Goal: Task Accomplishment & Management: Manage account settings

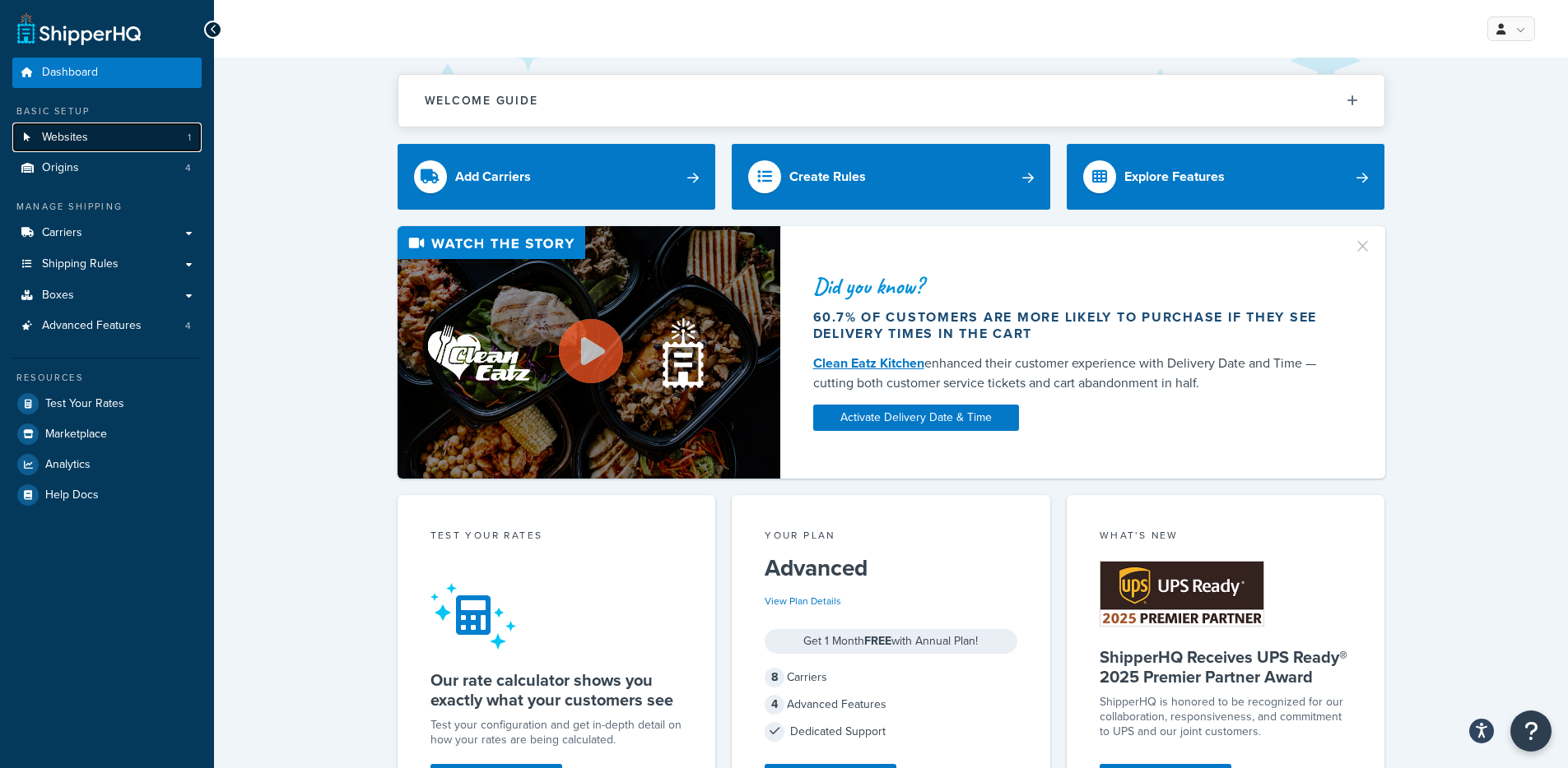
click at [123, 137] on link "Websites 1" at bounding box center [106, 137] width 189 height 30
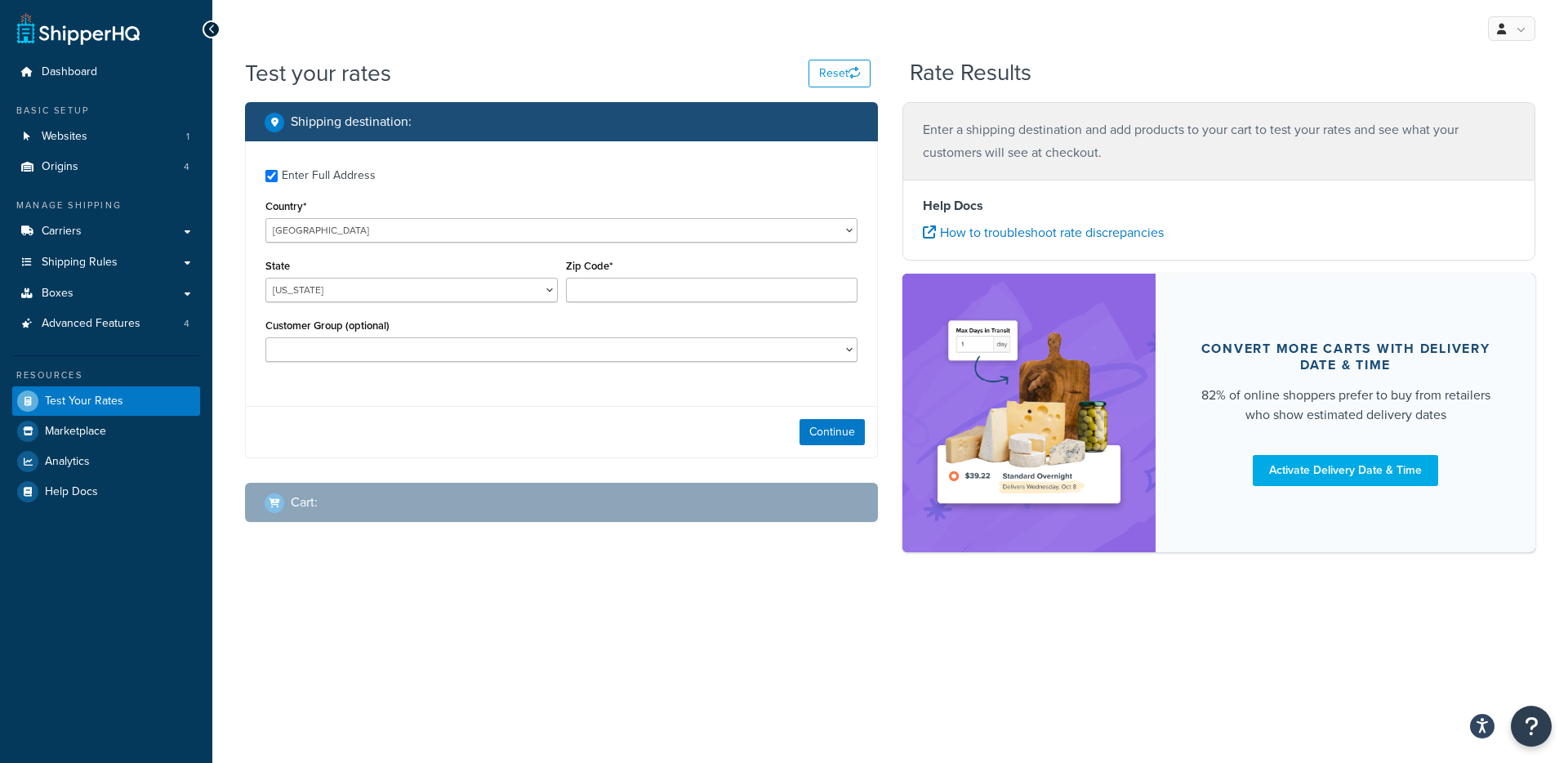
checkbox input "true"
type input "78759"
select select "[GEOGRAPHIC_DATA]"
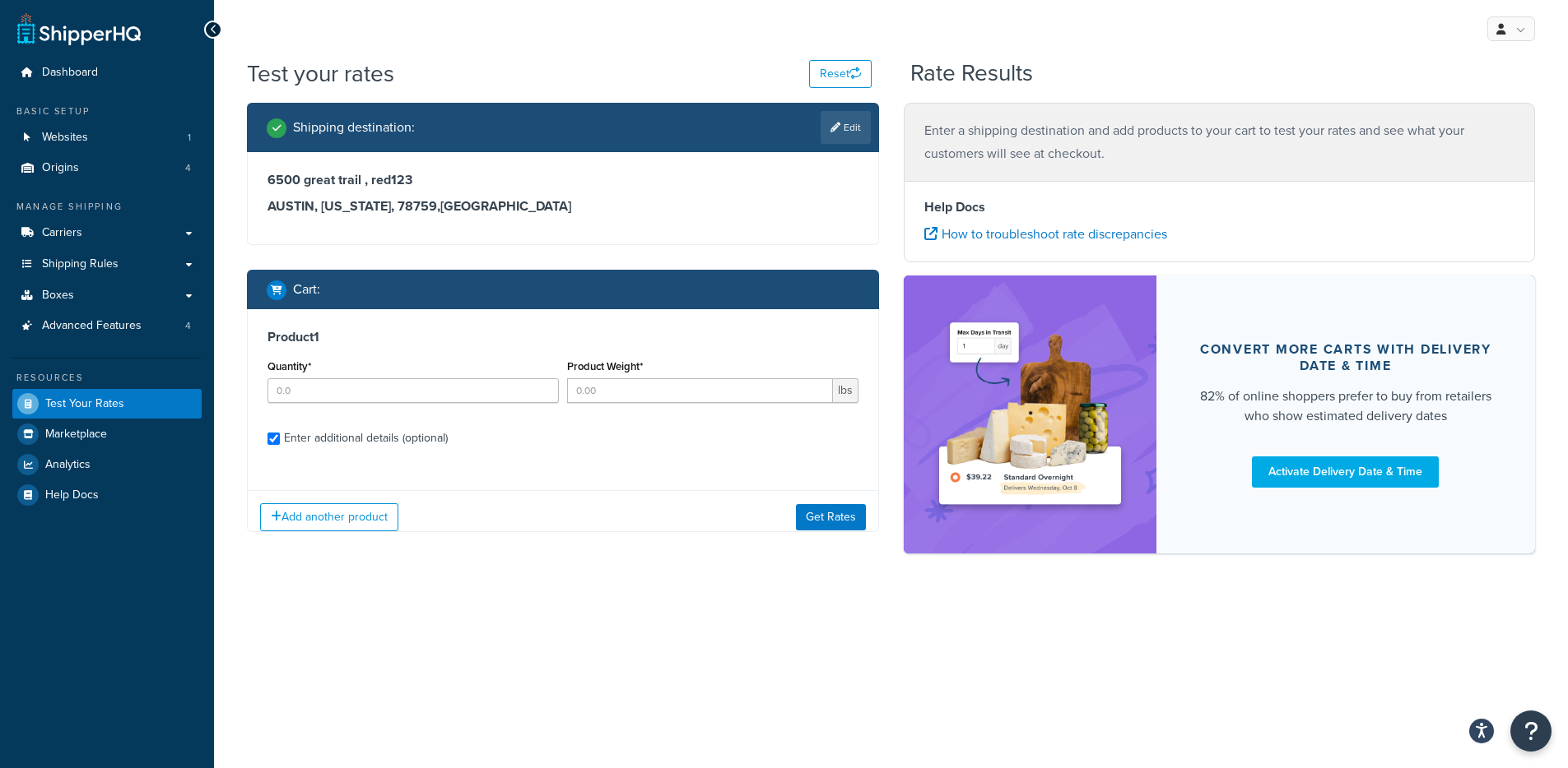
checkbox input "true"
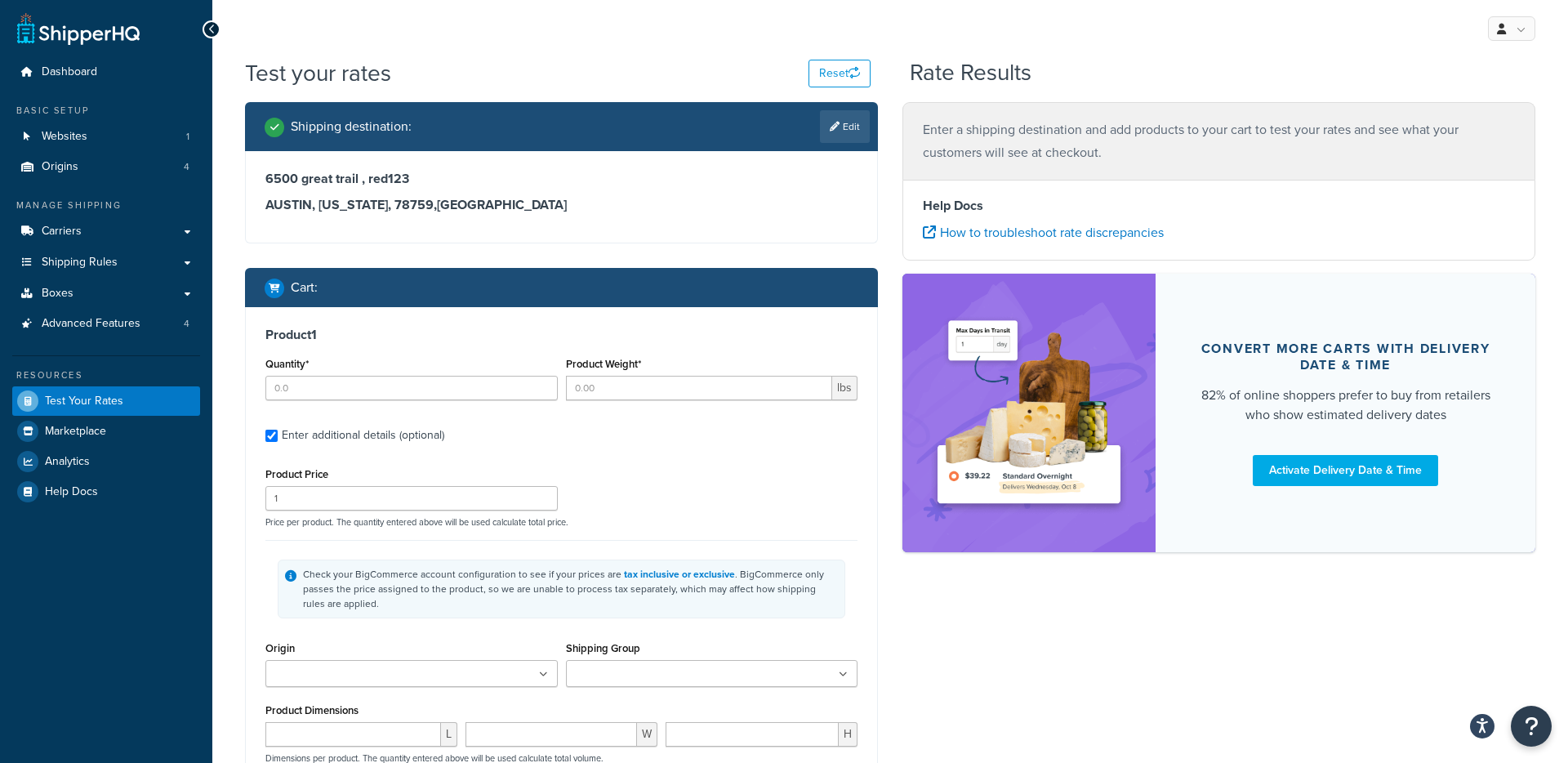
type input "10"
type input "1"
type input "2"
type input "0.2000"
type input "0.8000"
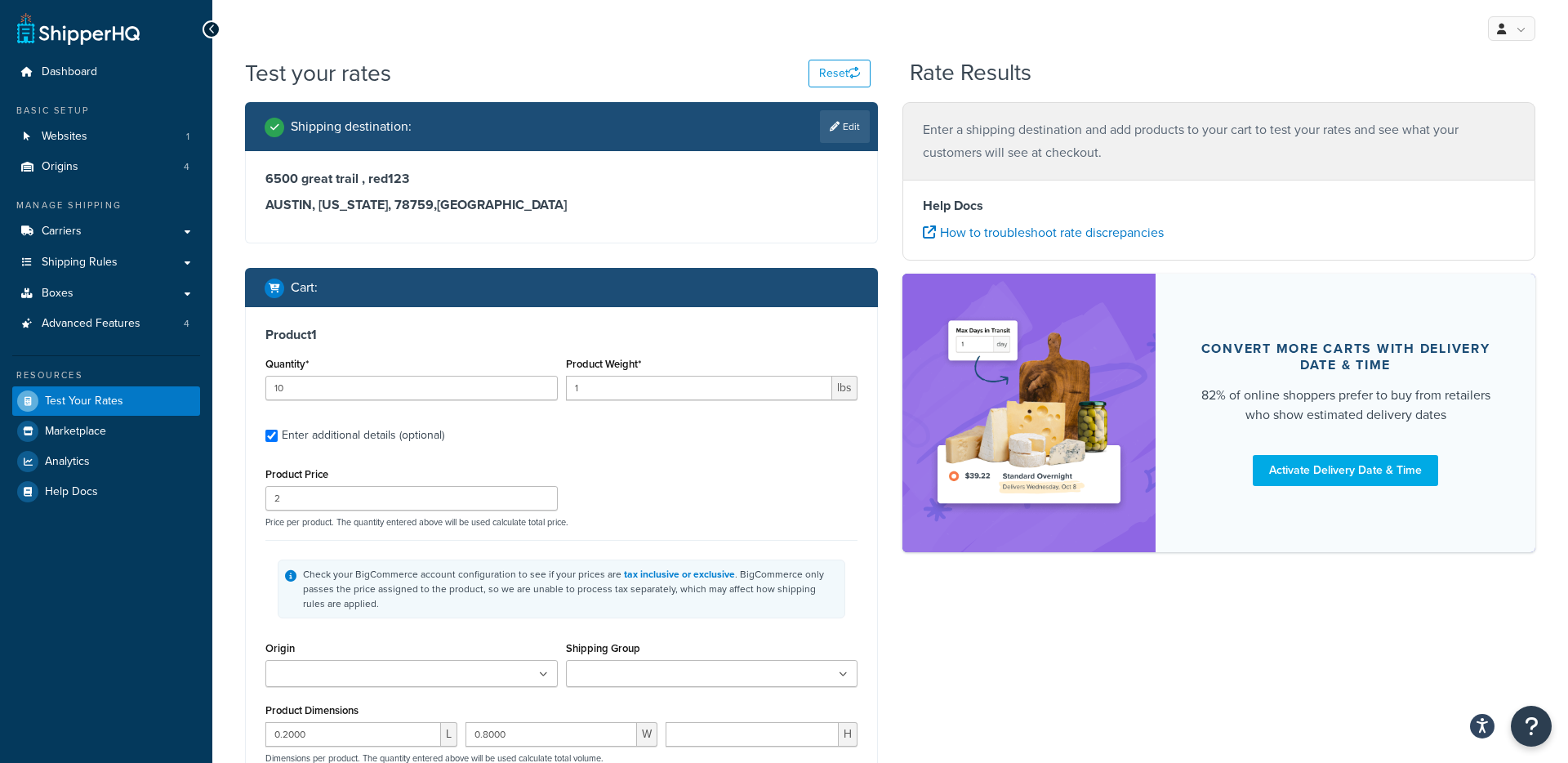
type input "0.2000"
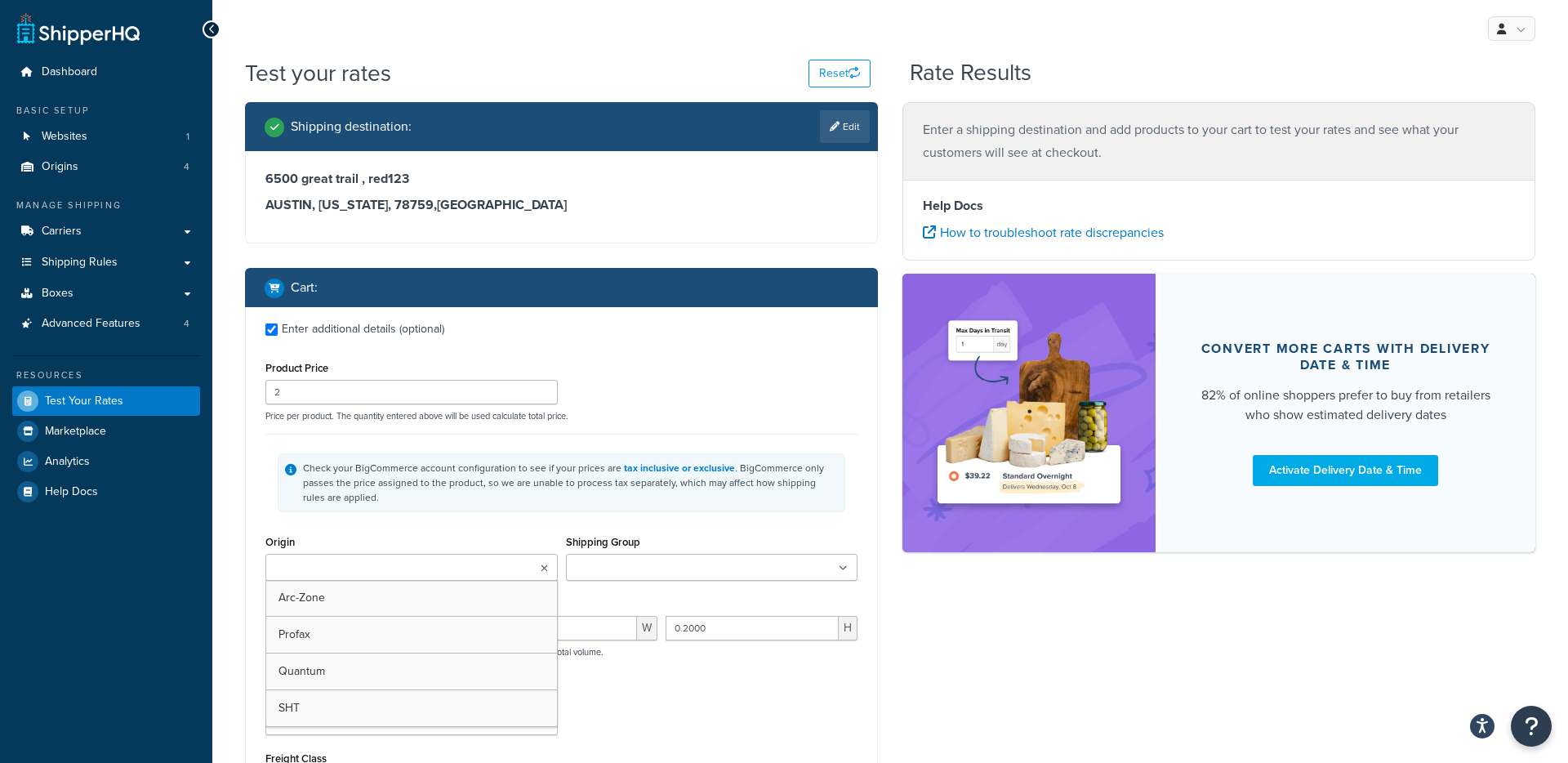
type input "10"
type input "1"
type input "5"
type input "1.4000"
type input "0.8000"
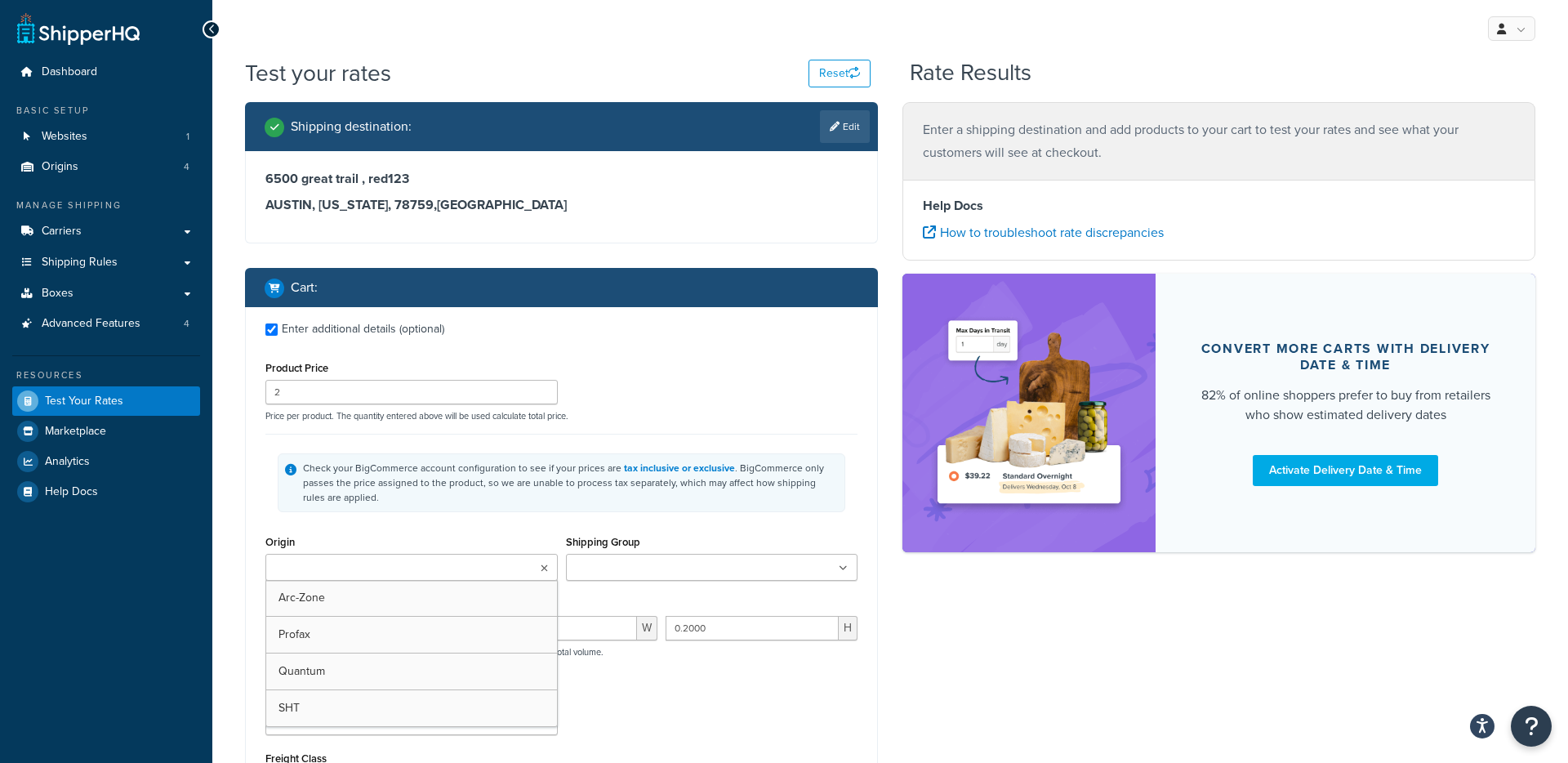
type input "0.2000"
type input "10"
type input "1"
type input "5"
type input "1.4000"
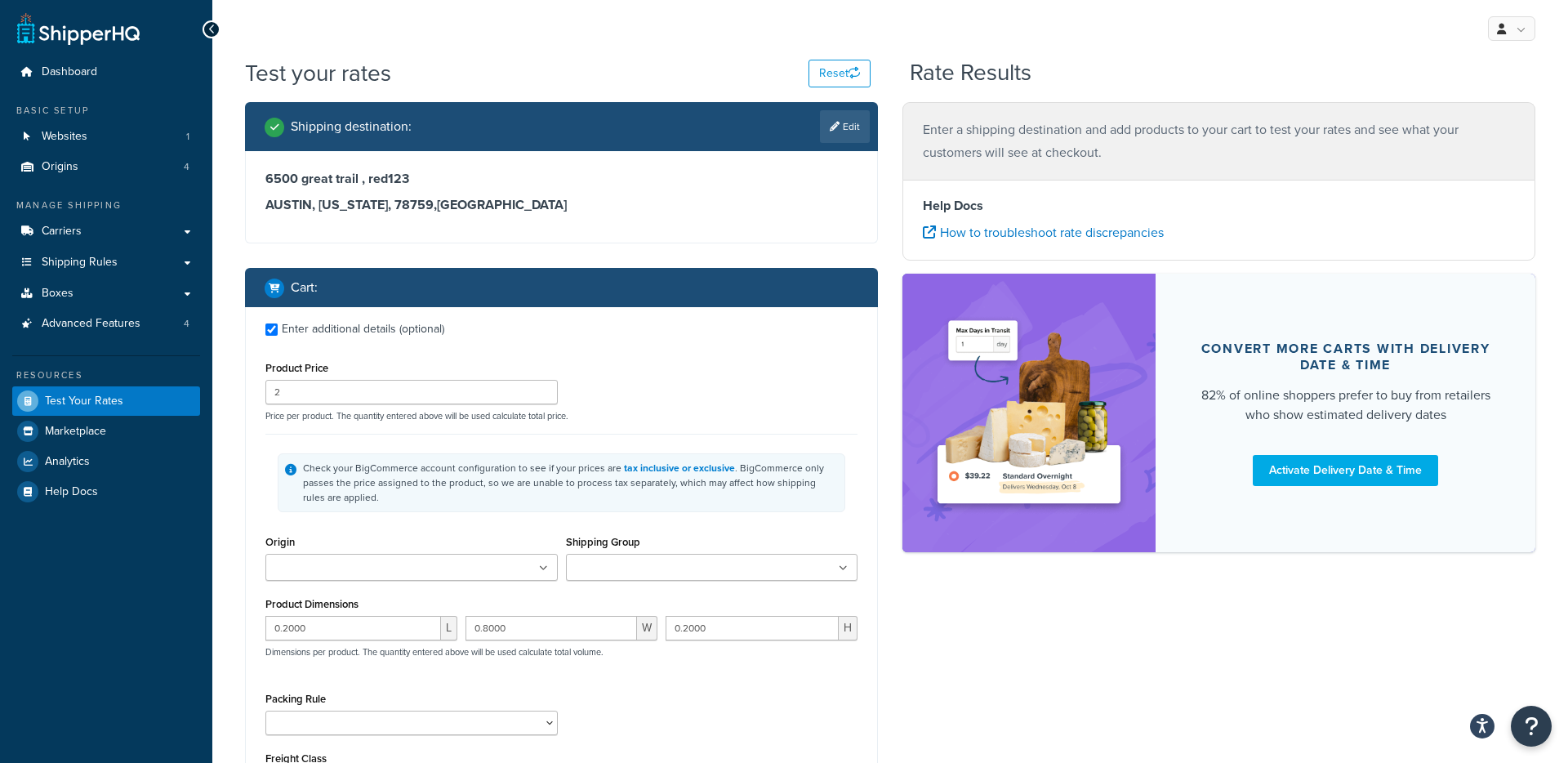
type input "0.8000"
type input "0.2000"
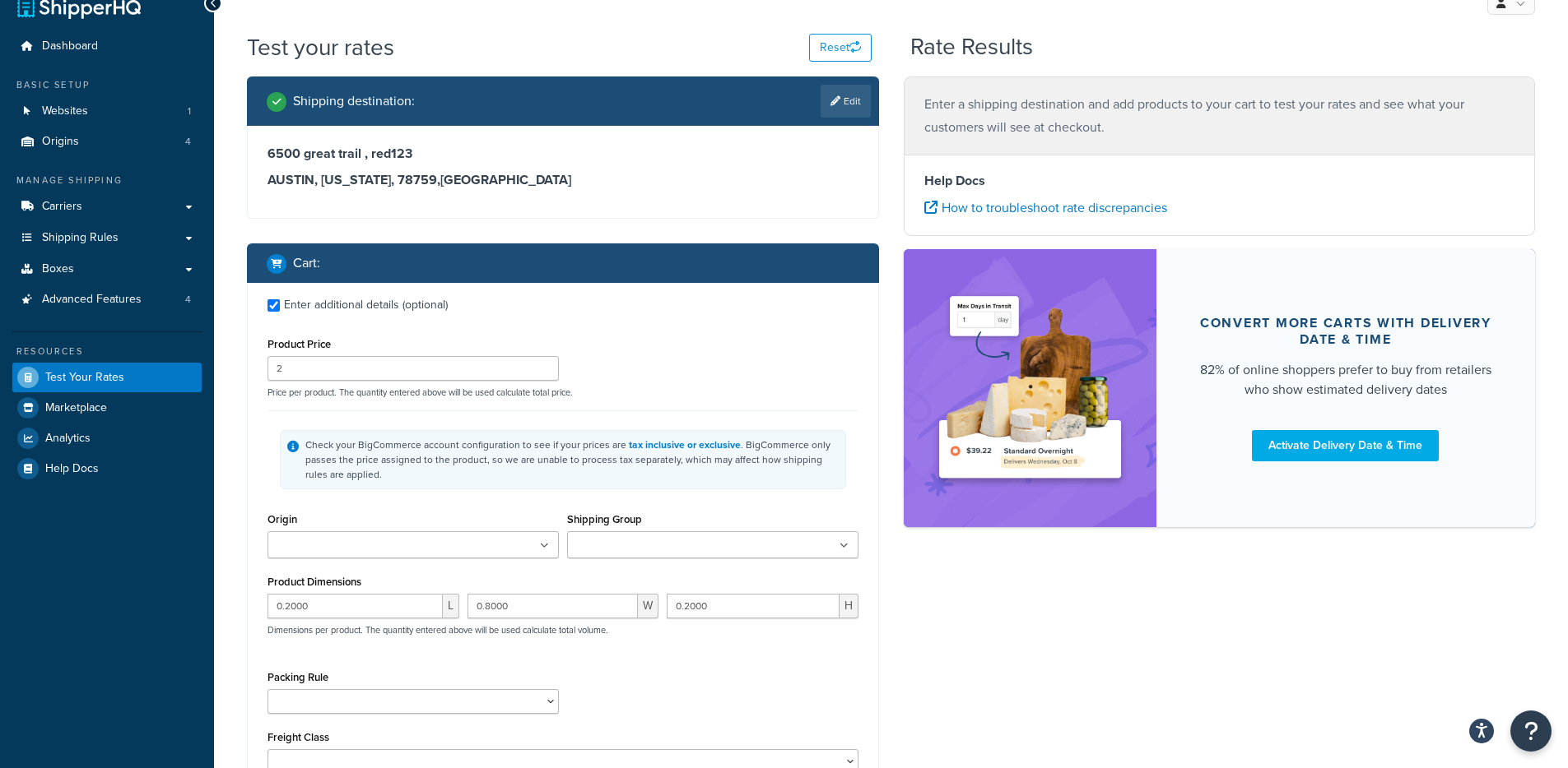
scroll to position [202, 0]
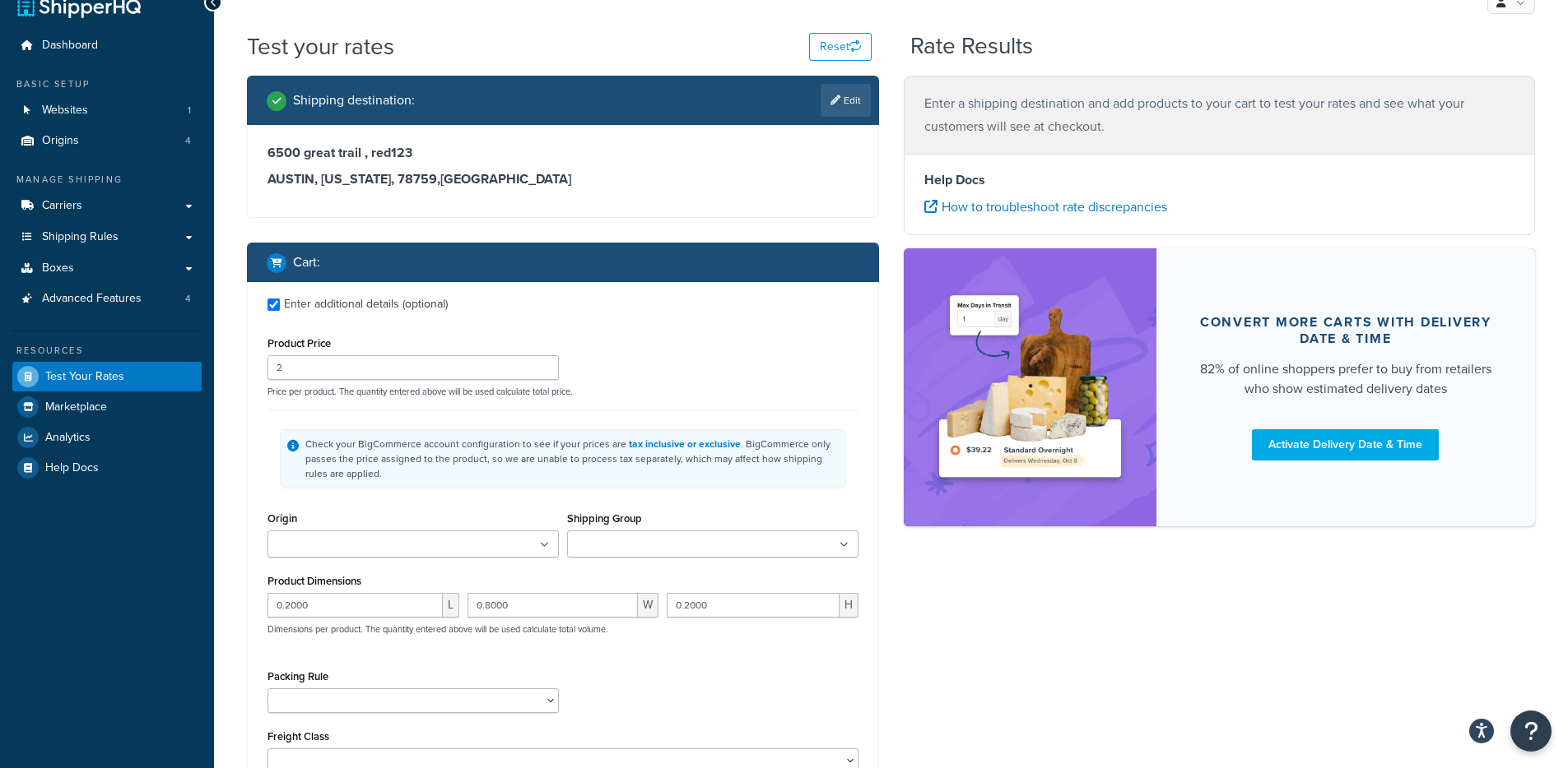
type input "4"
type input "0.5"
type input "4.27"
type input "7.0000"
type input "10.0000"
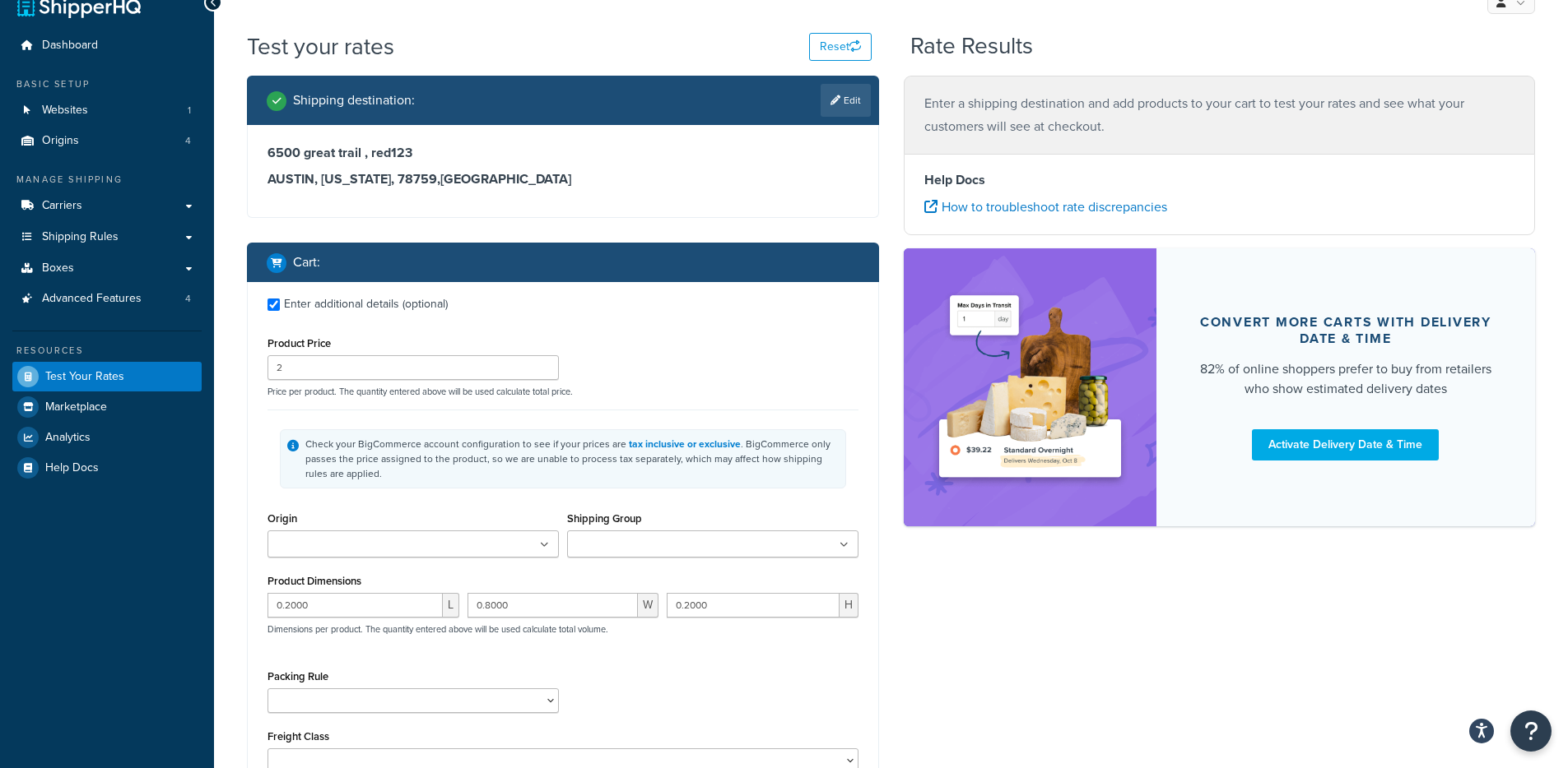
type input "3.0000"
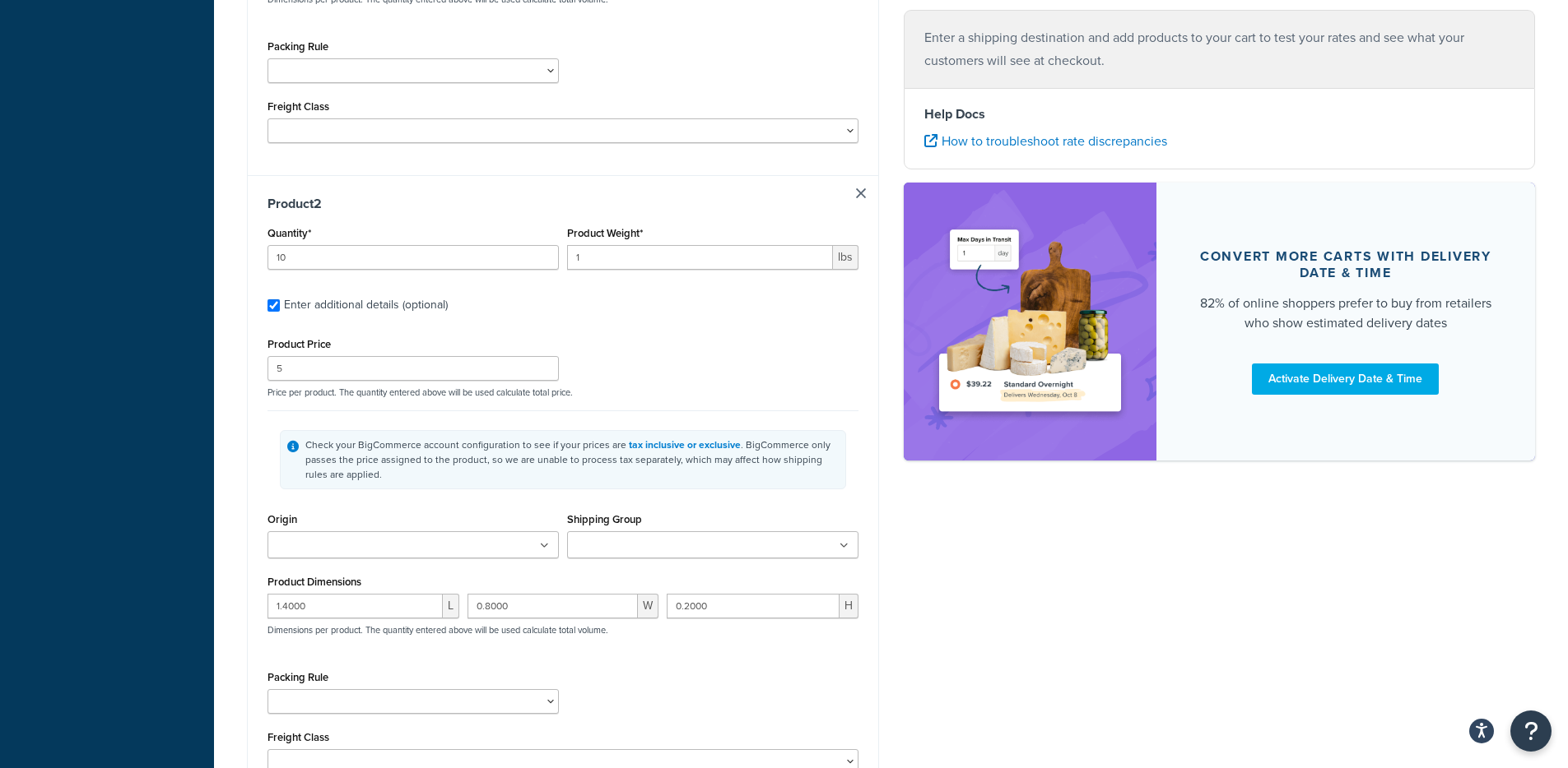
scroll to position [192, 0]
type input "10"
type input "1"
type input "2"
type input "0.7000"
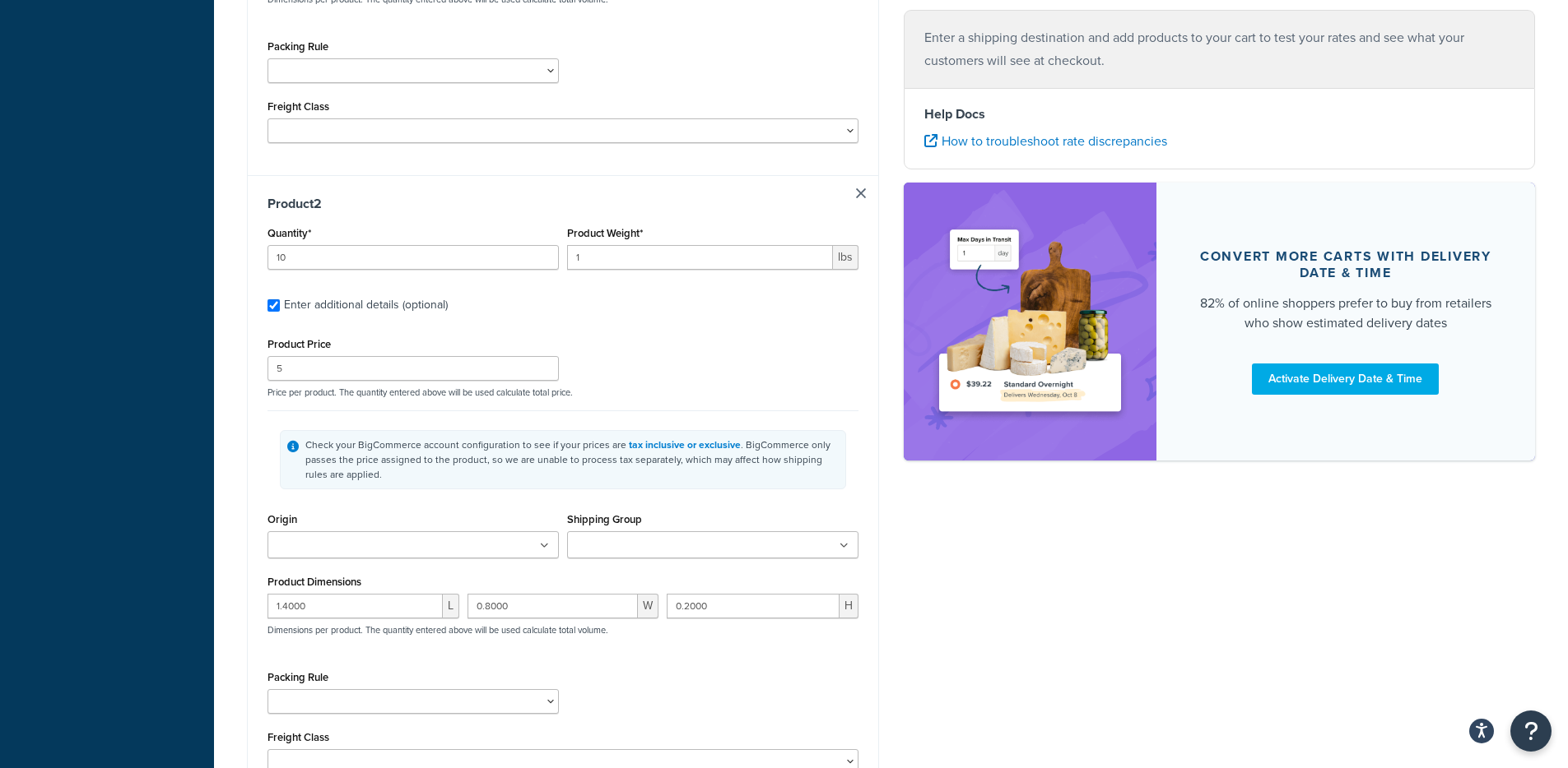
type input "0.4000"
type input "0.1000"
type input "10"
type input "1"
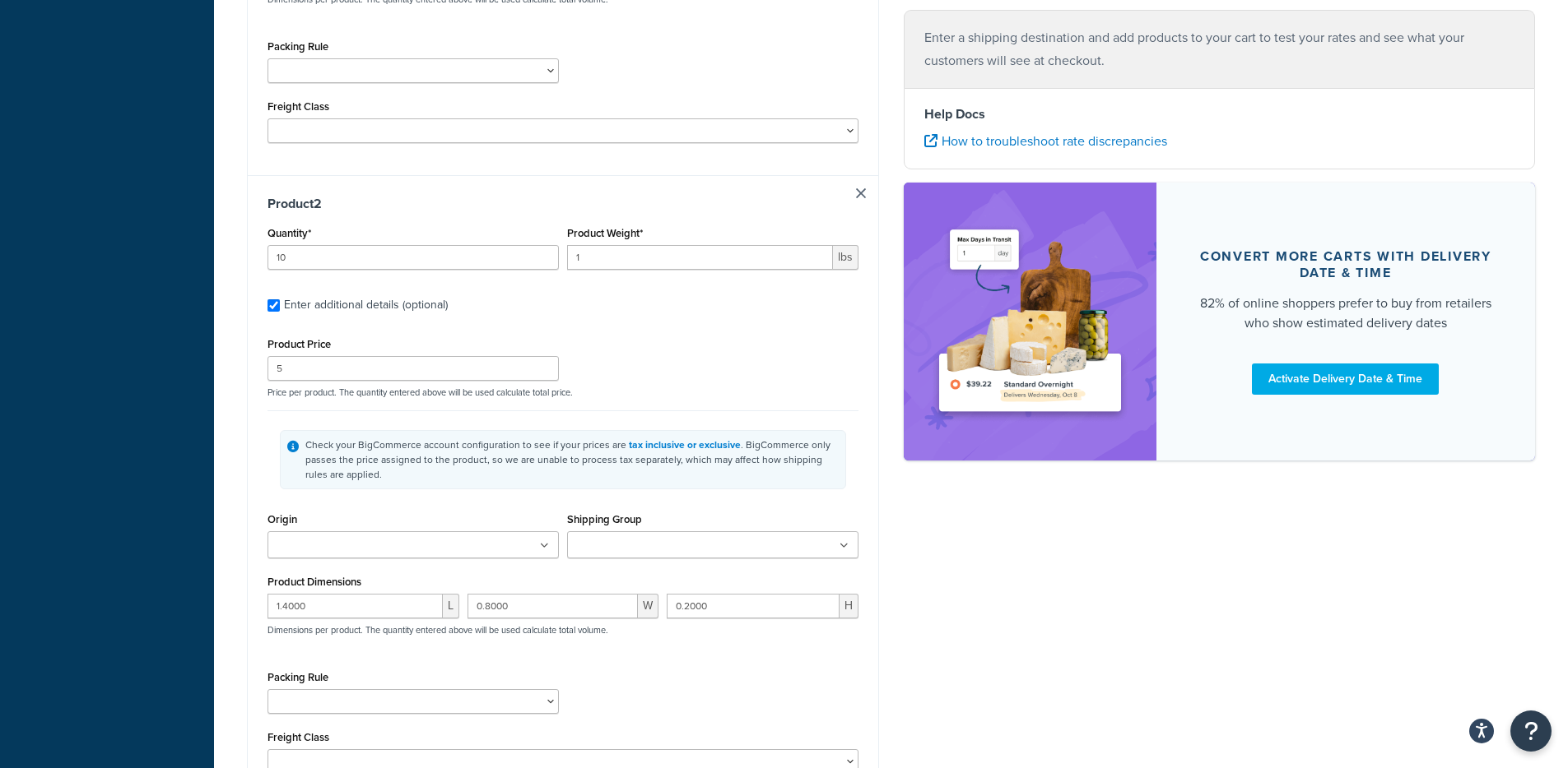
type input "2"
type input "0.7000"
type input "0.4000"
type input "0.1000"
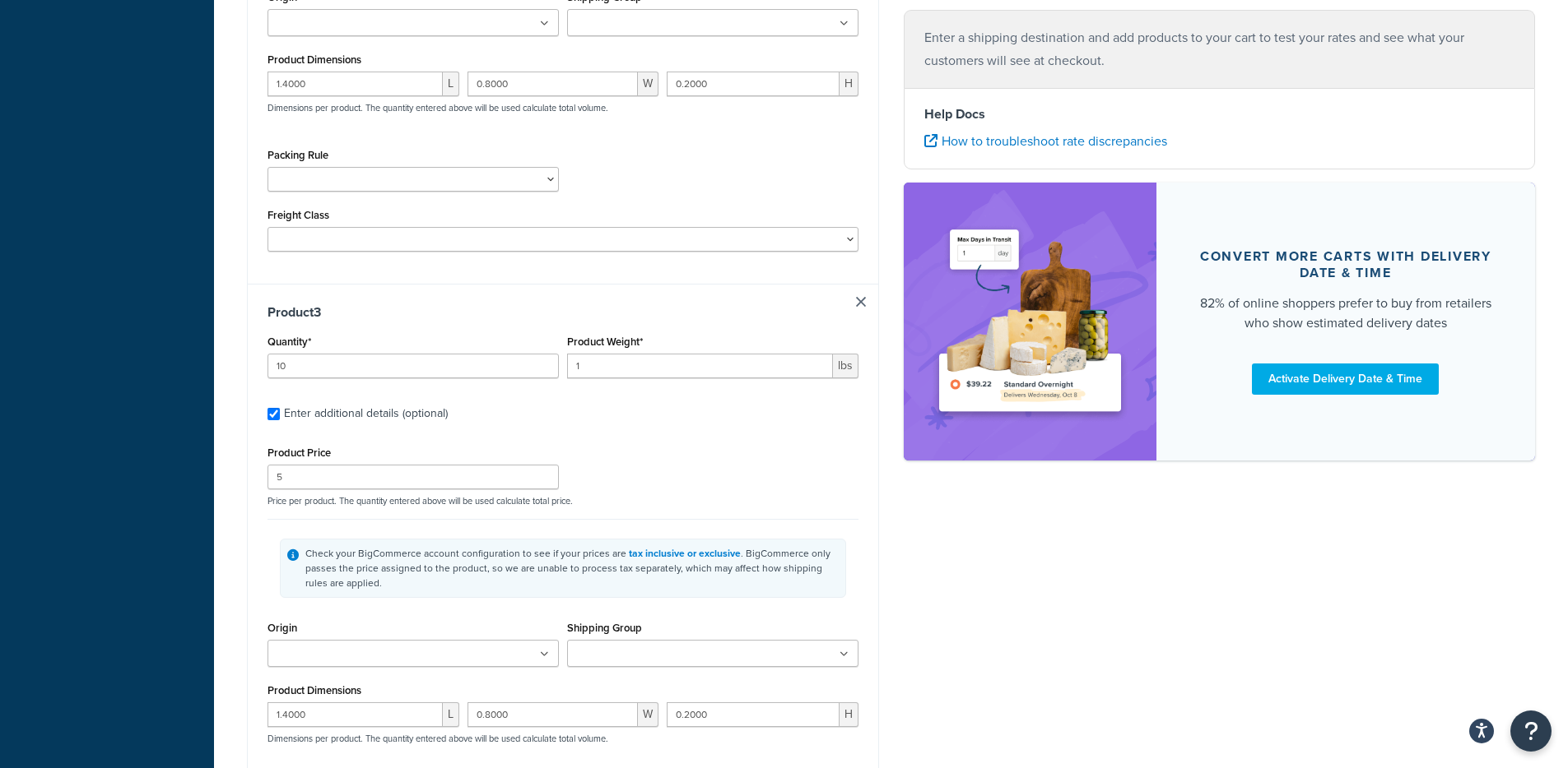
type input "10"
type input "1"
type input "2"
type input "0.7000"
type input "0.4000"
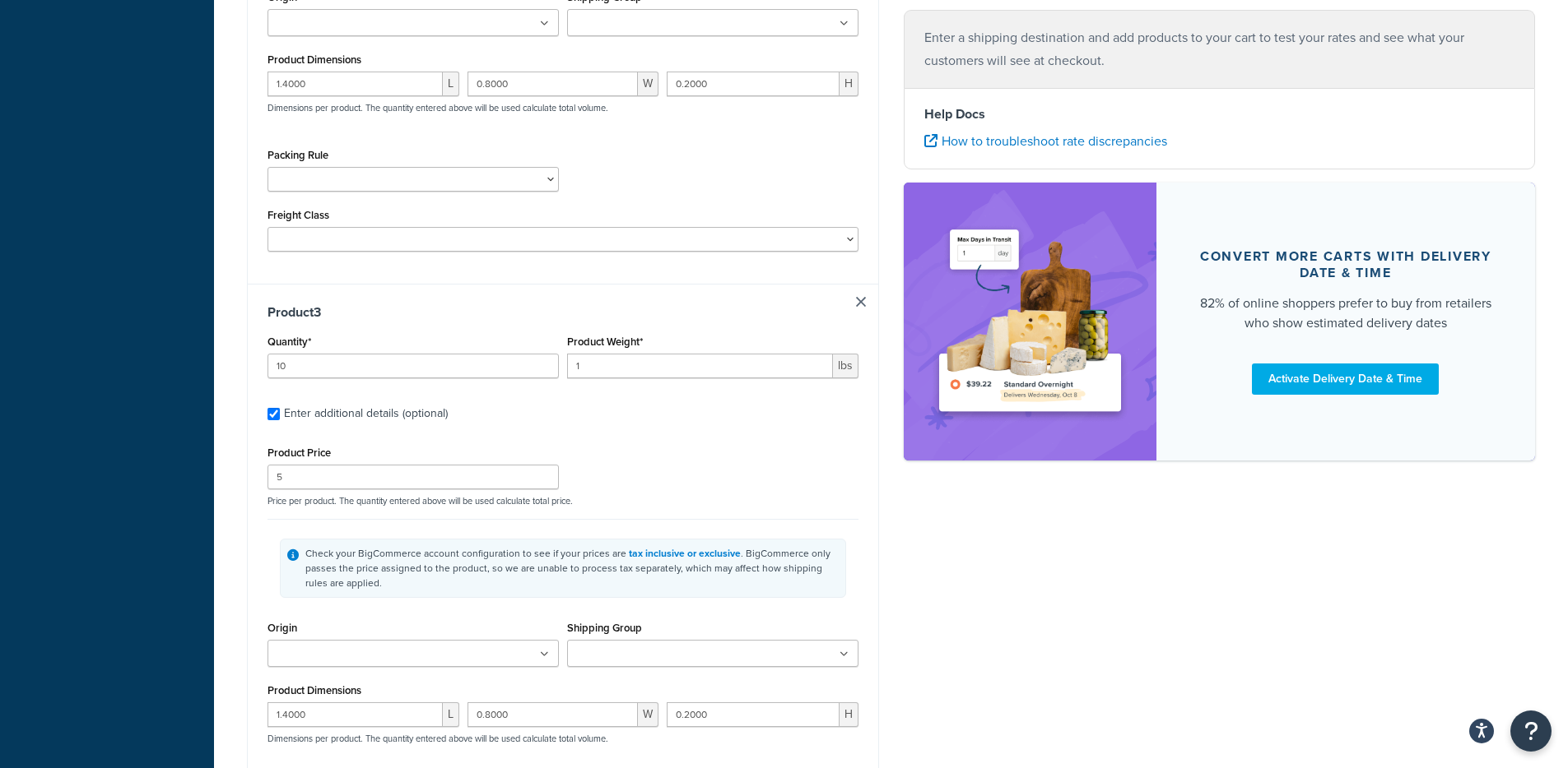
type input "0.1000"
type input "15"
type input "0.5"
type input "1.5"
type input "1.4000"
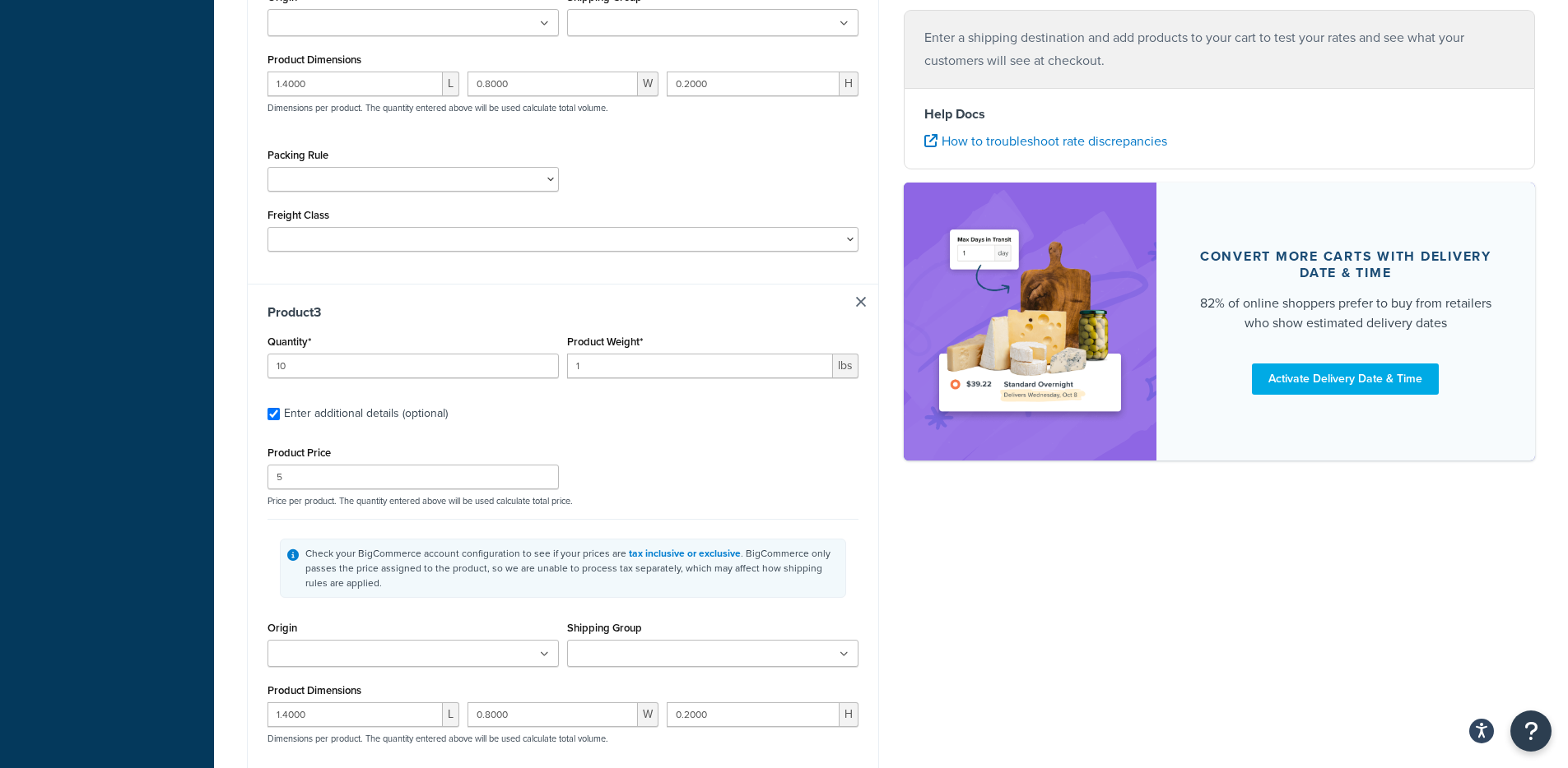
type input "0.8000"
type input "0.2000"
type input "15"
type input "0.5"
type input "1.5"
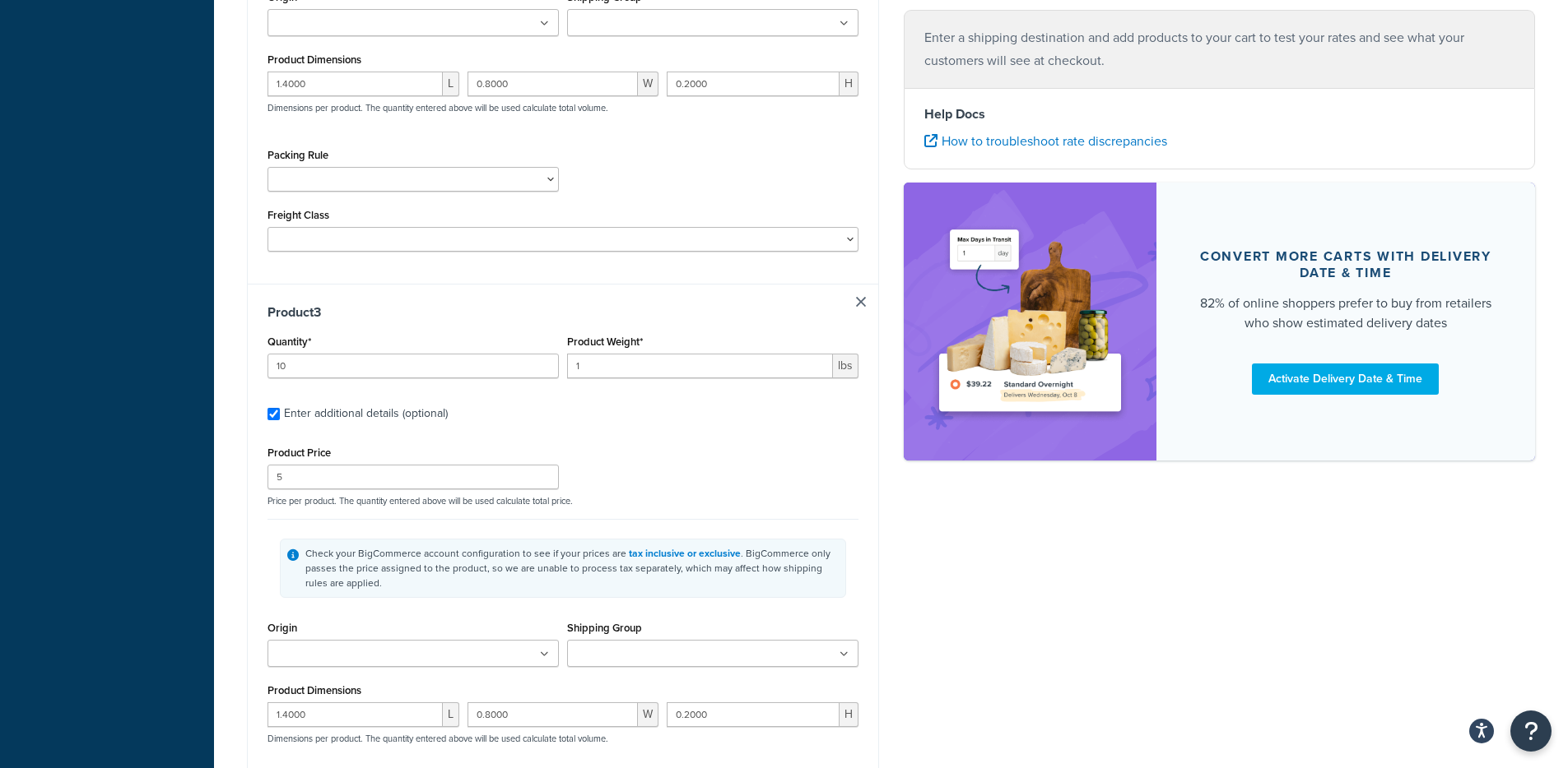
type input "1.4000"
type input "0.8000"
type input "0.2000"
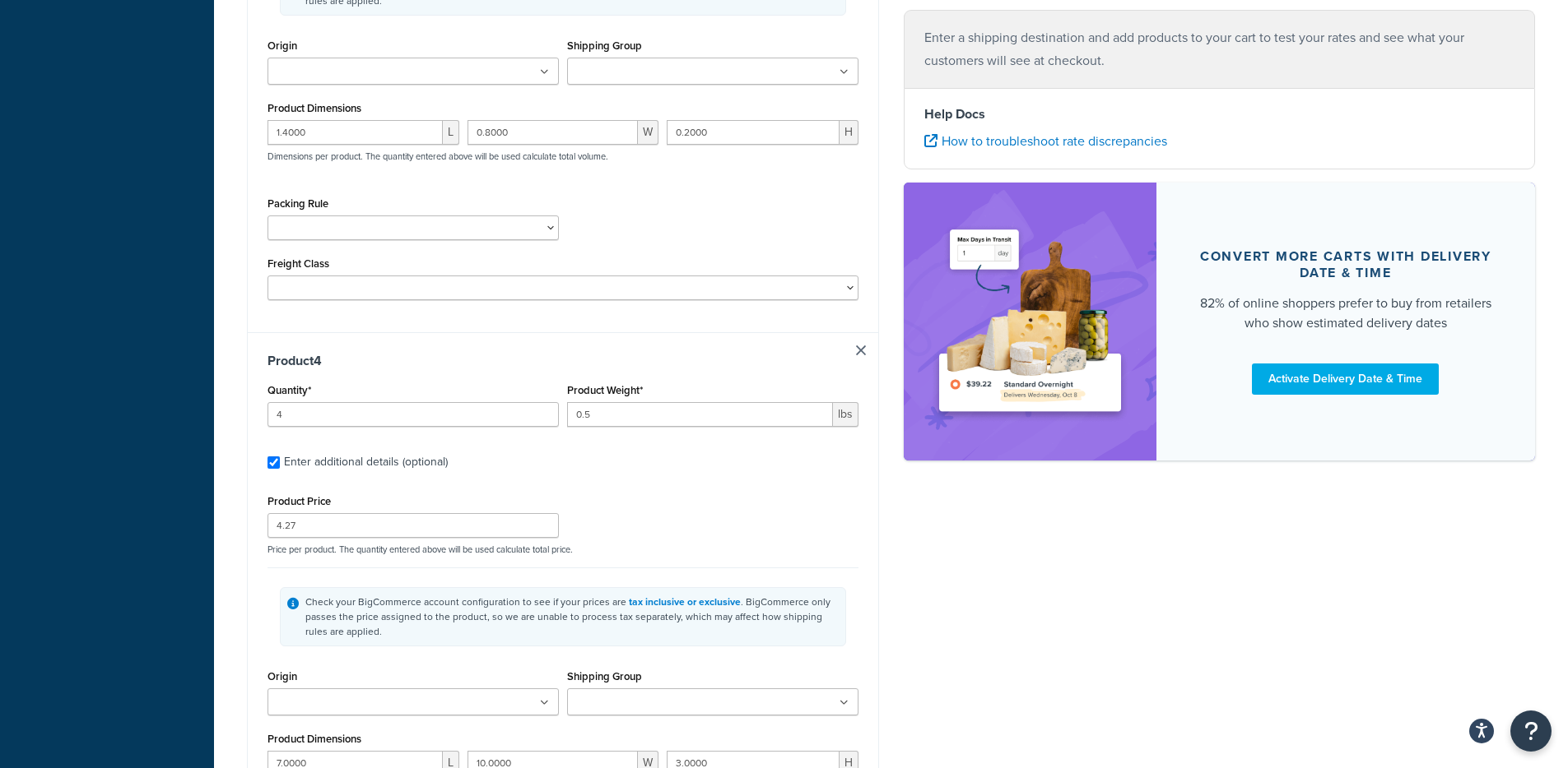
scroll to position [175, 0]
type input "2"
type input "1"
type input "4"
type input "5.0000"
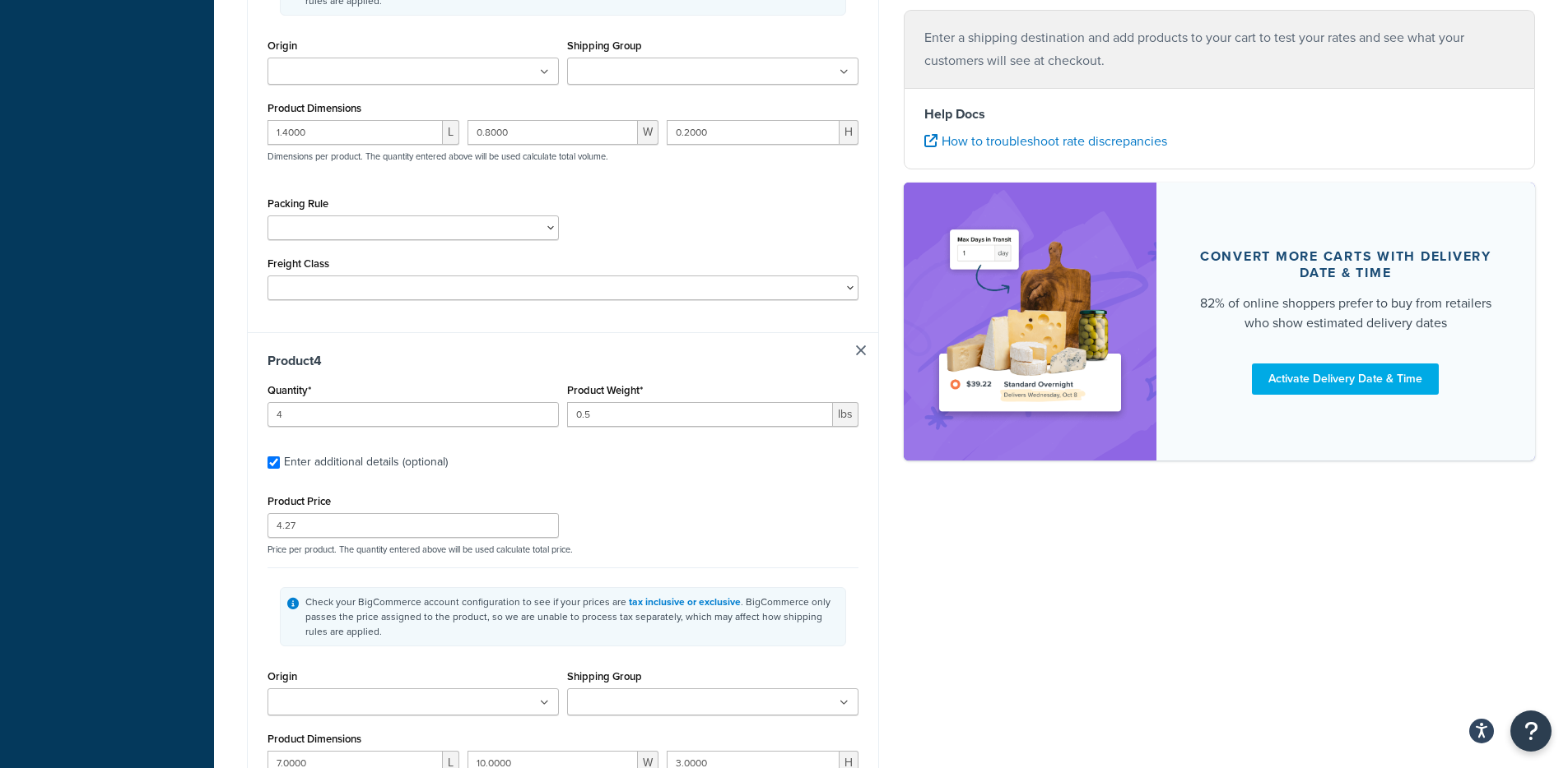
type input "10.0000"
type input "7.0000"
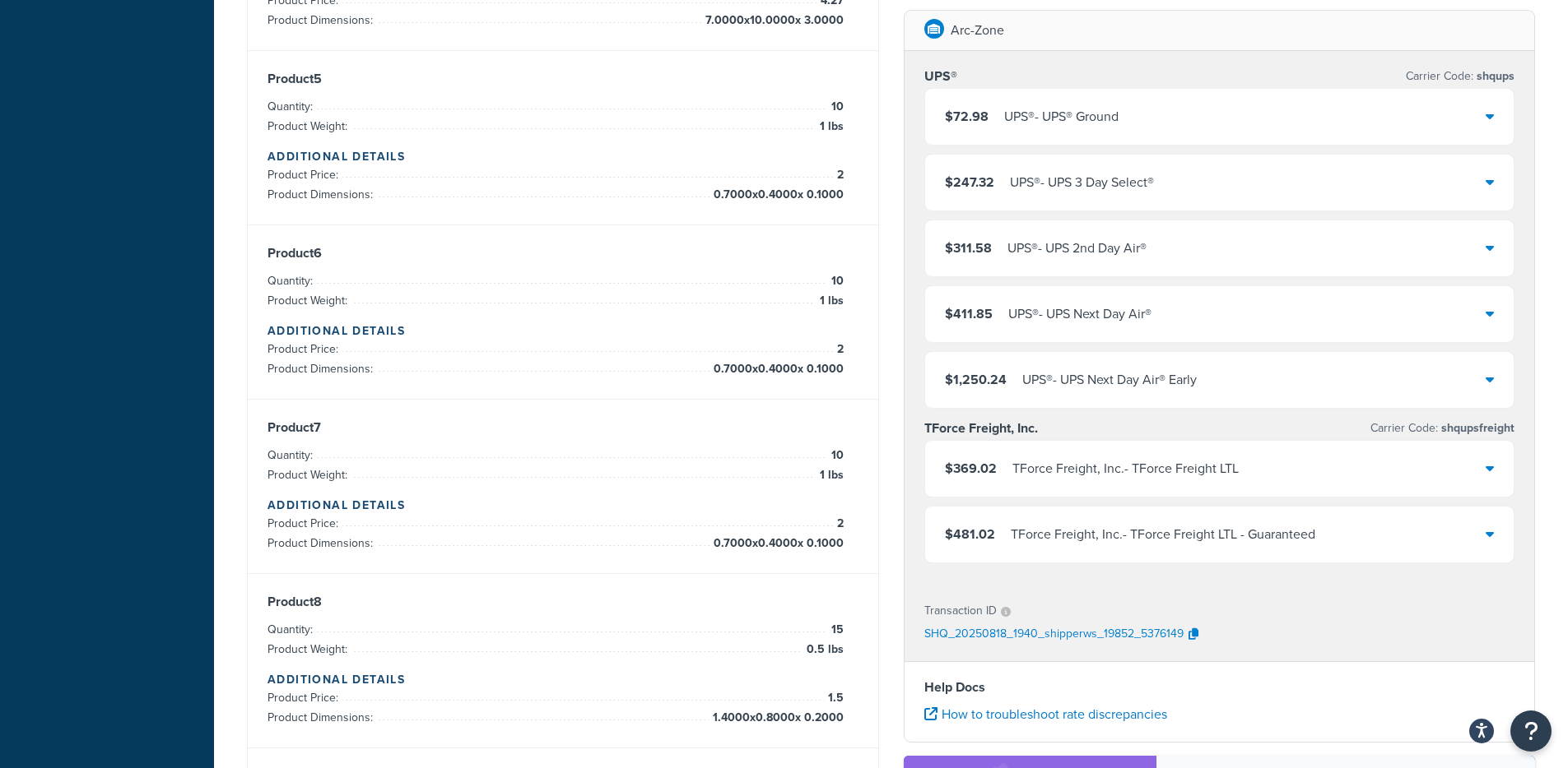
scroll to position [902, 0]
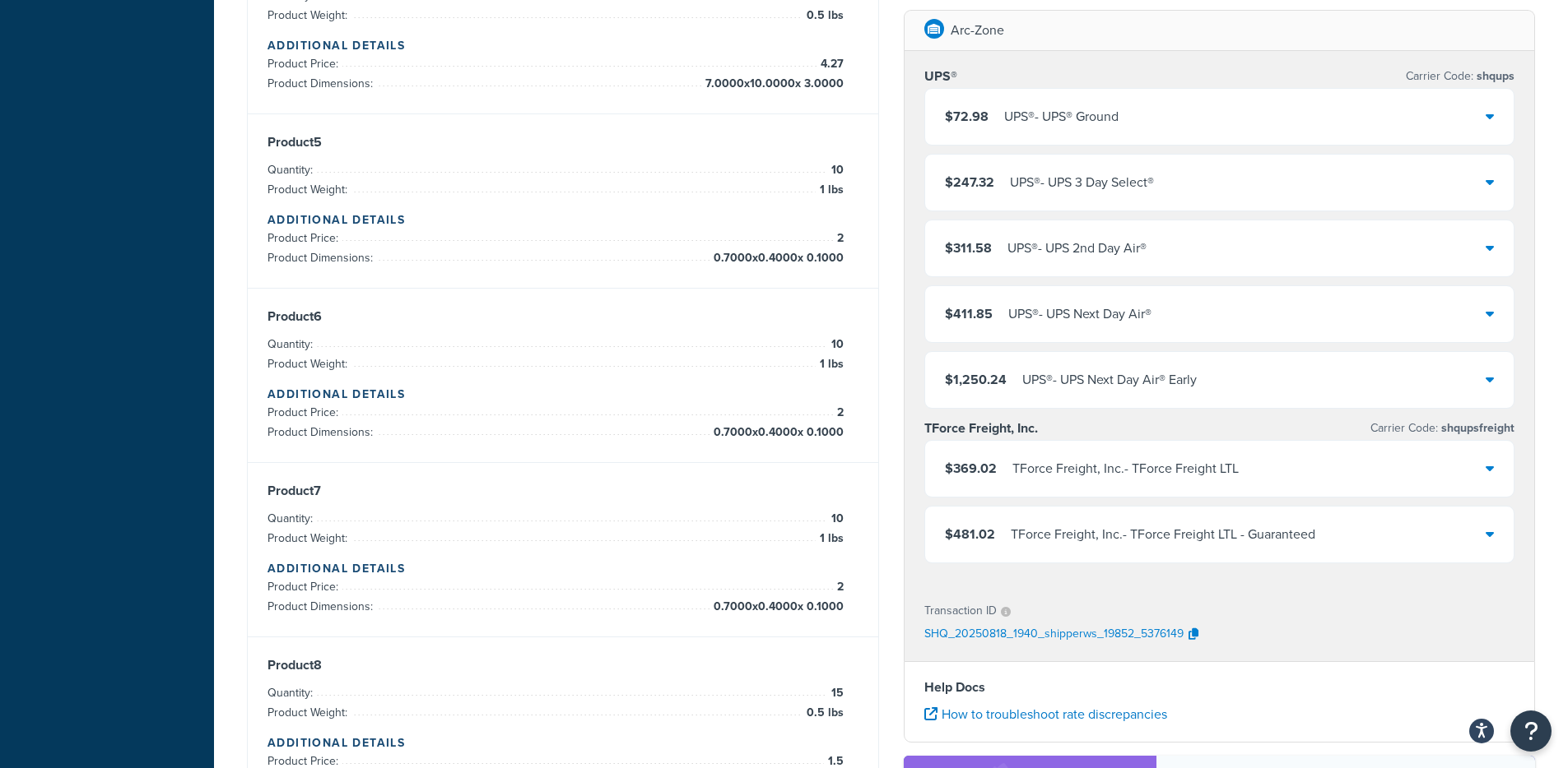
click at [1070, 131] on div "$72.98 UPS® - UPS® Ground" at bounding box center [1220, 116] width 589 height 56
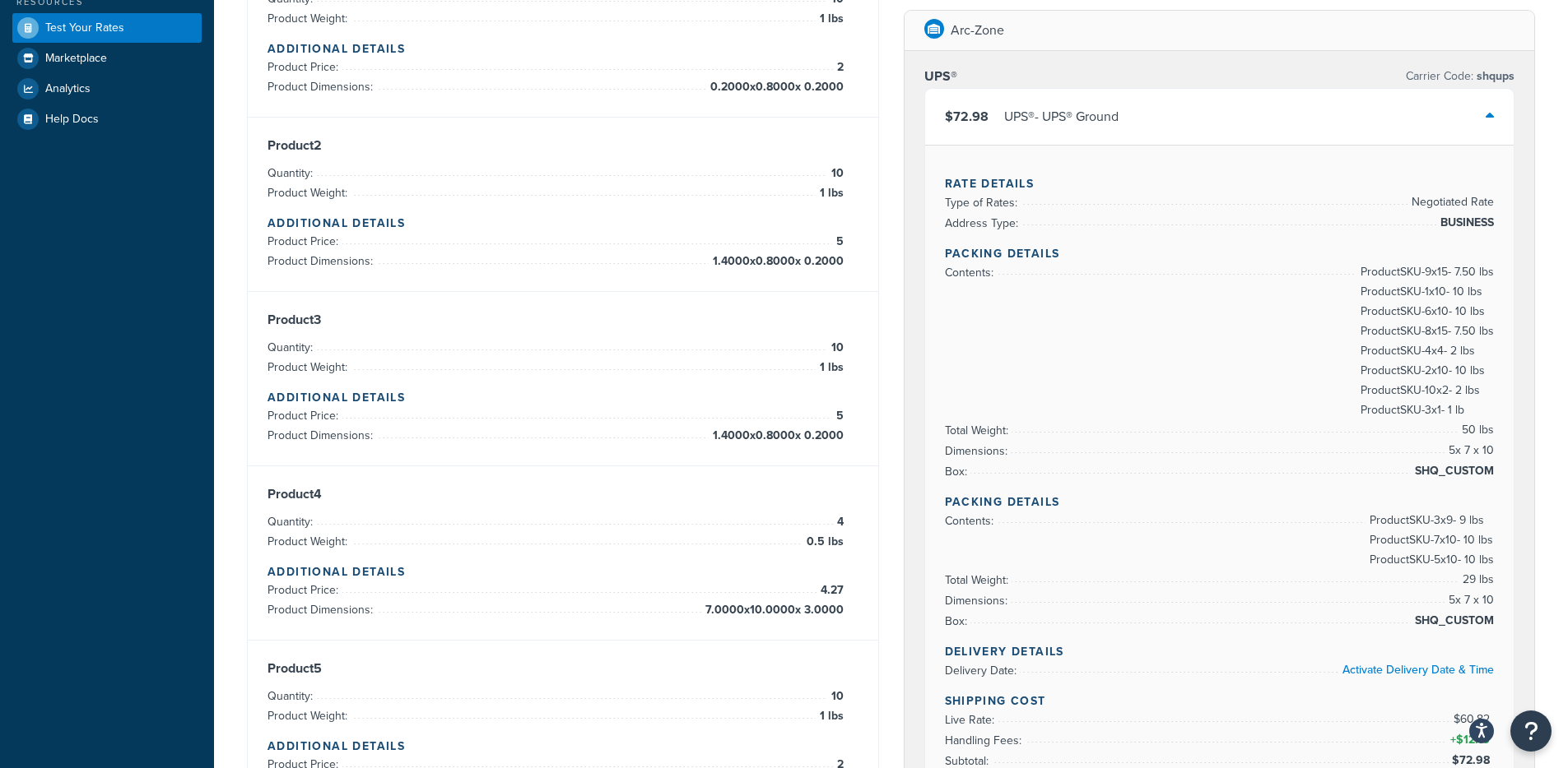
scroll to position [328, 0]
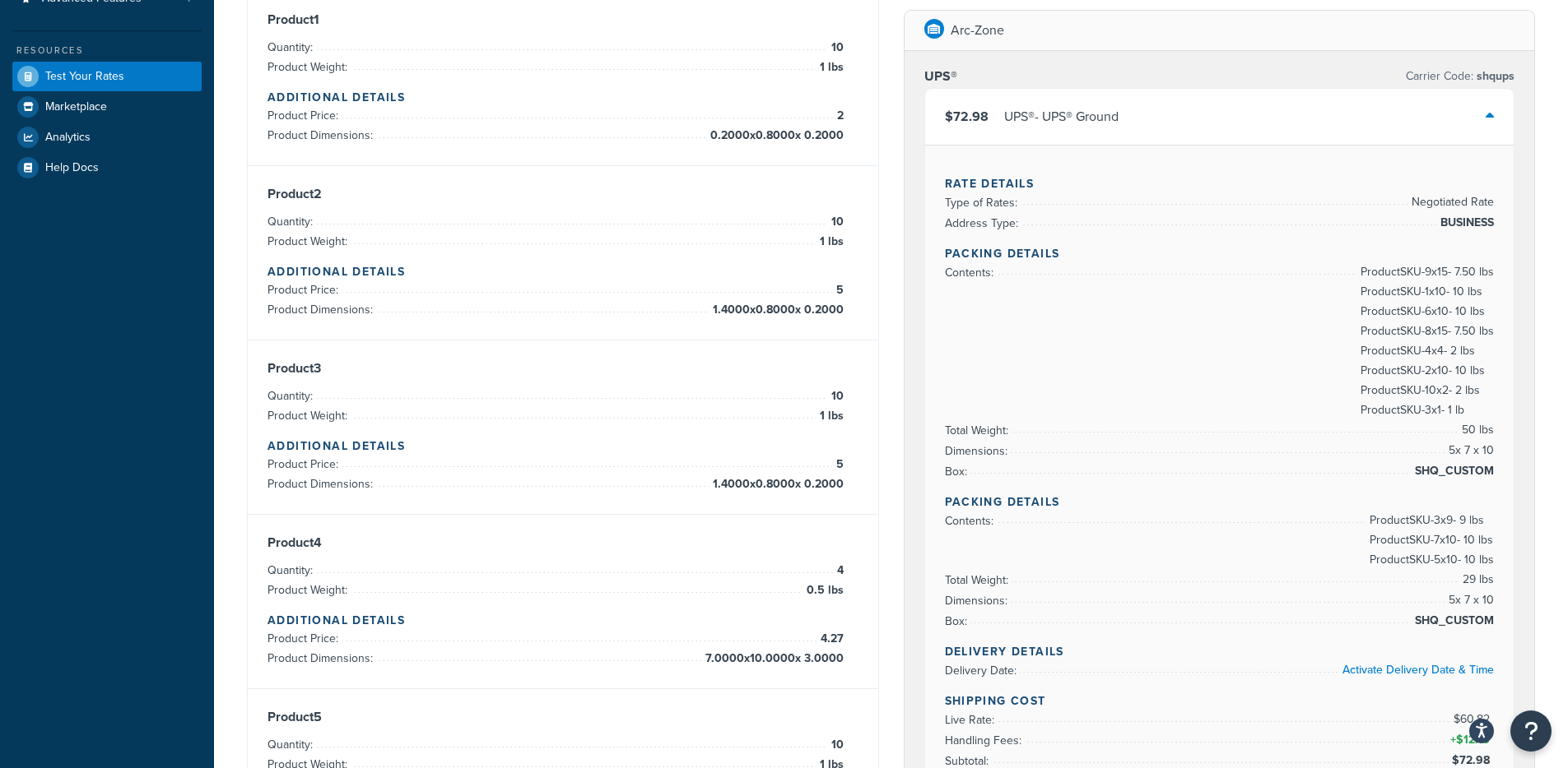
click at [1088, 110] on div "UPS® - UPS® Ground" at bounding box center [1061, 116] width 115 height 23
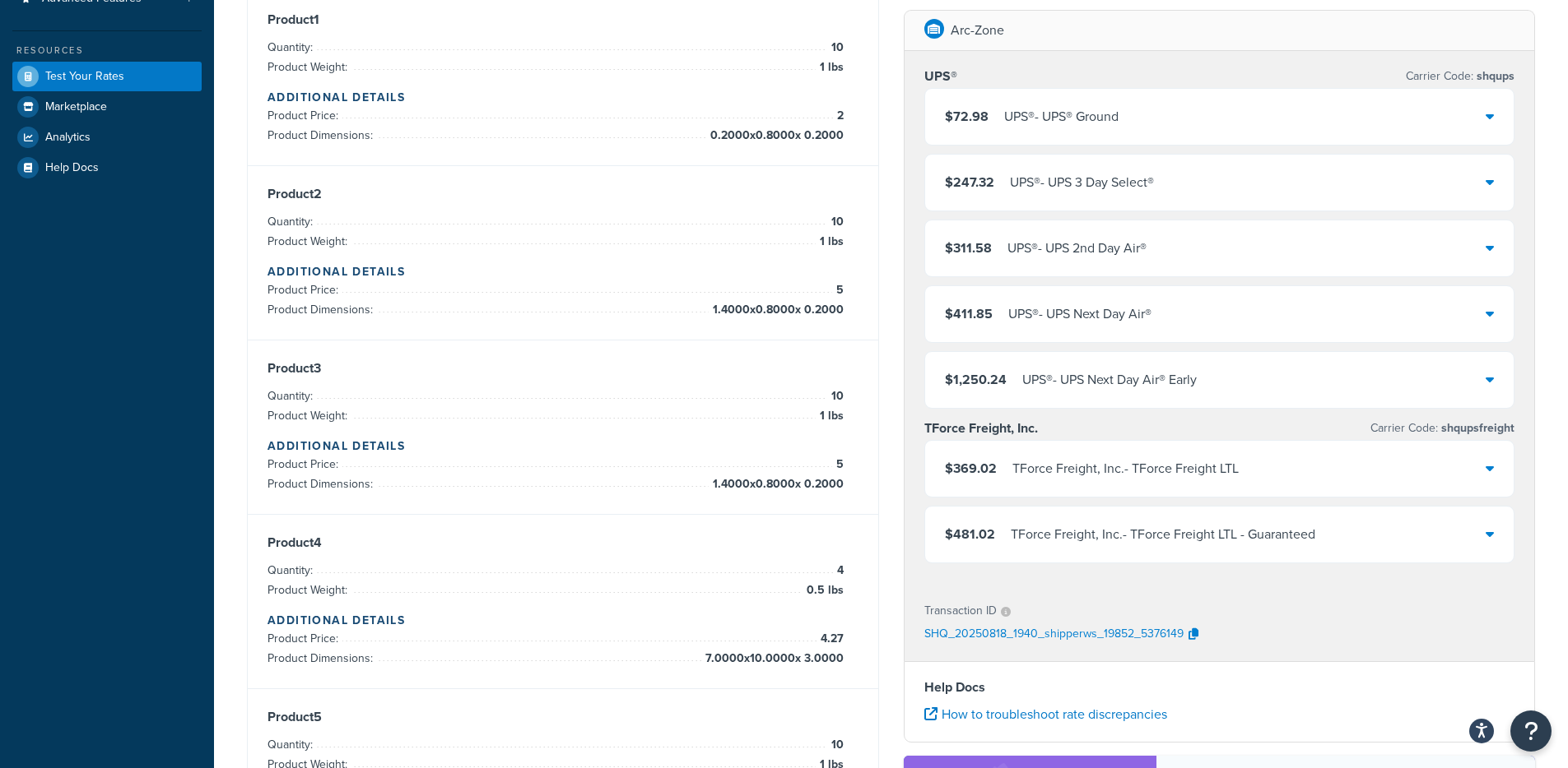
click at [1072, 115] on div "UPS® - UPS® Ground" at bounding box center [1061, 116] width 115 height 23
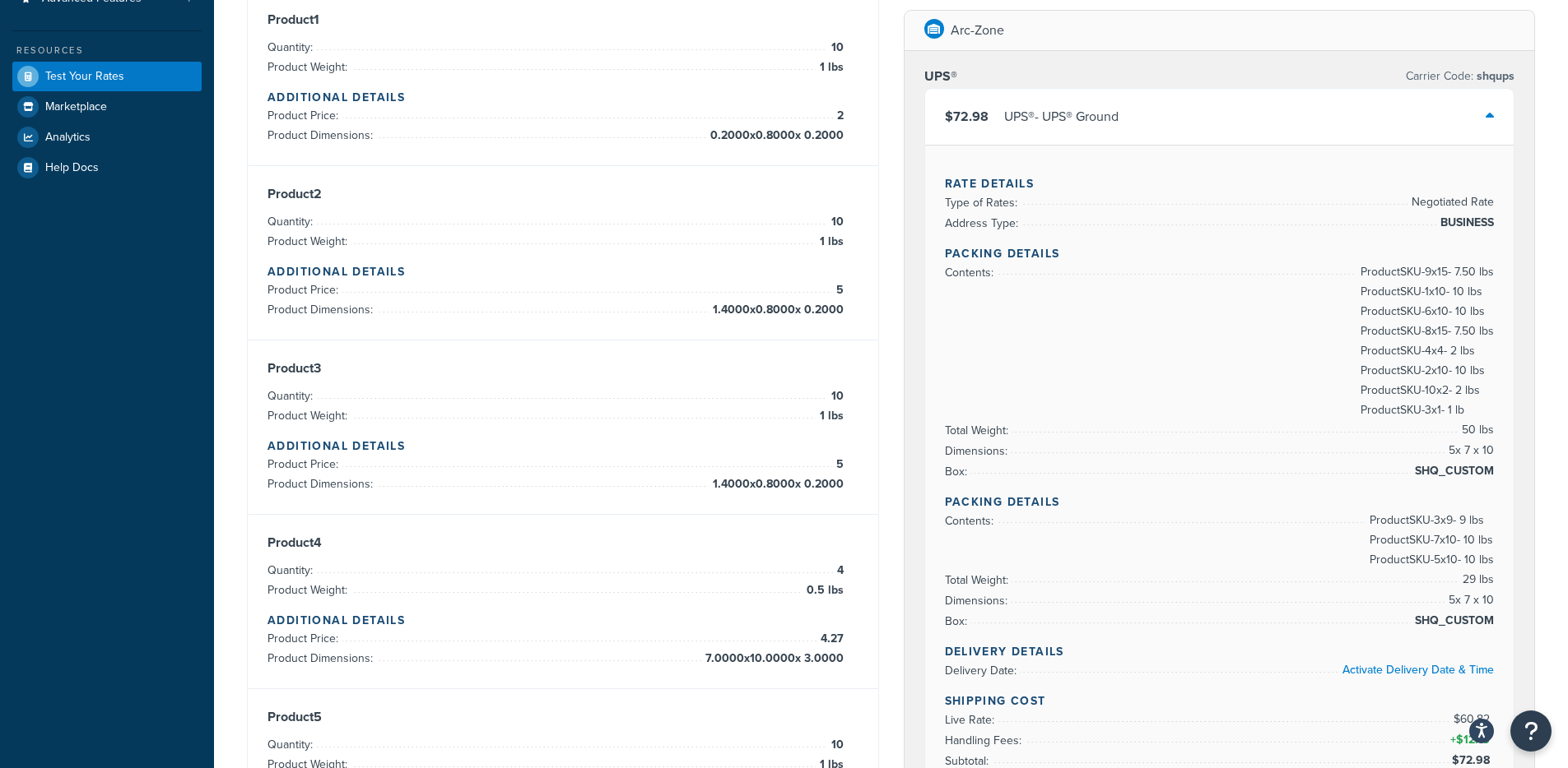
click at [1072, 115] on div "UPS® - UPS® Ground" at bounding box center [1061, 116] width 115 height 23
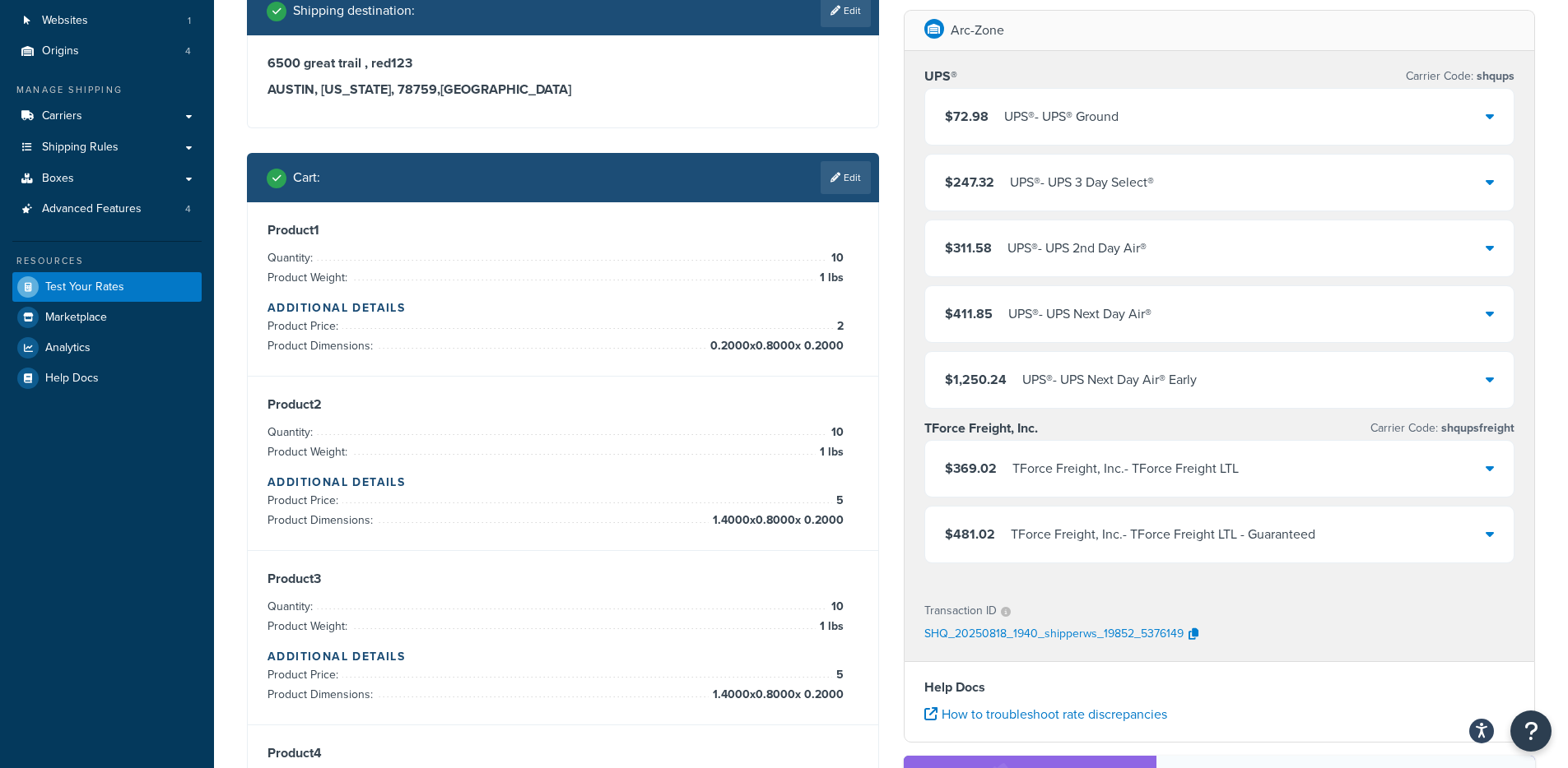
scroll to position [0, 0]
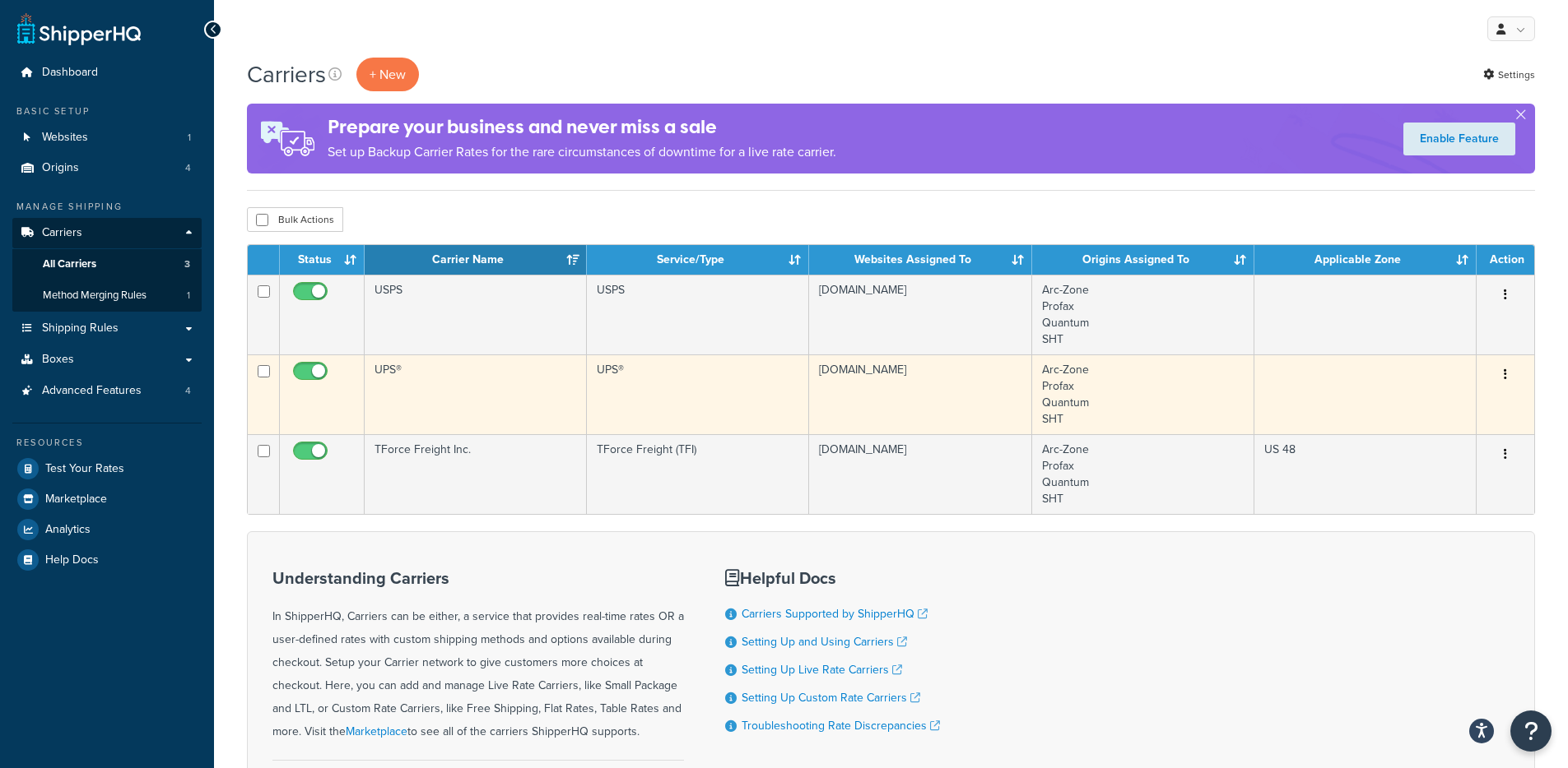
click at [478, 390] on td "UPS®" at bounding box center [476, 394] width 223 height 80
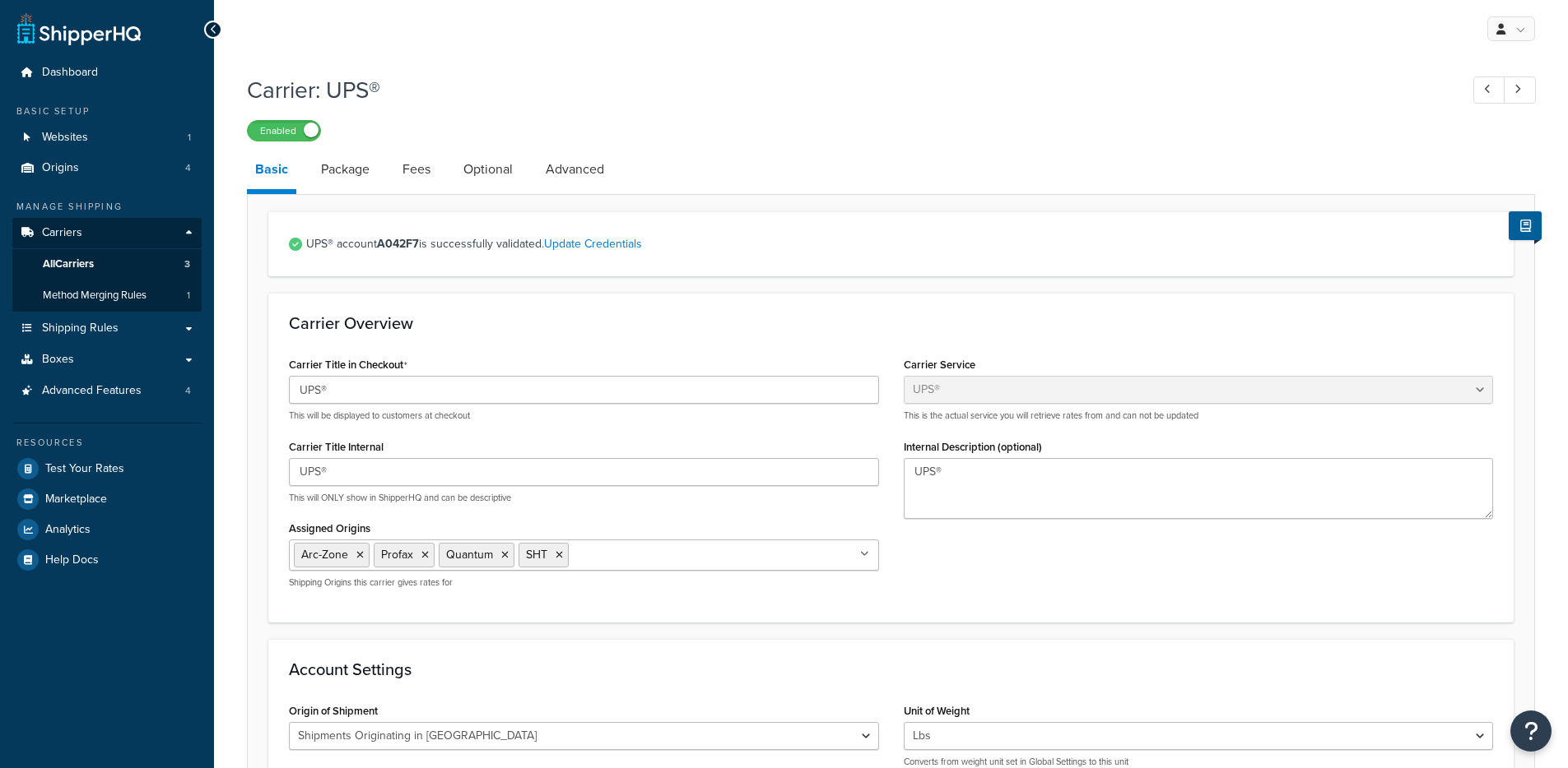
select select "ups"
select select "us"
click at [371, 176] on link "Package" at bounding box center [345, 170] width 65 height 40
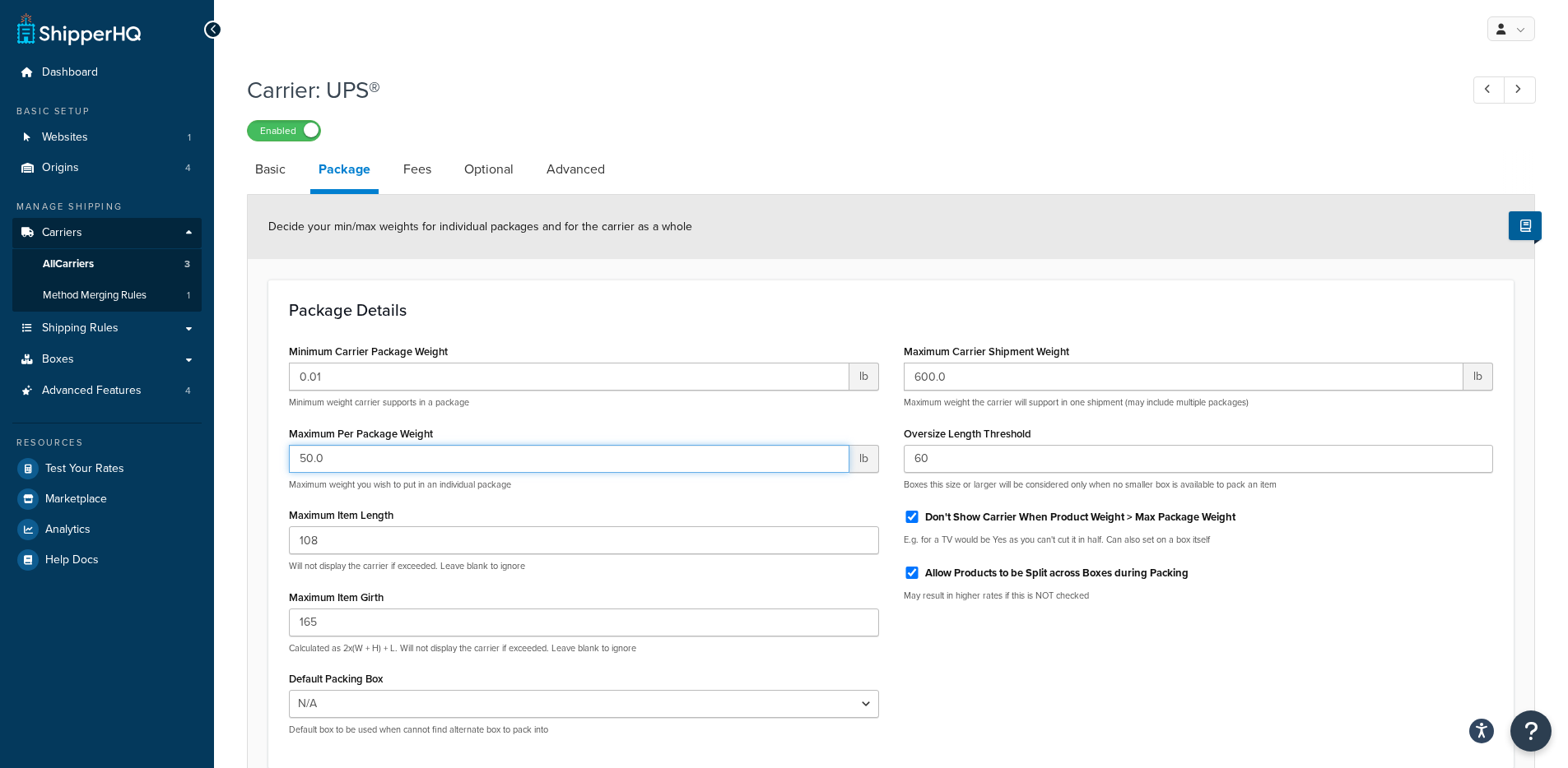
drag, startPoint x: 345, startPoint y: 461, endPoint x: 257, endPoint y: 459, distance: 88.0
click at [257, 459] on form "Decide your min/max weights for individual packages and for the carrier as a wh…" at bounding box center [891, 515] width 1287 height 641
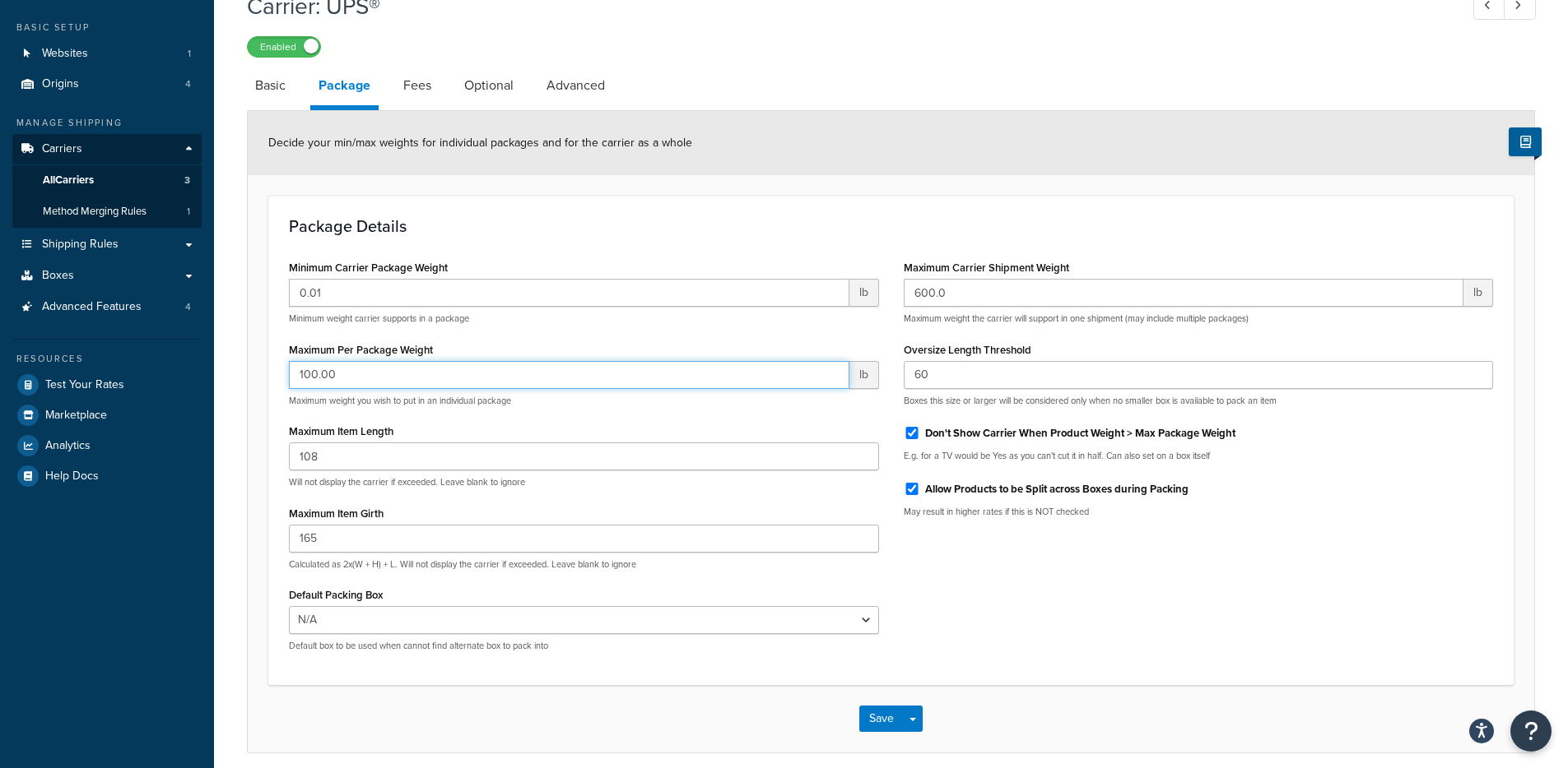
scroll to position [152, 0]
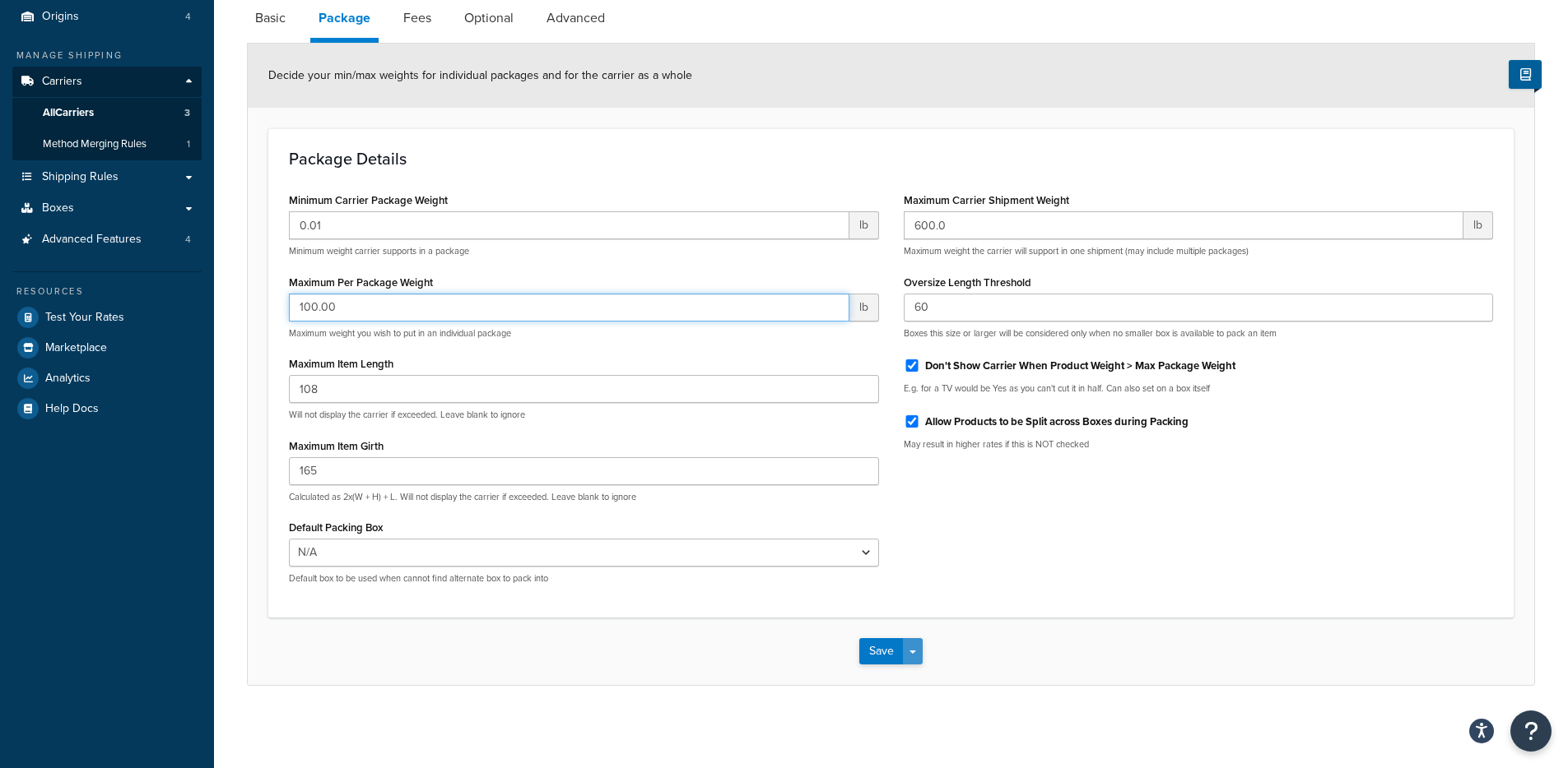
type input "100.00"
click at [922, 655] on button "Save Dropdown" at bounding box center [913, 652] width 20 height 27
click at [922, 674] on button "Save and Edit" at bounding box center [919, 682] width 120 height 34
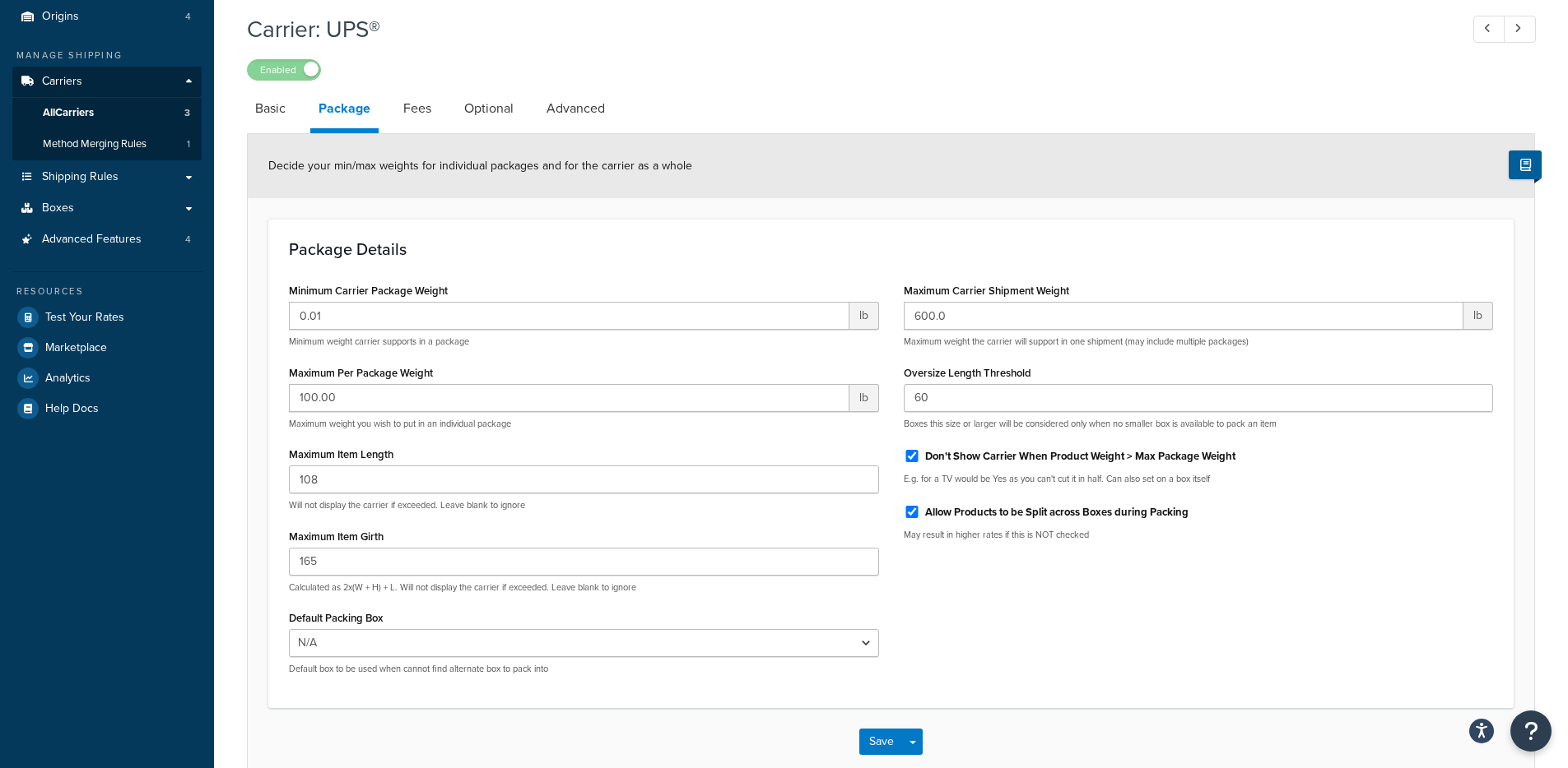
scroll to position [0, 0]
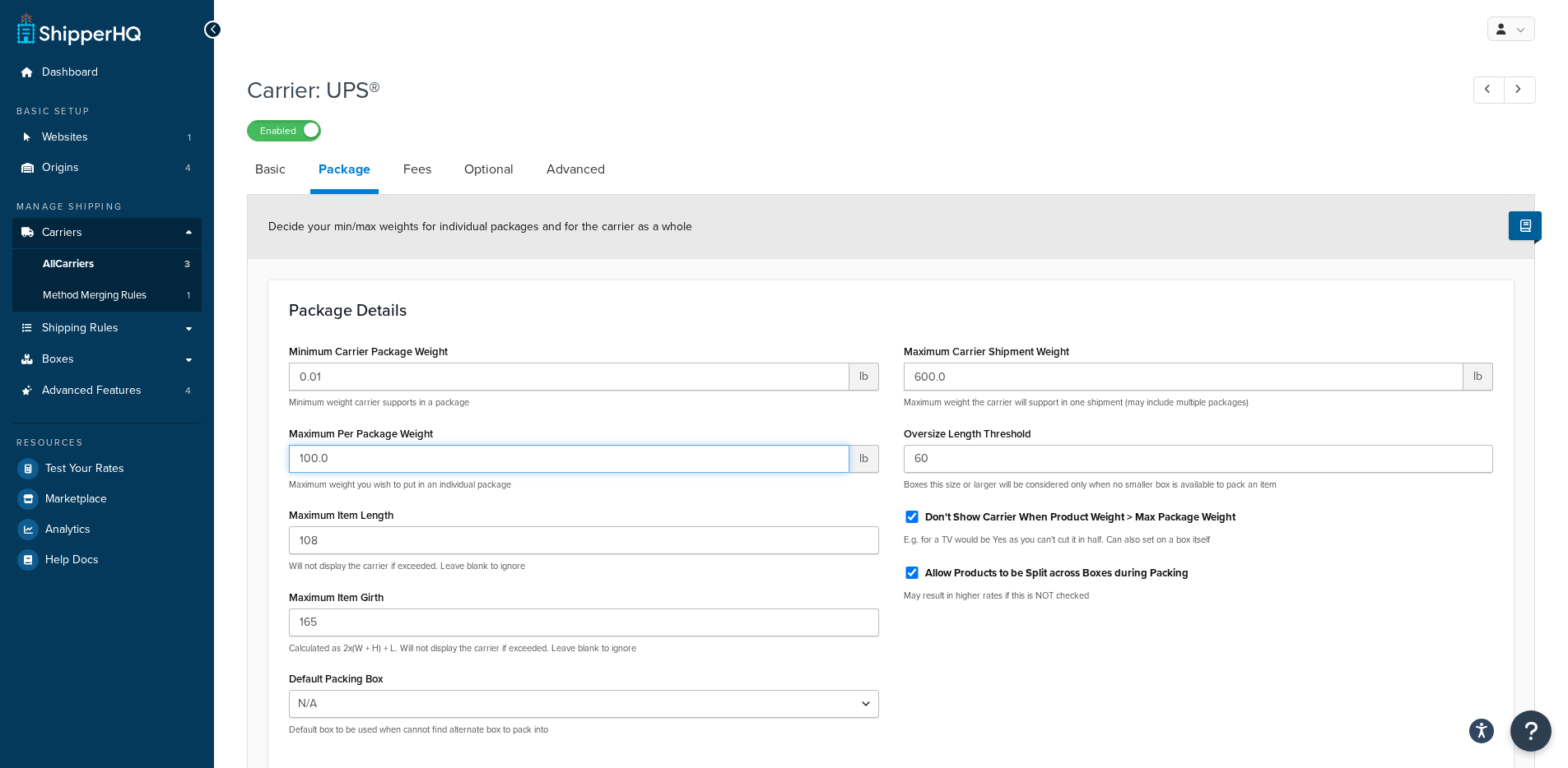
drag, startPoint x: 362, startPoint y: 456, endPoint x: 228, endPoint y: 447, distance: 134.3
click at [232, 447] on div "Carrier: UPS® Enabled Basic Package Fees Optional Advanced Decide your min/max …" at bounding box center [891, 471] width 1354 height 813
type input "50.00"
click at [1082, 691] on div "Minimum Carrier Package Weight 0.01 lb Minimum weight carrier supports in a pac…" at bounding box center [891, 544] width 1229 height 409
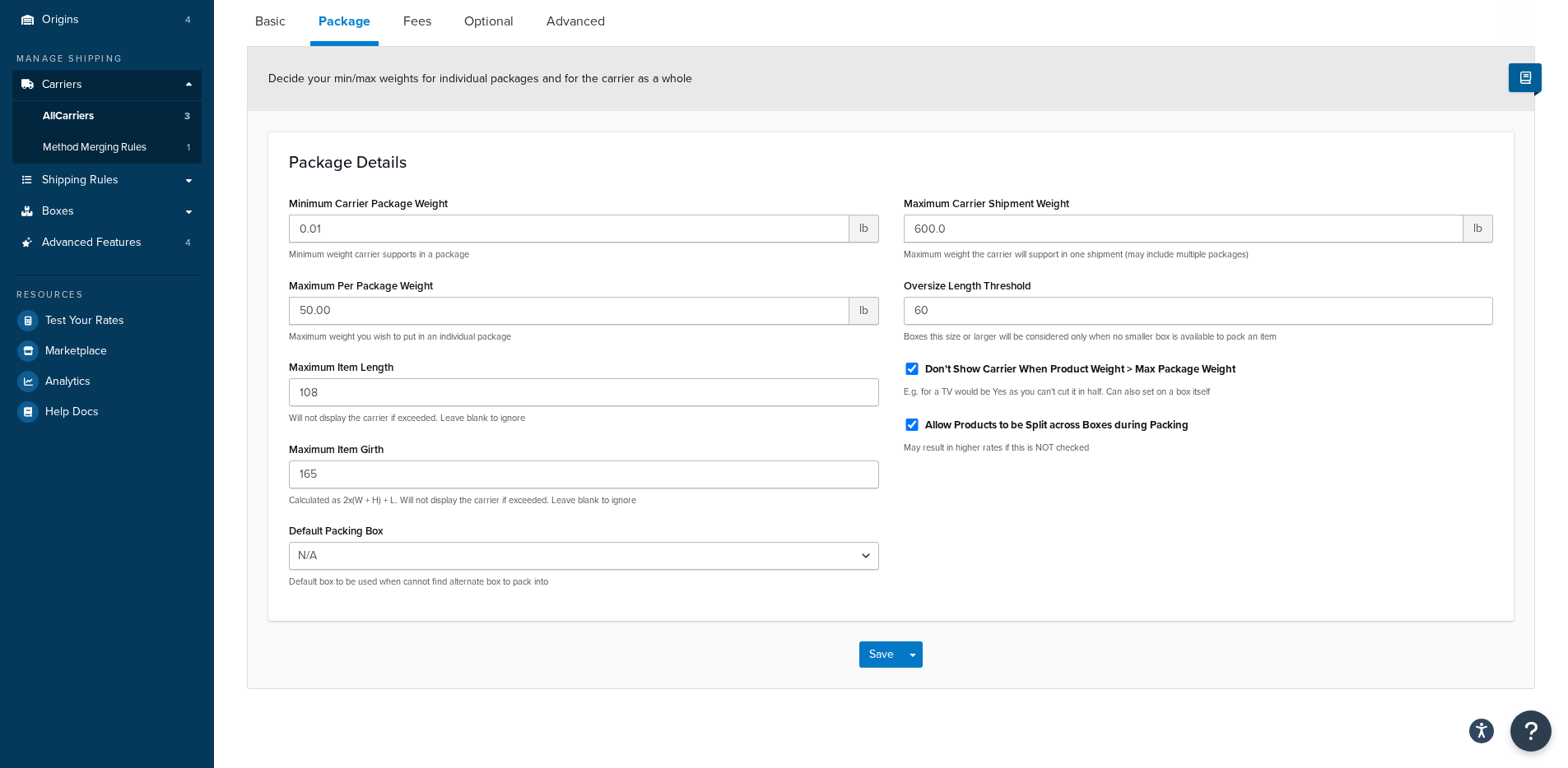
scroll to position [152, 0]
click at [911, 648] on button "Save Dropdown" at bounding box center [913, 652] width 20 height 27
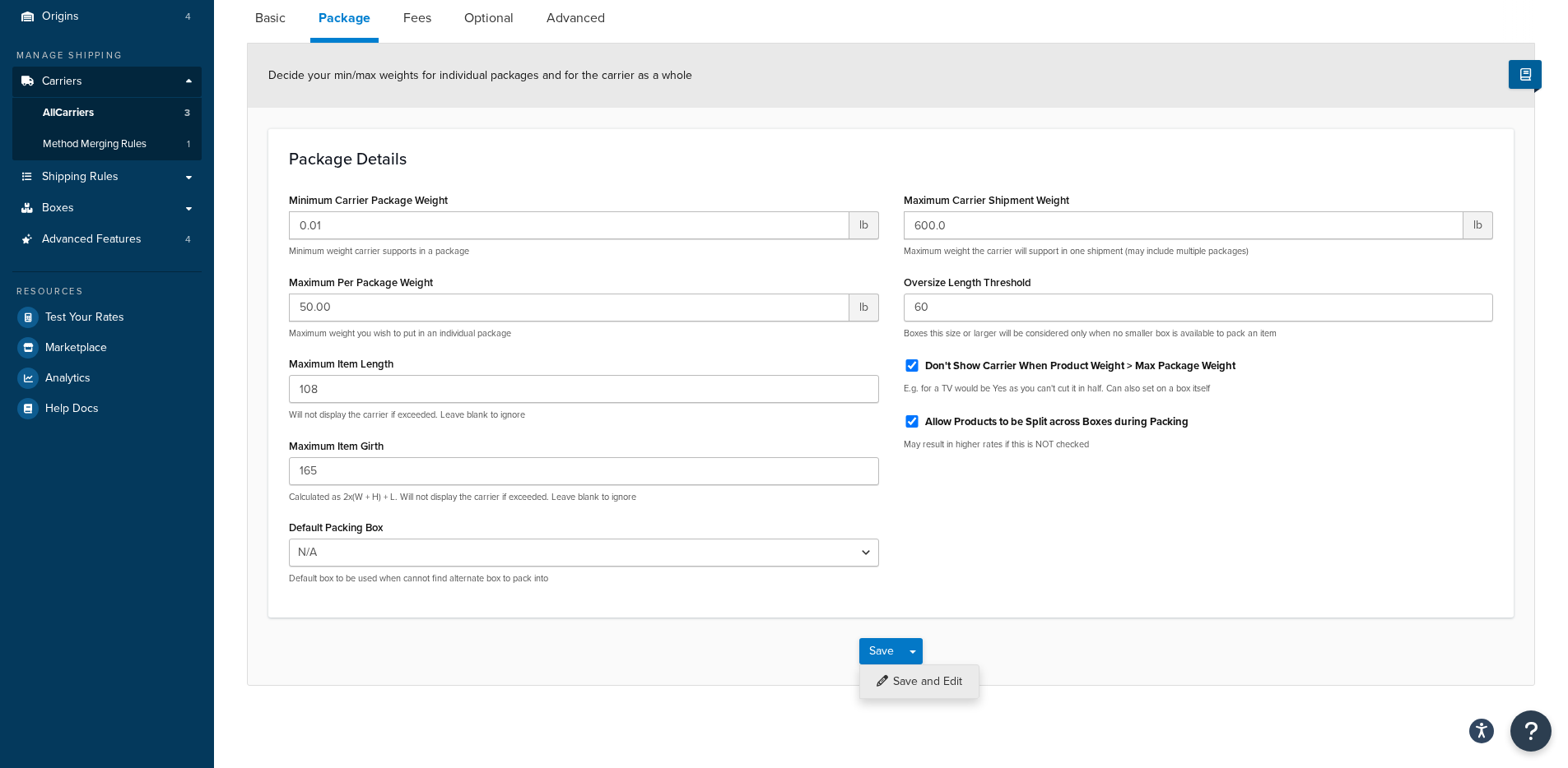
click at [922, 680] on button "Save and Edit" at bounding box center [919, 682] width 120 height 34
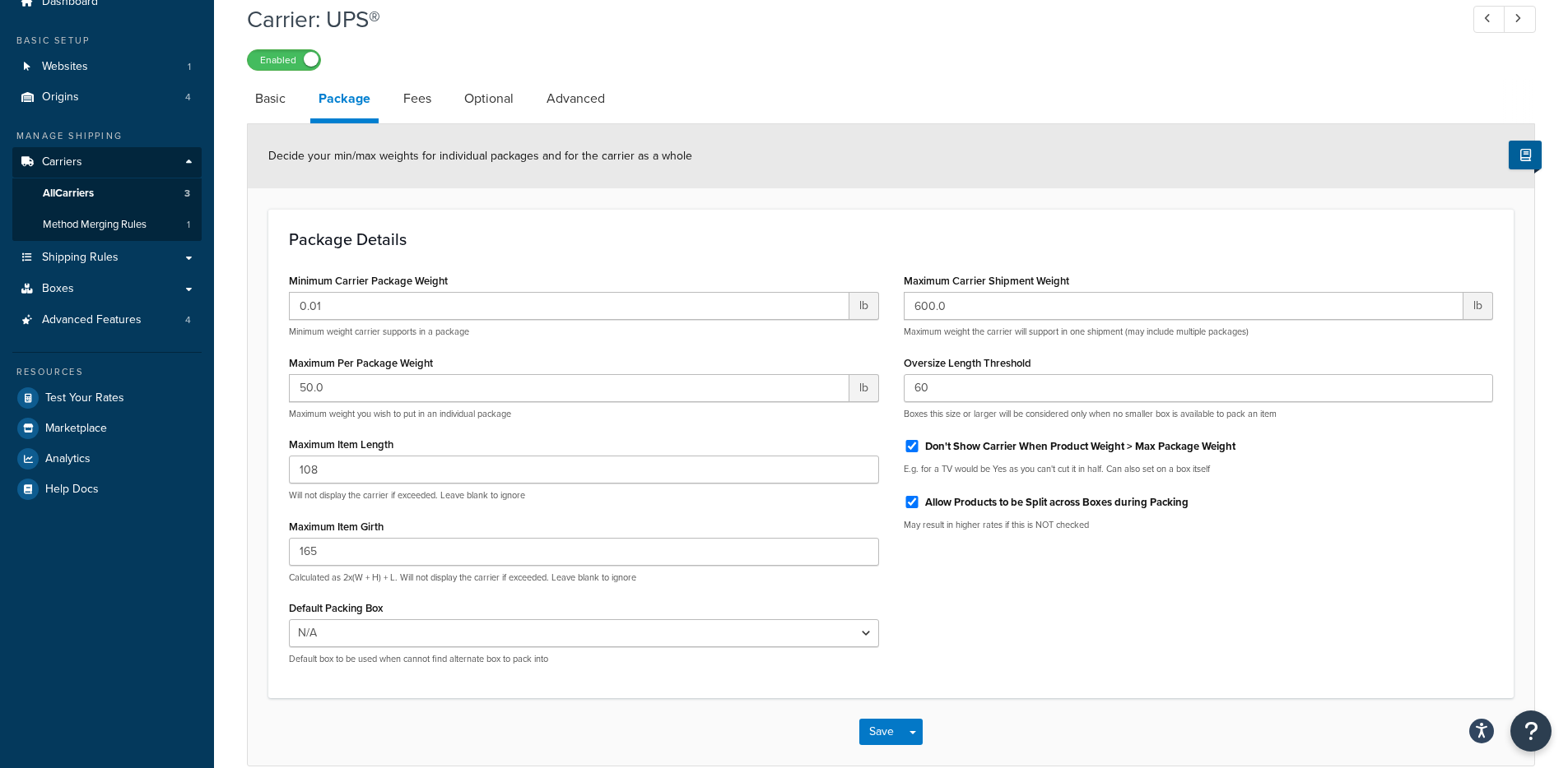
scroll to position [0, 0]
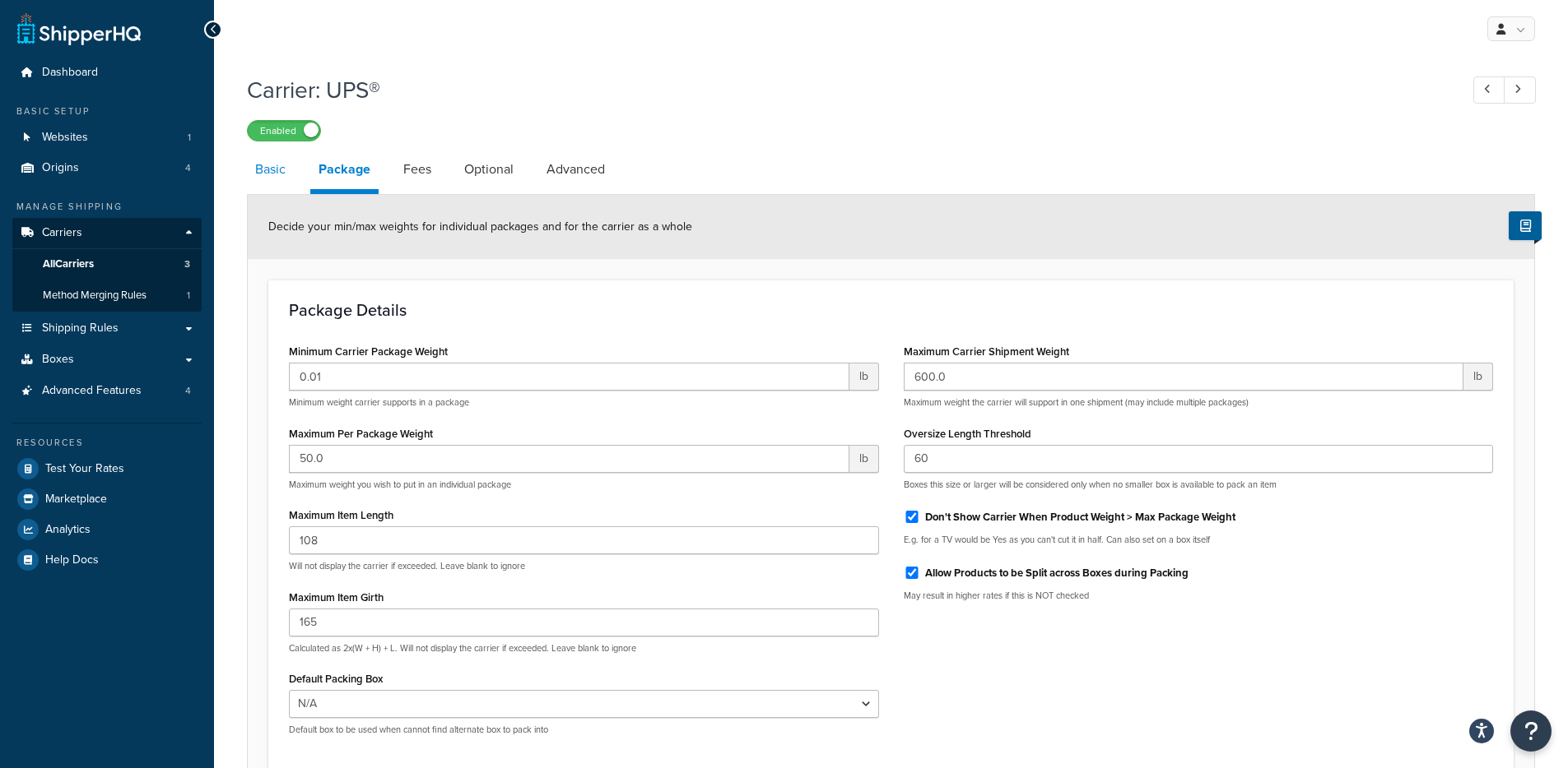
click at [257, 172] on link "Basic" at bounding box center [270, 170] width 47 height 40
select select "ups"
select select "us"
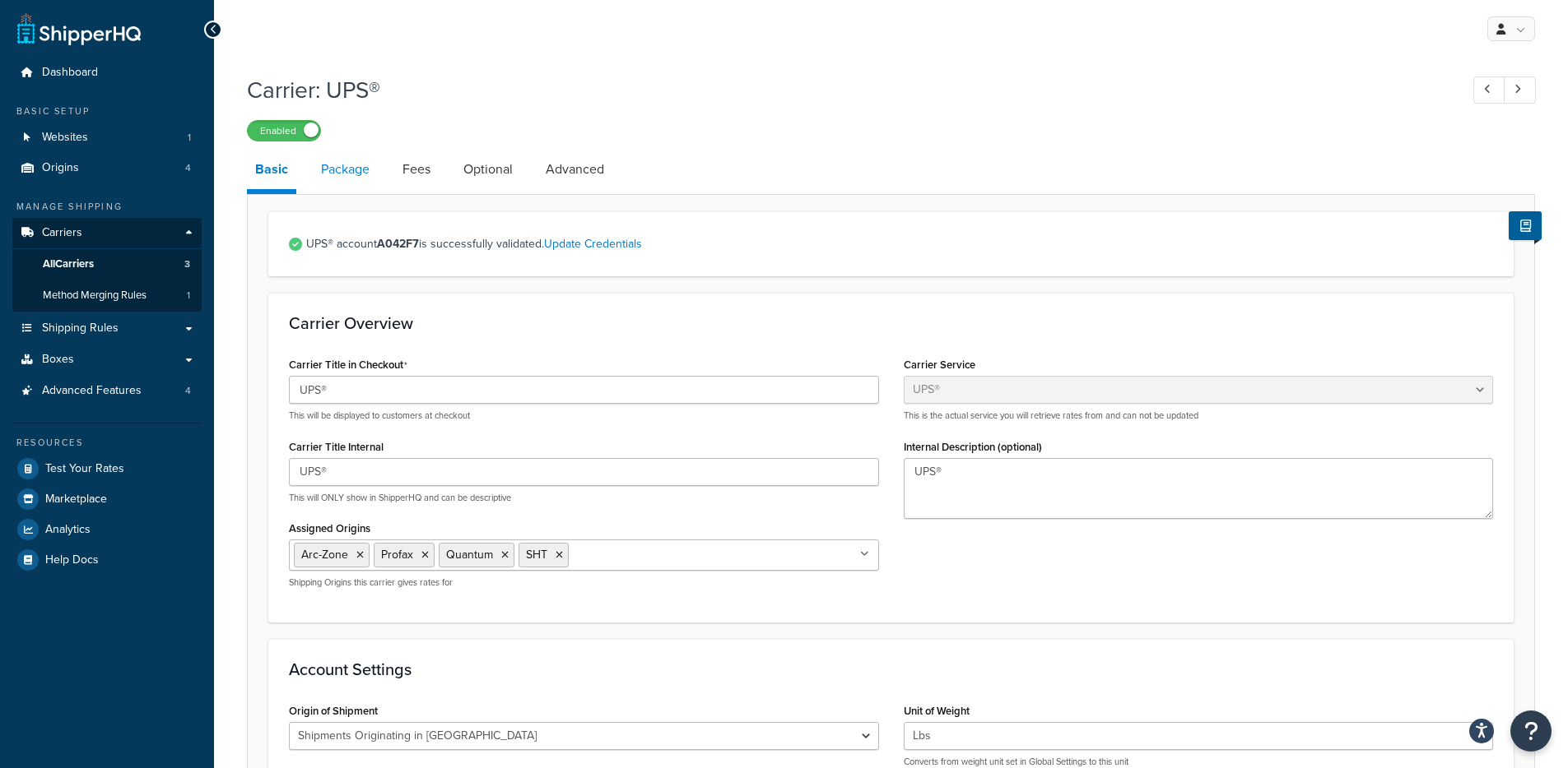
click at [345, 180] on link "Package" at bounding box center [345, 170] width 65 height 40
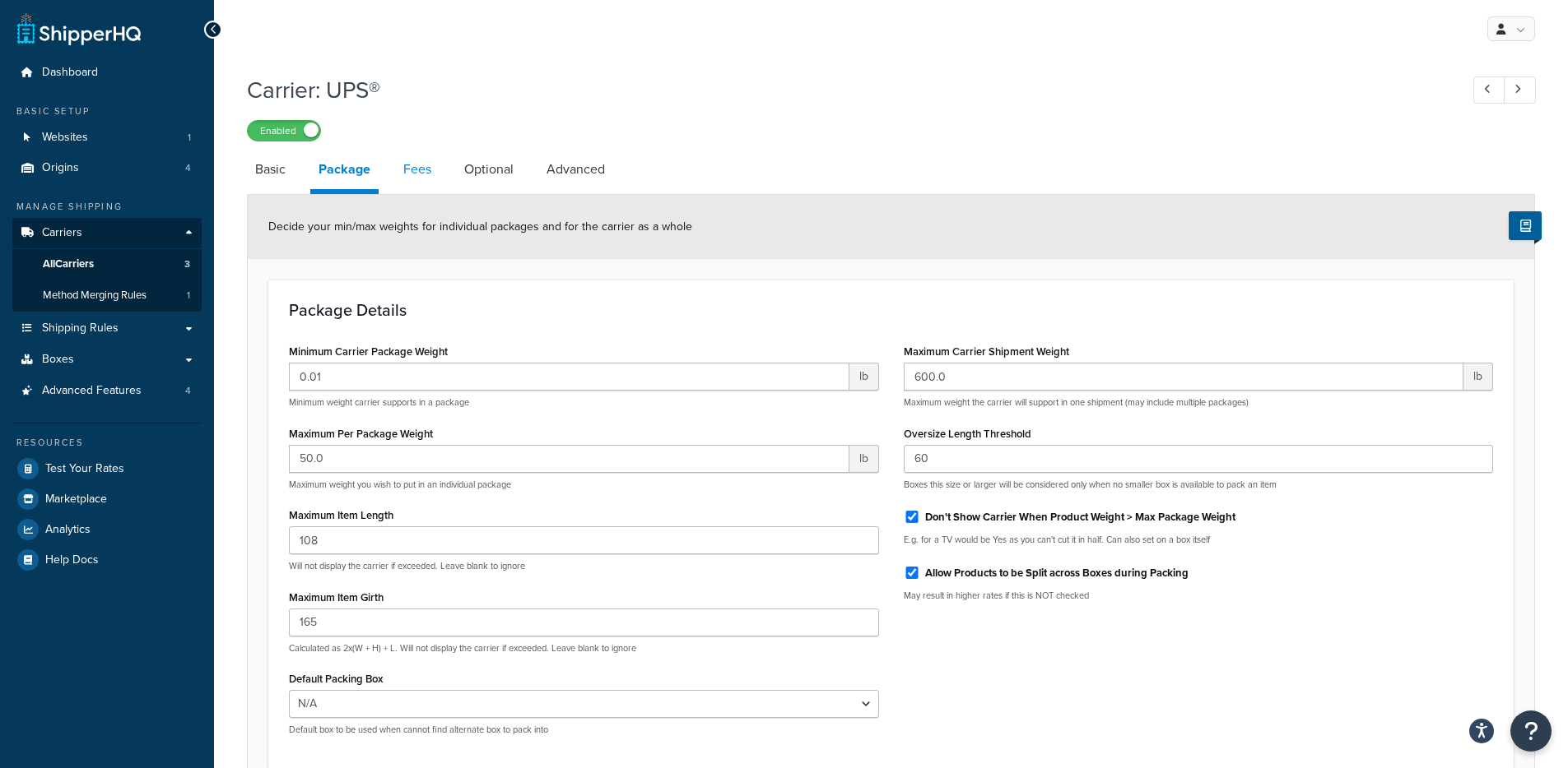
click at [398, 177] on link "Fees" at bounding box center [417, 170] width 45 height 40
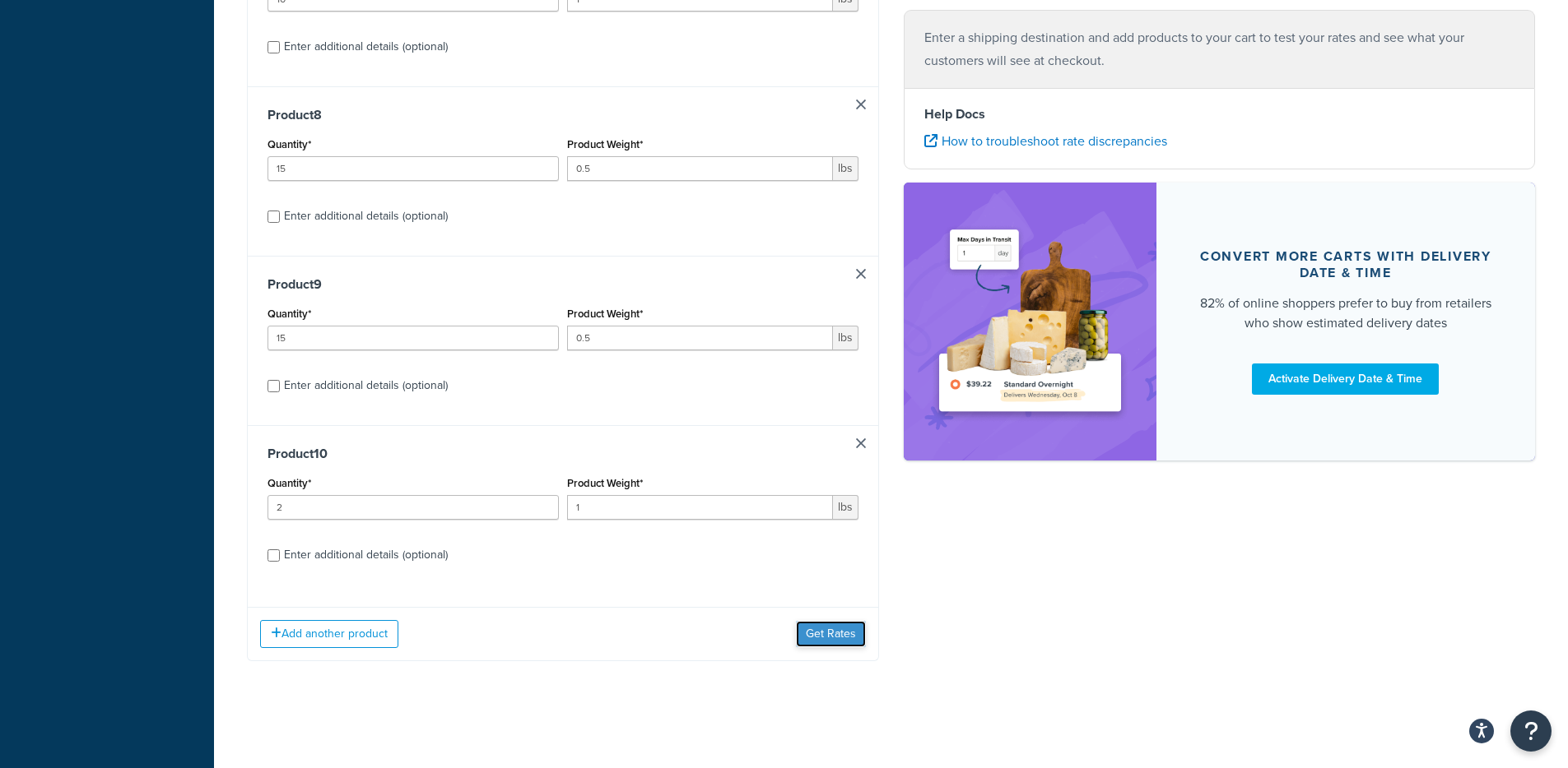
click at [815, 632] on button "Get Rates" at bounding box center [831, 634] width 70 height 27
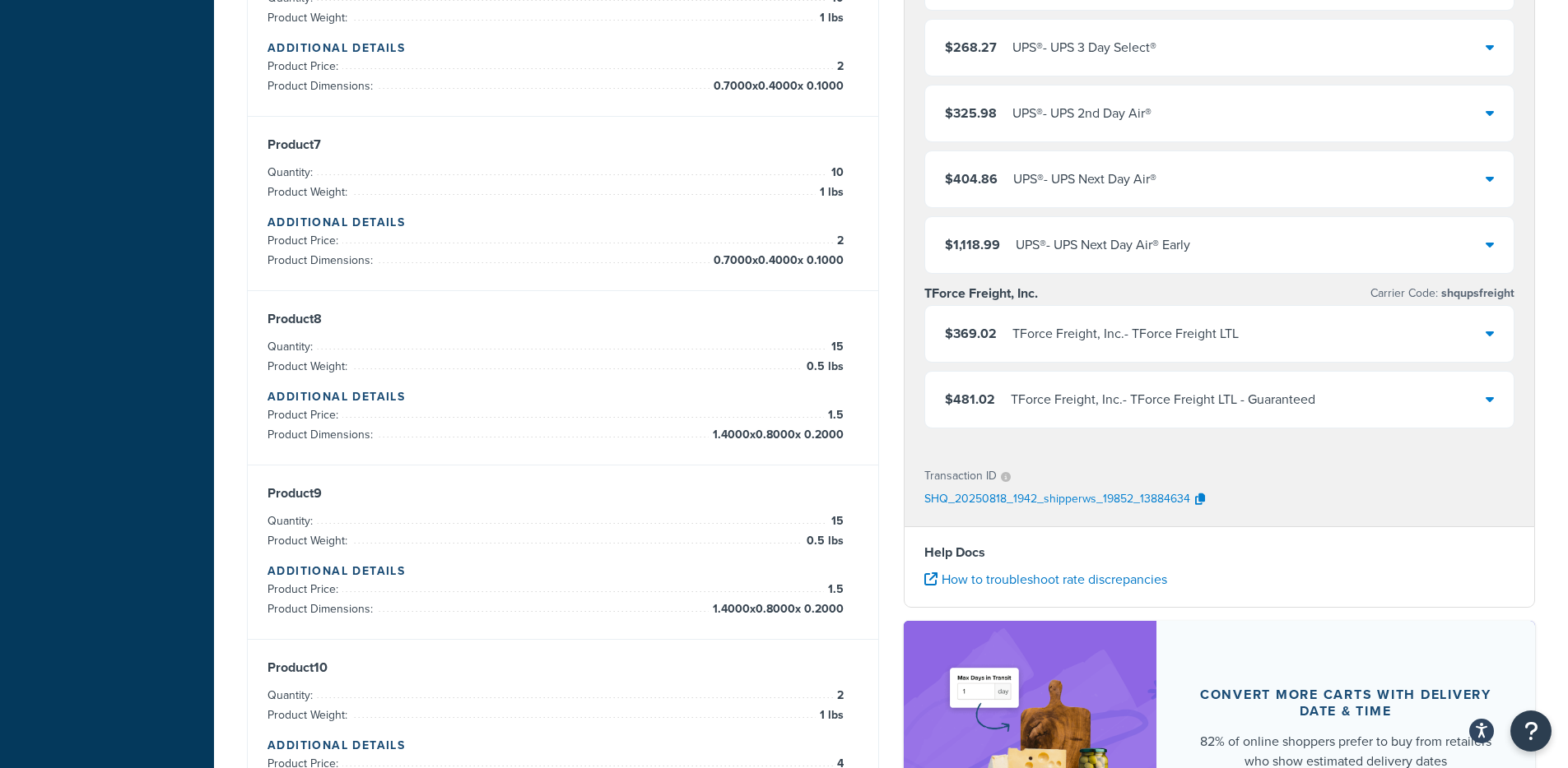
scroll to position [1072, 0]
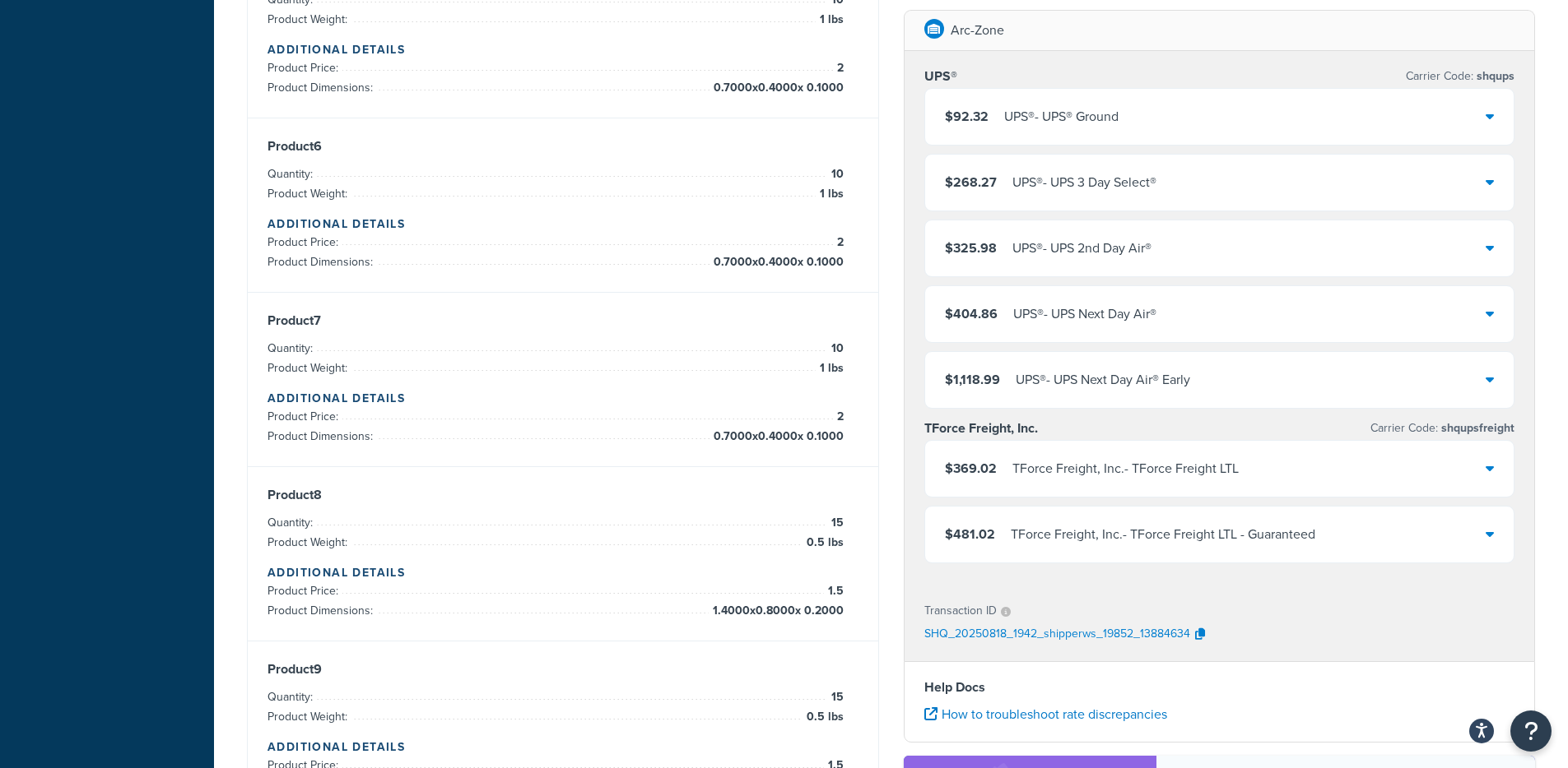
click at [1229, 104] on div "$92.32 UPS® - UPS® Ground" at bounding box center [1220, 116] width 589 height 56
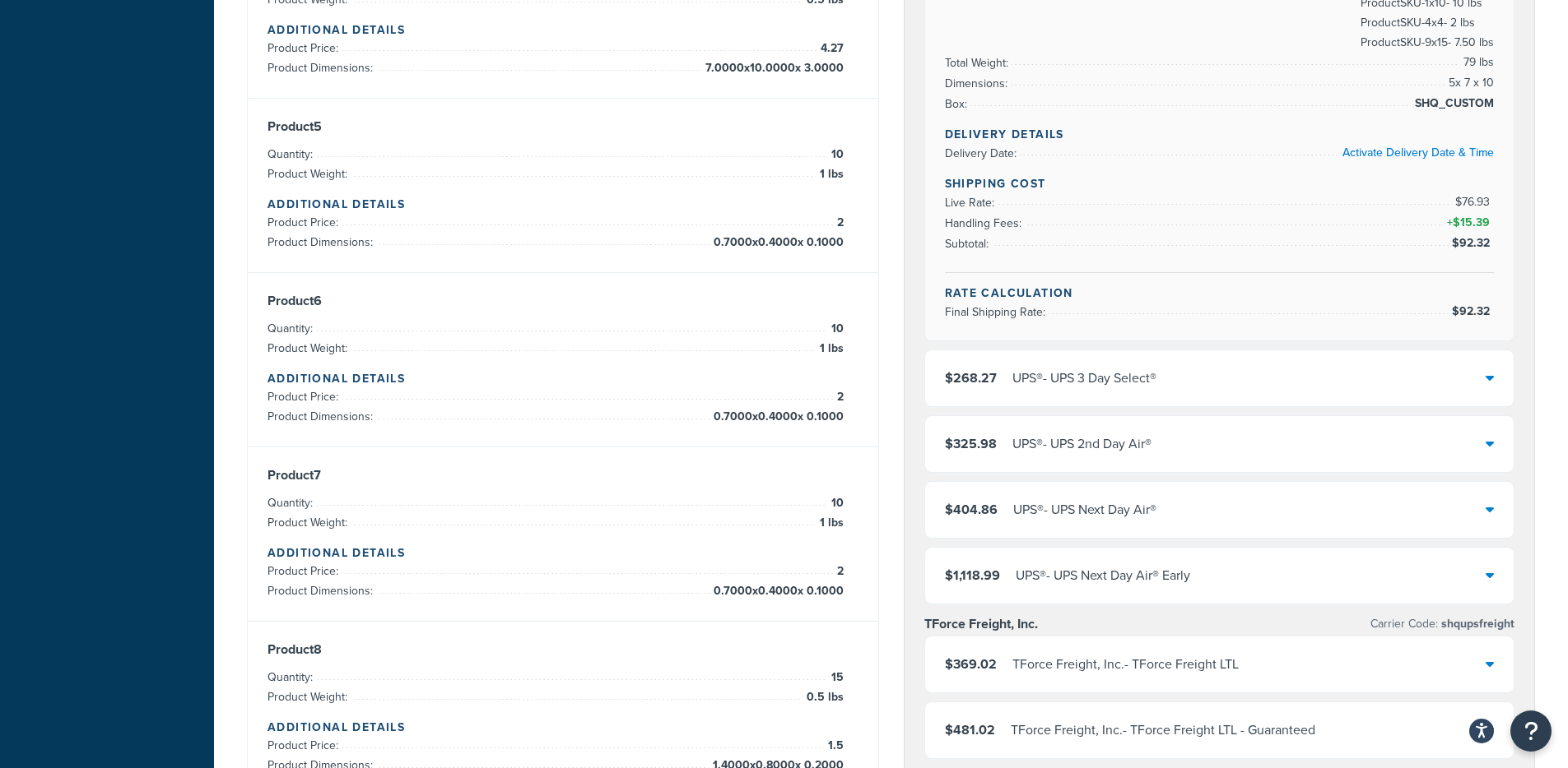
scroll to position [921, 0]
click at [1088, 369] on div "UPS® - UPS 3 Day Select®" at bounding box center [1084, 376] width 144 height 23
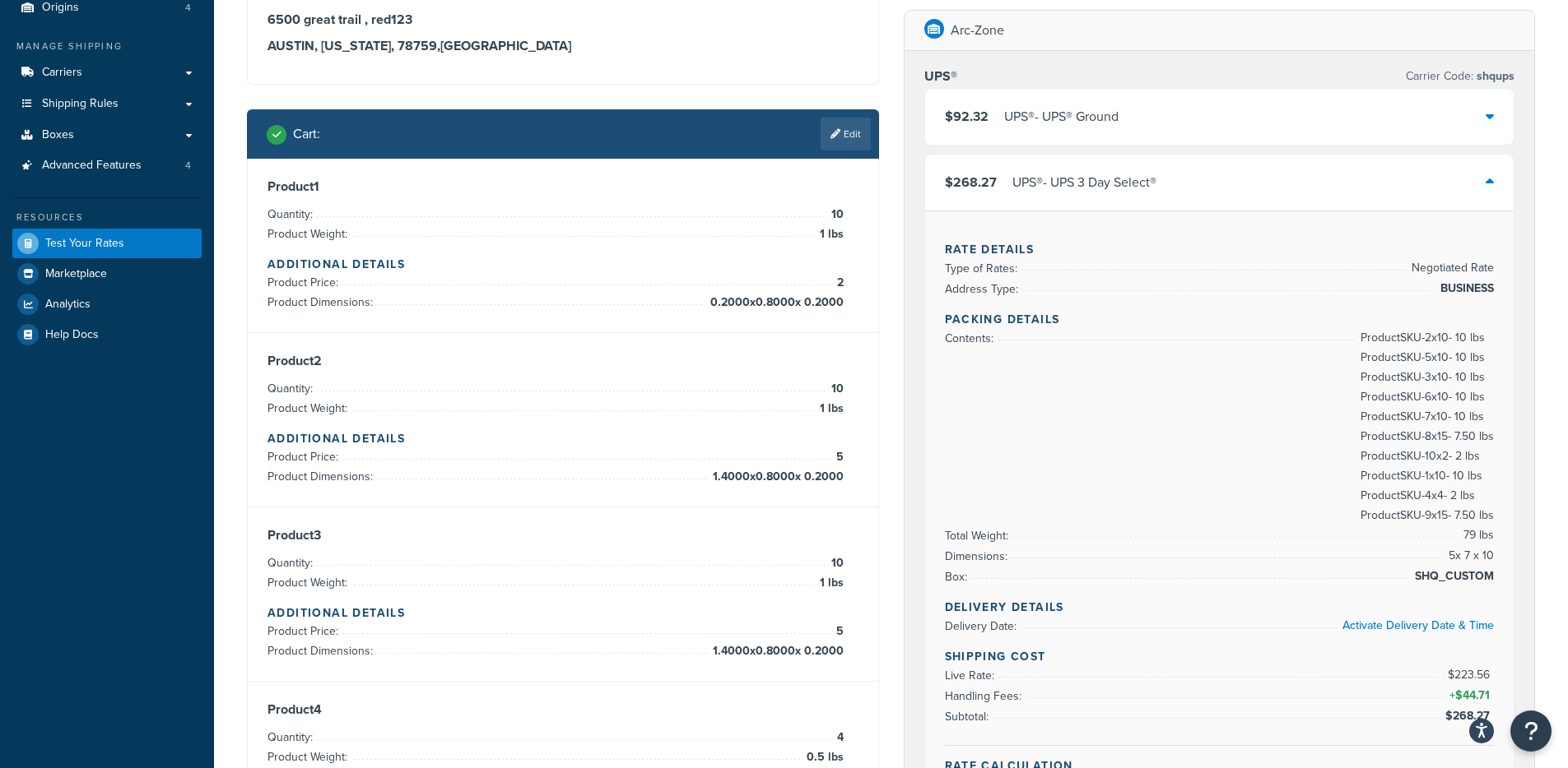
scroll to position [0, 0]
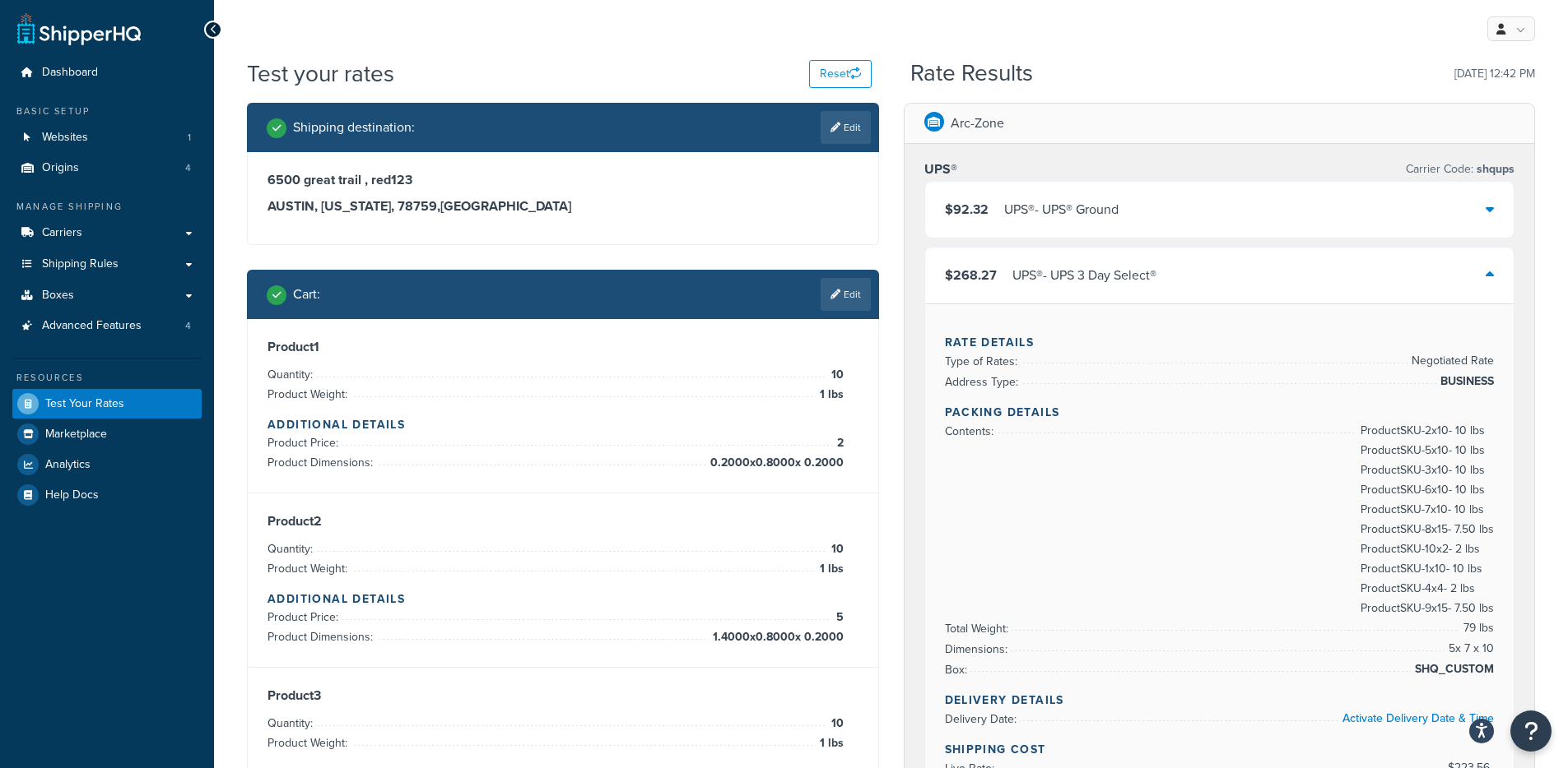
click at [831, 122] on icon at bounding box center [835, 127] width 9 height 9
select select "TX"
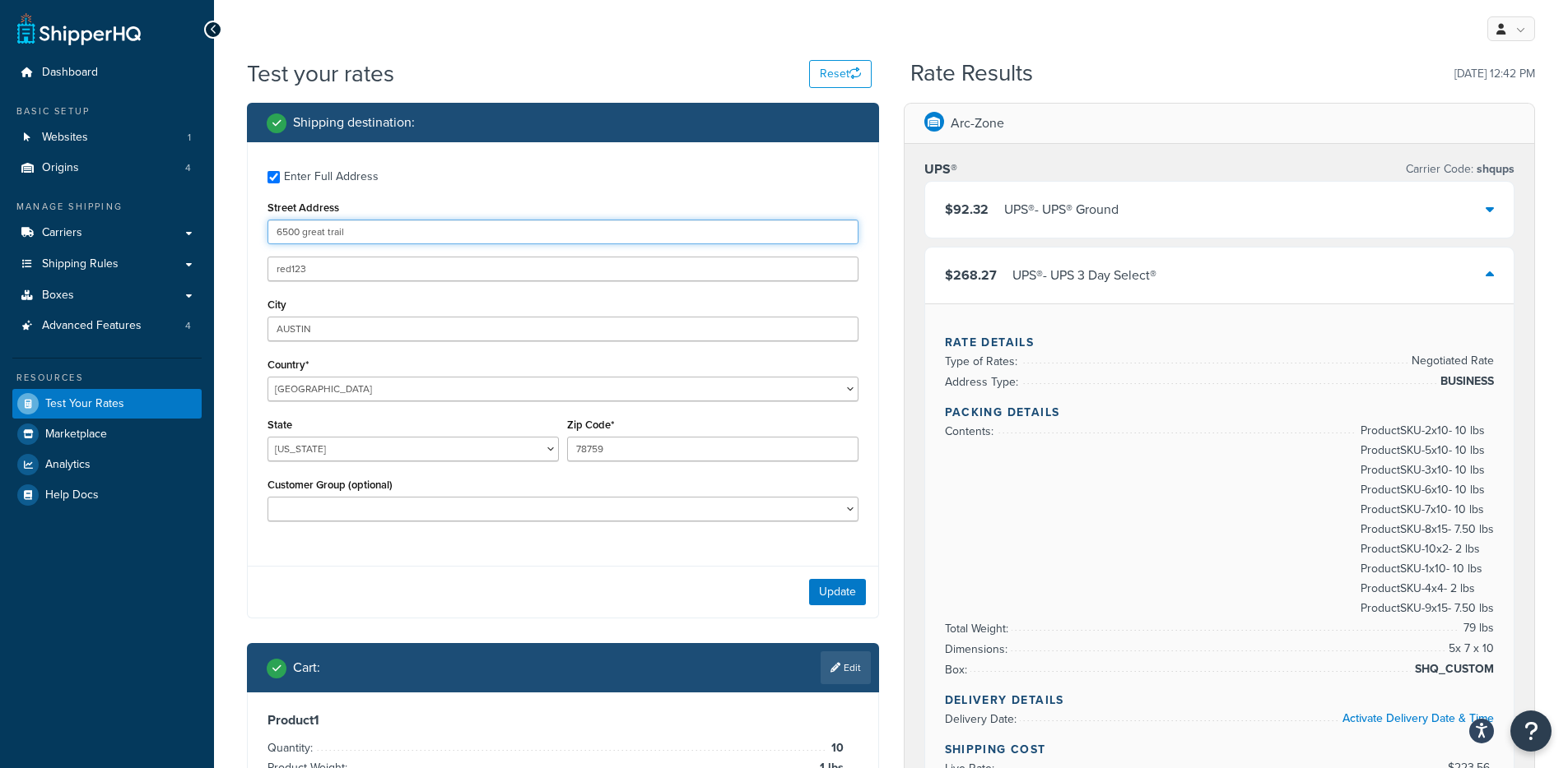
click at [369, 236] on input "6500 great trail" at bounding box center [562, 232] width 591 height 25
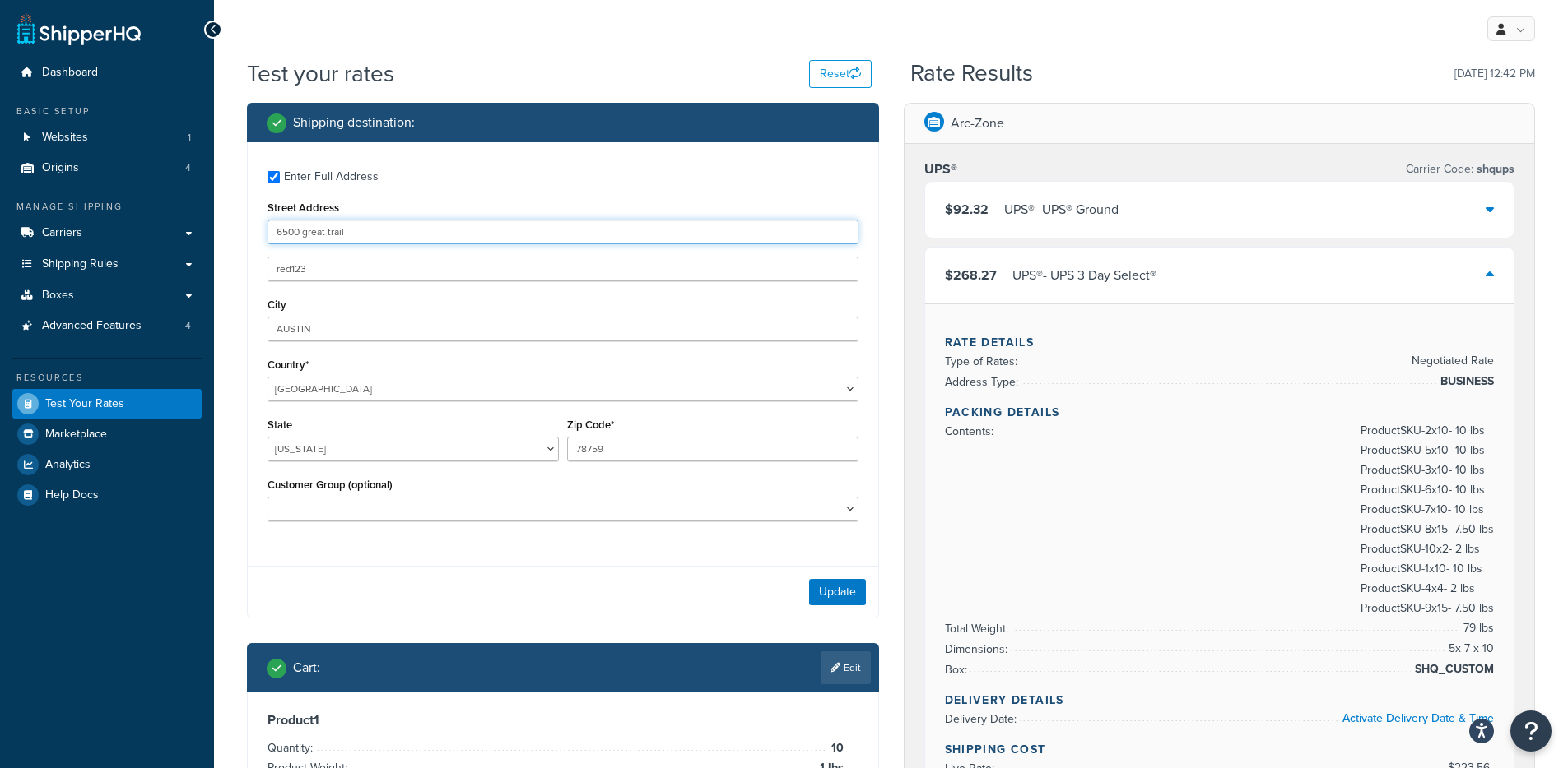
paste input "900 Dutchess Turnpike"
type input "900 [GEOGRAPHIC_DATA]"
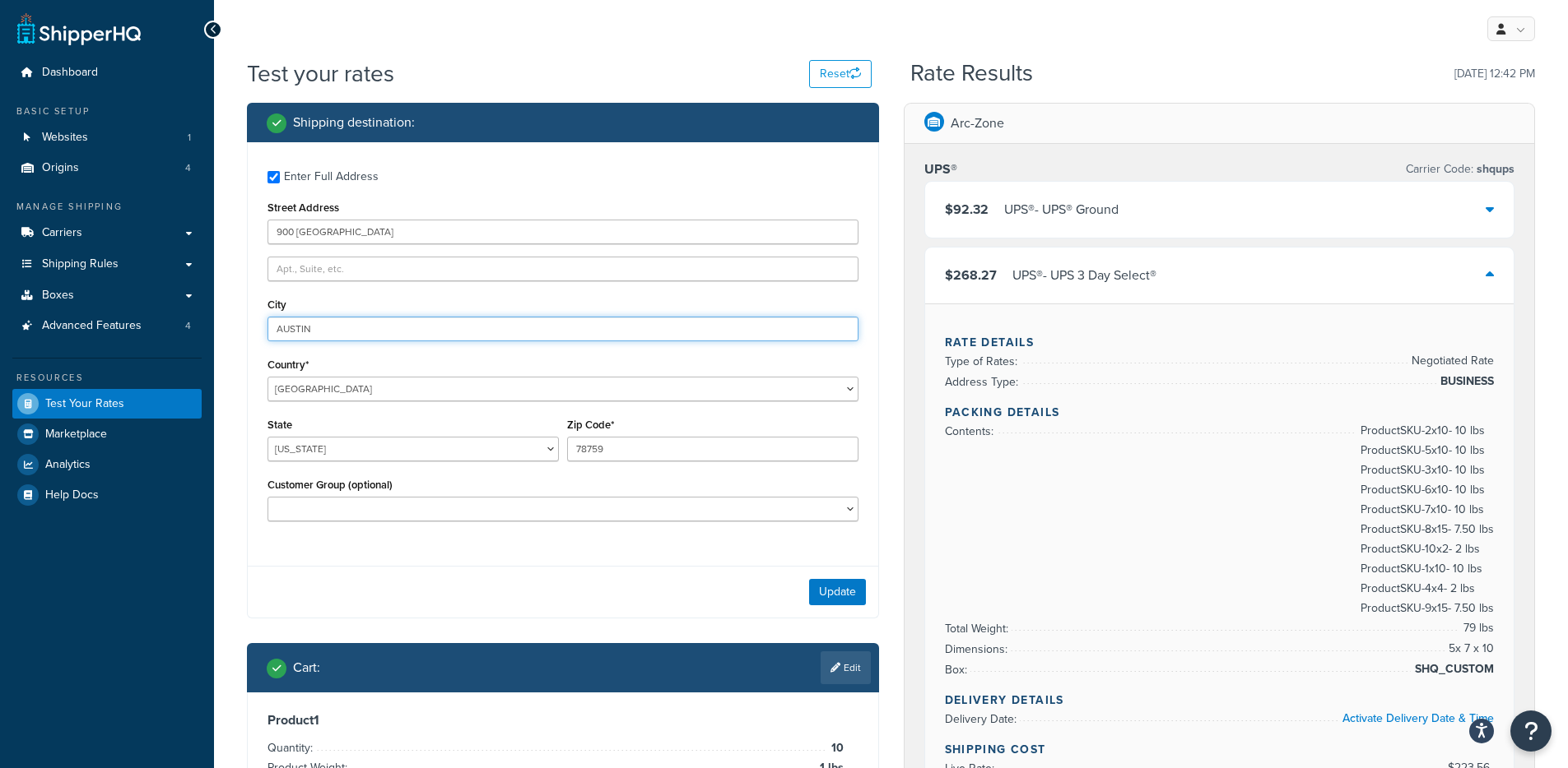
click at [375, 326] on input "AUSTIN" at bounding box center [562, 328] width 591 height 25
click at [360, 329] on input "AUSTIN" at bounding box center [562, 328] width 591 height 25
paste input "Poughkeepsie"
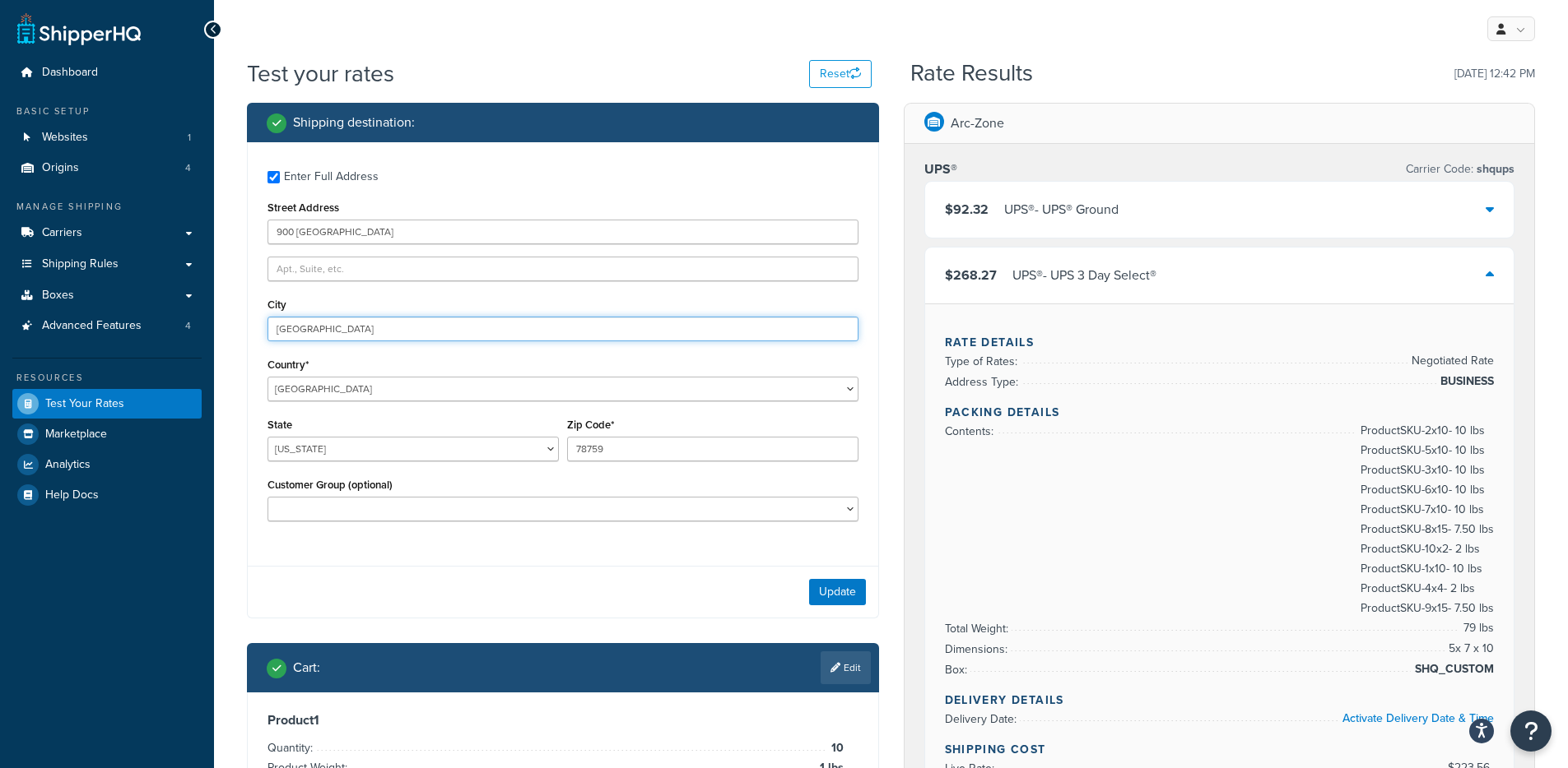
type input "Poughkeepsie"
select select "NY"
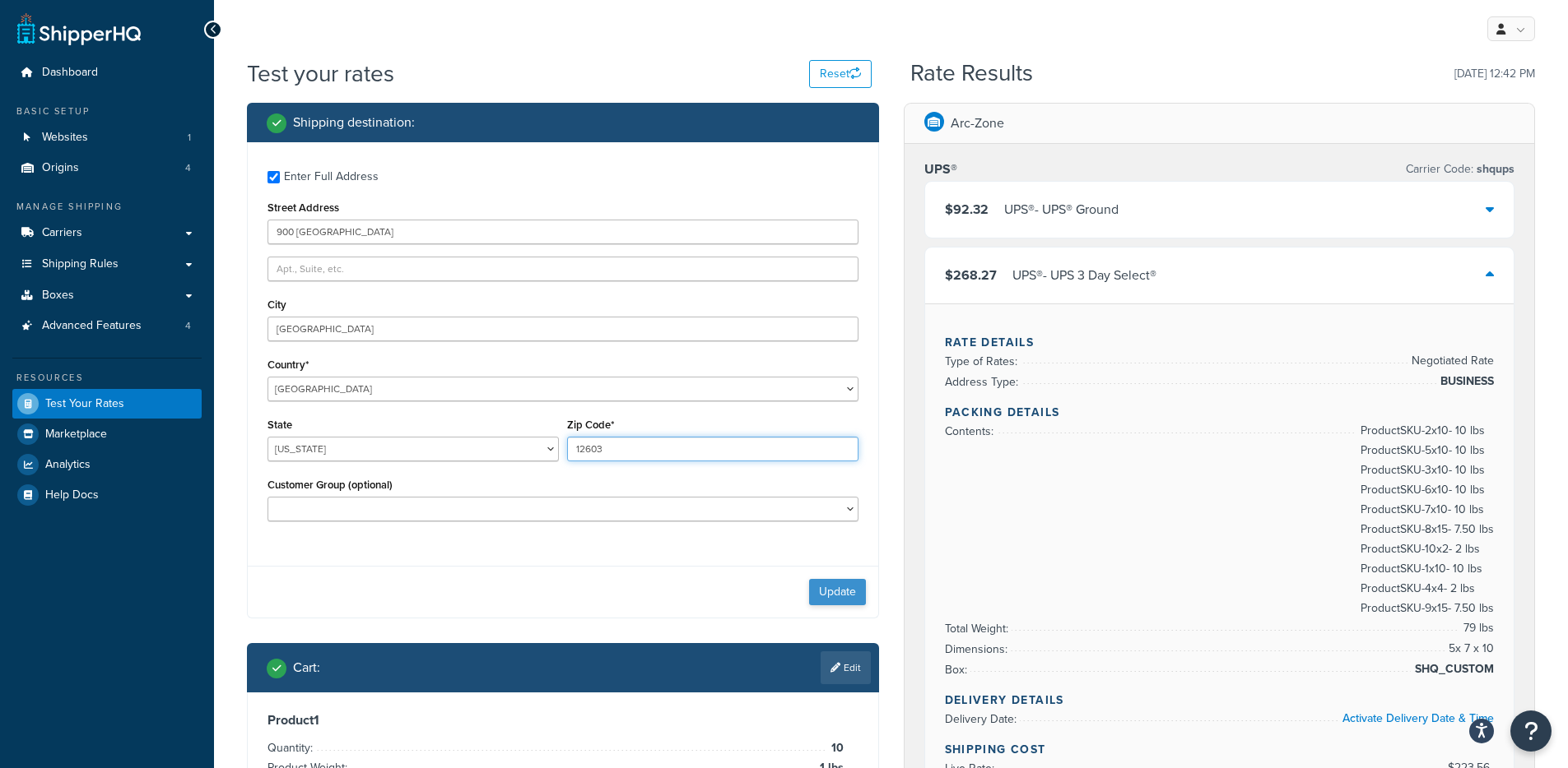
type input "12603"
click at [855, 590] on button "Update" at bounding box center [837, 592] width 57 height 27
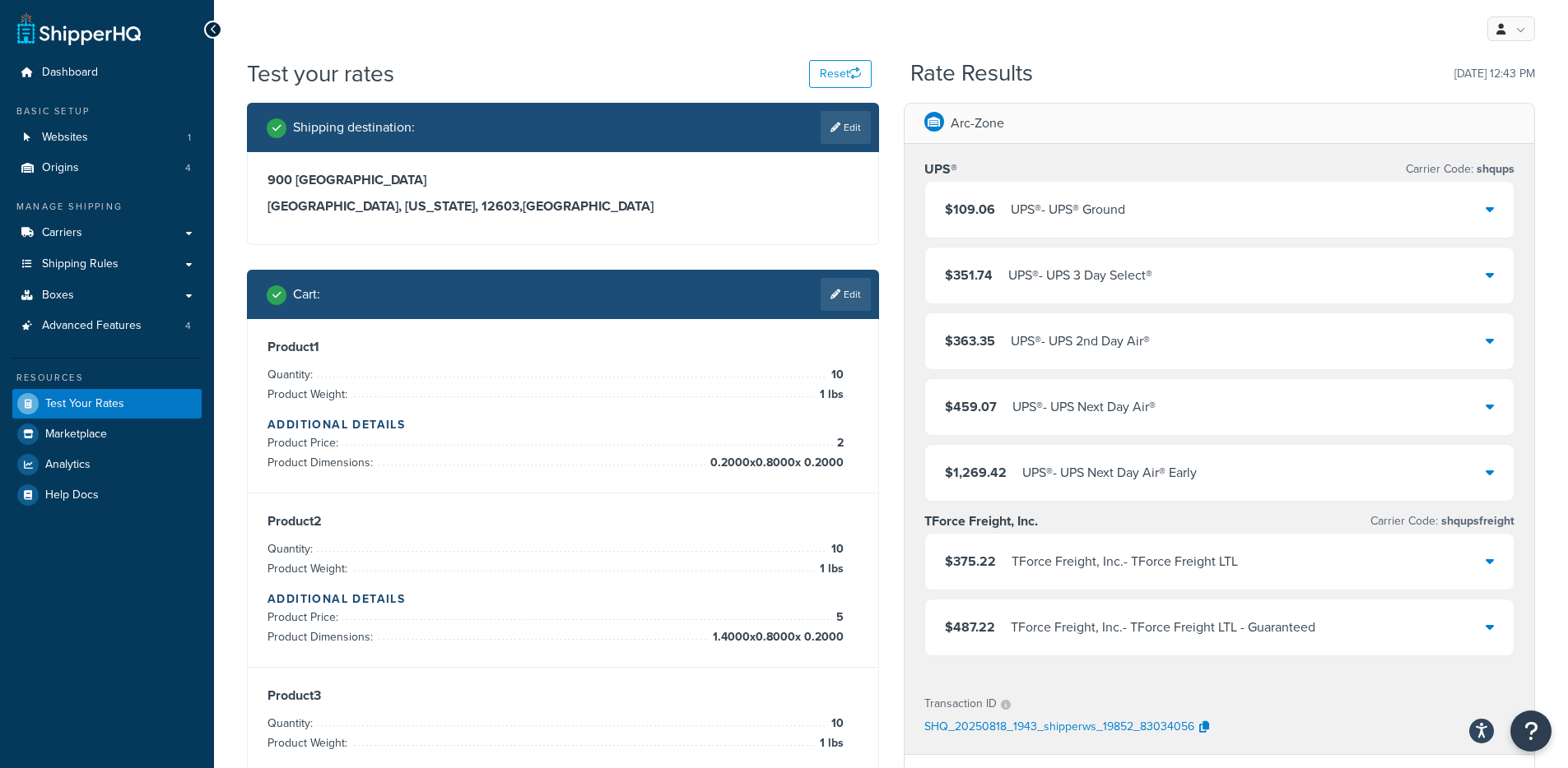
click at [1137, 225] on div "$109.06 UPS® - UPS® Ground" at bounding box center [1220, 209] width 589 height 56
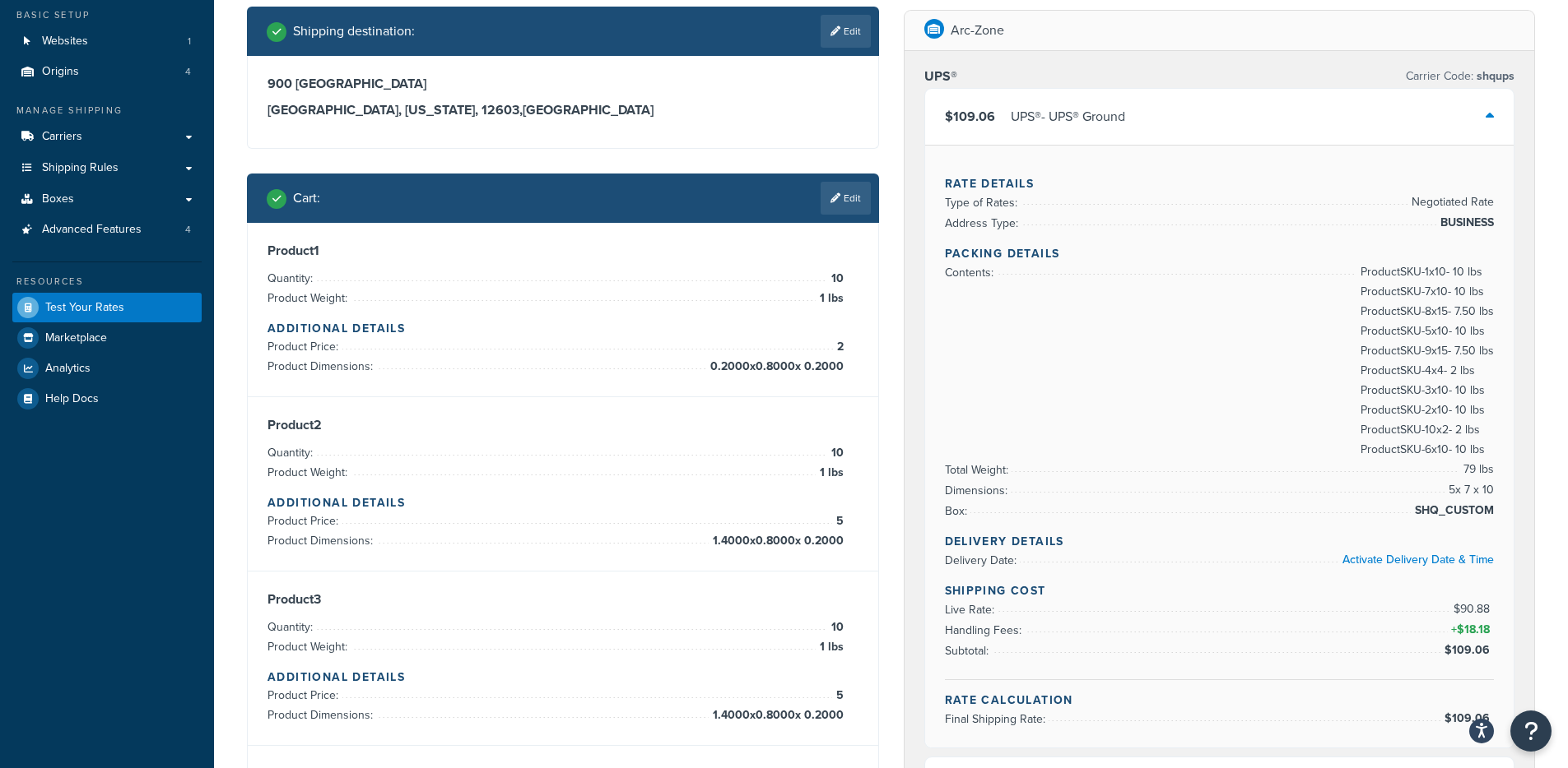
scroll to position [99, 0]
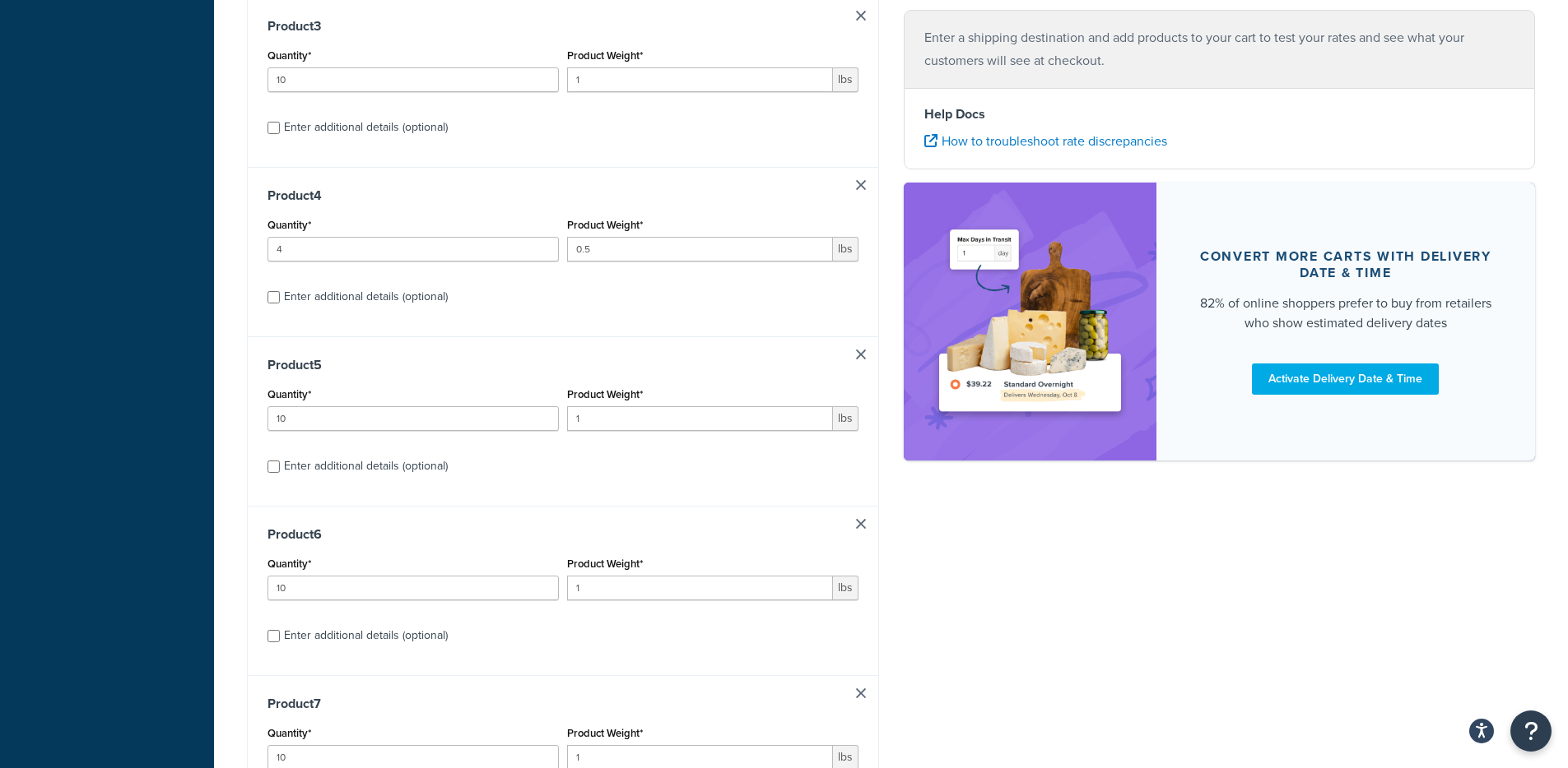
scroll to position [1408, 0]
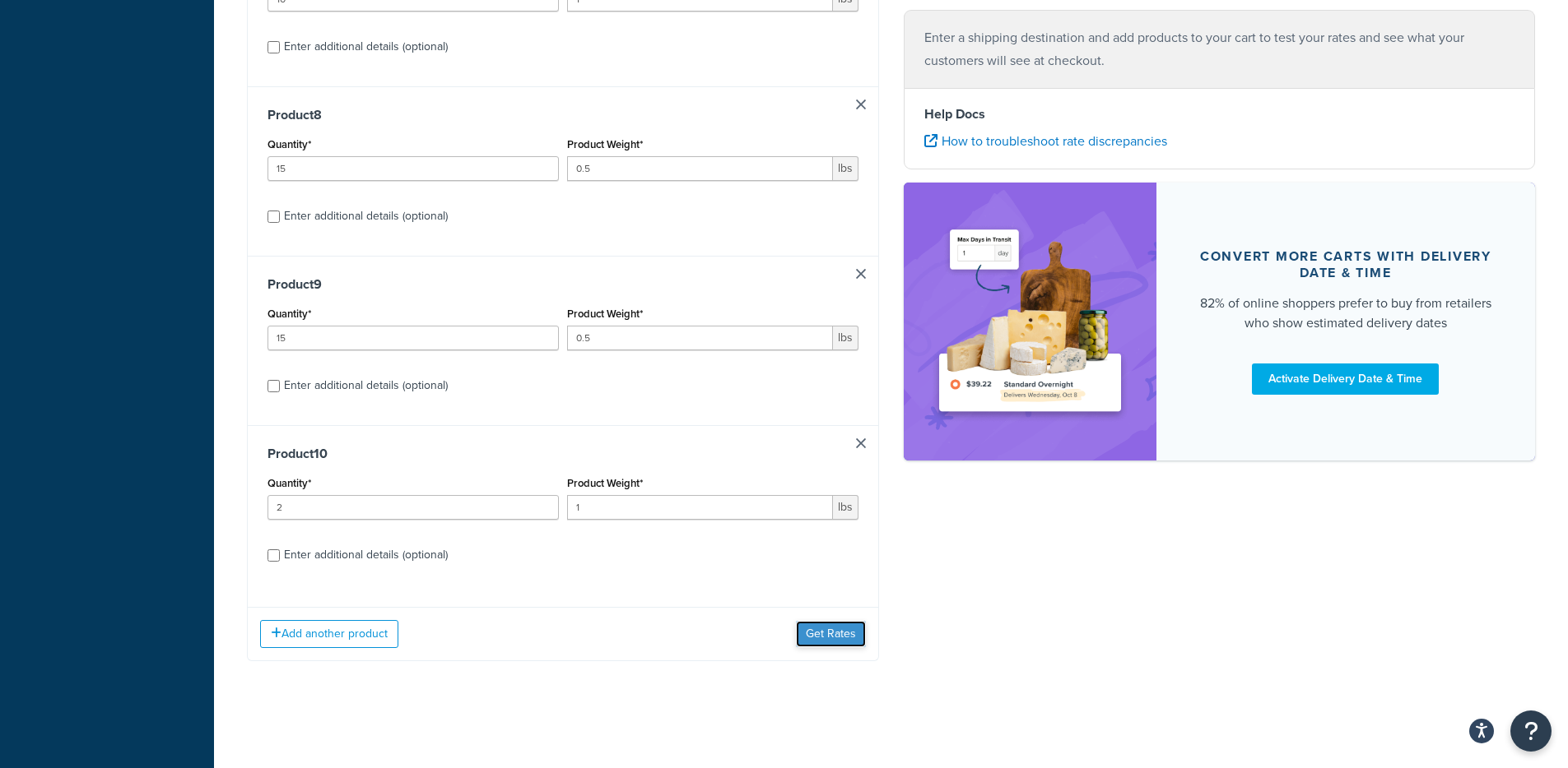
click at [847, 626] on button "Get Rates" at bounding box center [831, 634] width 70 height 27
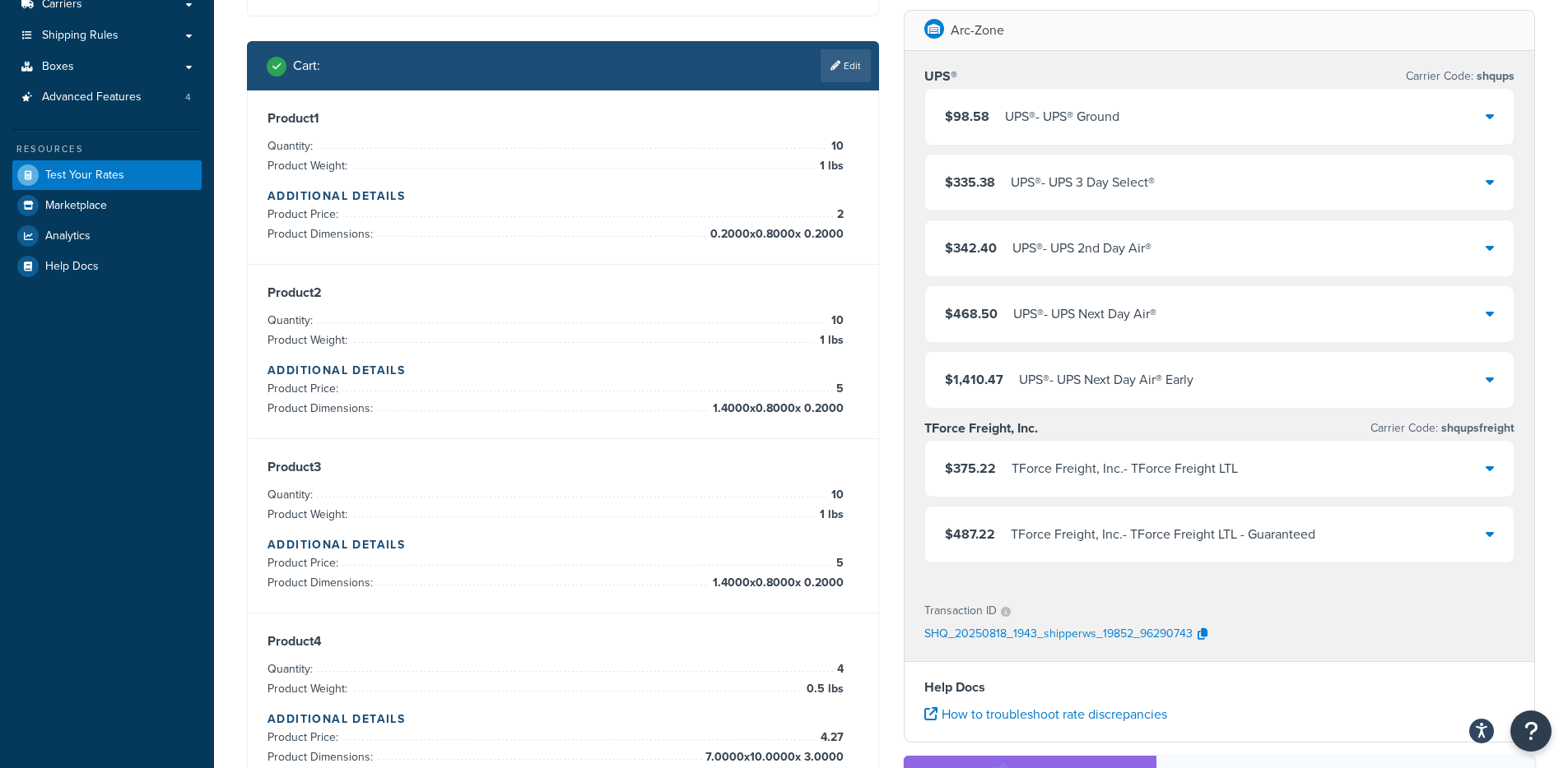
scroll to position [159, 0]
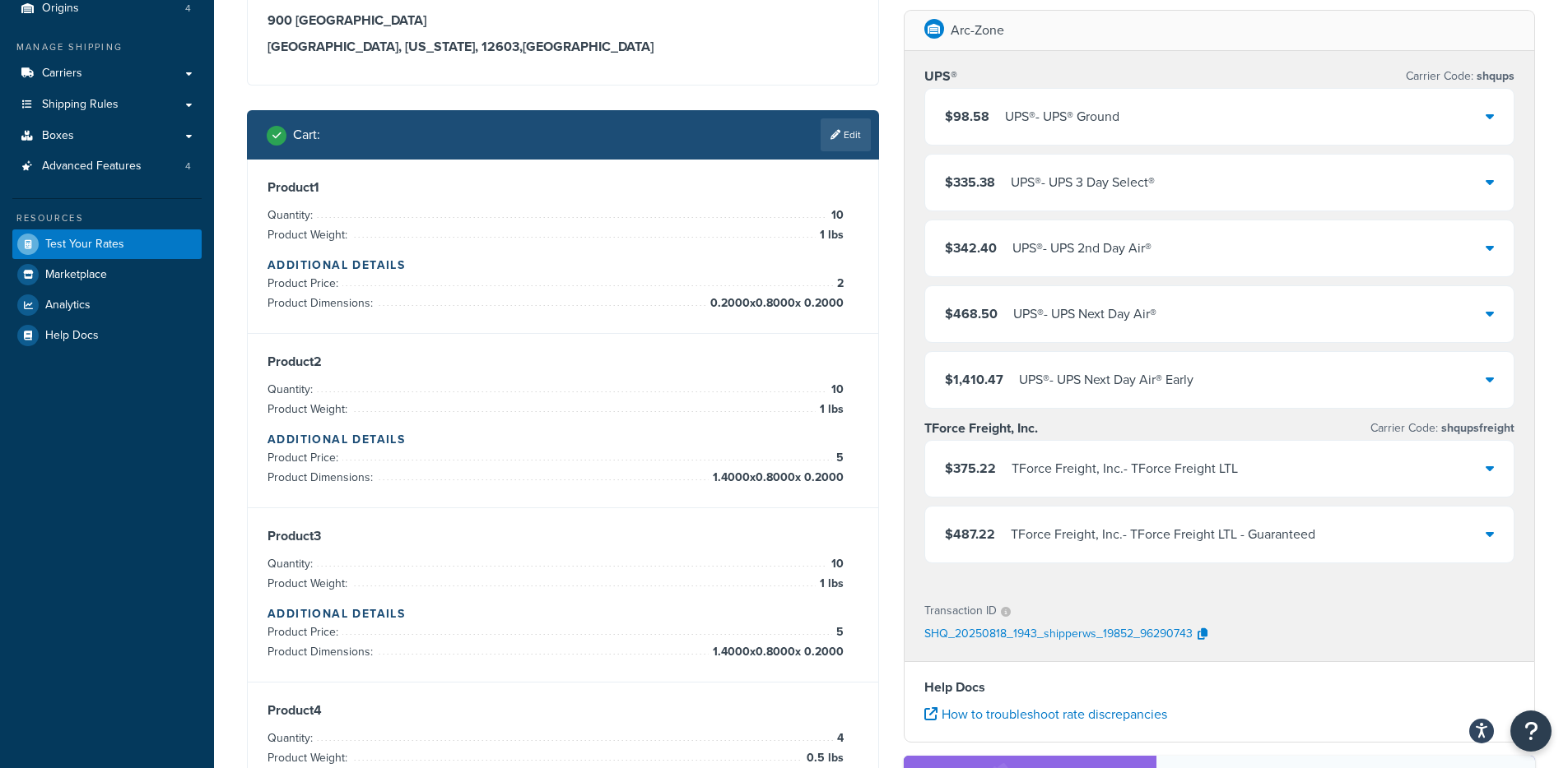
click at [1034, 123] on div "UPS® - UPS® Ground" at bounding box center [1062, 116] width 115 height 23
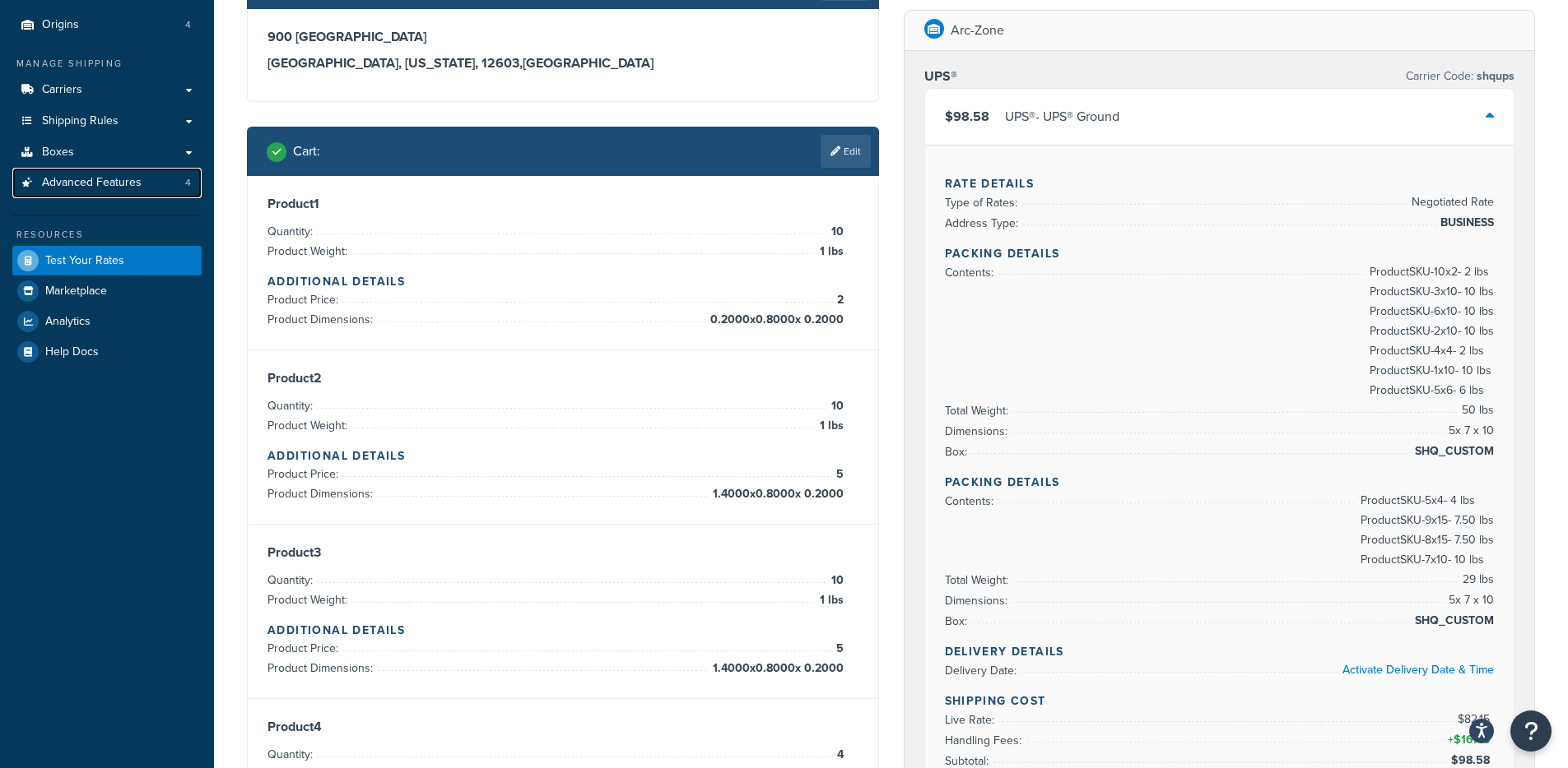
scroll to position [147, 0]
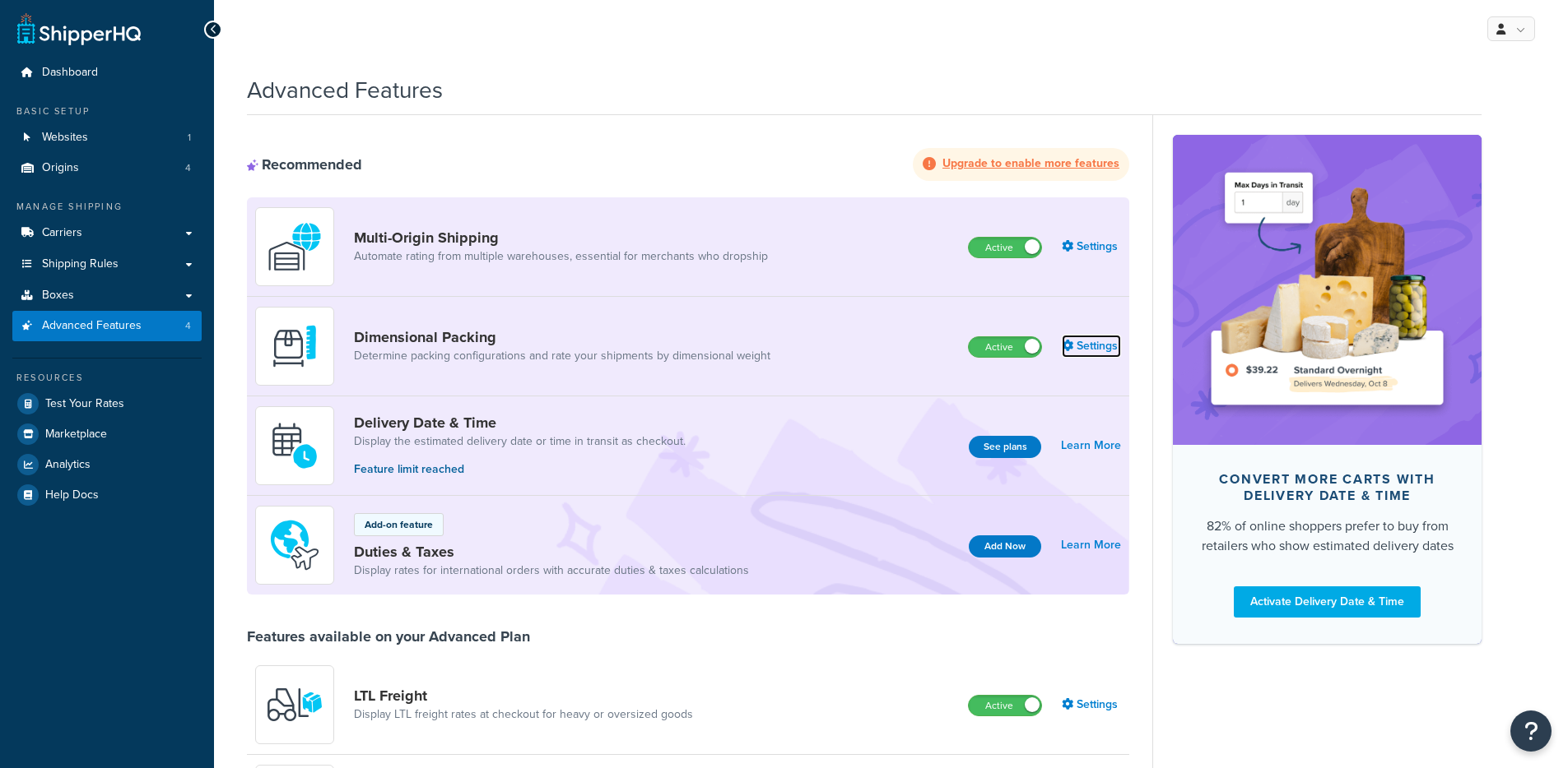
click at [1086, 348] on link "Settings" at bounding box center [1091, 346] width 60 height 23
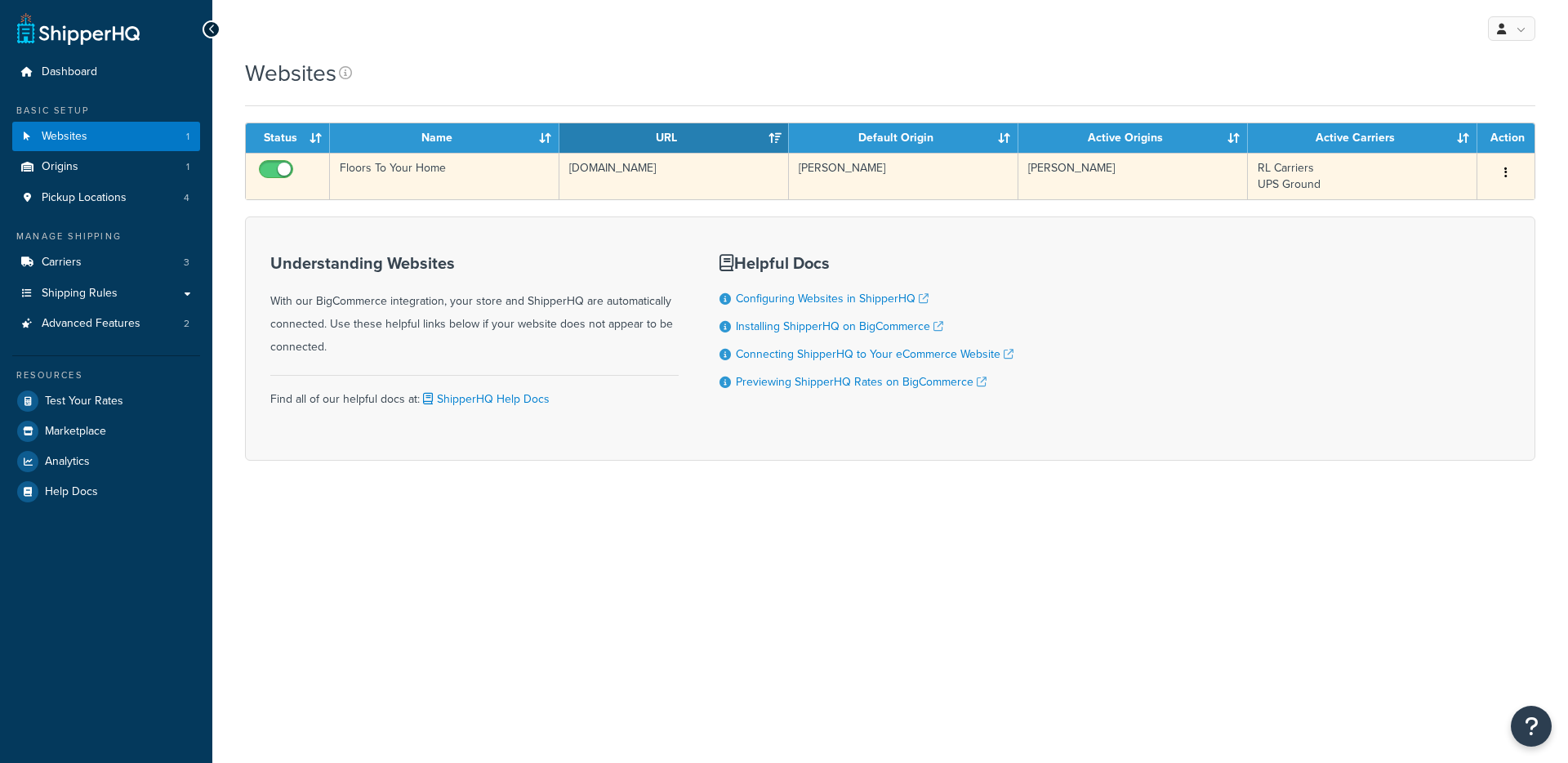
click at [450, 181] on td "Floors To Your Home" at bounding box center [445, 176] width 229 height 46
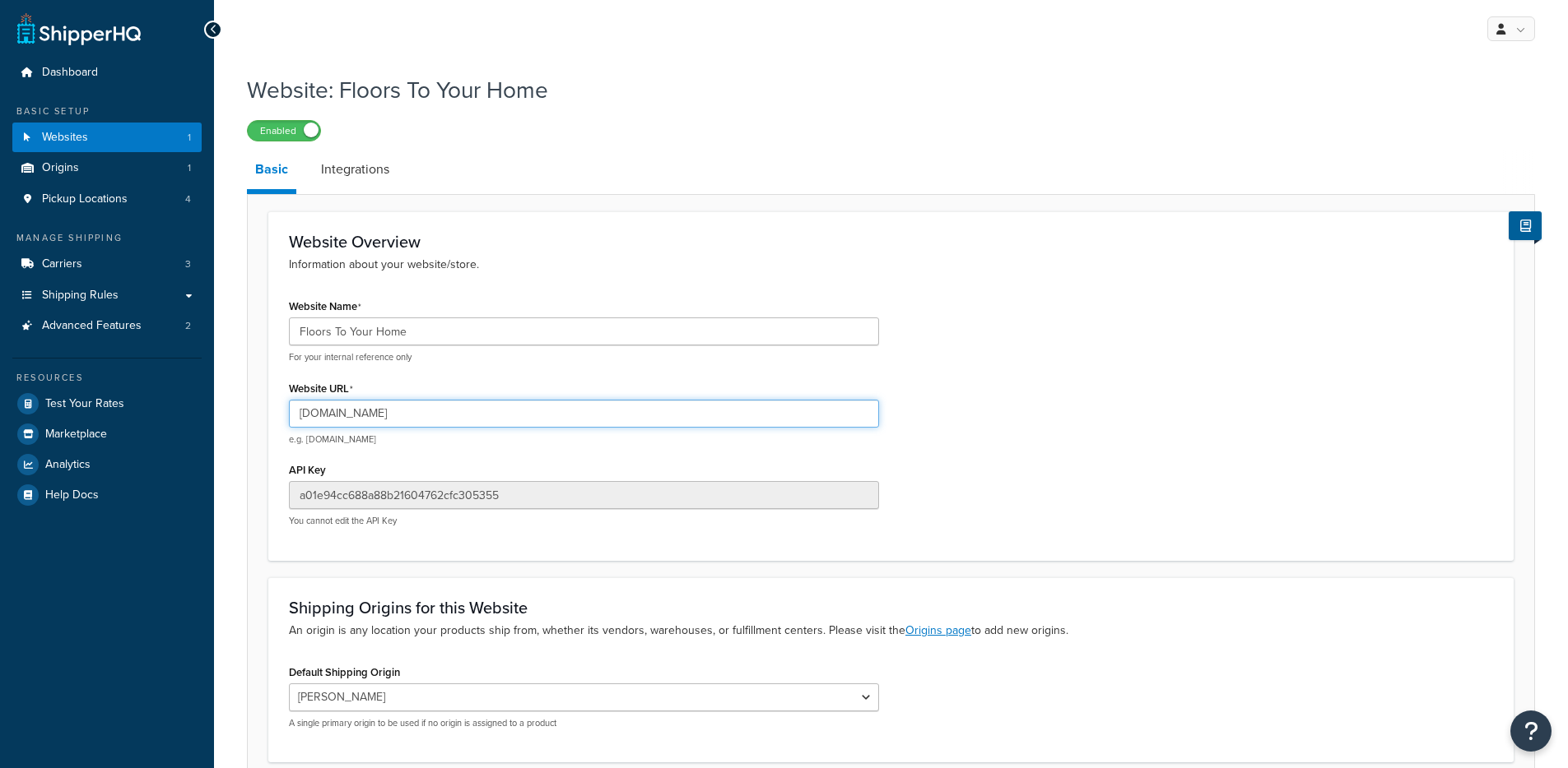
click at [340, 415] on input "[DOMAIN_NAME]" at bounding box center [584, 414] width 590 height 28
click at [340, 415] on input "floorstoyourhome.com" at bounding box center [584, 414] width 590 height 28
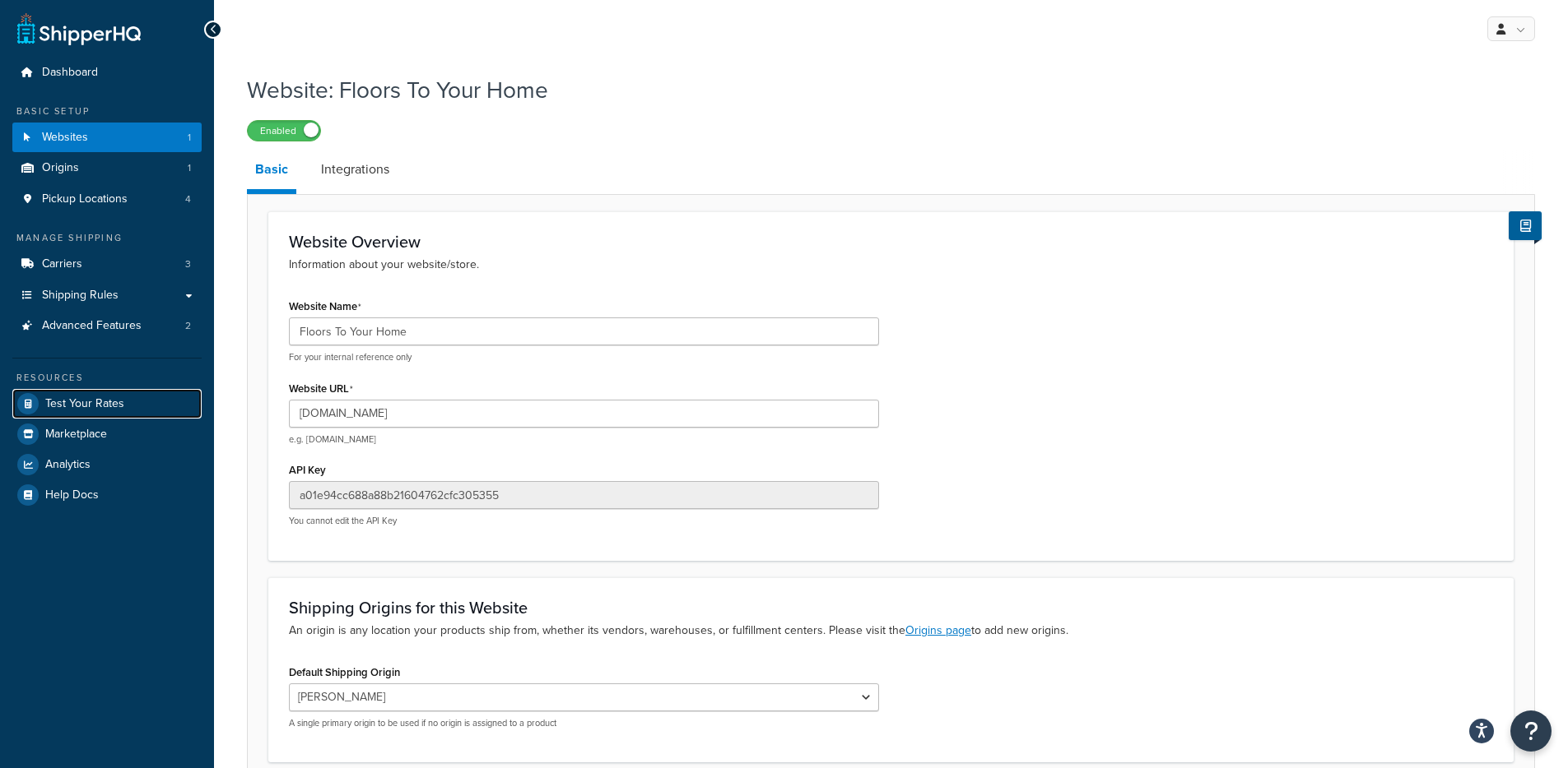
drag, startPoint x: 78, startPoint y: 407, endPoint x: 130, endPoint y: 361, distance: 69.4
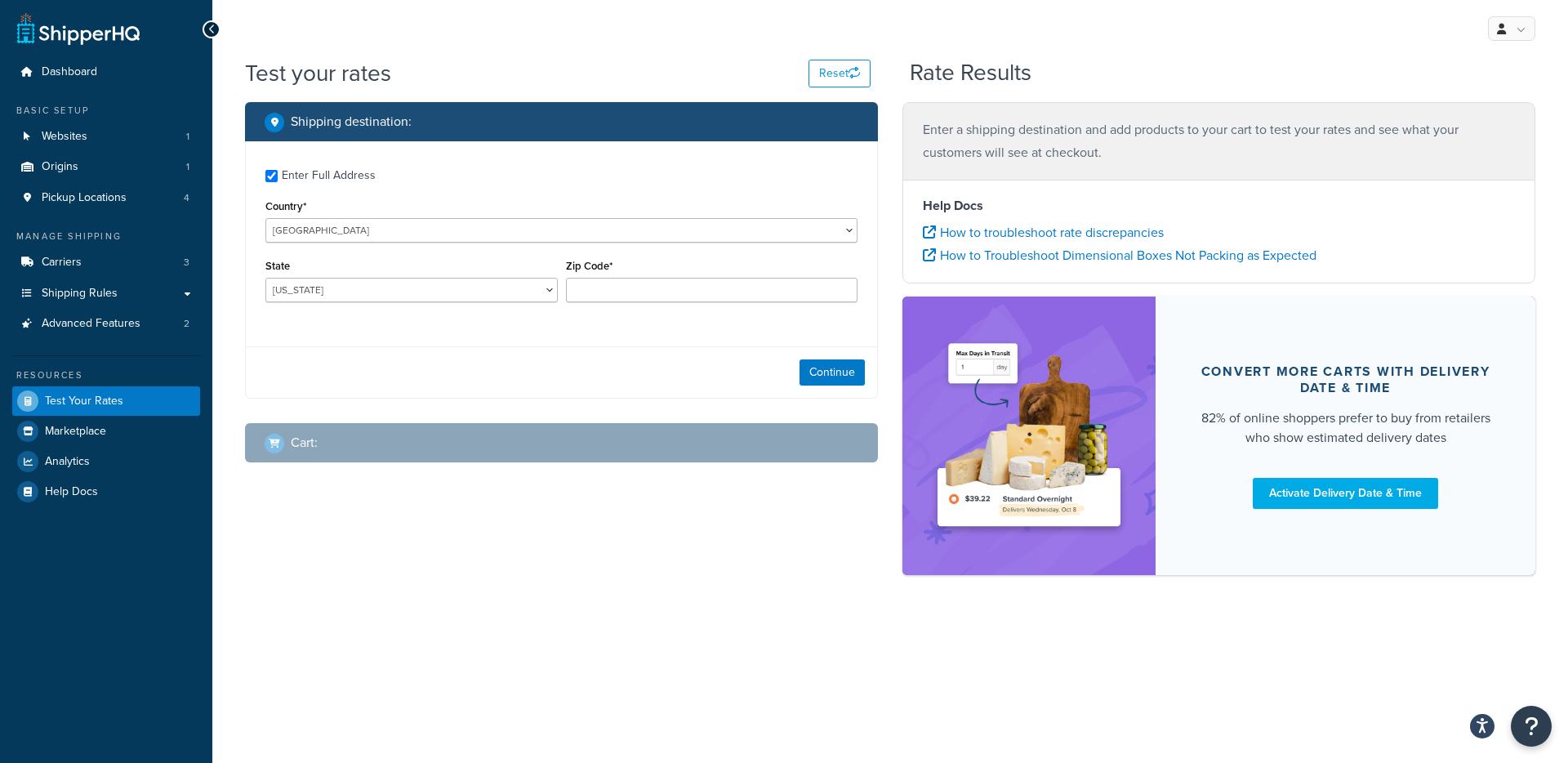
checkbox input "true"
type input "31069"
select select "GA"
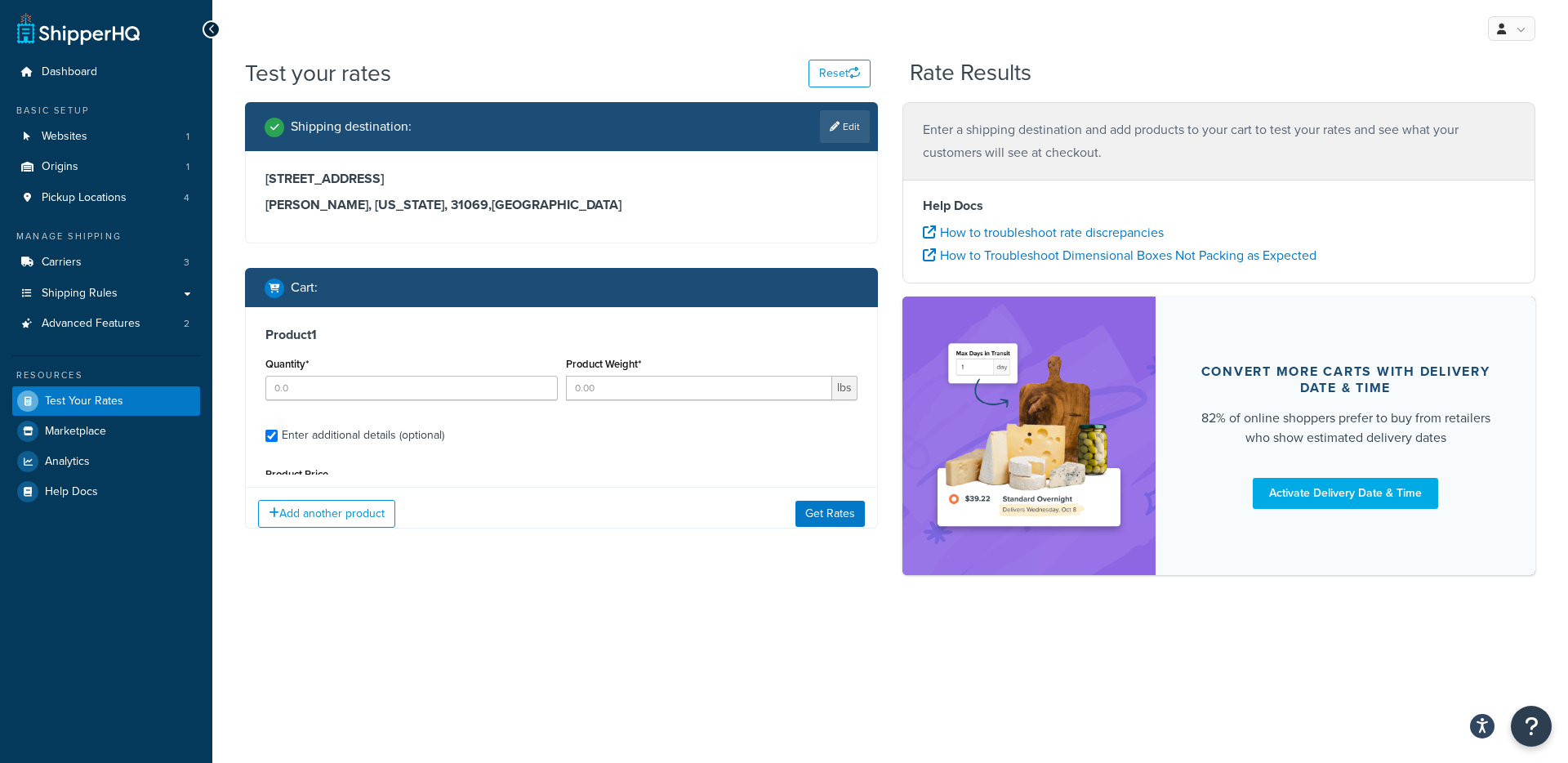
type input "24"
type input "38"
type input "31.7"
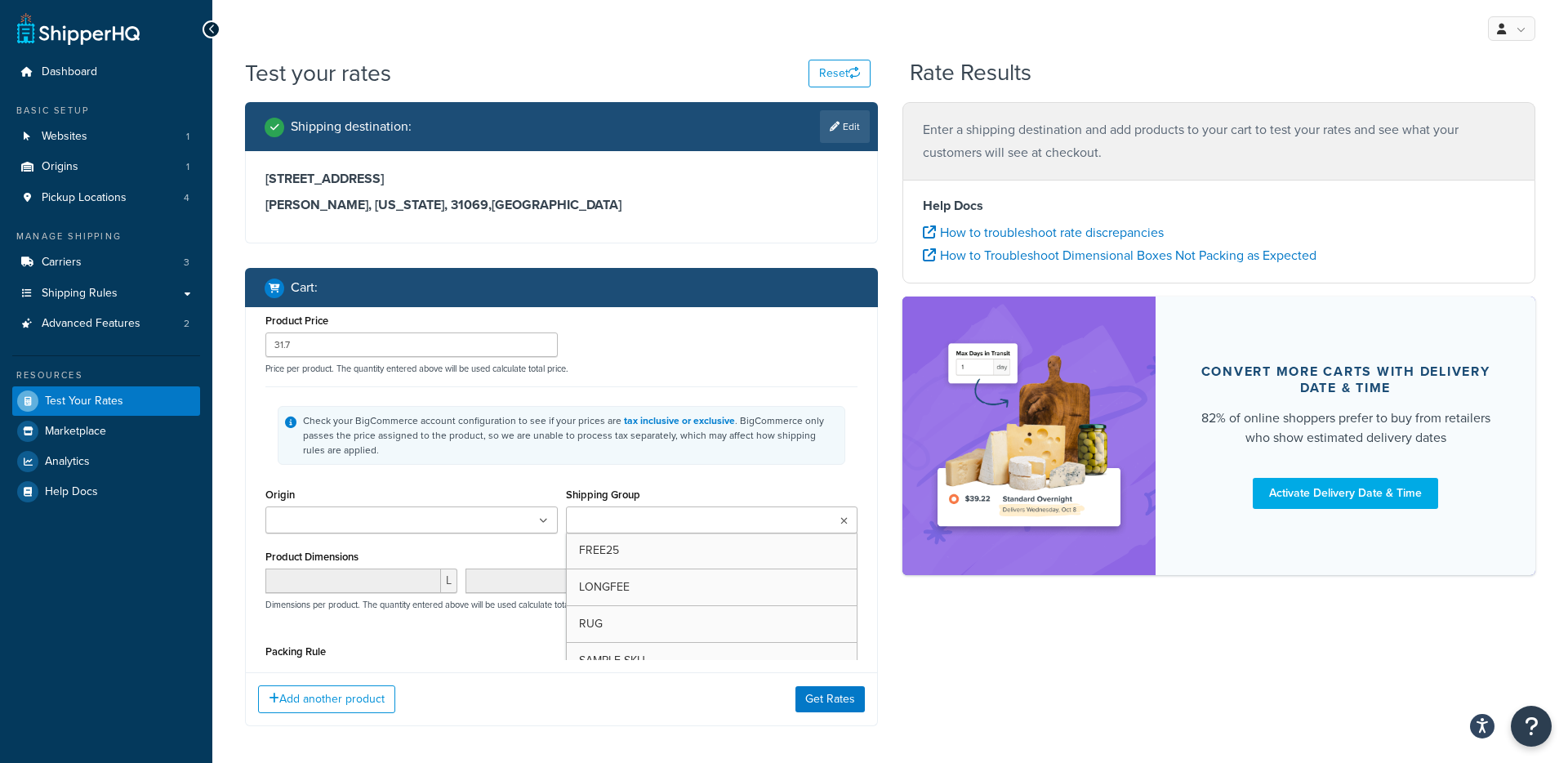
type input "3"
type input "48"
type input "37.04"
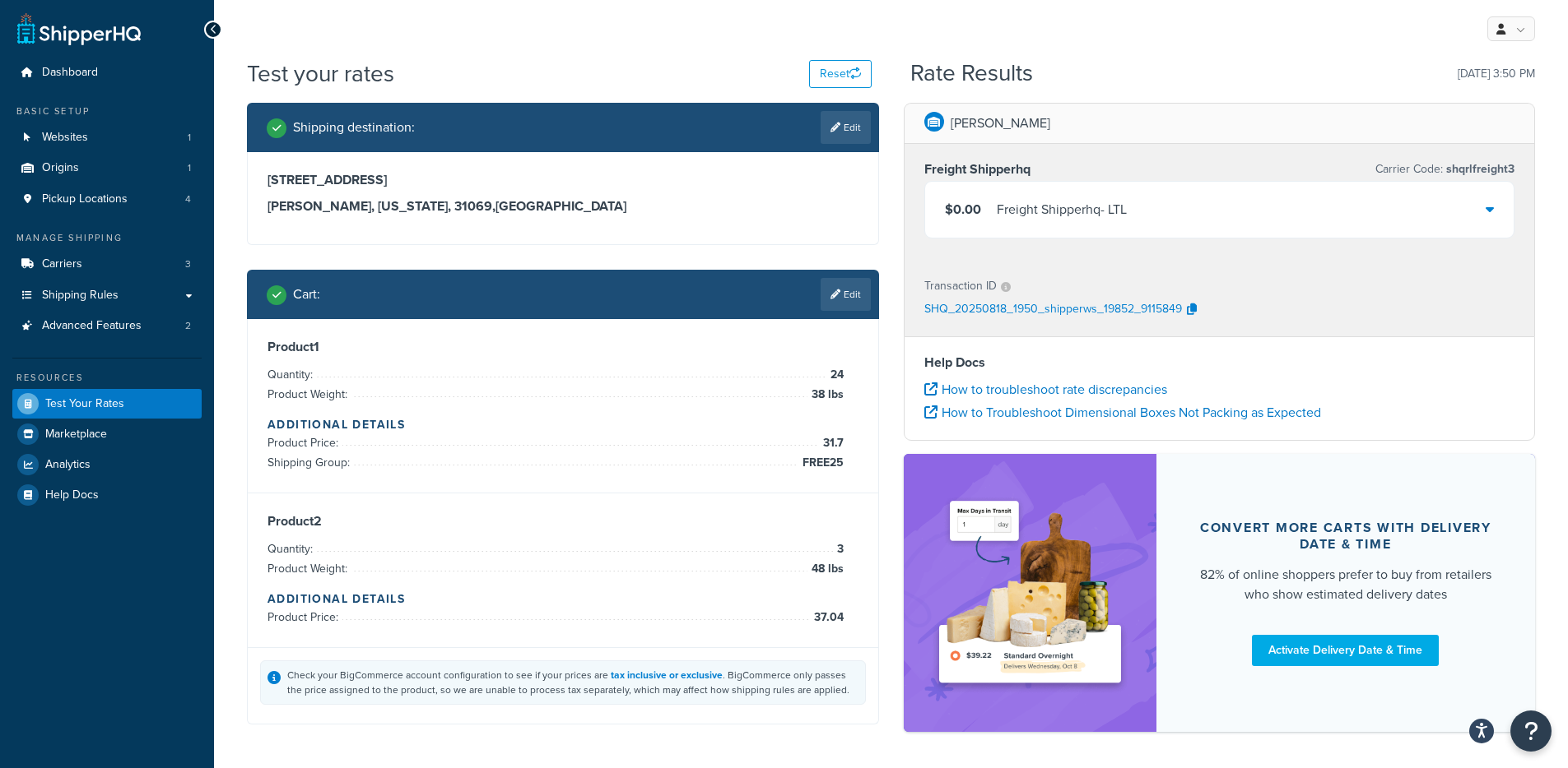
click at [1154, 206] on div "$0.00 Freight Shipperhq - LTL" at bounding box center [1220, 209] width 589 height 56
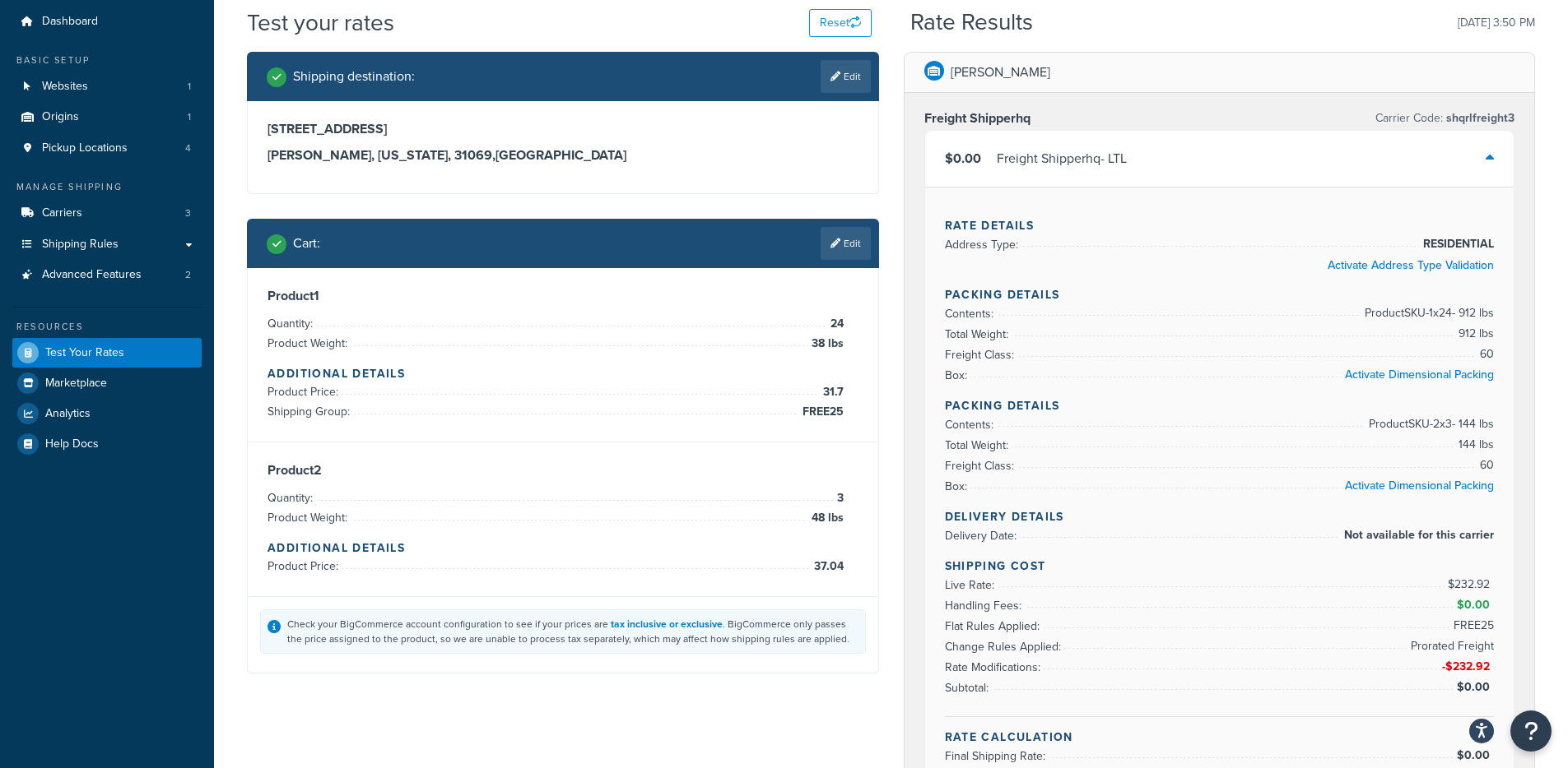
scroll to position [53, 0]
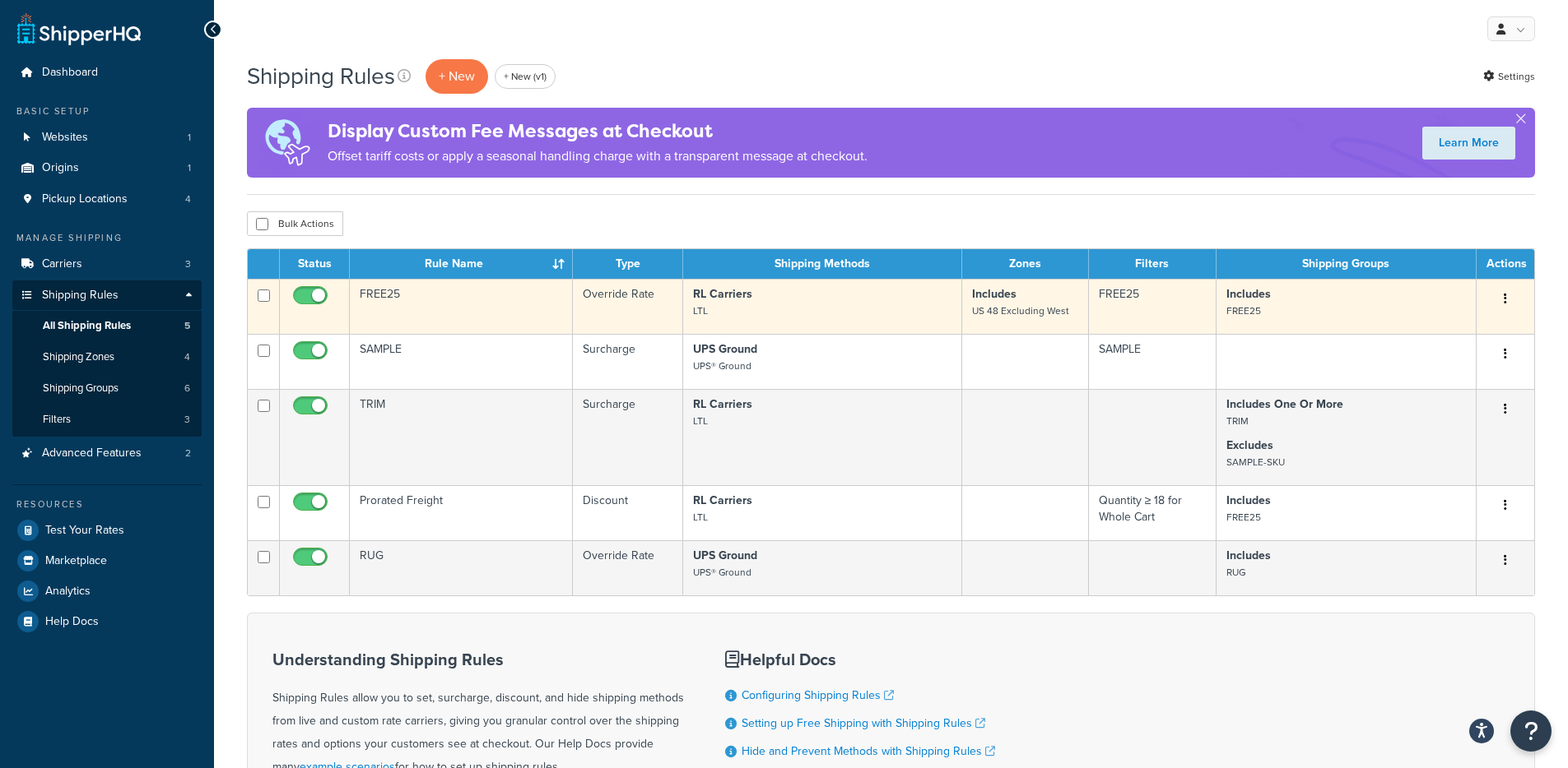
click at [406, 314] on td "FREE25" at bounding box center [461, 306] width 223 height 55
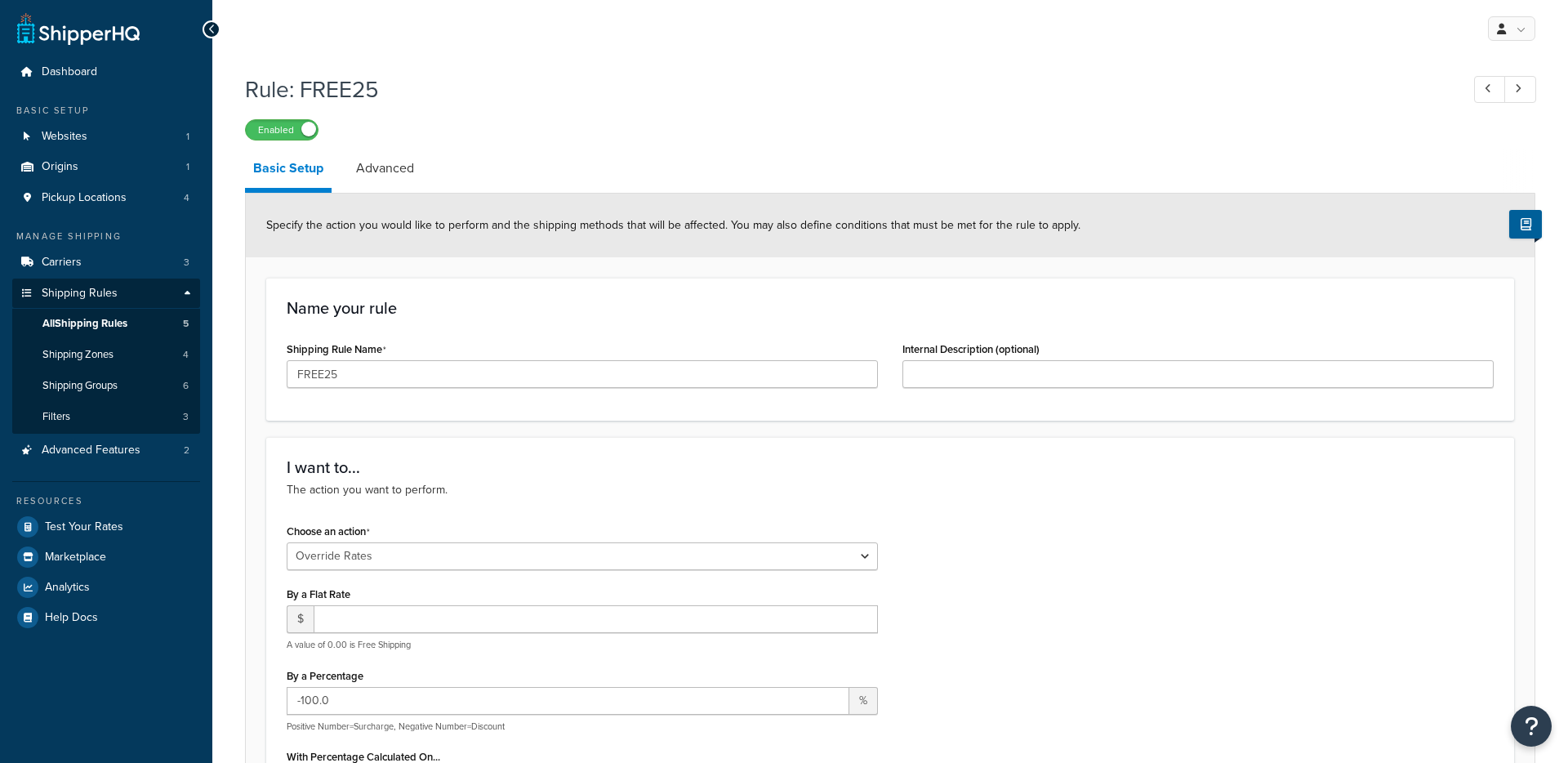
select select "OVERRIDE"
select select "ITEM"
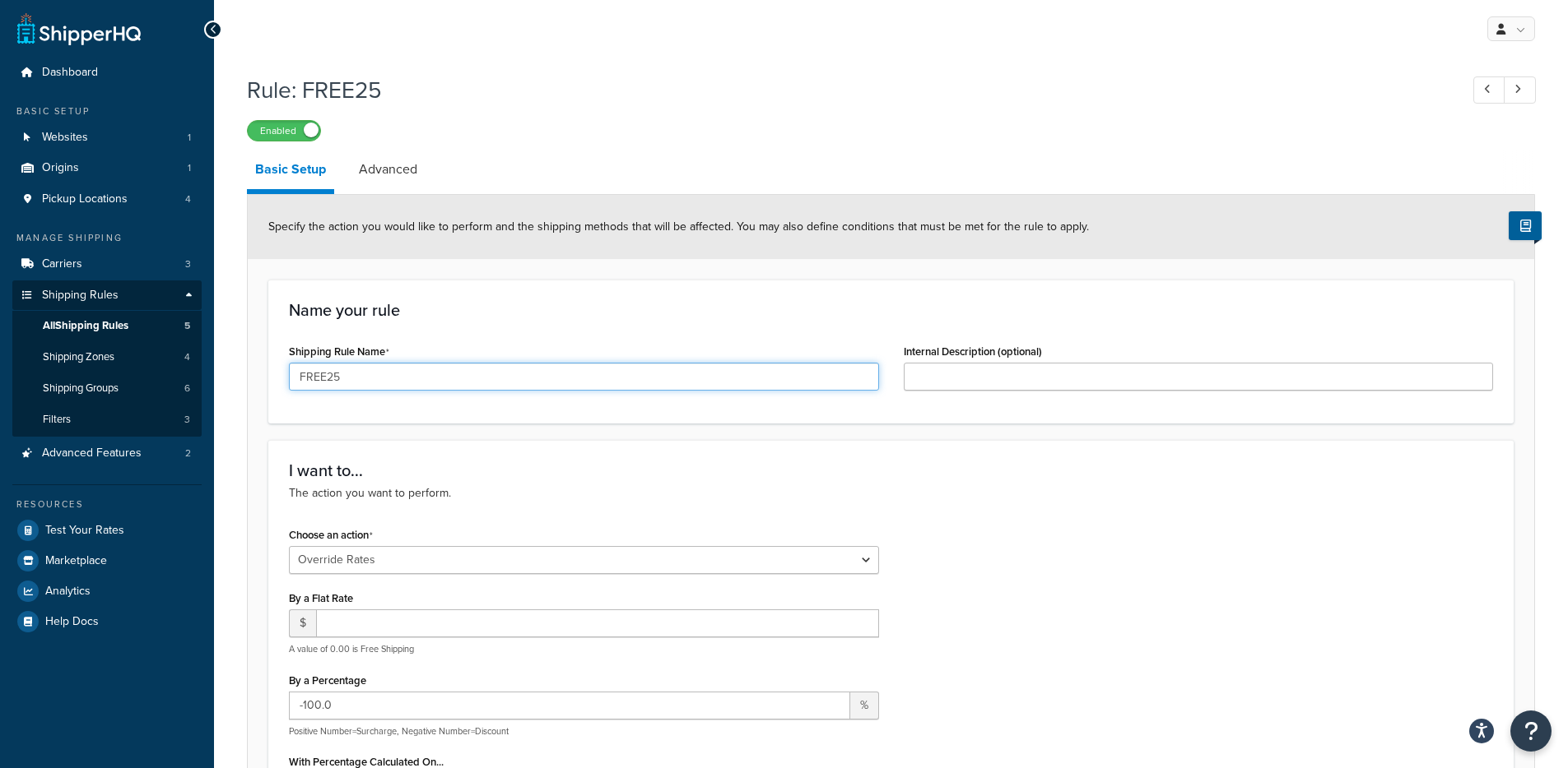
click at [348, 376] on input "FREE25" at bounding box center [584, 377] width 590 height 28
click at [348, 372] on input "FREE25" at bounding box center [584, 377] width 590 height 28
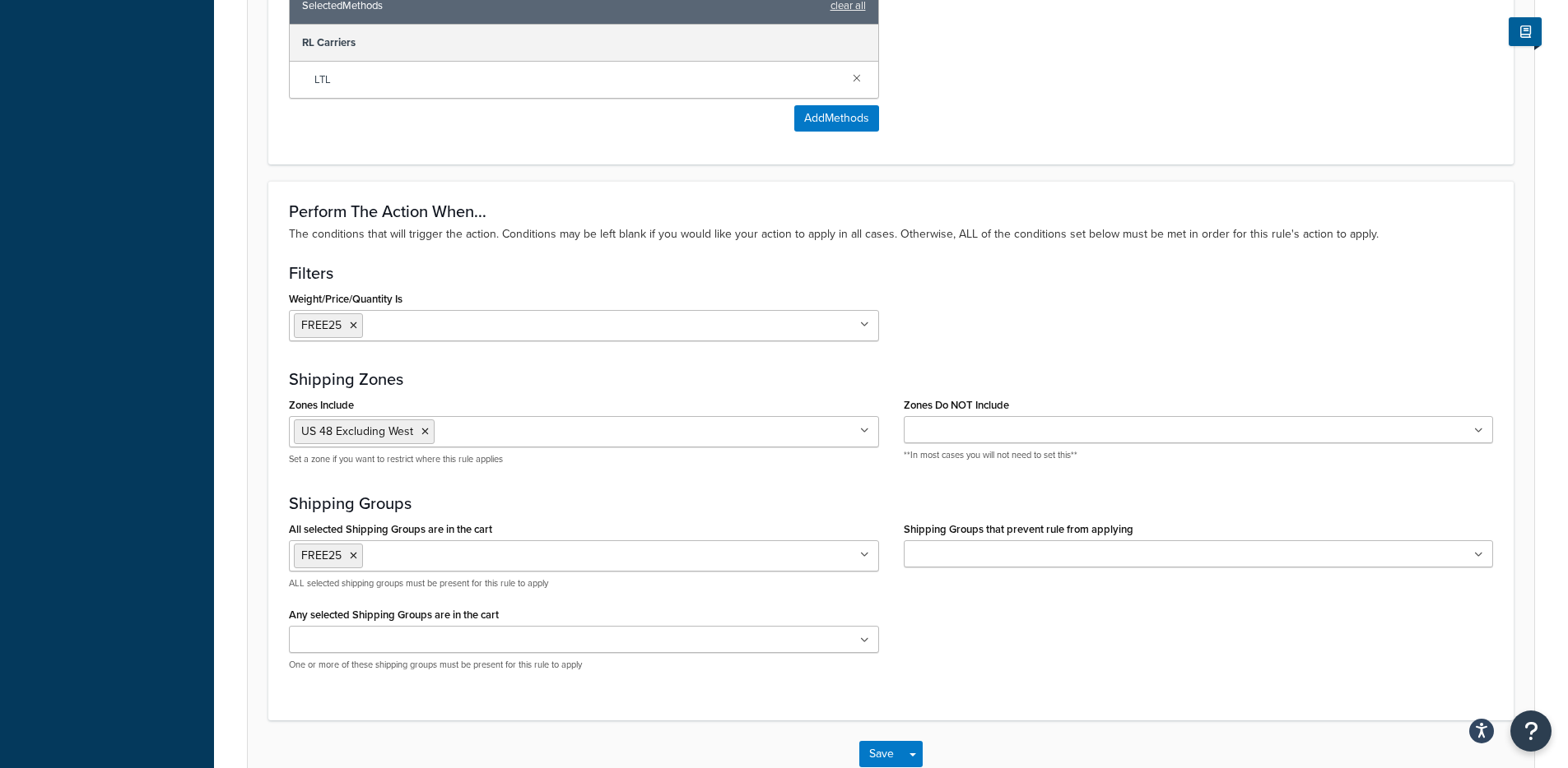
scroll to position [1233, 0]
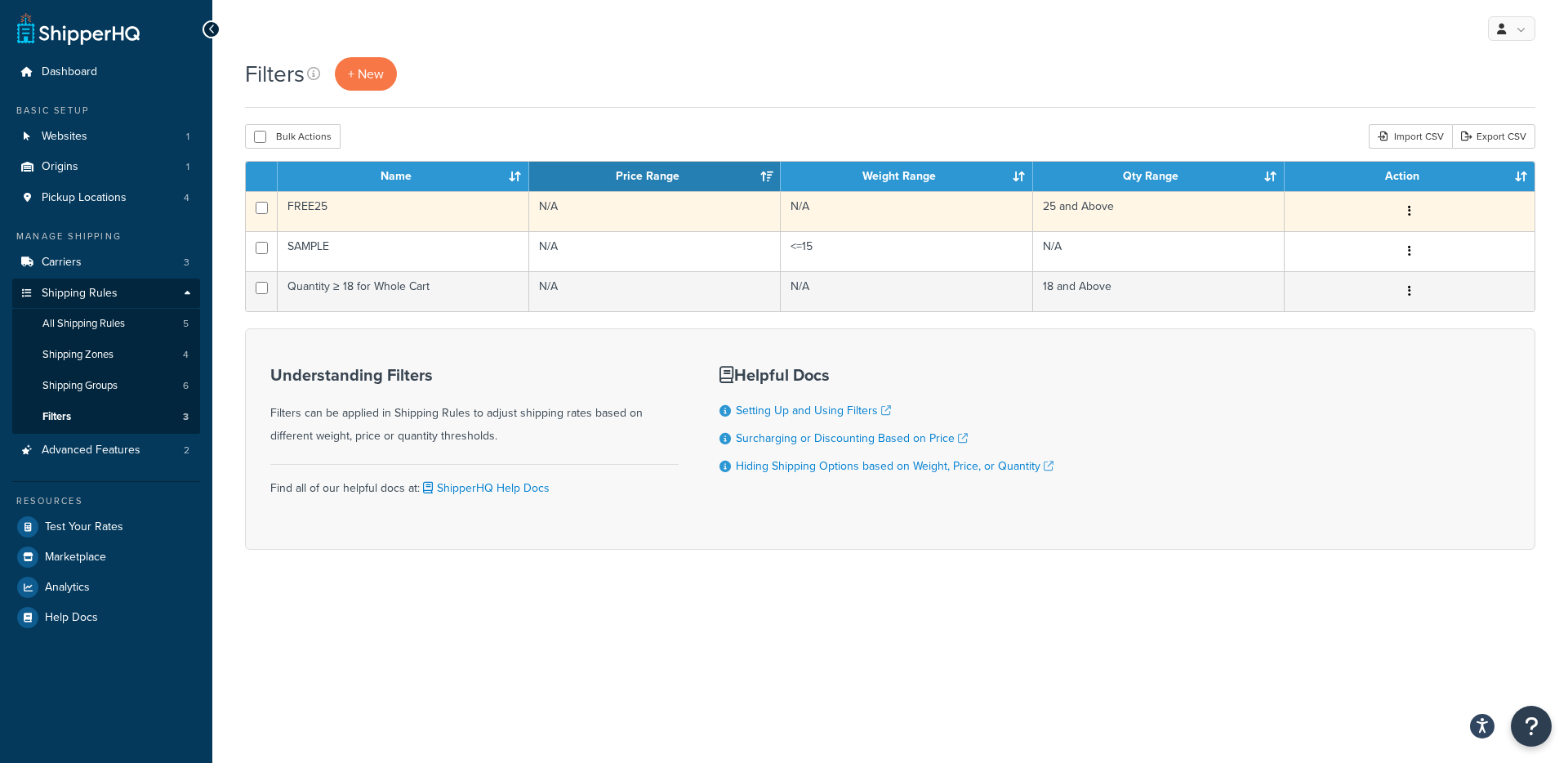
click at [388, 220] on td "FREE25" at bounding box center [403, 211] width 252 height 40
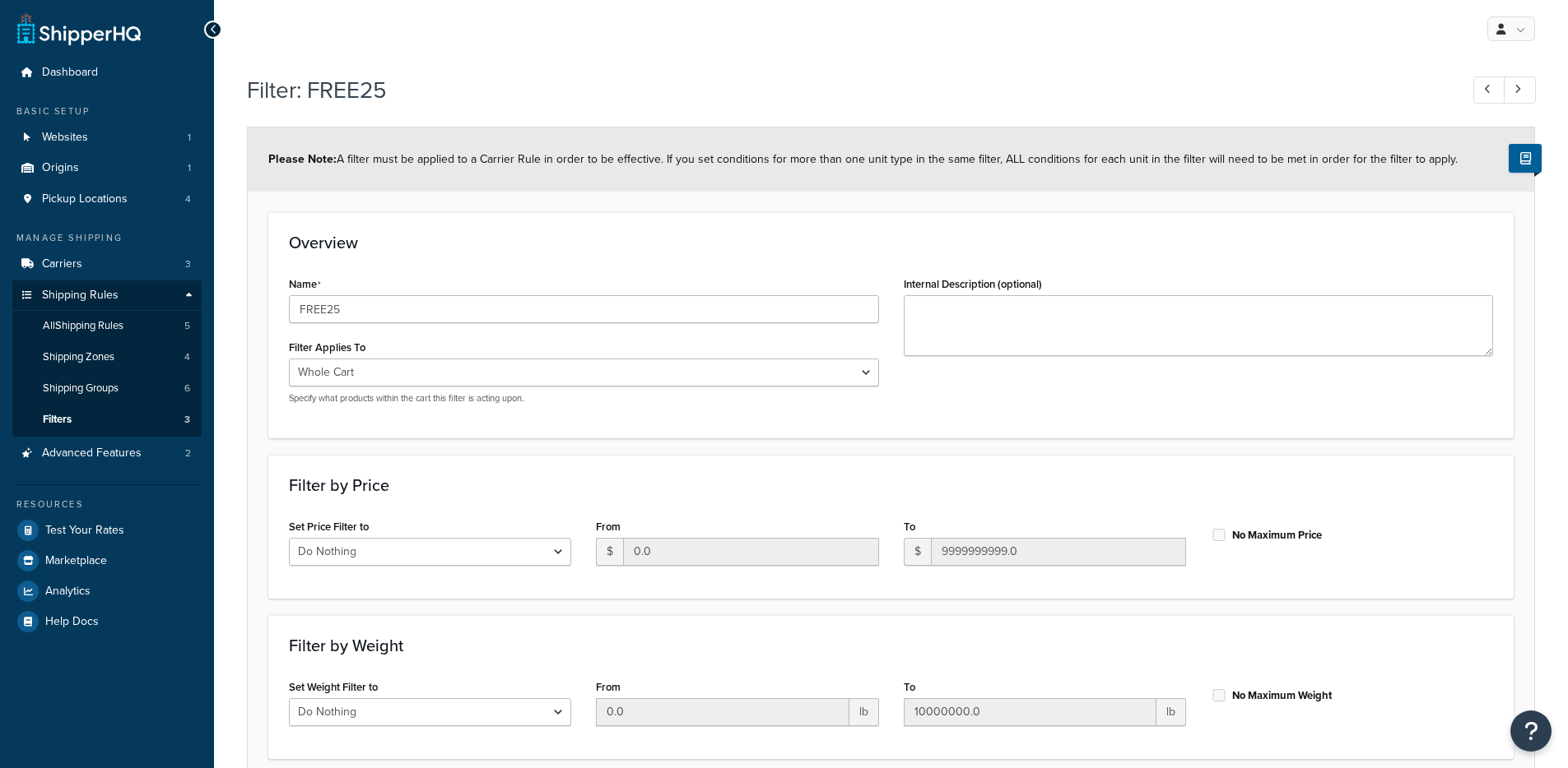
select select "range"
click at [513, 368] on select "Whole Cart Everything in Shipping Group Everything at Origin Each Item within S…" at bounding box center [584, 372] width 590 height 28
select select "SHIPPING_GROUP"
click at [289, 359] on select "Whole Cart Everything in Shipping Group Everything at Origin Each Item within S…" at bounding box center [584, 372] width 590 height 28
select select "175386"
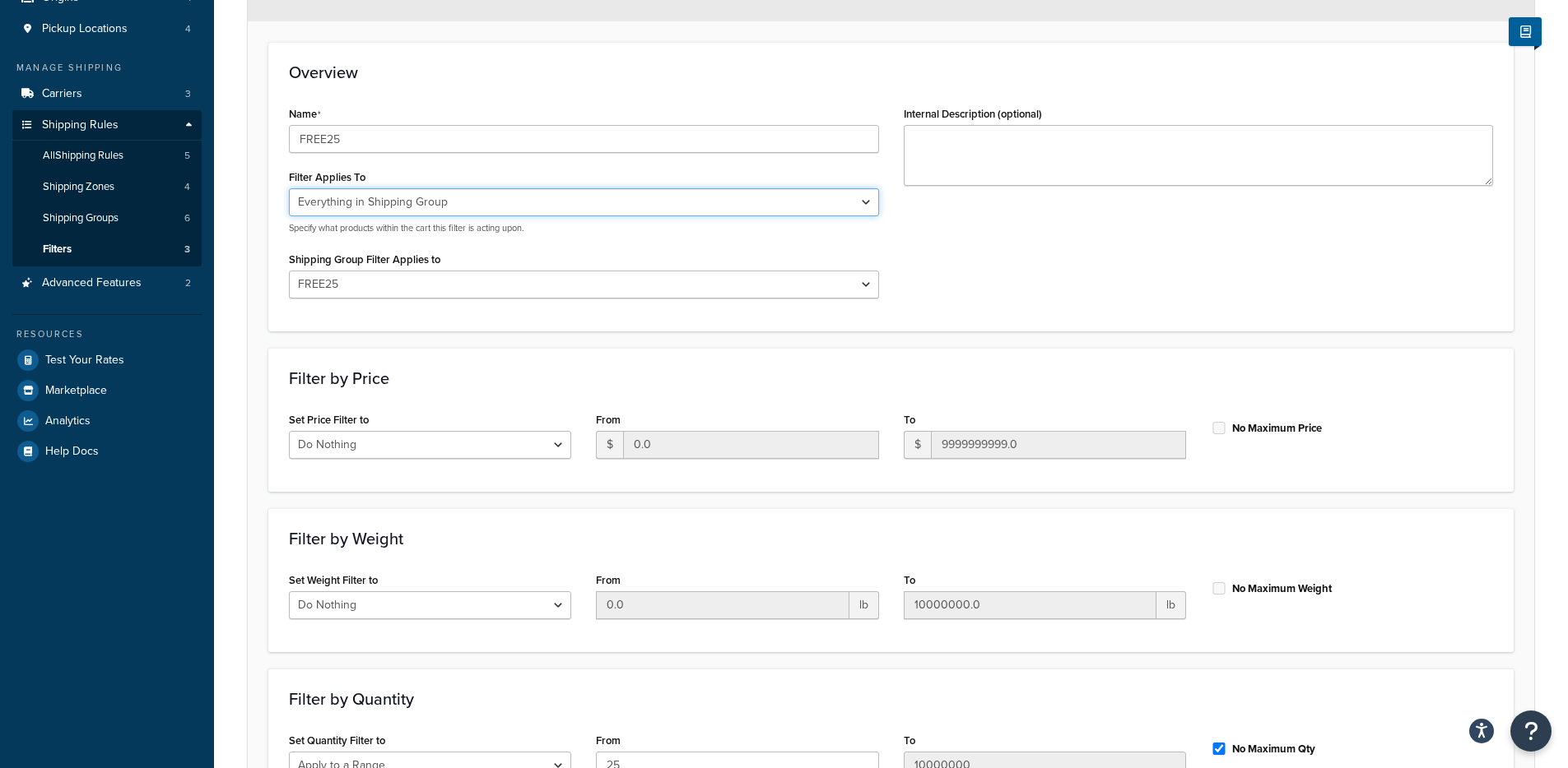
scroll to position [365, 0]
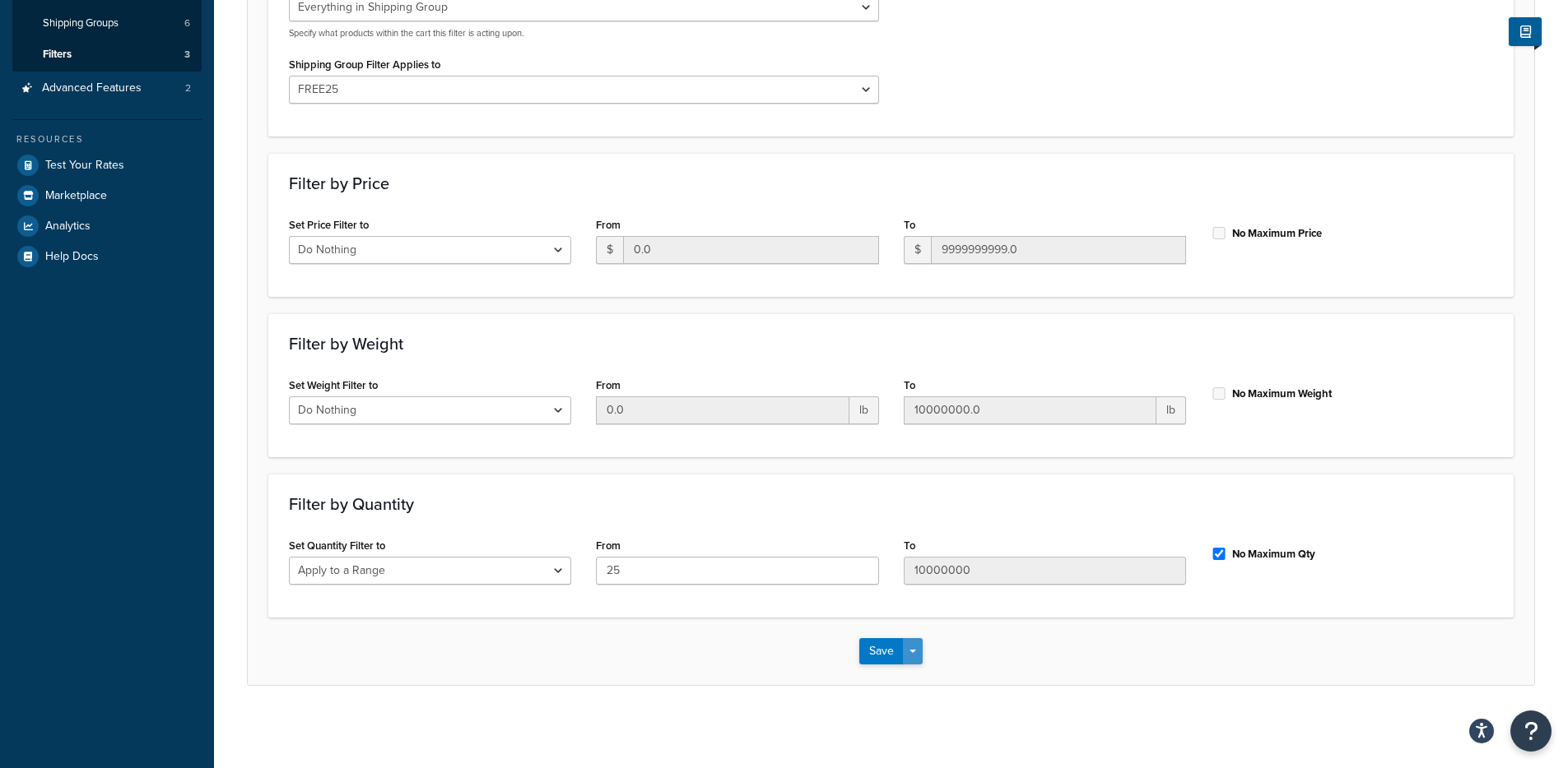
click at [912, 650] on span "button" at bounding box center [913, 652] width 7 height 3
click at [917, 673] on button "Save and Edit" at bounding box center [938, 682] width 159 height 34
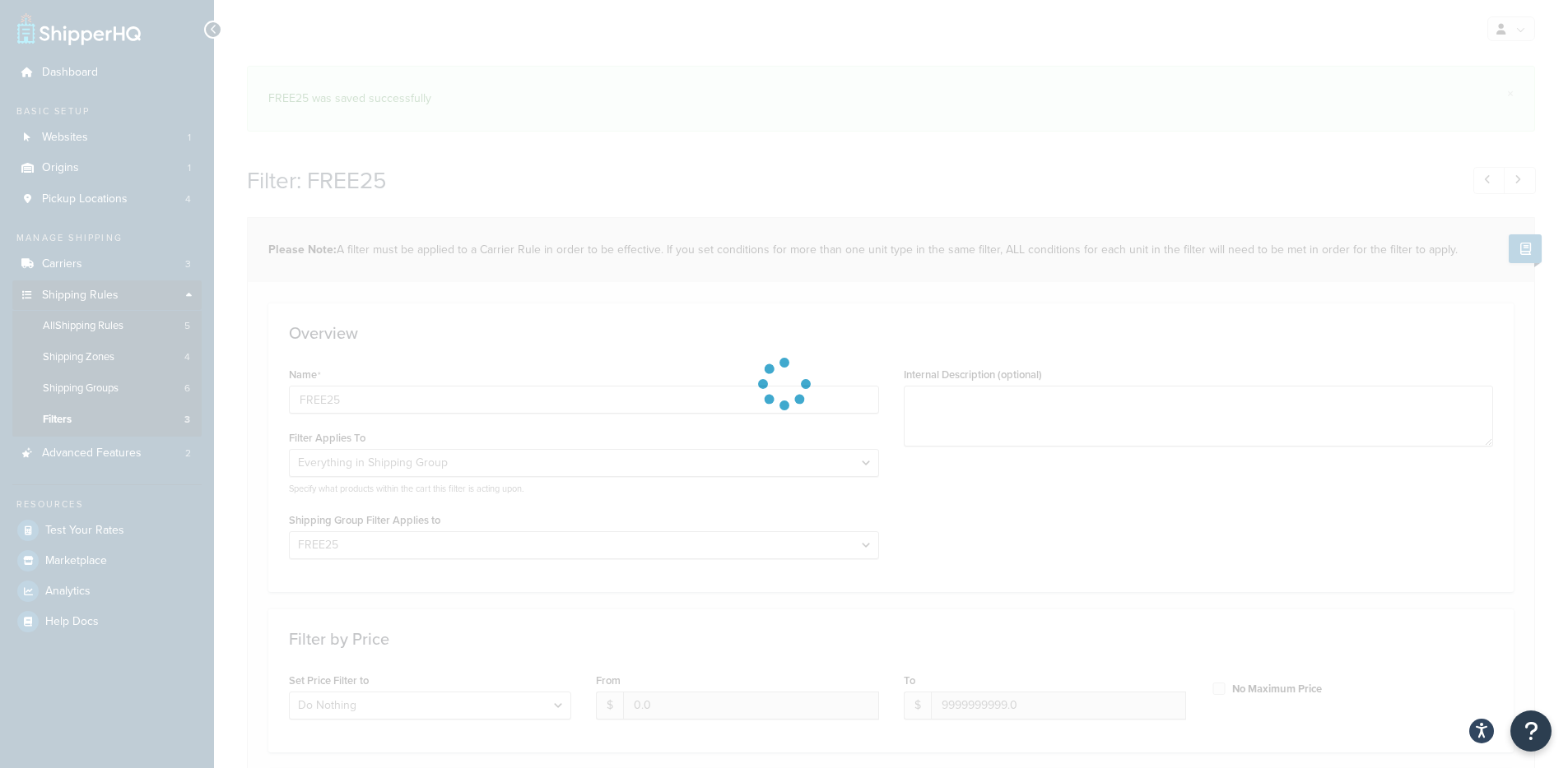
select select "SHIPPING_GROUP"
select select "175386"
select select "range"
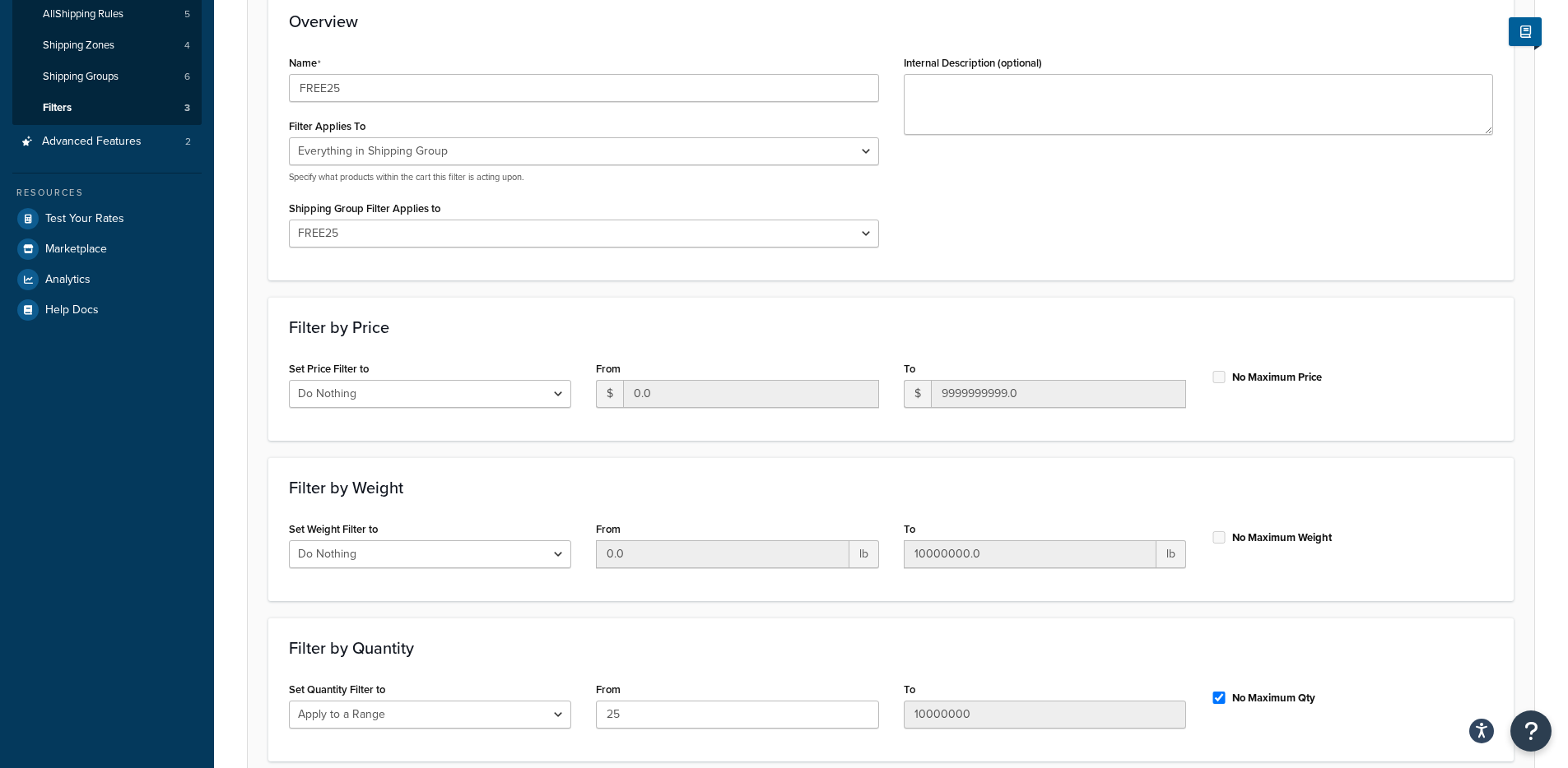
scroll to position [321, 0]
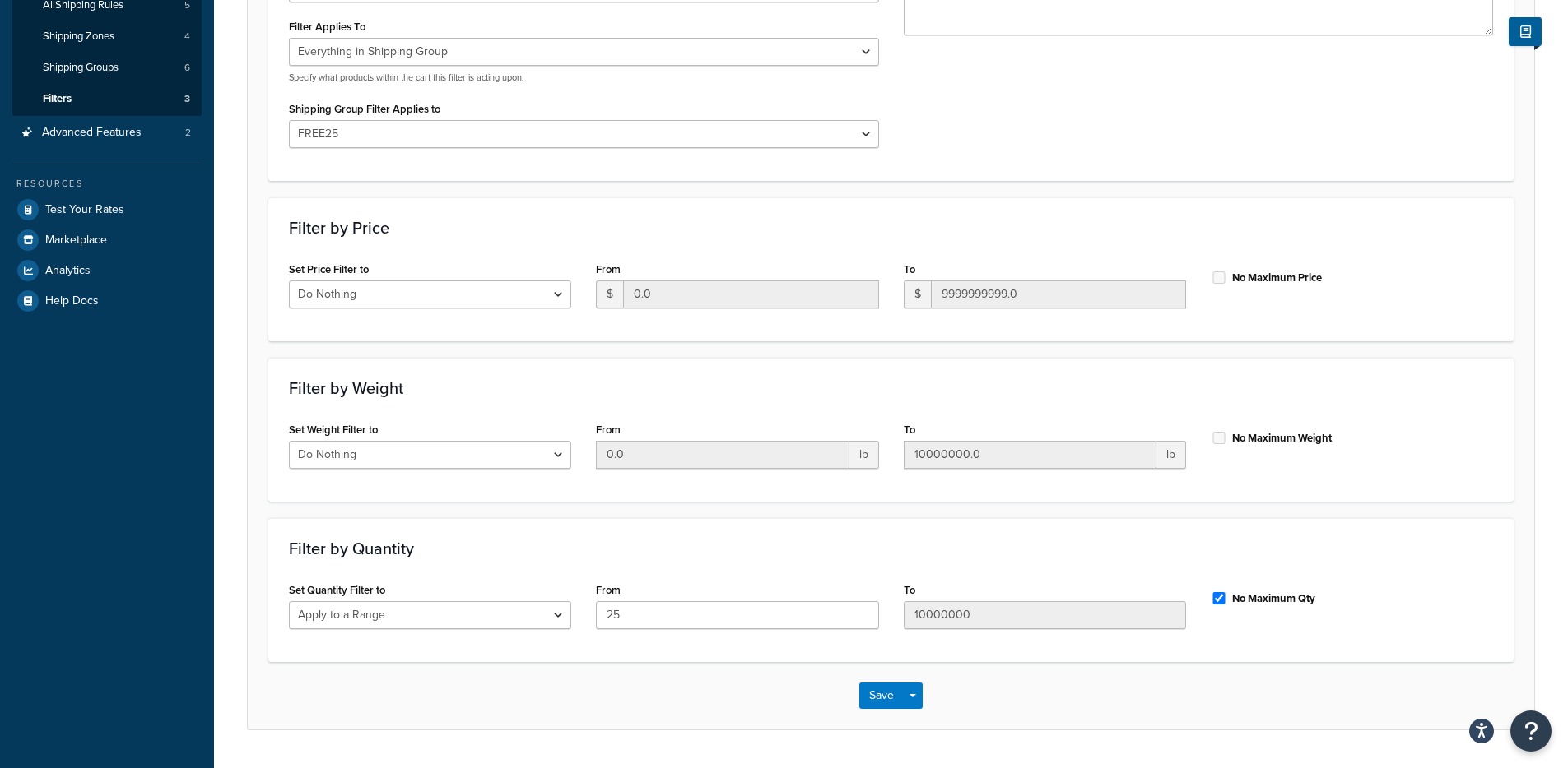
click at [420, 84] on p "Specify what products within the cart this filter is acting upon." at bounding box center [584, 78] width 590 height 12
click at [435, 58] on select "Whole Cart Everything in Shipping Group Everything at Origin Each Item within S…" at bounding box center [584, 52] width 590 height 28
select select "CART"
click at [289, 57] on select "Whole Cart Everything in Shipping Group Everything at Origin Each Item within S…" at bounding box center [584, 52] width 590 height 28
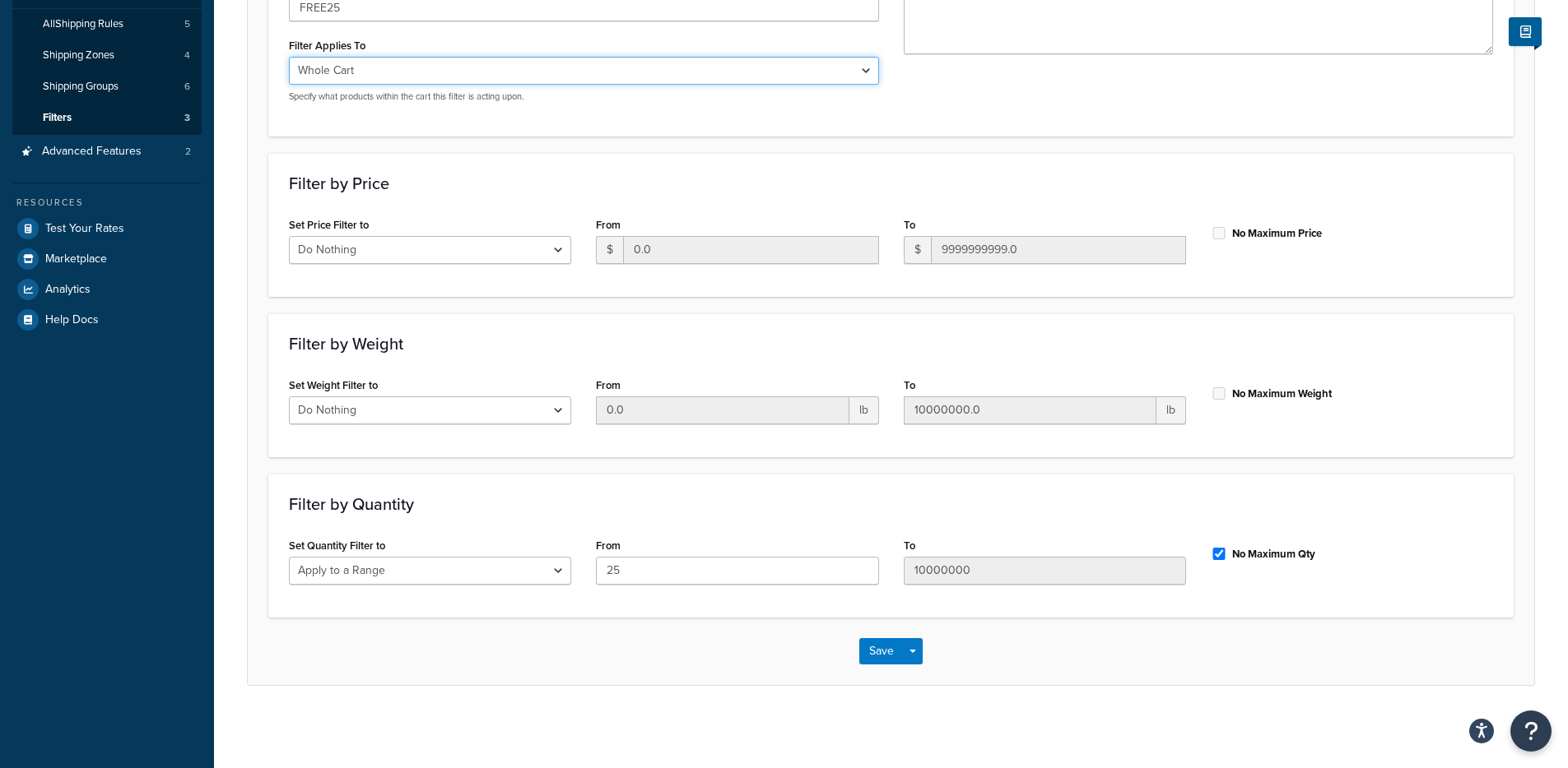
scroll to position [302, 0]
click at [910, 642] on button "Save Dropdown" at bounding box center [913, 652] width 20 height 27
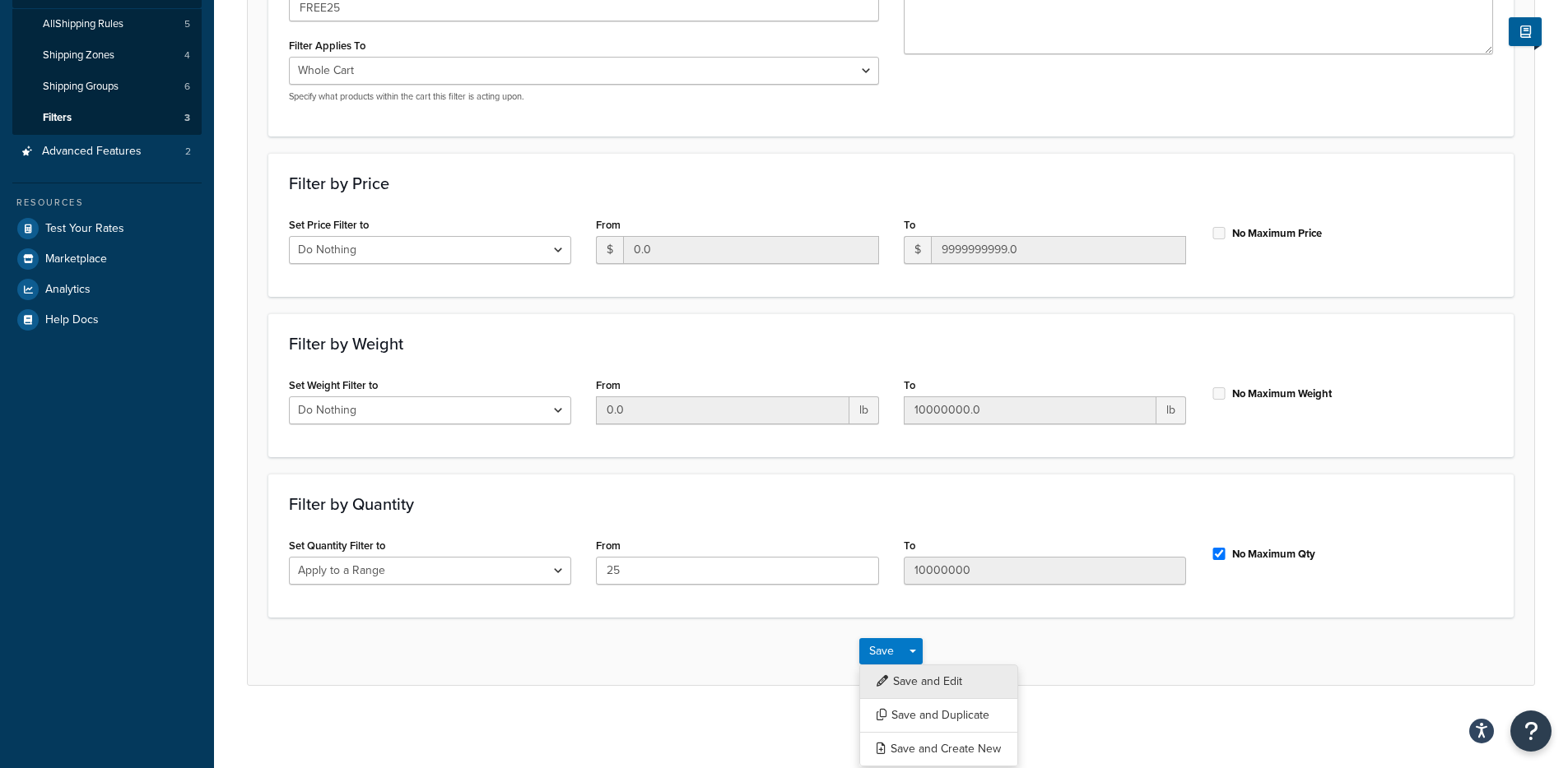
click at [913, 675] on button "Save and Edit" at bounding box center [938, 682] width 159 height 34
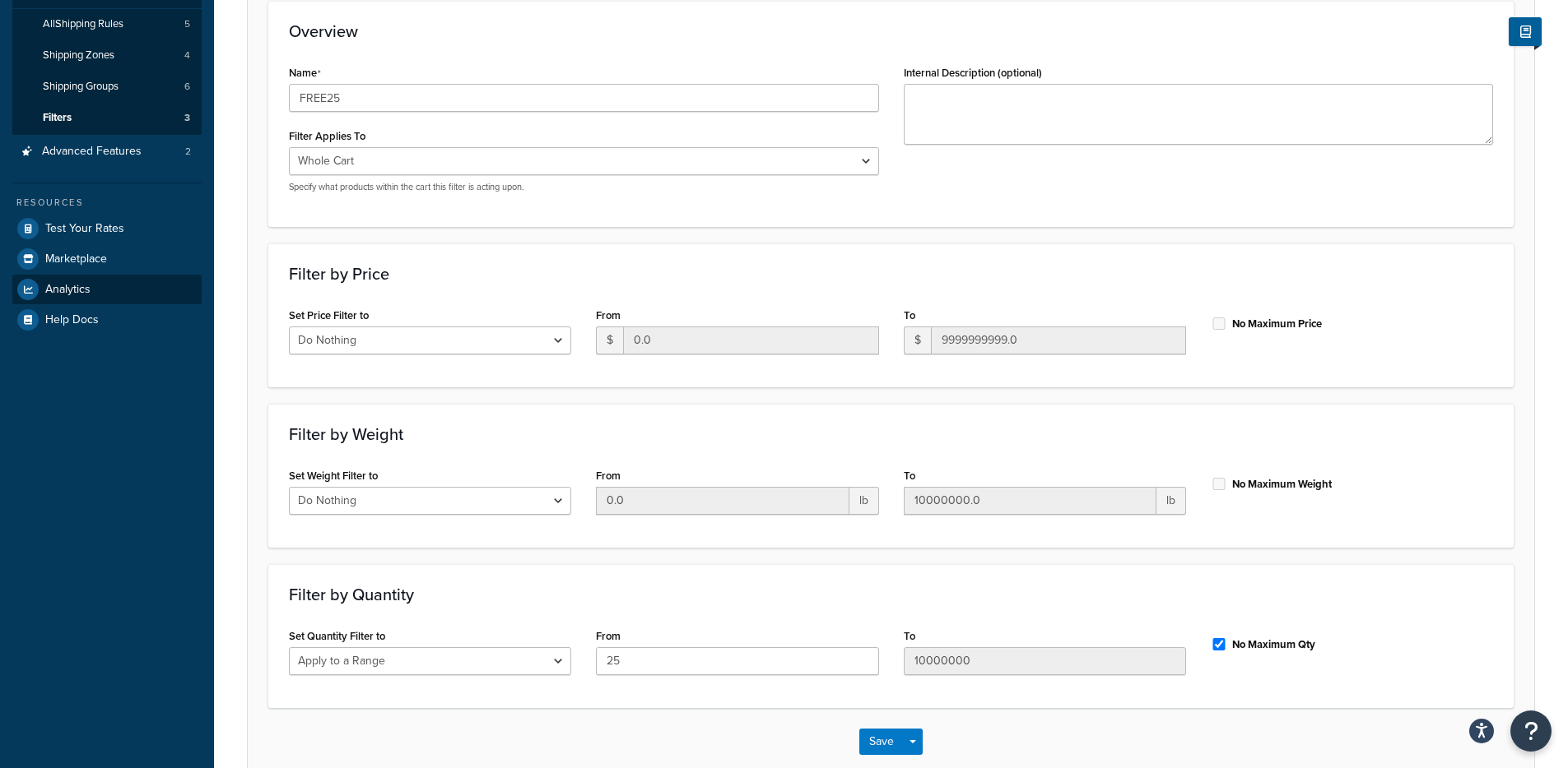
scroll to position [0, 0]
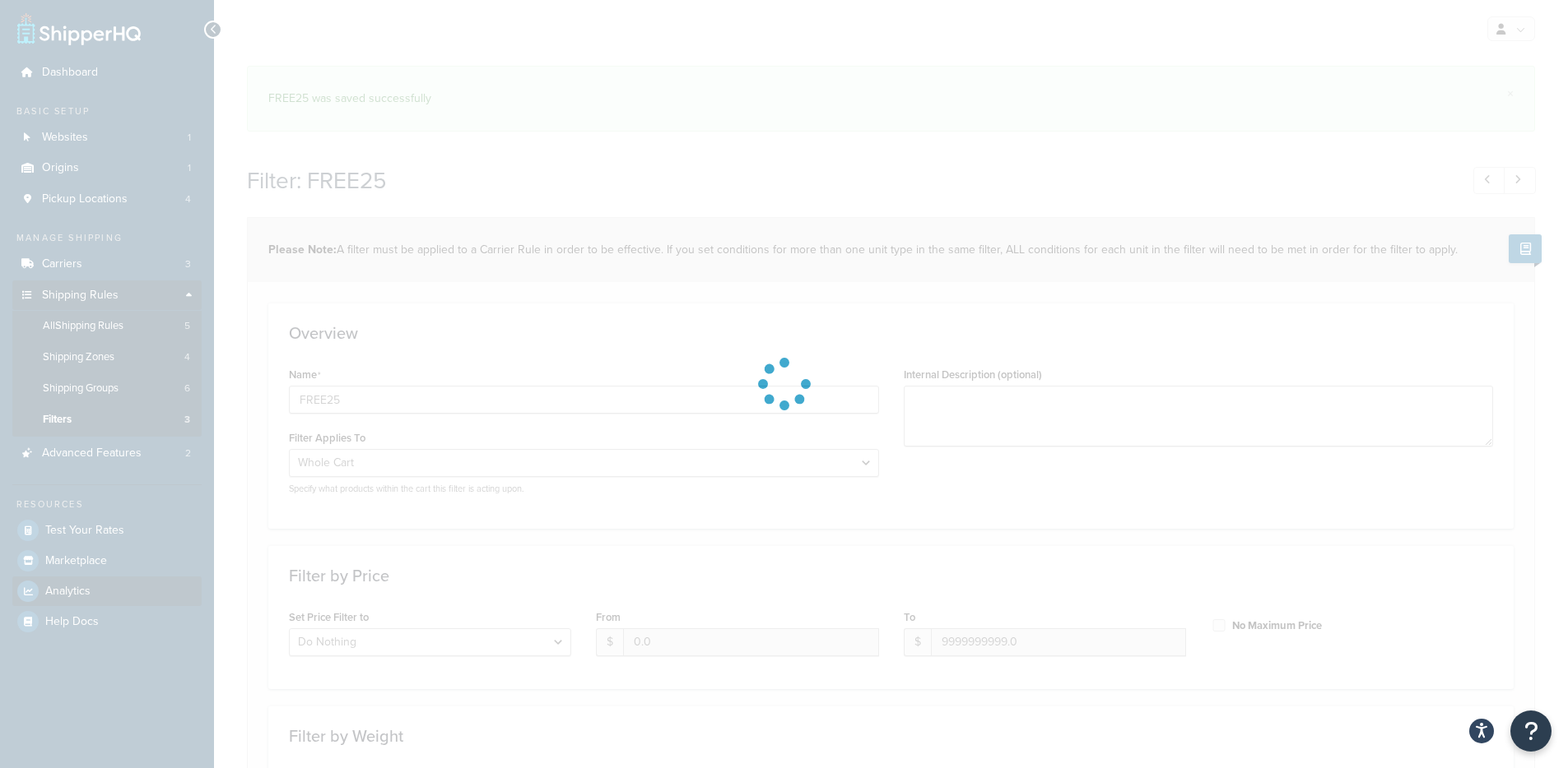
select select "range"
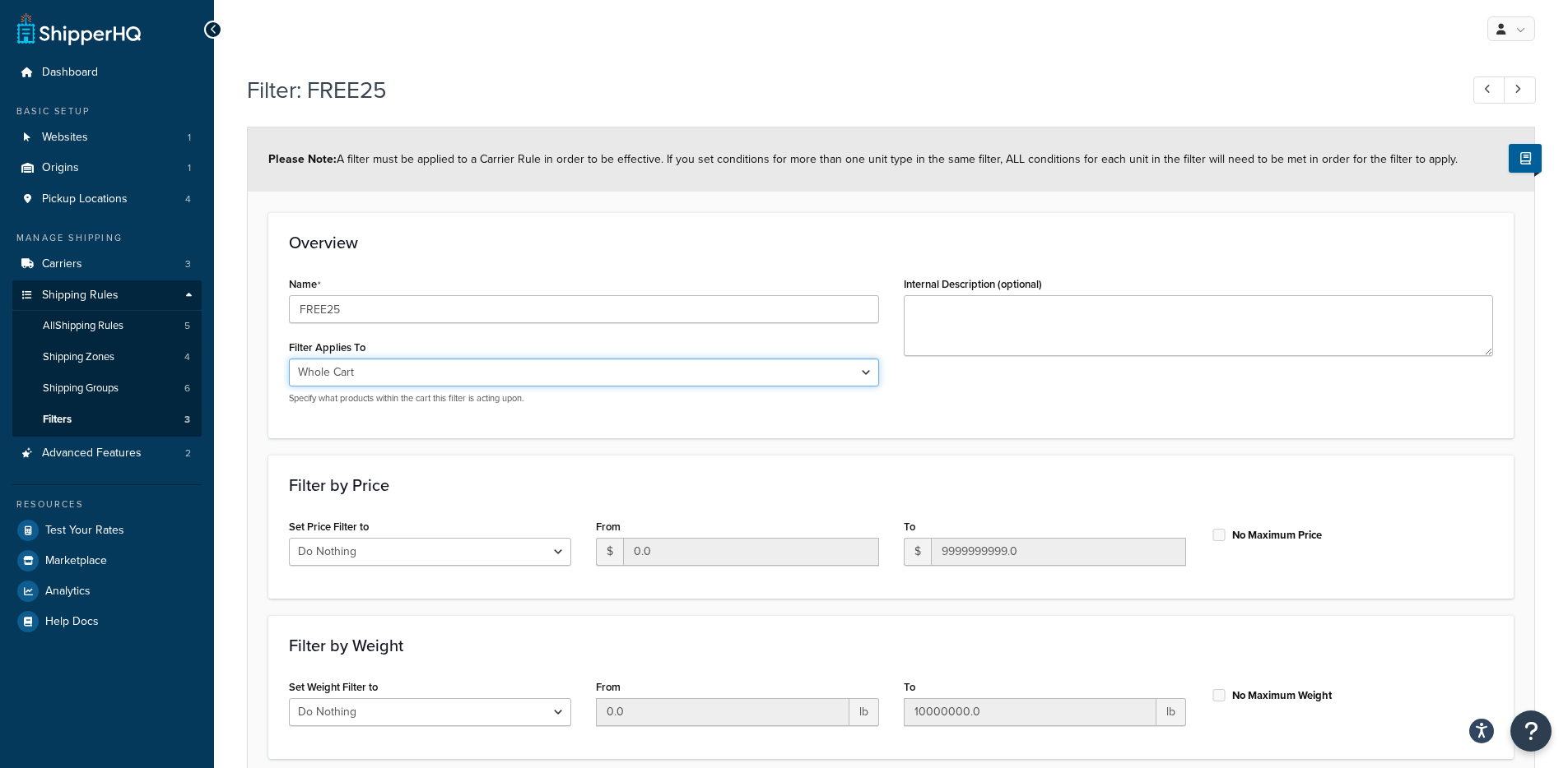
click at [472, 381] on select "Whole Cart Everything in Shipping Group Everything at Origin Each Item within S…" at bounding box center [584, 372] width 590 height 28
click at [466, 381] on select "Whole Cart Everything in Shipping Group Everything at Origin Each Item within S…" at bounding box center [584, 372] width 590 height 28
select select "SHIPPING_GROUP"
click at [289, 359] on select "Whole Cart Everything in Shipping Group Everything at Origin Each Item within S…" at bounding box center [584, 372] width 590 height 28
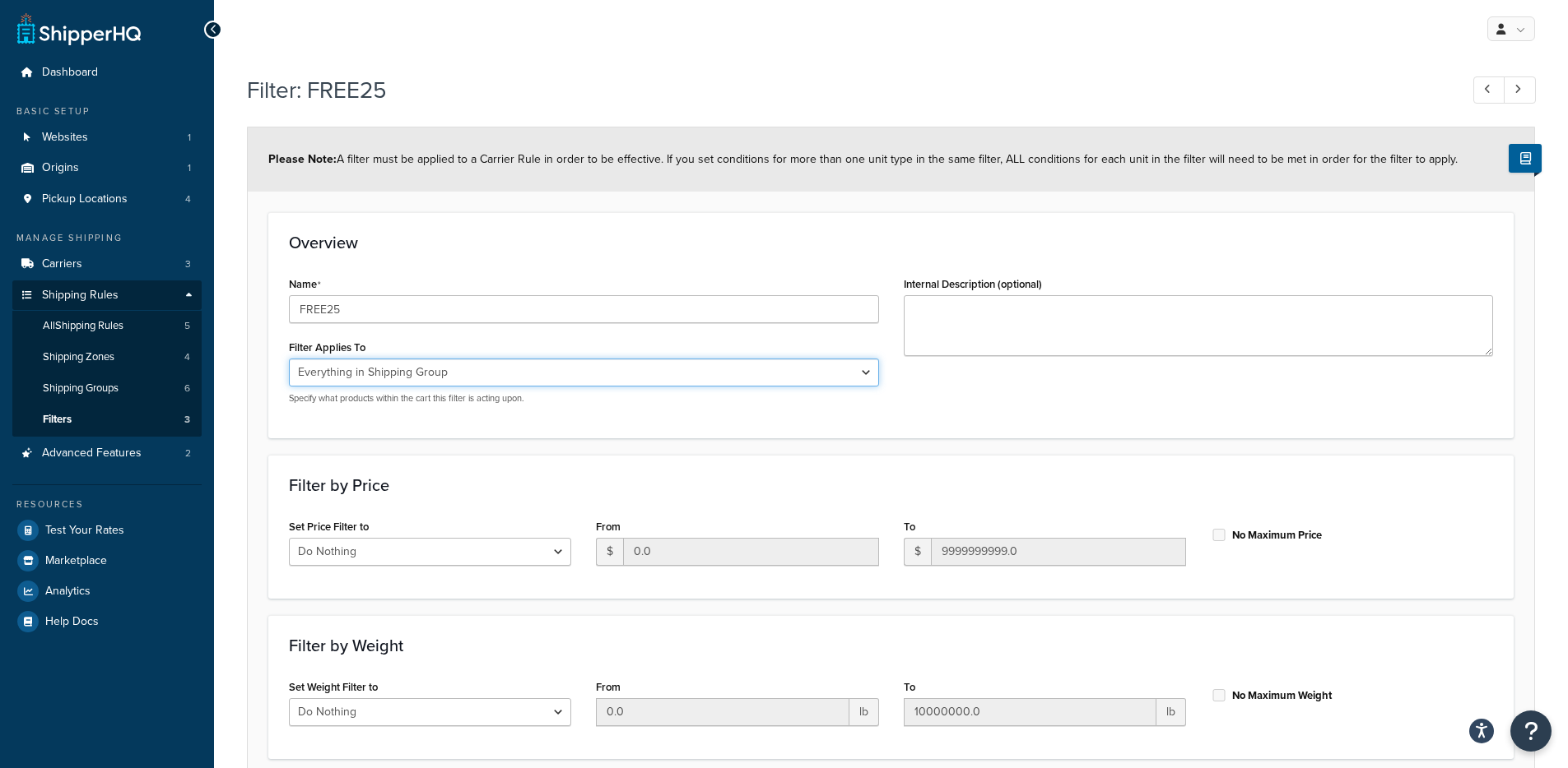
select select "175386"
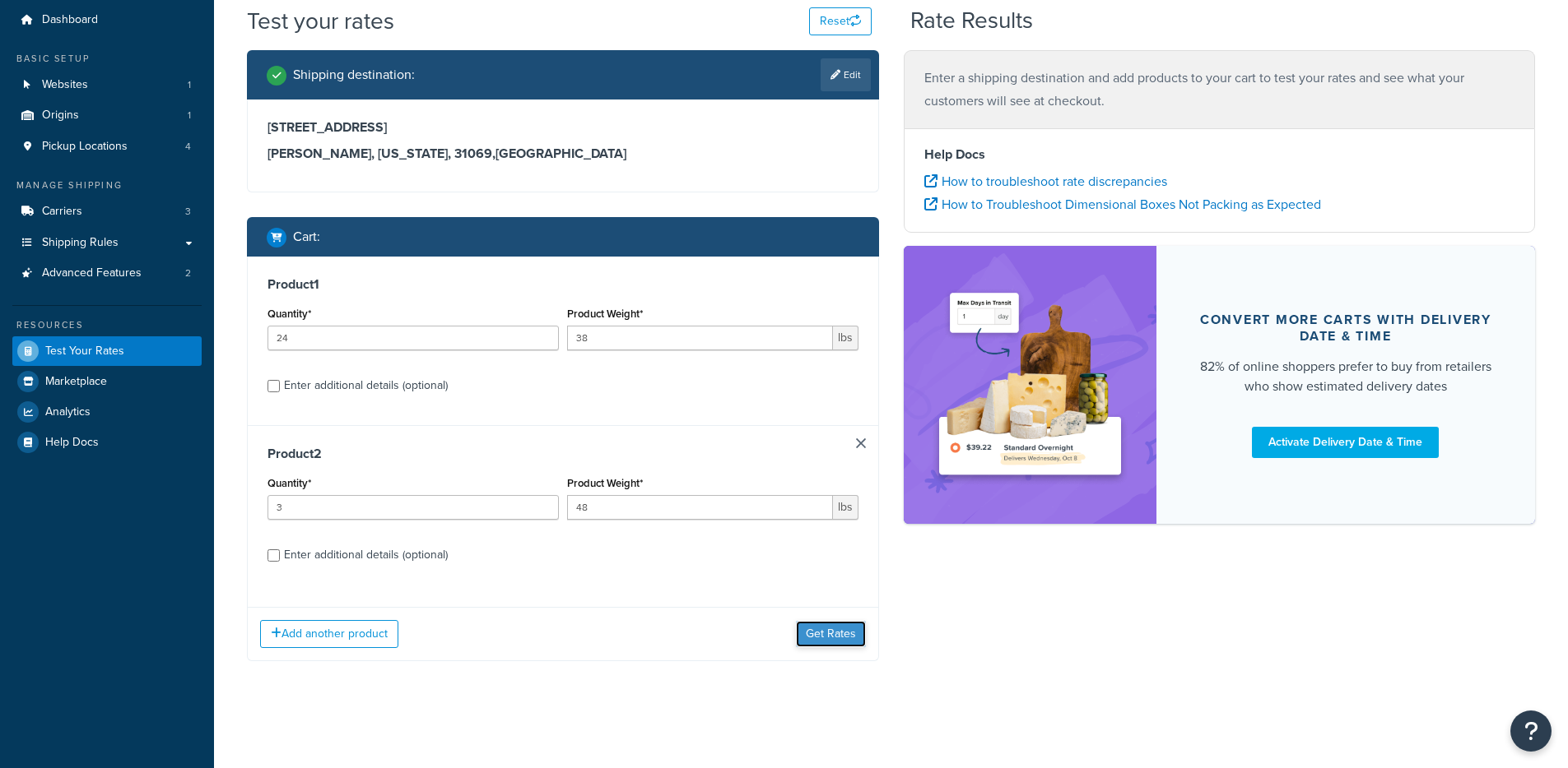
click at [845, 634] on button "Get Rates" at bounding box center [831, 634] width 70 height 27
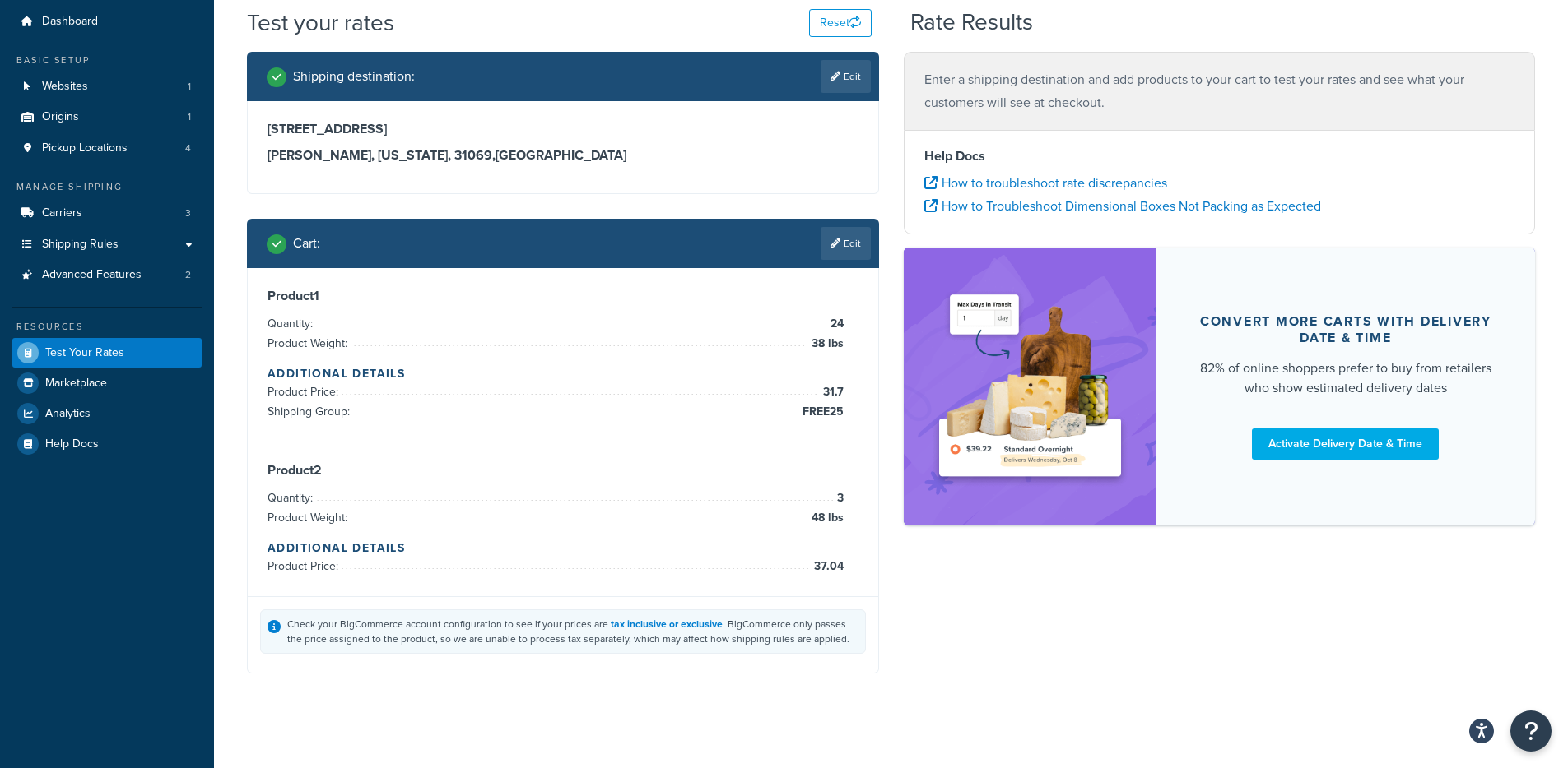
scroll to position [53, 0]
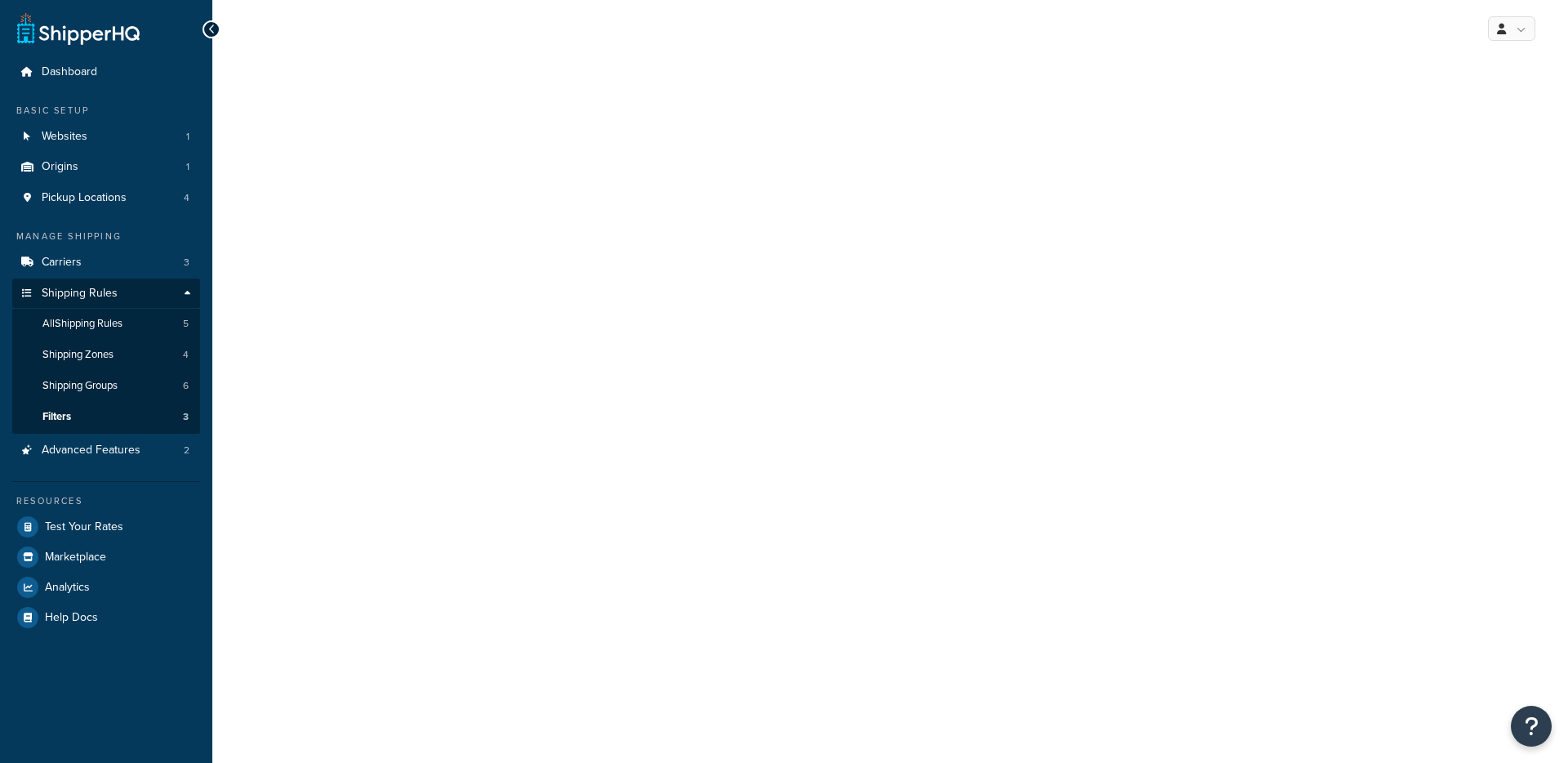
select select "range"
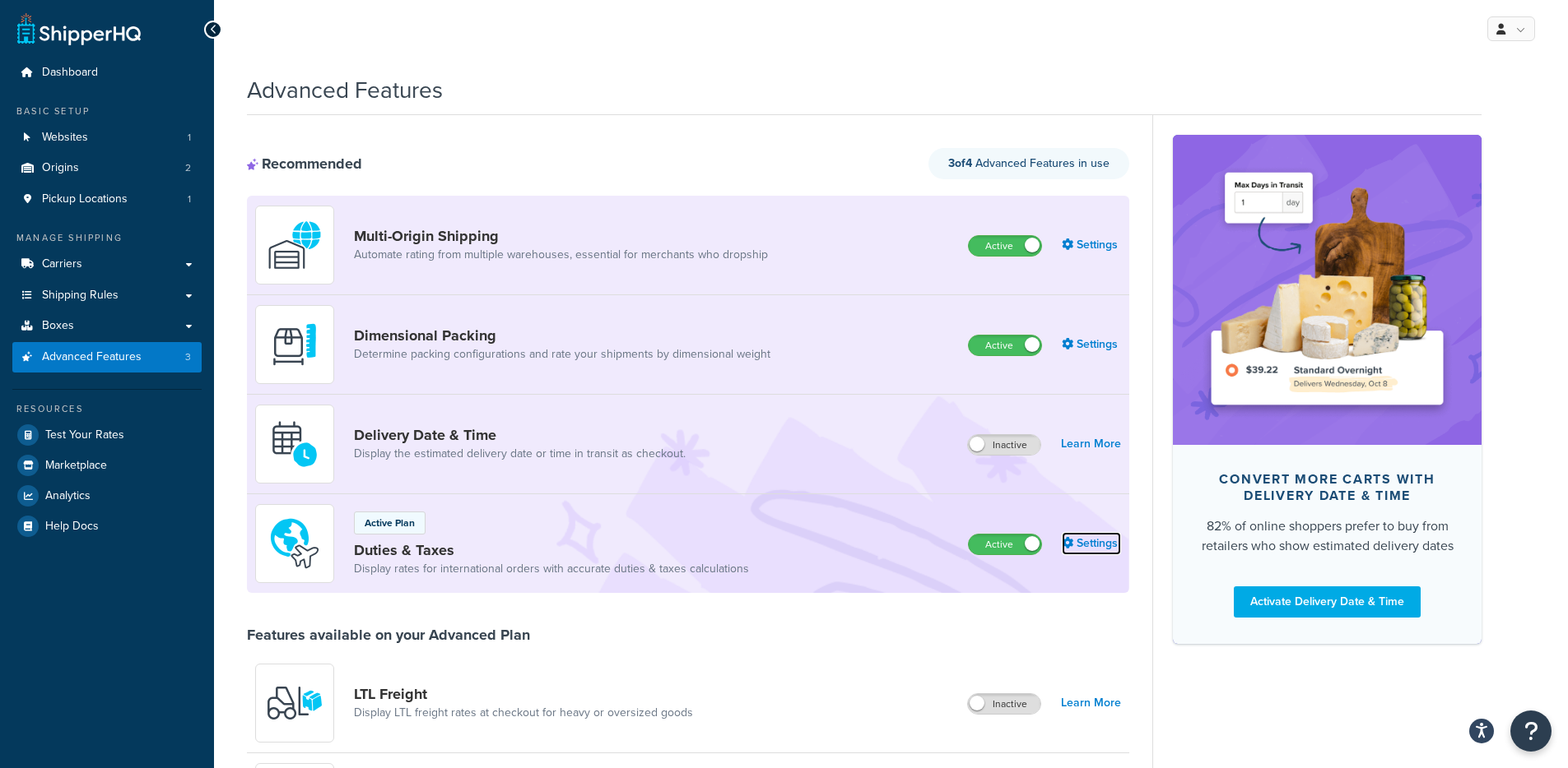
click at [1094, 542] on link "Settings" at bounding box center [1091, 543] width 60 height 23
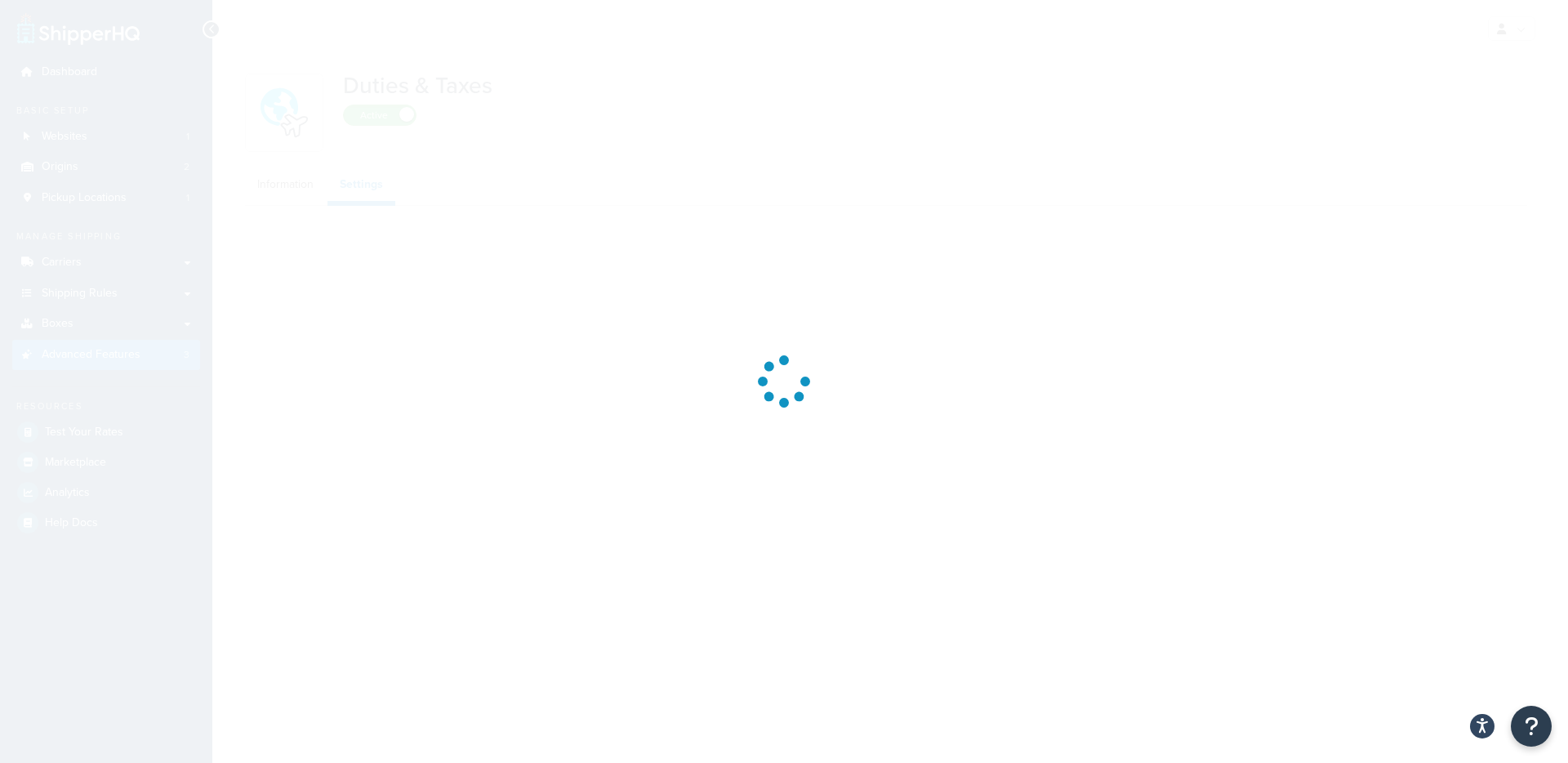
select select "N/A"
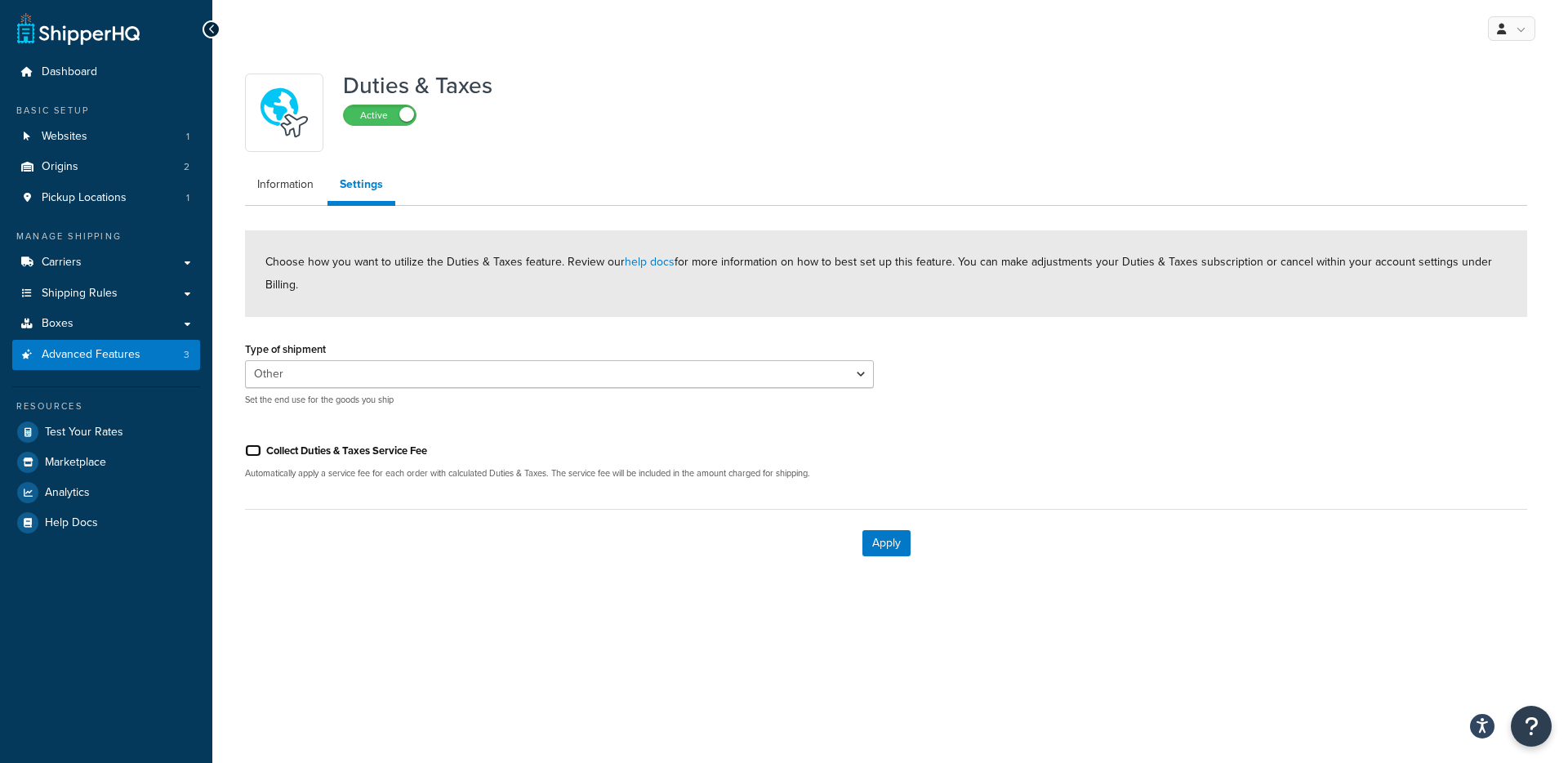
click at [254, 450] on input "Collect Duties & Taxes Service Fee" at bounding box center [252, 450] width 16 height 12
checkbox input "false"
click at [518, 367] on select "Personal Commercial Gifts Other" at bounding box center [559, 374] width 629 height 27
click at [245, 361] on select "Personal Commercial Gifts Other" at bounding box center [559, 374] width 629 height 27
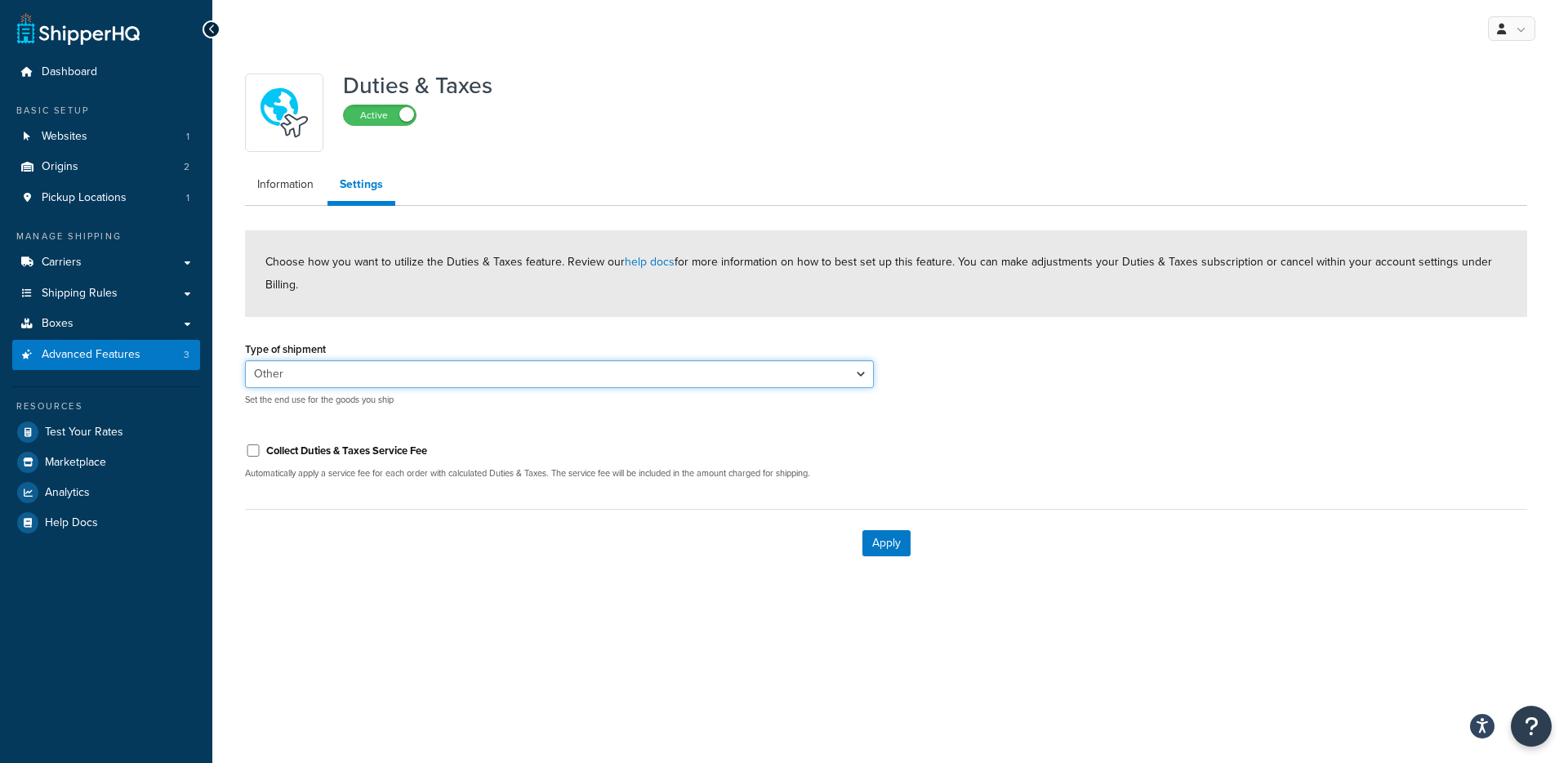
click at [380, 372] on select "Personal Commercial Gifts Other" at bounding box center [559, 374] width 629 height 27
click at [245, 361] on select "Personal Commercial Gifts Other" at bounding box center [559, 374] width 629 height 27
click at [331, 368] on select "Personal Commercial Gifts Other" at bounding box center [559, 374] width 629 height 27
click at [245, 361] on select "Personal Commercial Gifts Other" at bounding box center [559, 374] width 629 height 27
click at [318, 374] on select "Personal Commercial Gifts Other" at bounding box center [559, 374] width 629 height 27
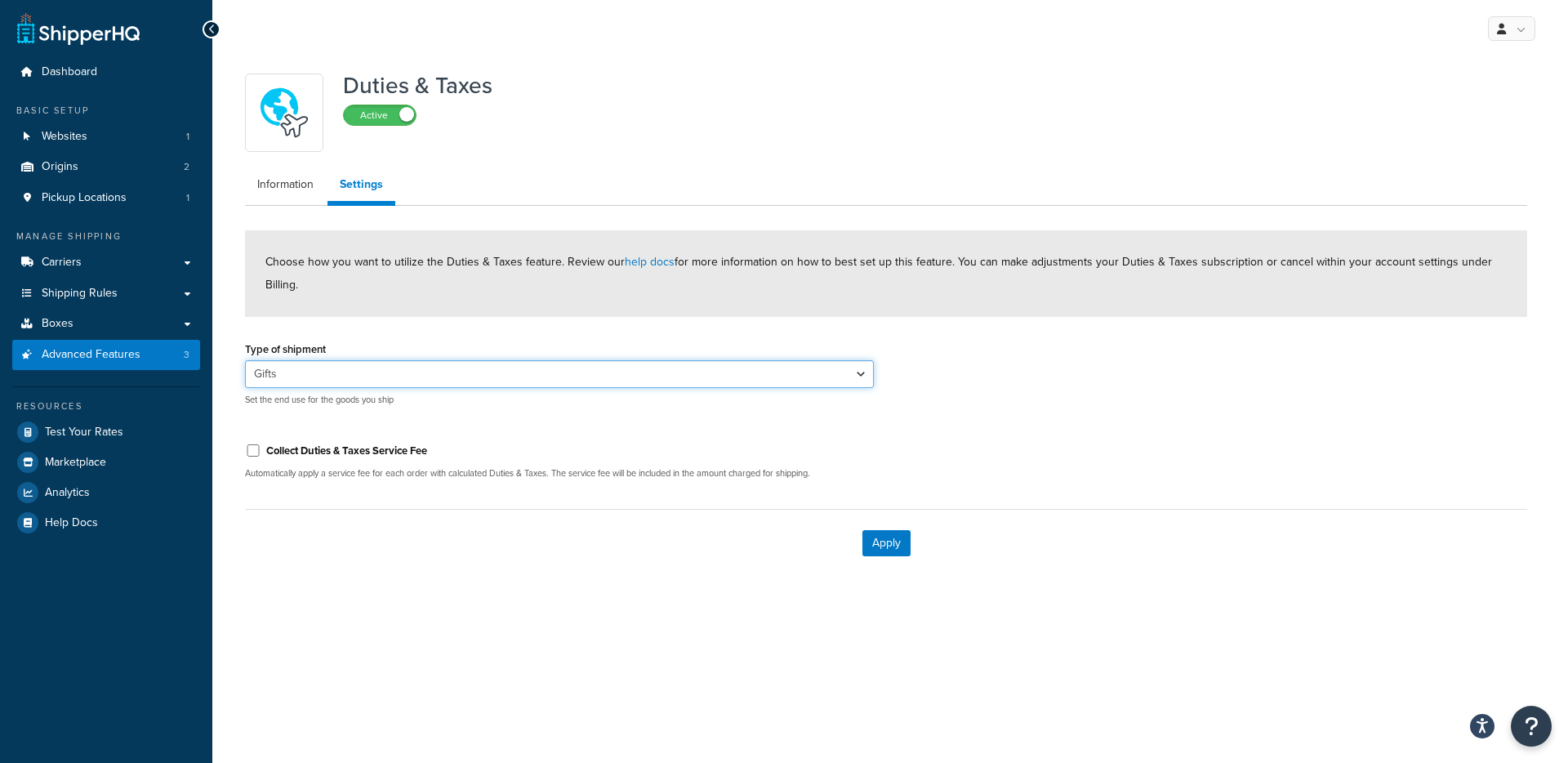
select select "BUSINESS"
click at [245, 361] on select "Personal Commercial Gifts Other" at bounding box center [559, 374] width 629 height 27
click at [282, 456] on label "Collect Duties & Taxes Service Fee" at bounding box center [347, 450] width 161 height 15
click at [261, 456] on input "Collect Duties & Taxes Service Fee" at bounding box center [252, 450] width 16 height 12
checkbox input "true"
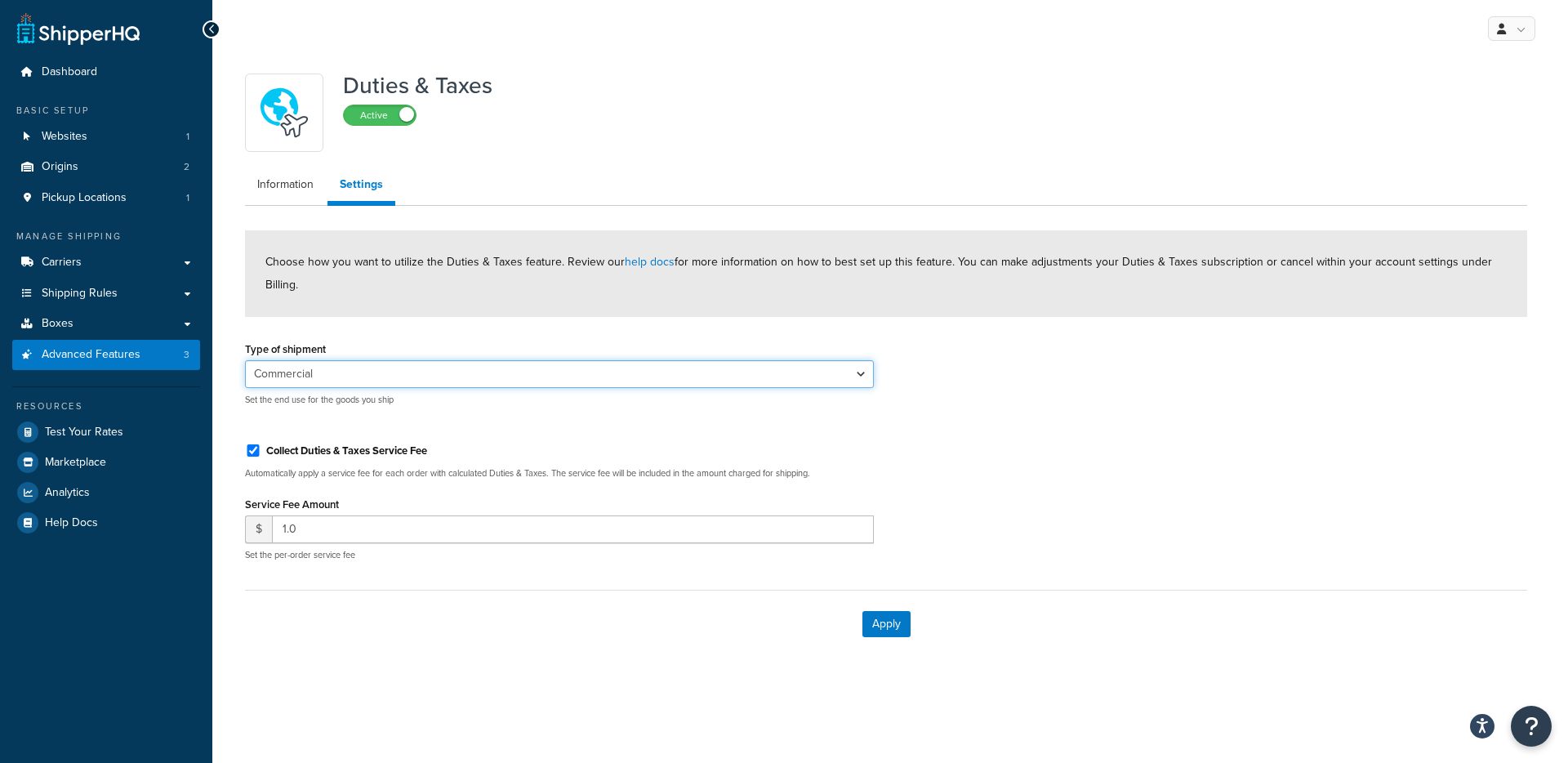
click at [400, 382] on select "Personal Commercial Gifts Other" at bounding box center [559, 374] width 629 height 27
select select "GIFTS"
click at [245, 361] on select "Personal Commercial Gifts Other" at bounding box center [559, 374] width 629 height 27
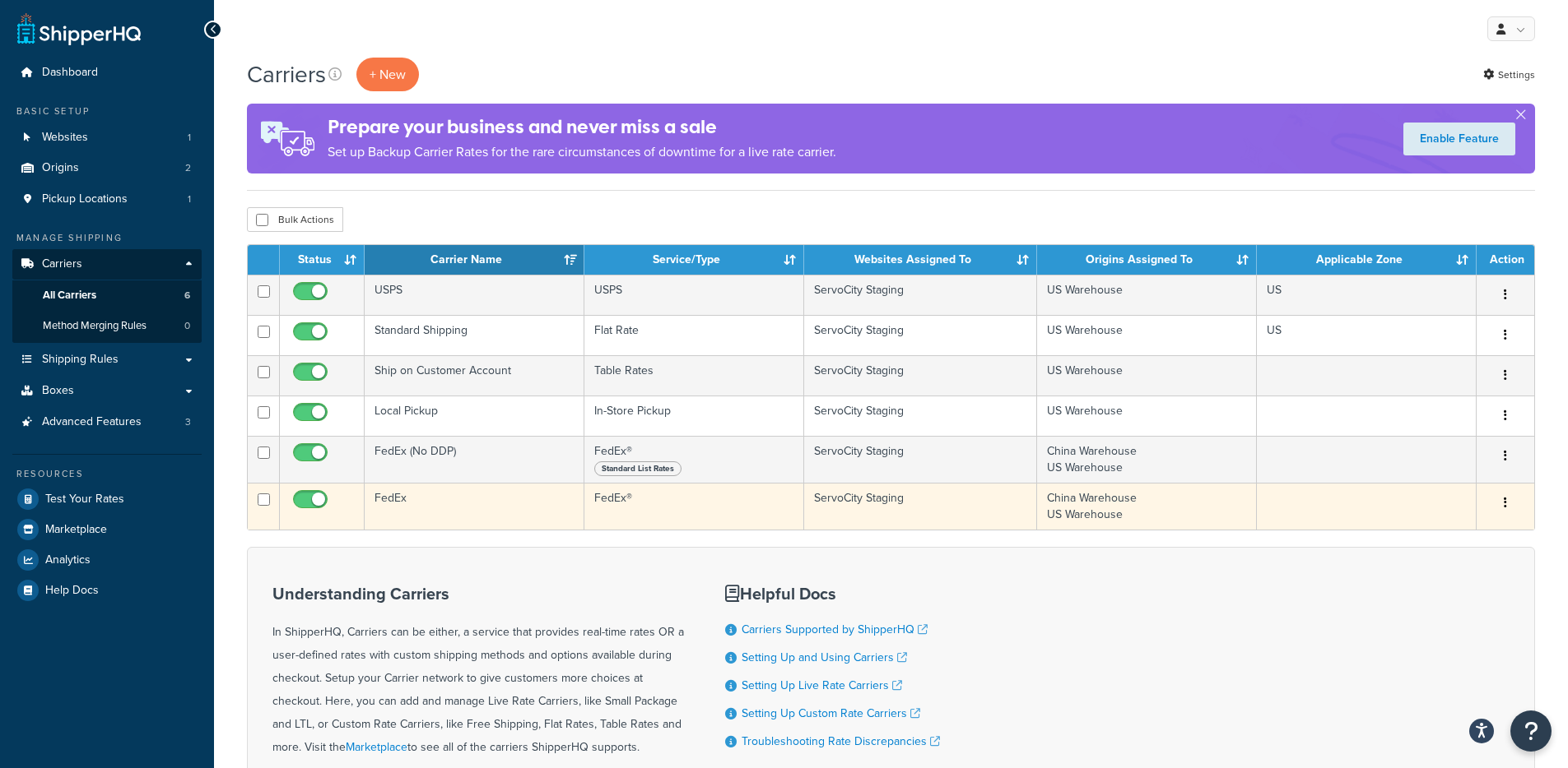
click at [1506, 503] on icon "button" at bounding box center [1505, 502] width 3 height 11
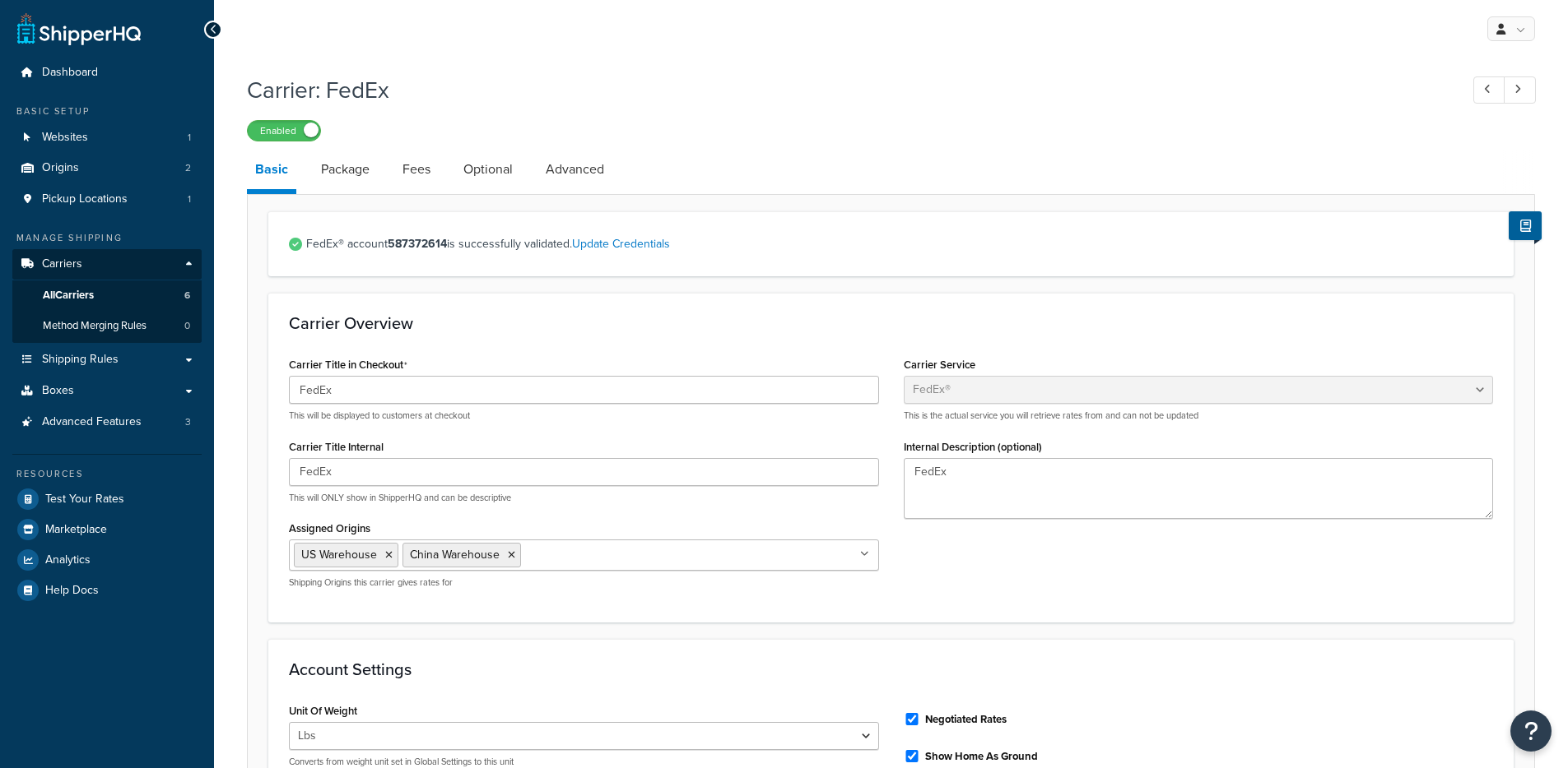
select select "fedEx"
select select "REGULAR_PICKUP"
select select "YOUR_PACKAGING"
click at [333, 170] on link "Package" at bounding box center [345, 170] width 65 height 40
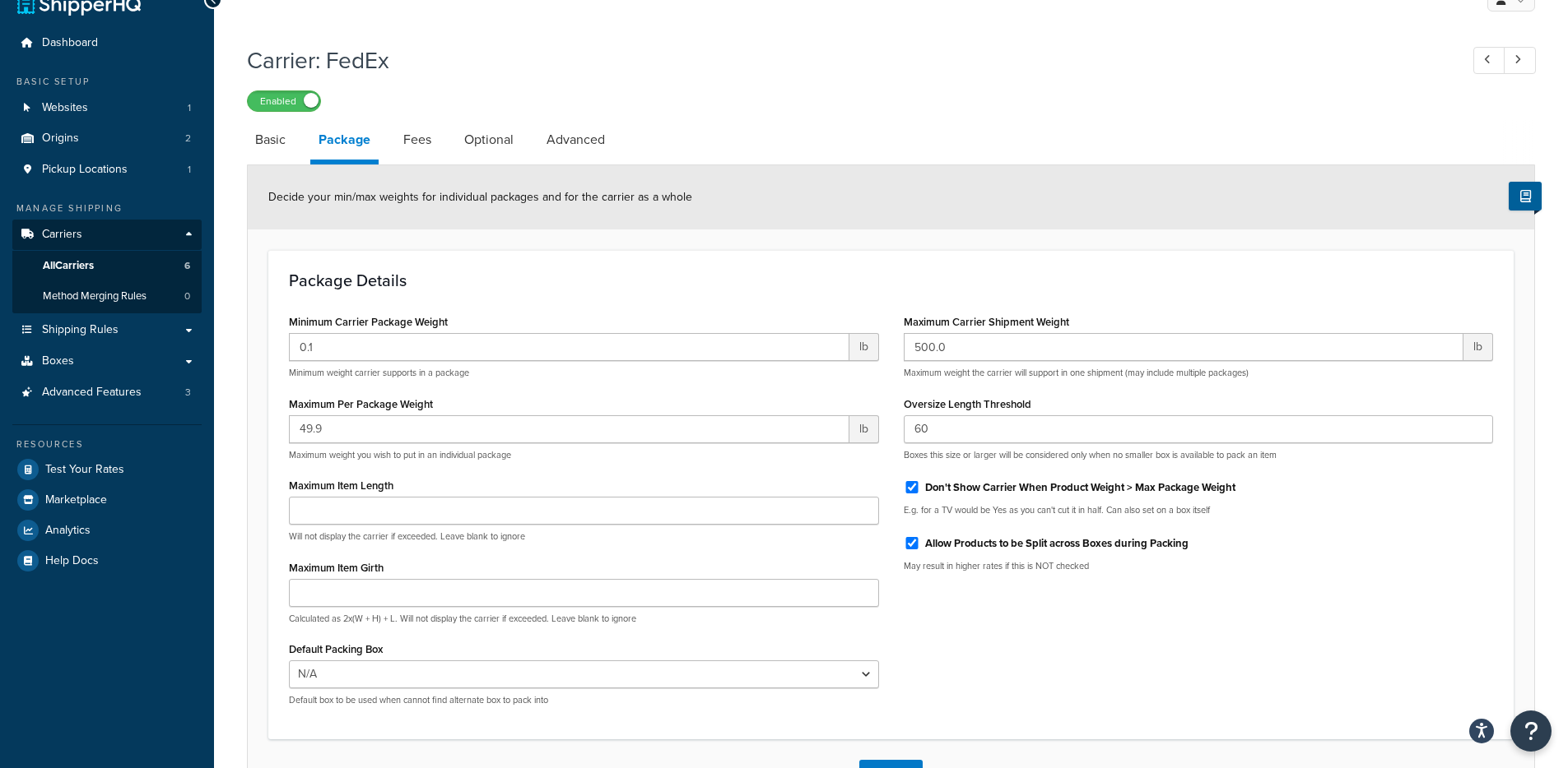
scroll to position [28, 0]
click at [441, 154] on li "Fees" at bounding box center [425, 141] width 61 height 40
click at [429, 151] on link "Fees" at bounding box center [417, 141] width 45 height 40
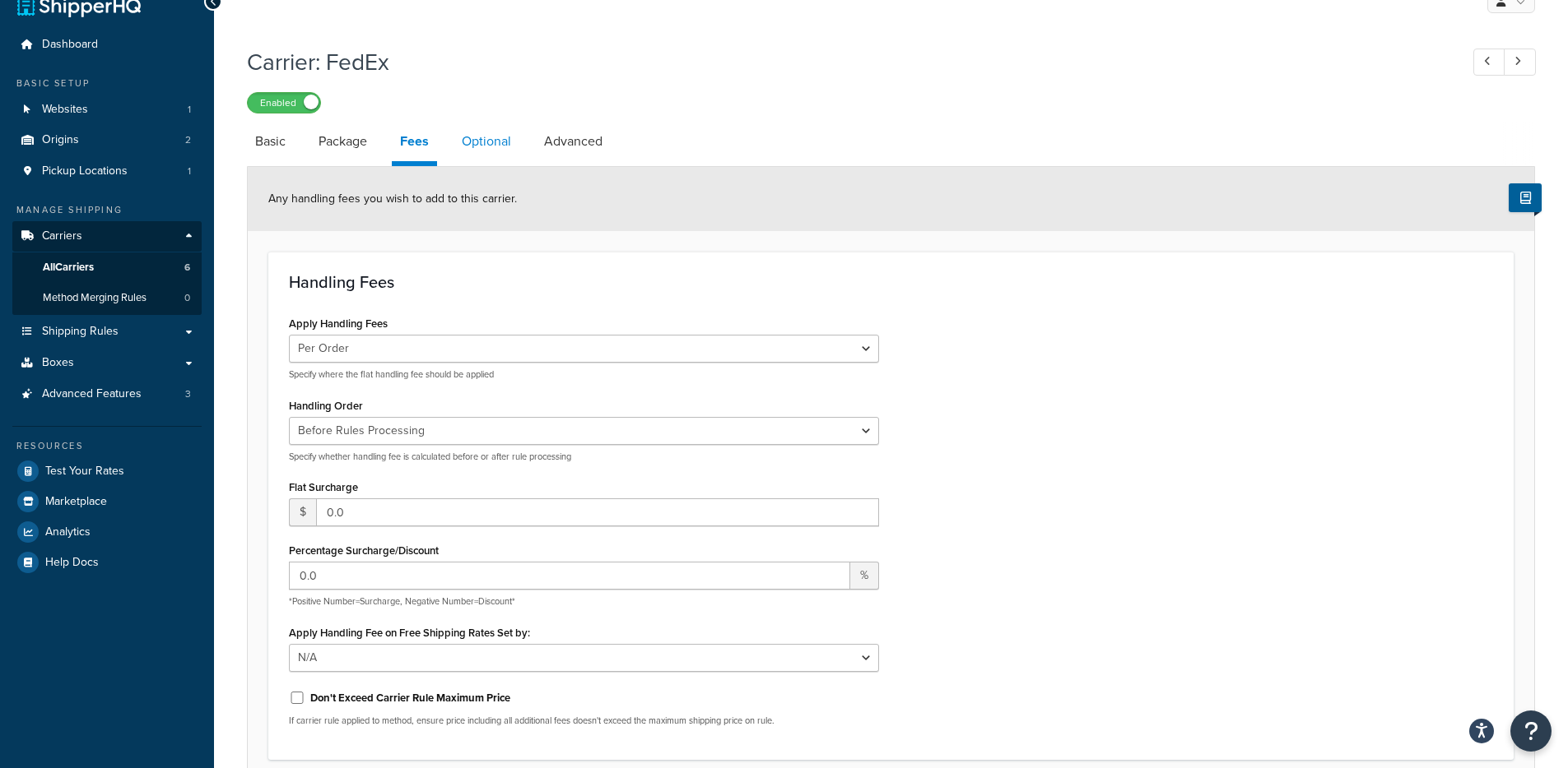
click at [509, 153] on link "Optional" at bounding box center [486, 141] width 66 height 40
select select "business"
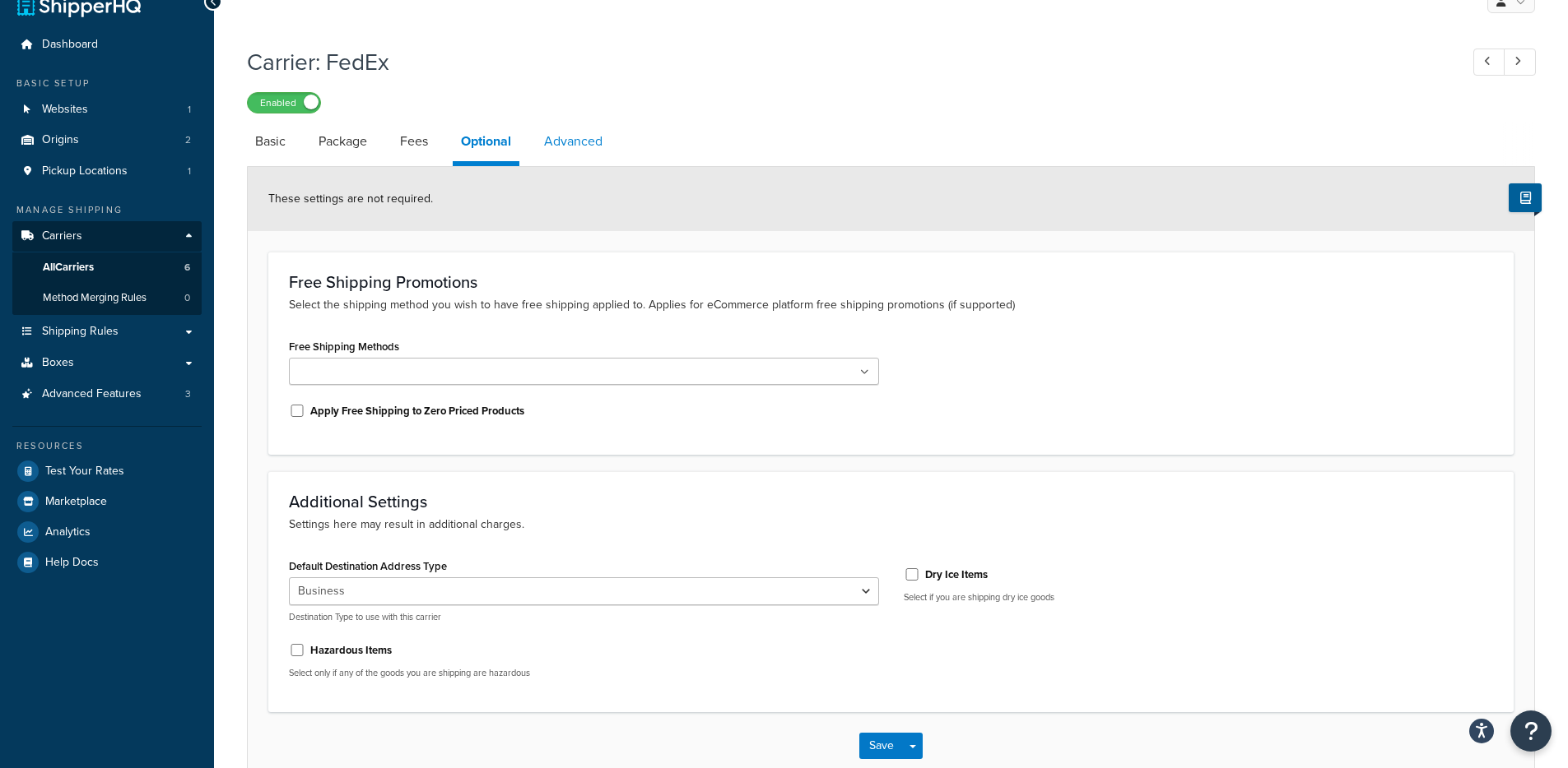
click at [594, 153] on link "Advanced" at bounding box center [573, 141] width 75 height 40
select select "false"
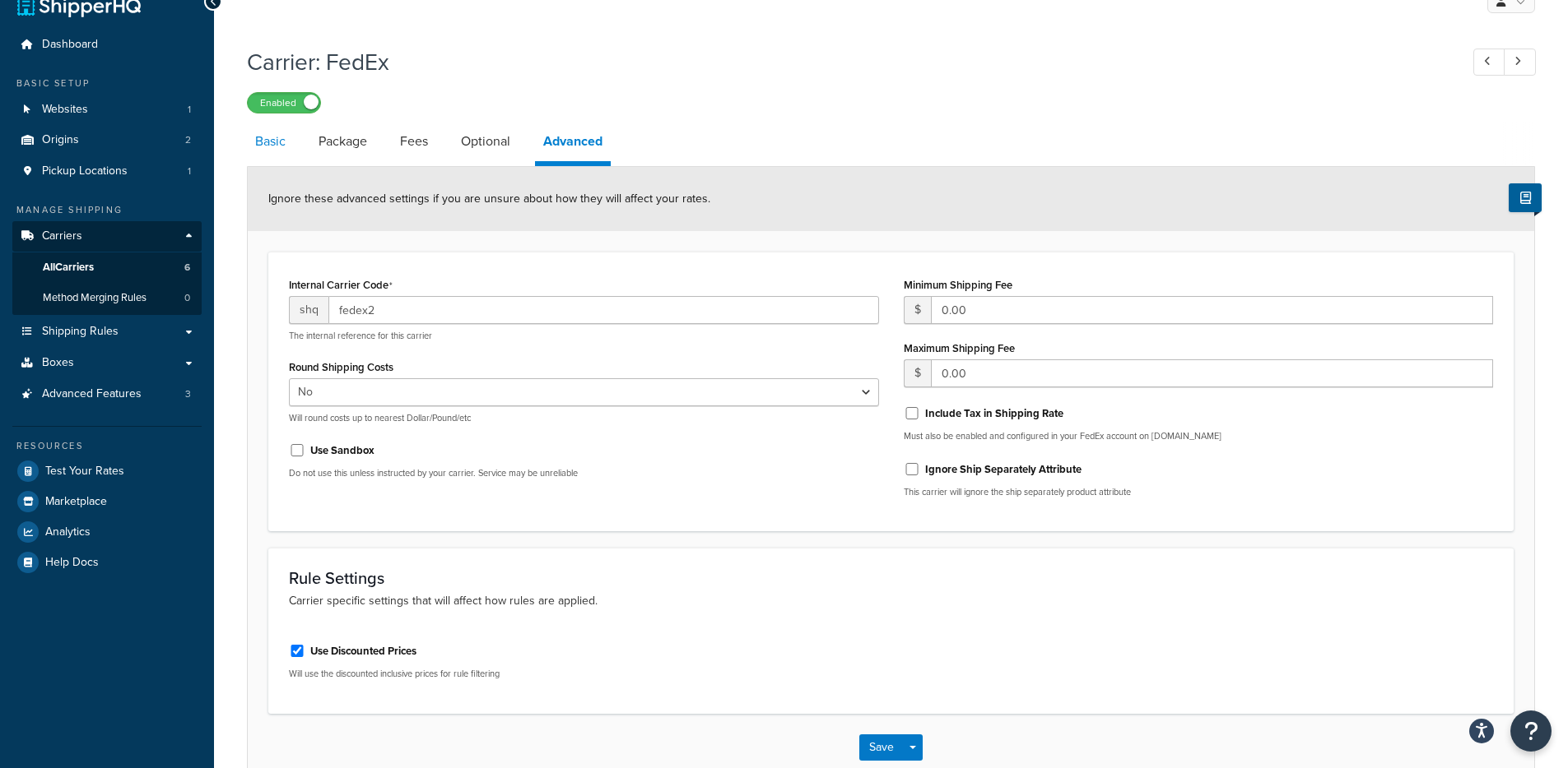
click at [293, 151] on link "Basic" at bounding box center [270, 141] width 47 height 40
select select "fedEx"
select select "REGULAR_PICKUP"
select select "YOUR_PACKAGING"
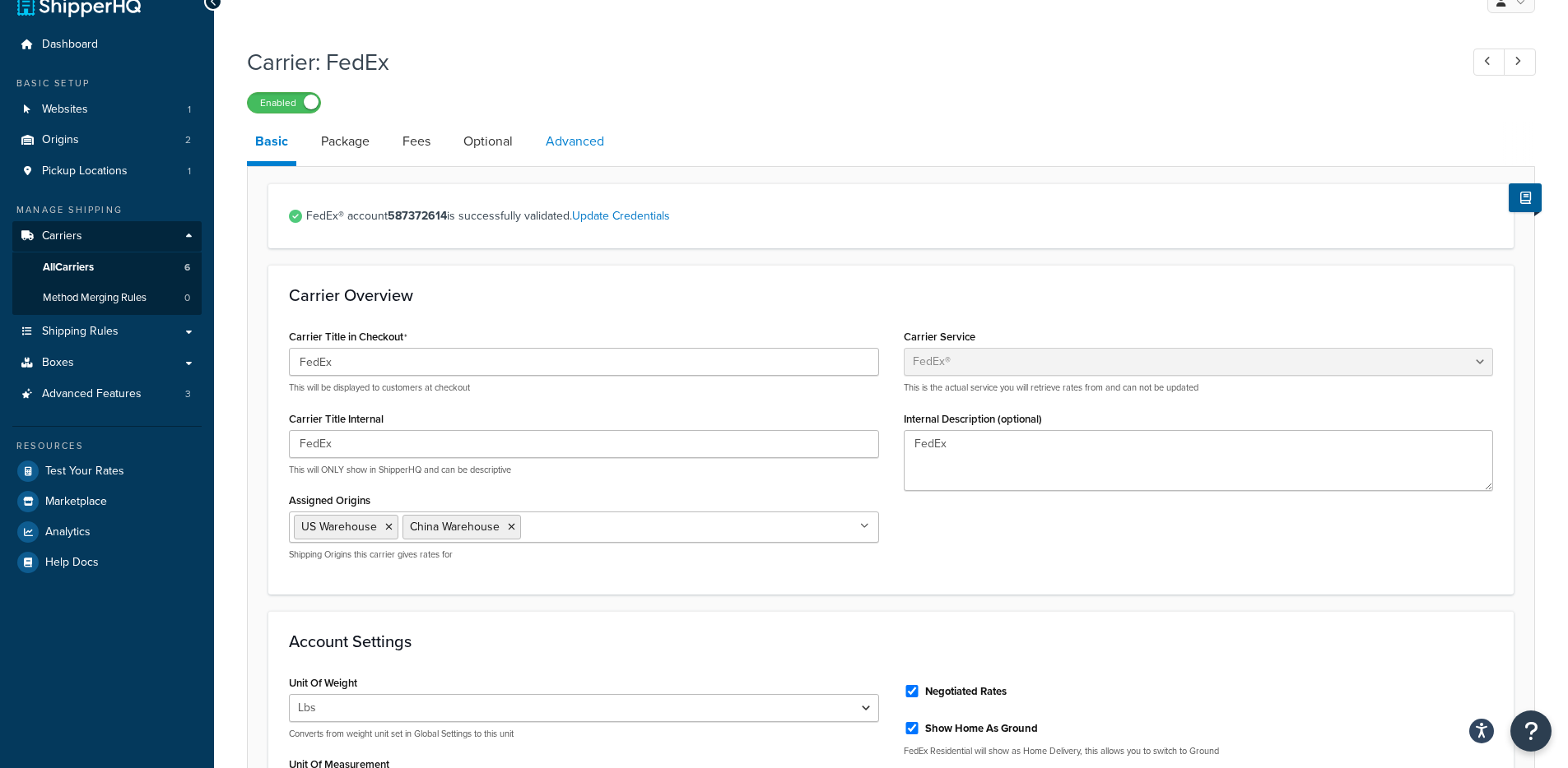
click at [590, 136] on link "Advanced" at bounding box center [574, 141] width 75 height 40
select select "false"
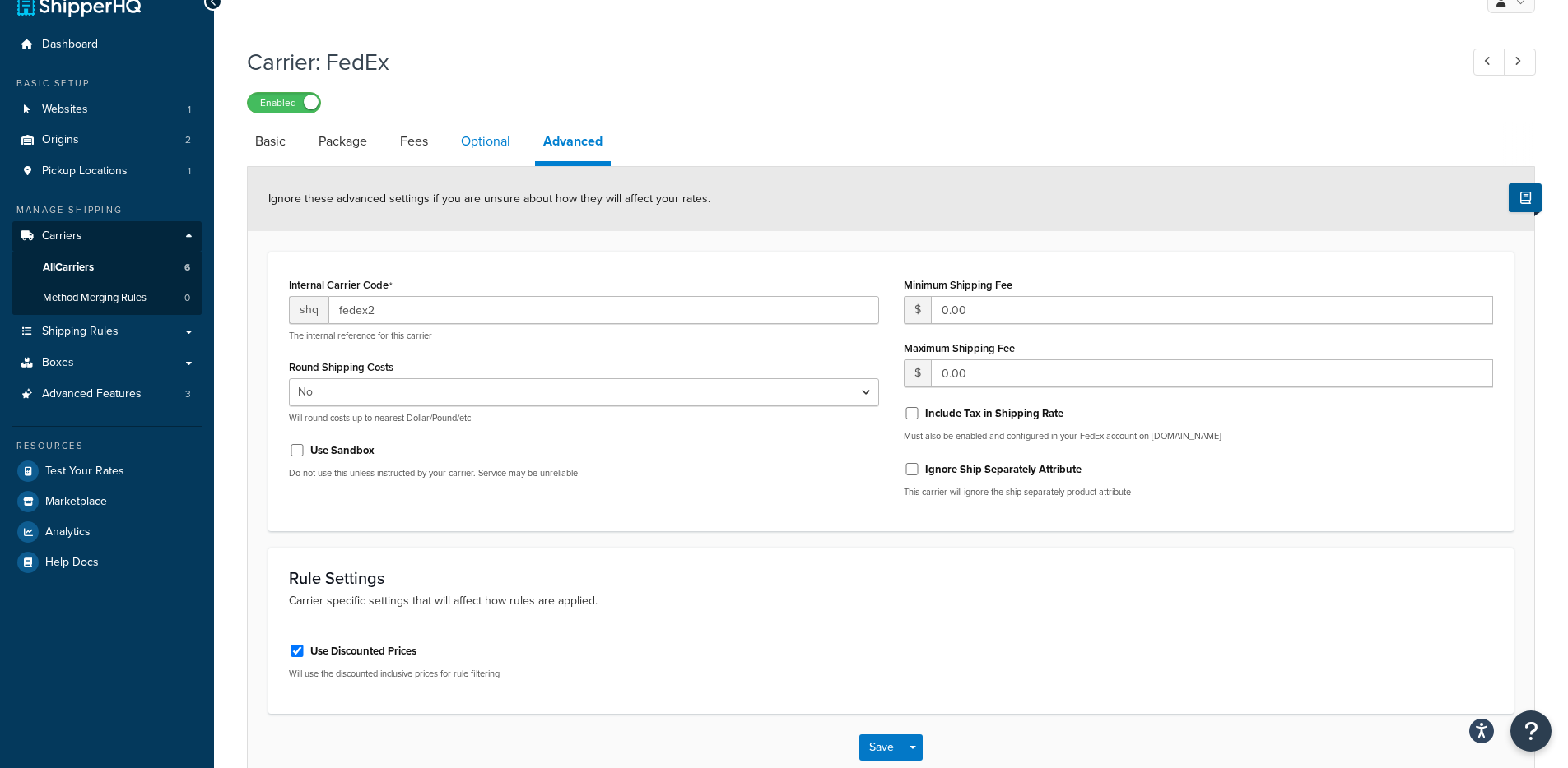
click at [490, 140] on link "Optional" at bounding box center [486, 141] width 66 height 40
select select "business"
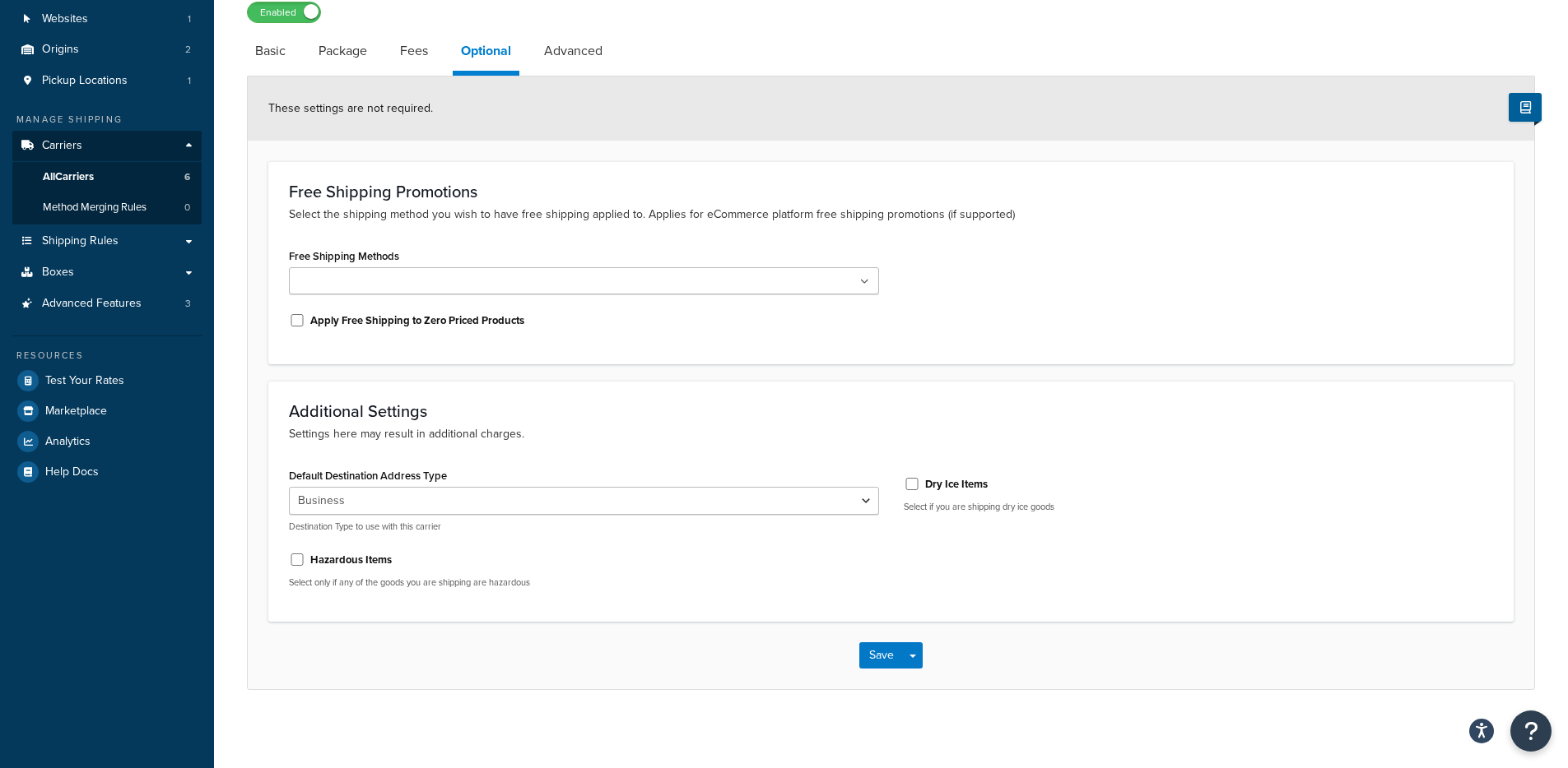
scroll to position [122, 0]
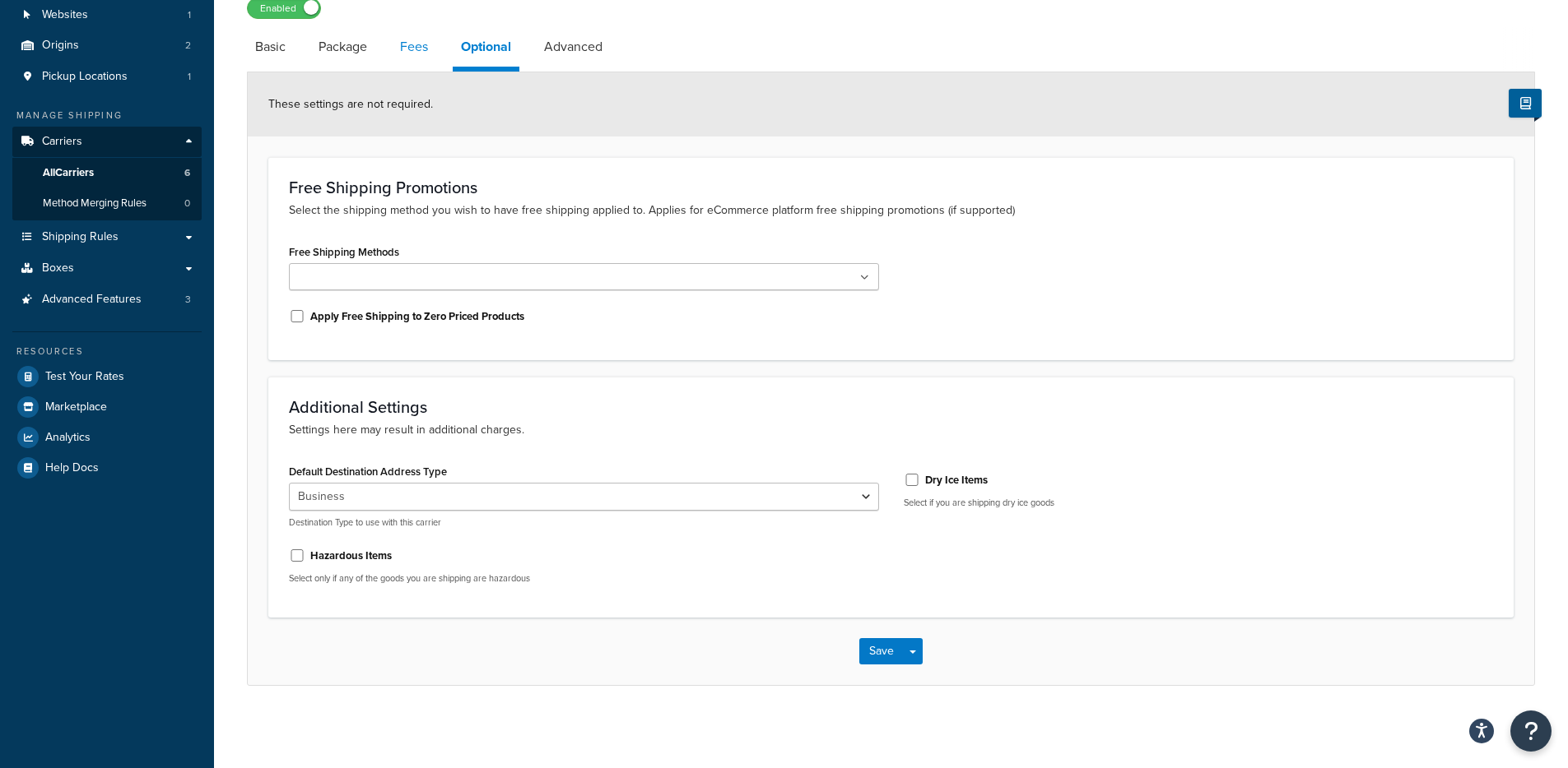
click at [430, 47] on link "Fees" at bounding box center [414, 47] width 45 height 40
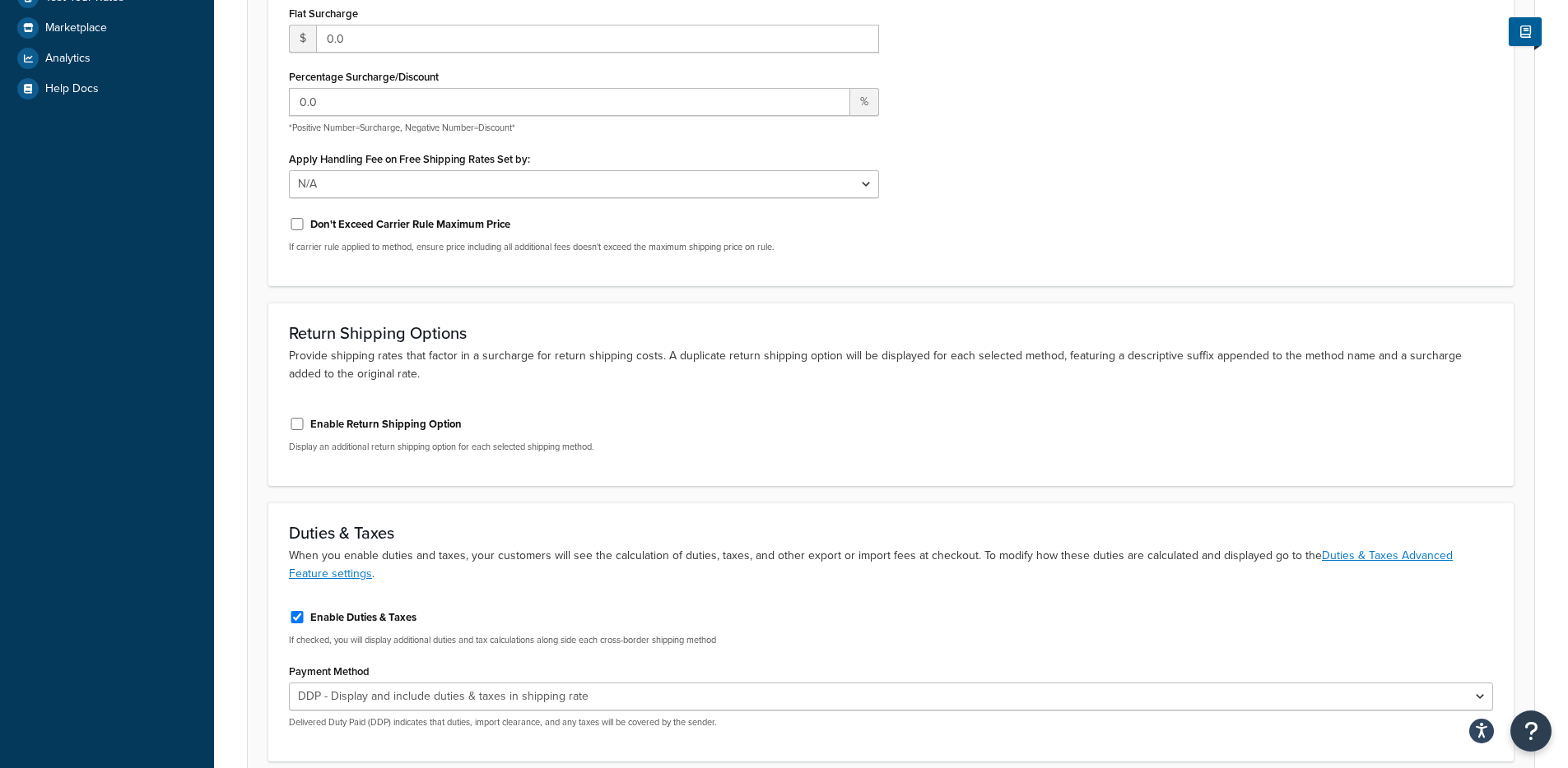
scroll to position [528, 0]
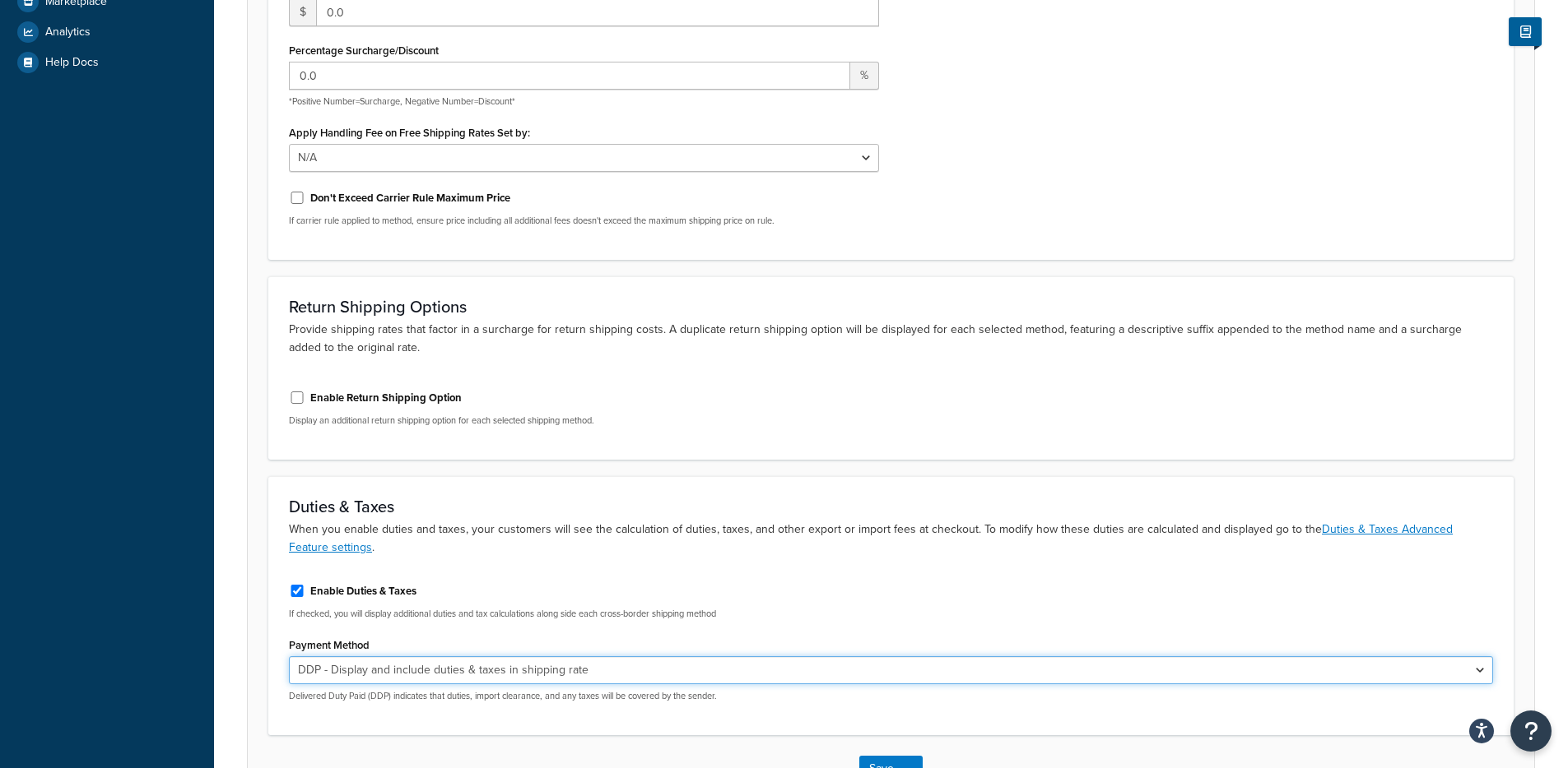
click at [542, 673] on select "DDP - Display and include duties & taxes in shipping rate DDU - Display duties …" at bounding box center [891, 671] width 1204 height 28
click at [289, 657] on select "DDP - Display and include duties & taxes in shipping rate DDU - Display duties …" at bounding box center [891, 671] width 1204 height 28
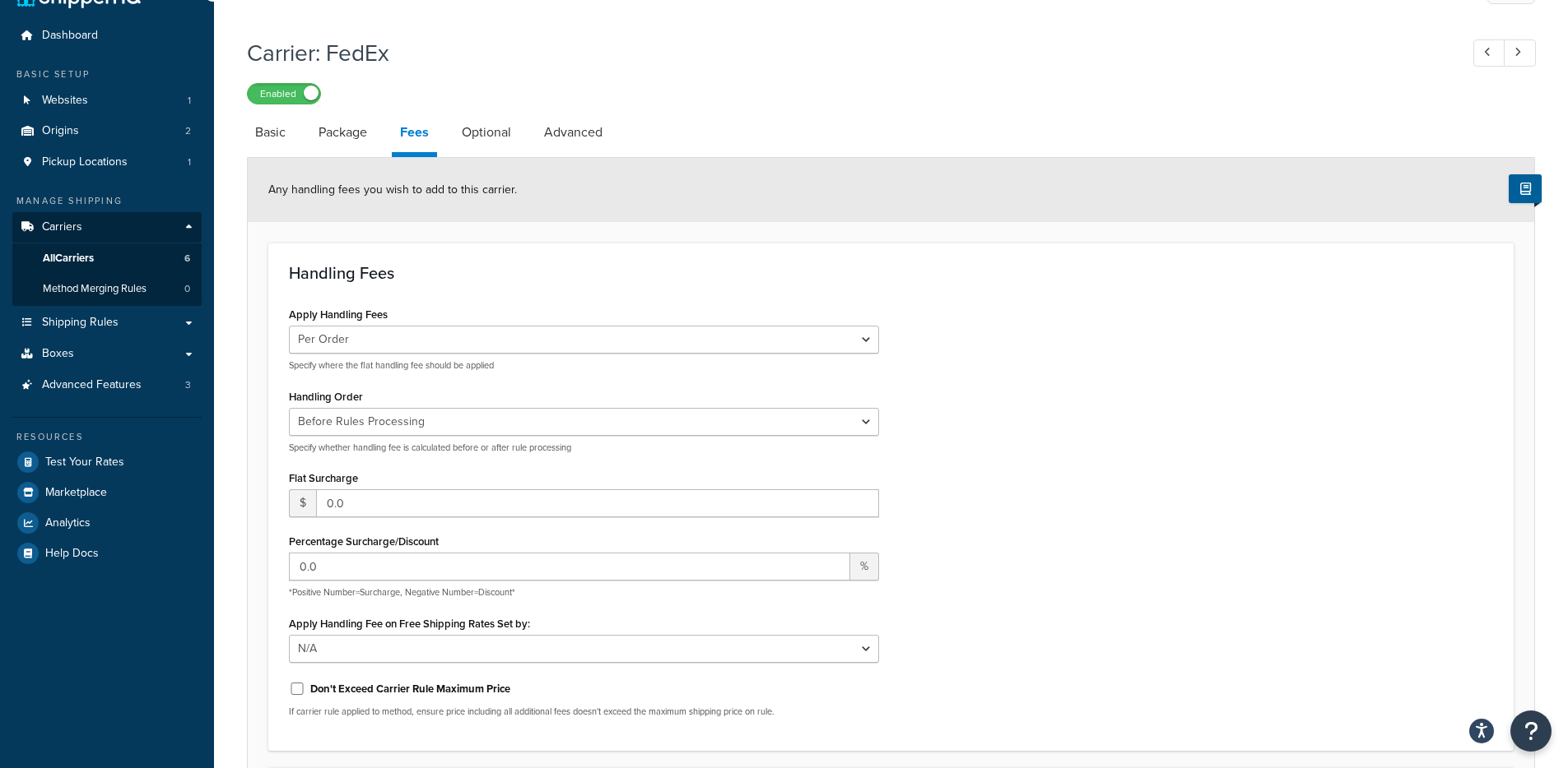
scroll to position [0, 0]
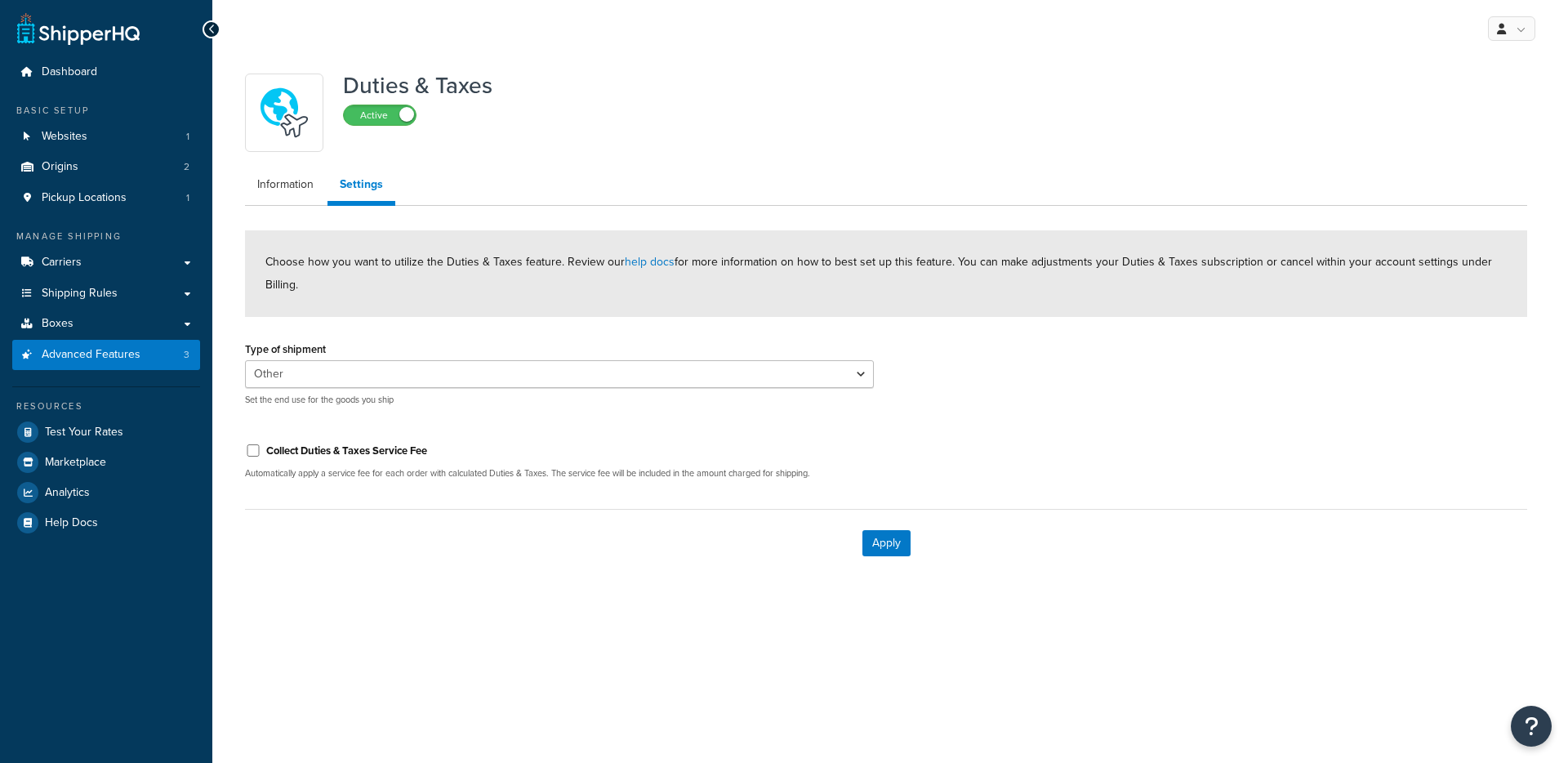
select select "N/A"
click at [313, 194] on link "Information" at bounding box center [285, 185] width 80 height 33
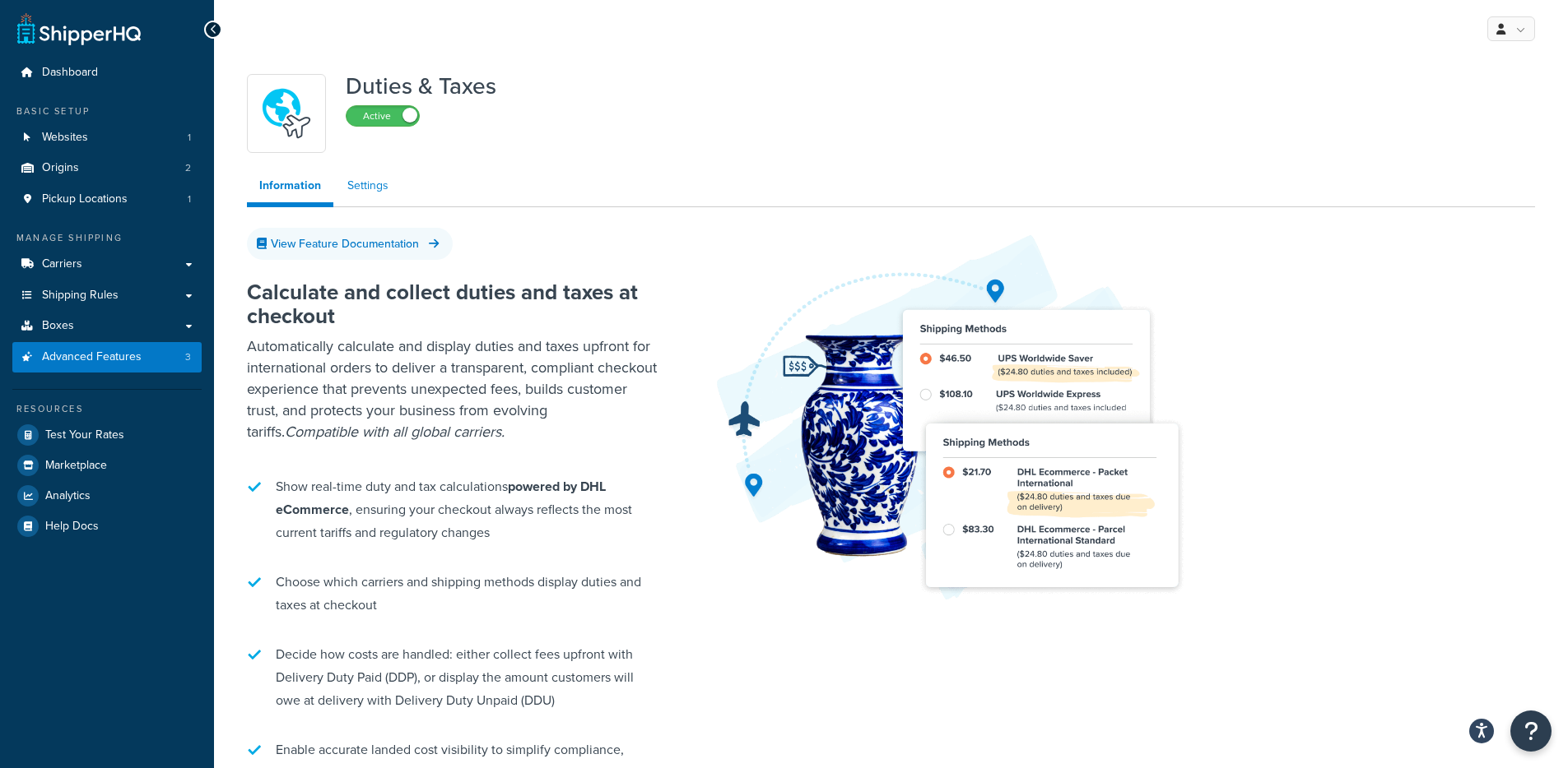
click at [371, 189] on link "Settings" at bounding box center [367, 186] width 66 height 33
select select "N/A"
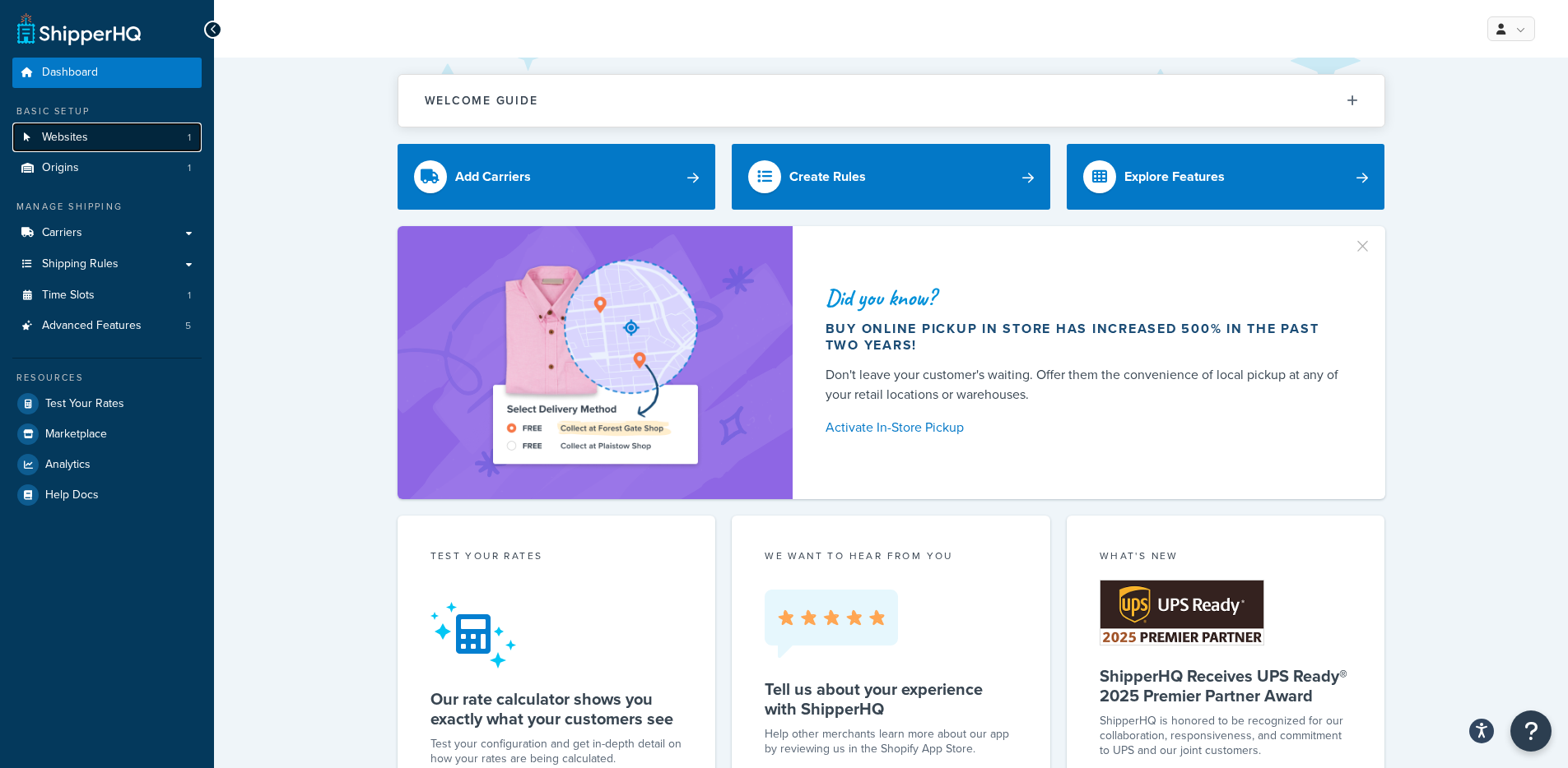
click at [102, 140] on link "Websites 1" at bounding box center [106, 137] width 189 height 30
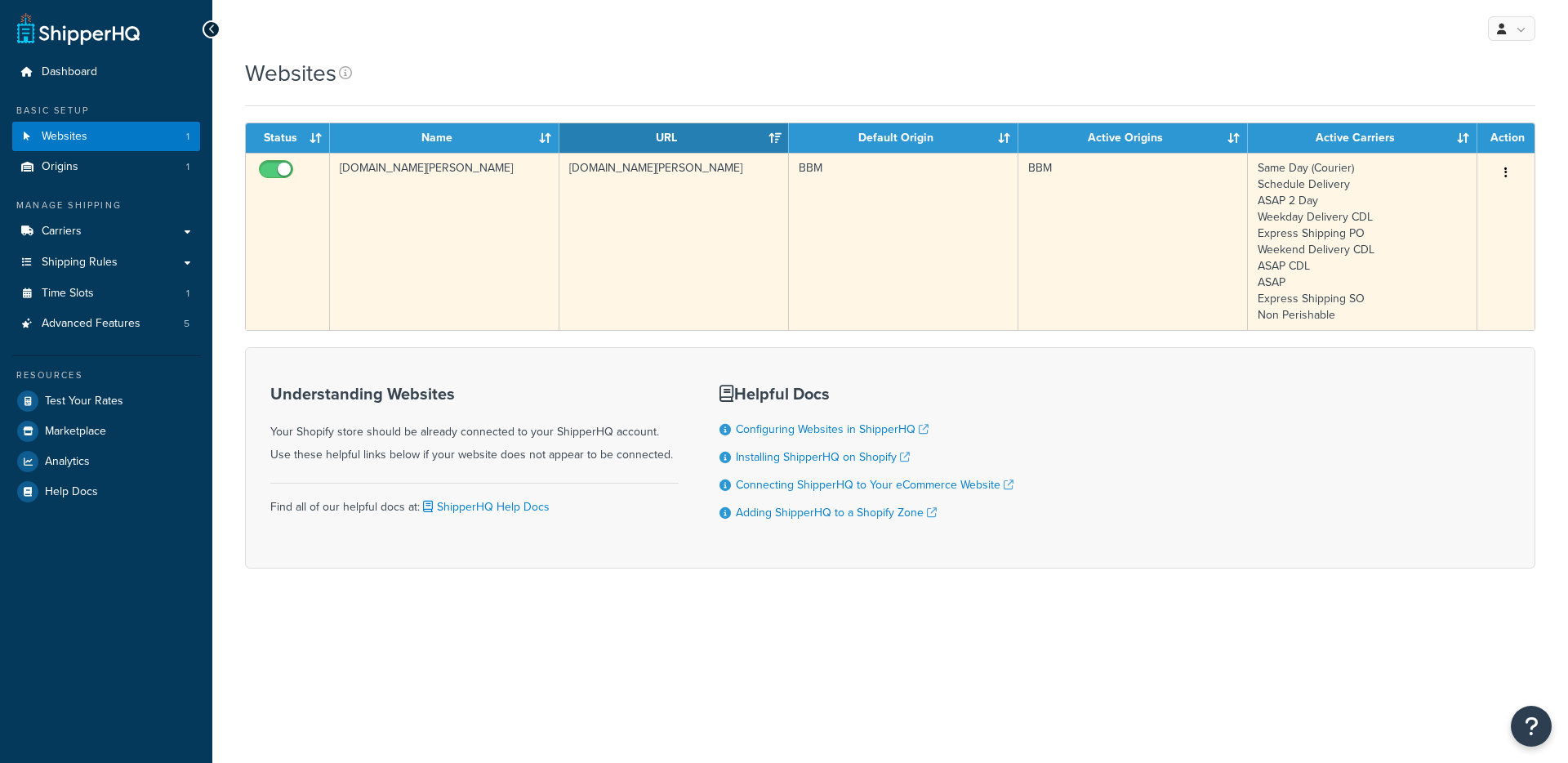
click at [576, 241] on td "[DOMAIN_NAME][PERSON_NAME]" at bounding box center [674, 241] width 229 height 177
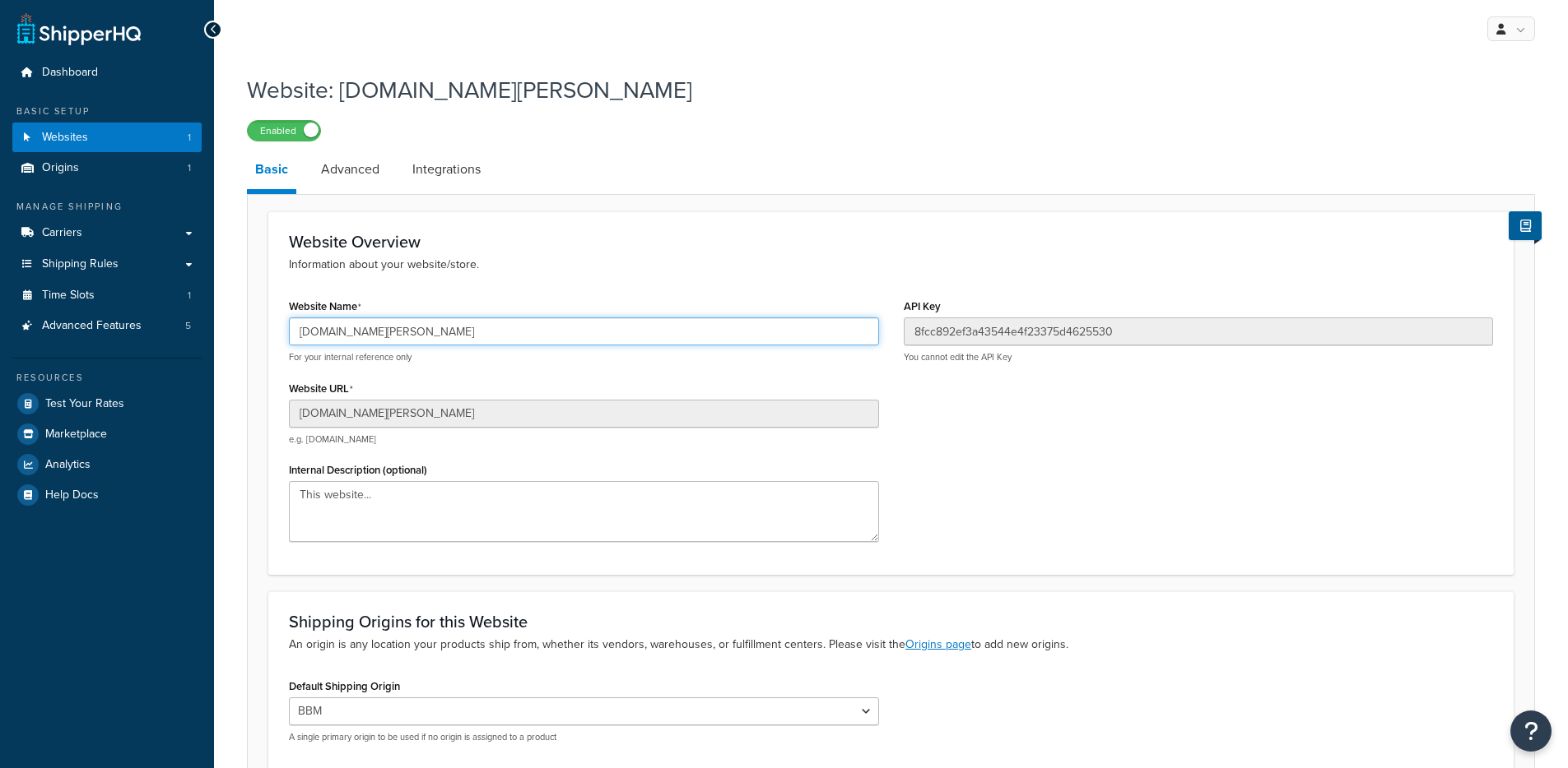
click at [379, 333] on input "[DOMAIN_NAME][PERSON_NAME]" at bounding box center [584, 331] width 590 height 28
click at [398, 345] on input "[DOMAIN_NAME][PERSON_NAME]" at bounding box center [584, 331] width 590 height 28
click at [401, 338] on input "[DOMAIN_NAME][PERSON_NAME]" at bounding box center [584, 331] width 590 height 28
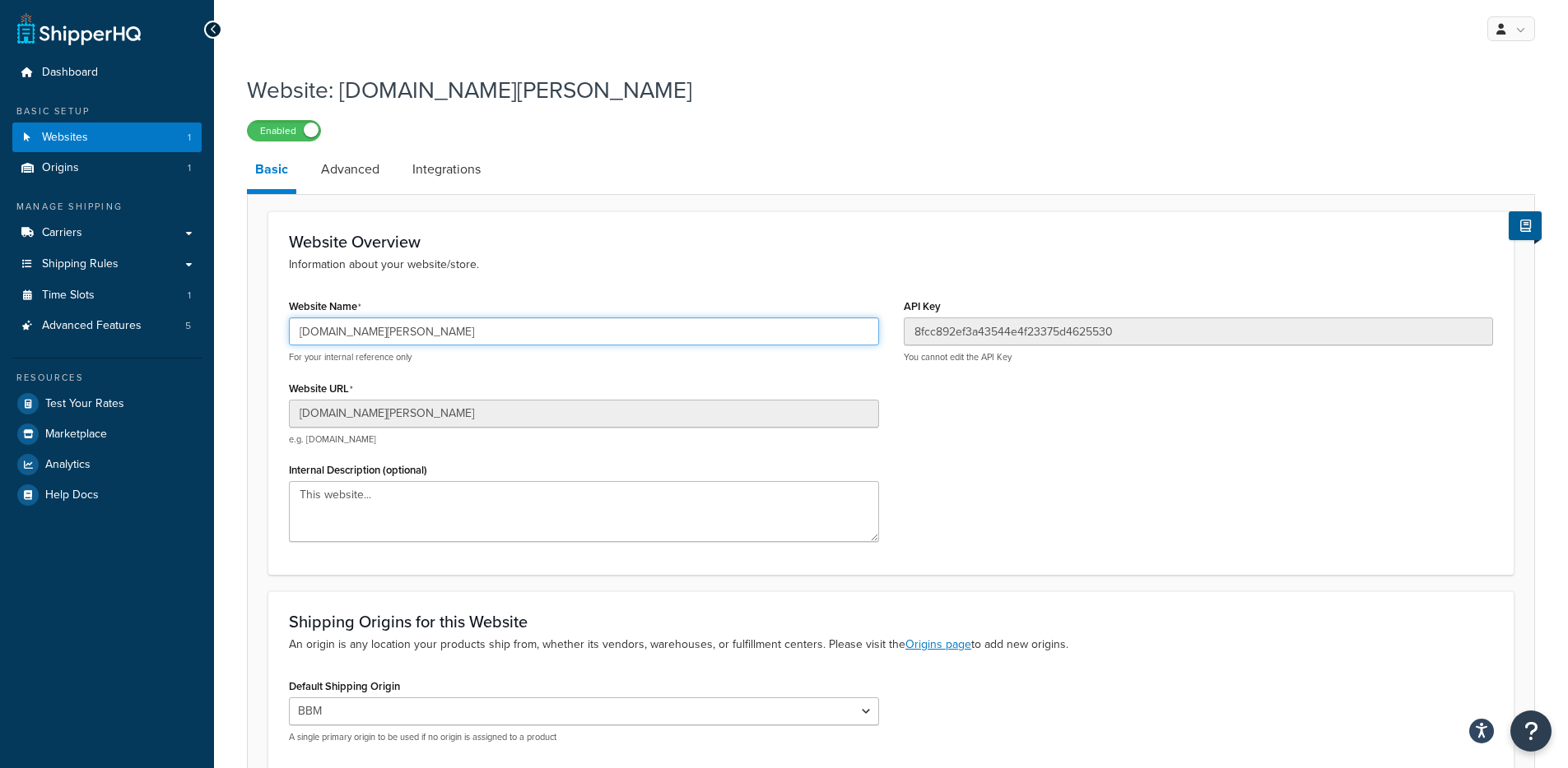
click at [401, 338] on input "[DOMAIN_NAME][PERSON_NAME]" at bounding box center [584, 331] width 590 height 28
click at [100, 272] on span "Shipping Rules" at bounding box center [80, 265] width 77 height 14
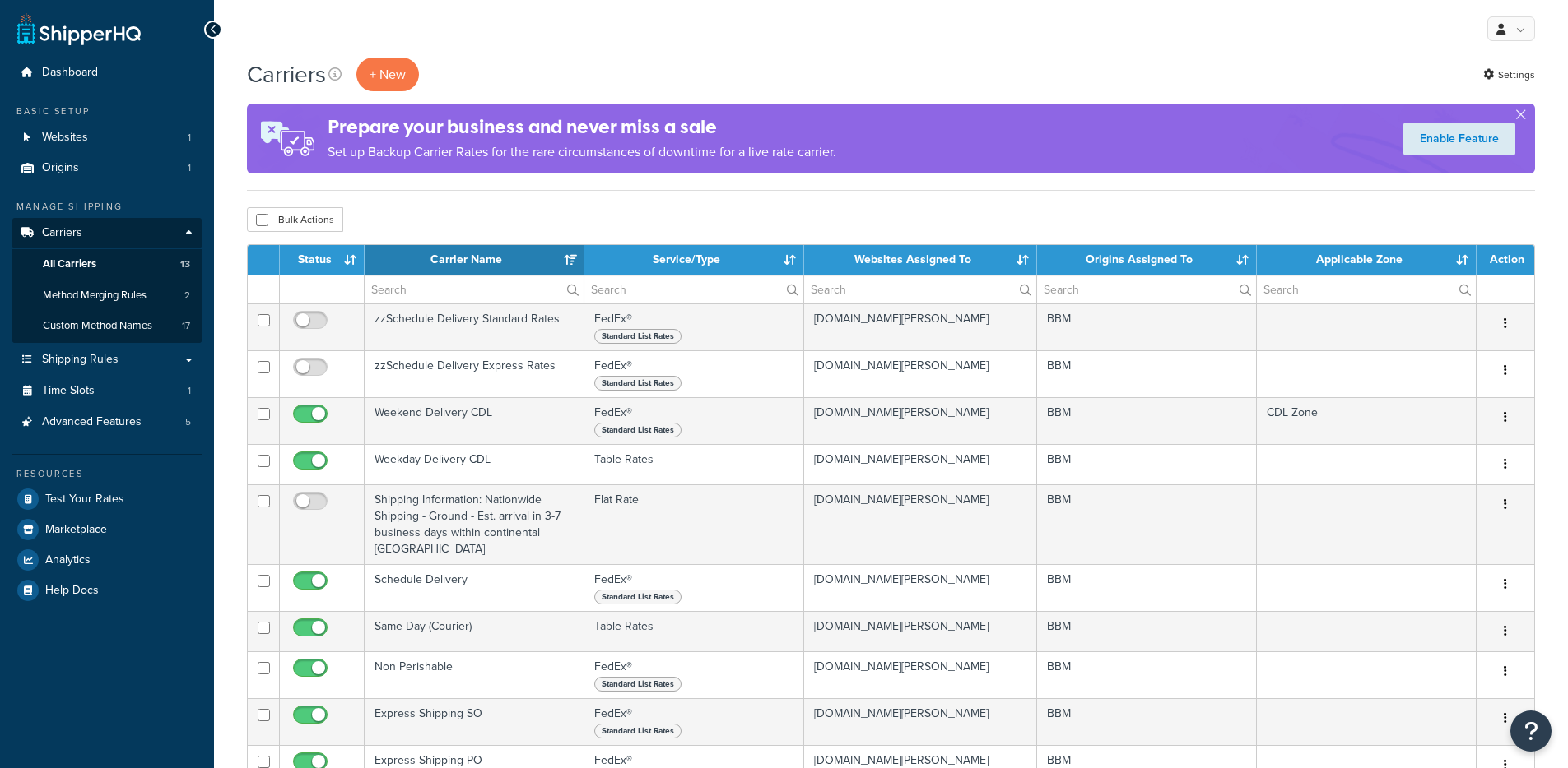
select select "15"
click at [135, 136] on link "Websites 1" at bounding box center [106, 137] width 189 height 30
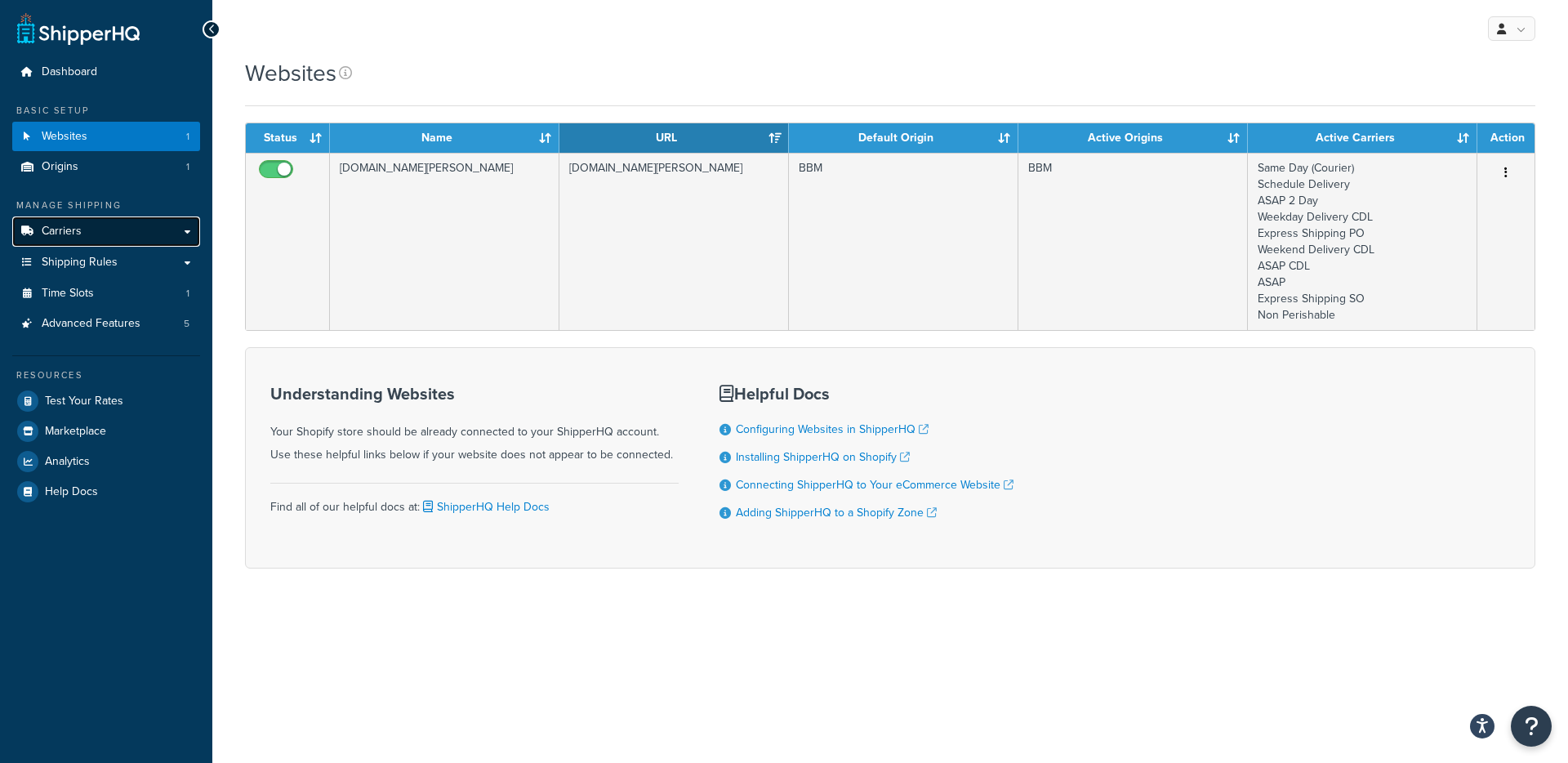
click at [145, 235] on link "Carriers" at bounding box center [105, 231] width 187 height 30
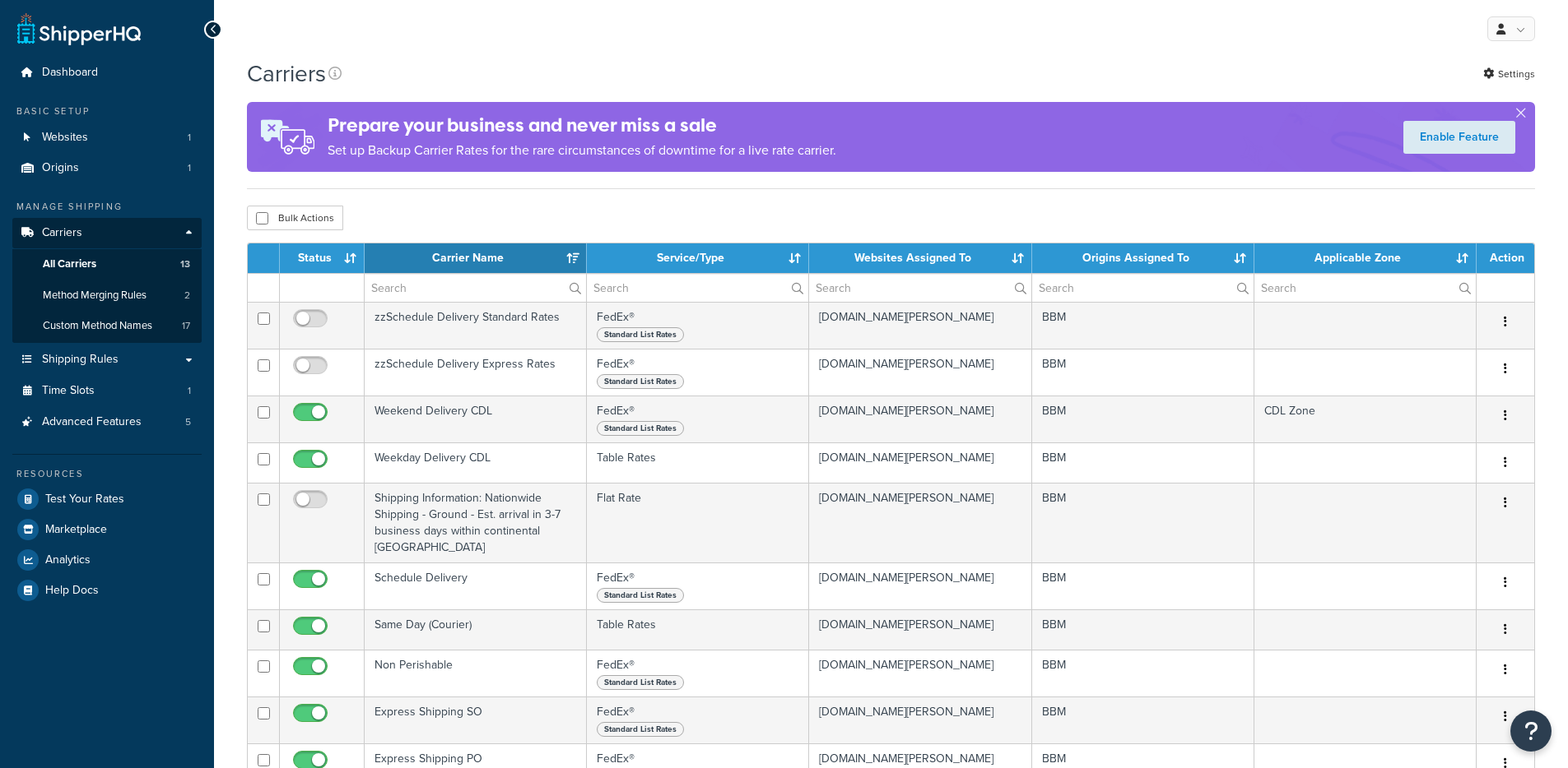
select select "15"
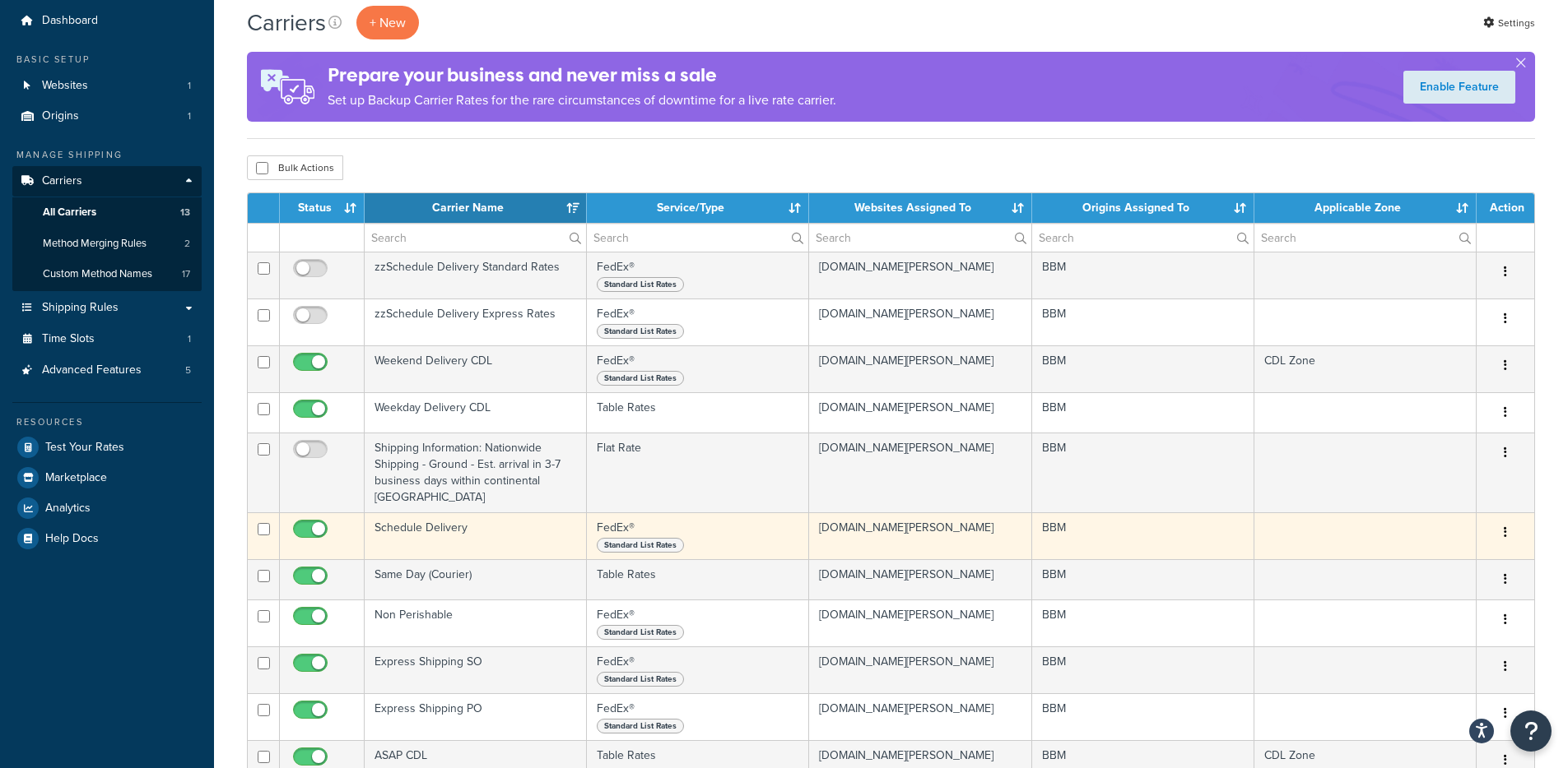
scroll to position [79, 0]
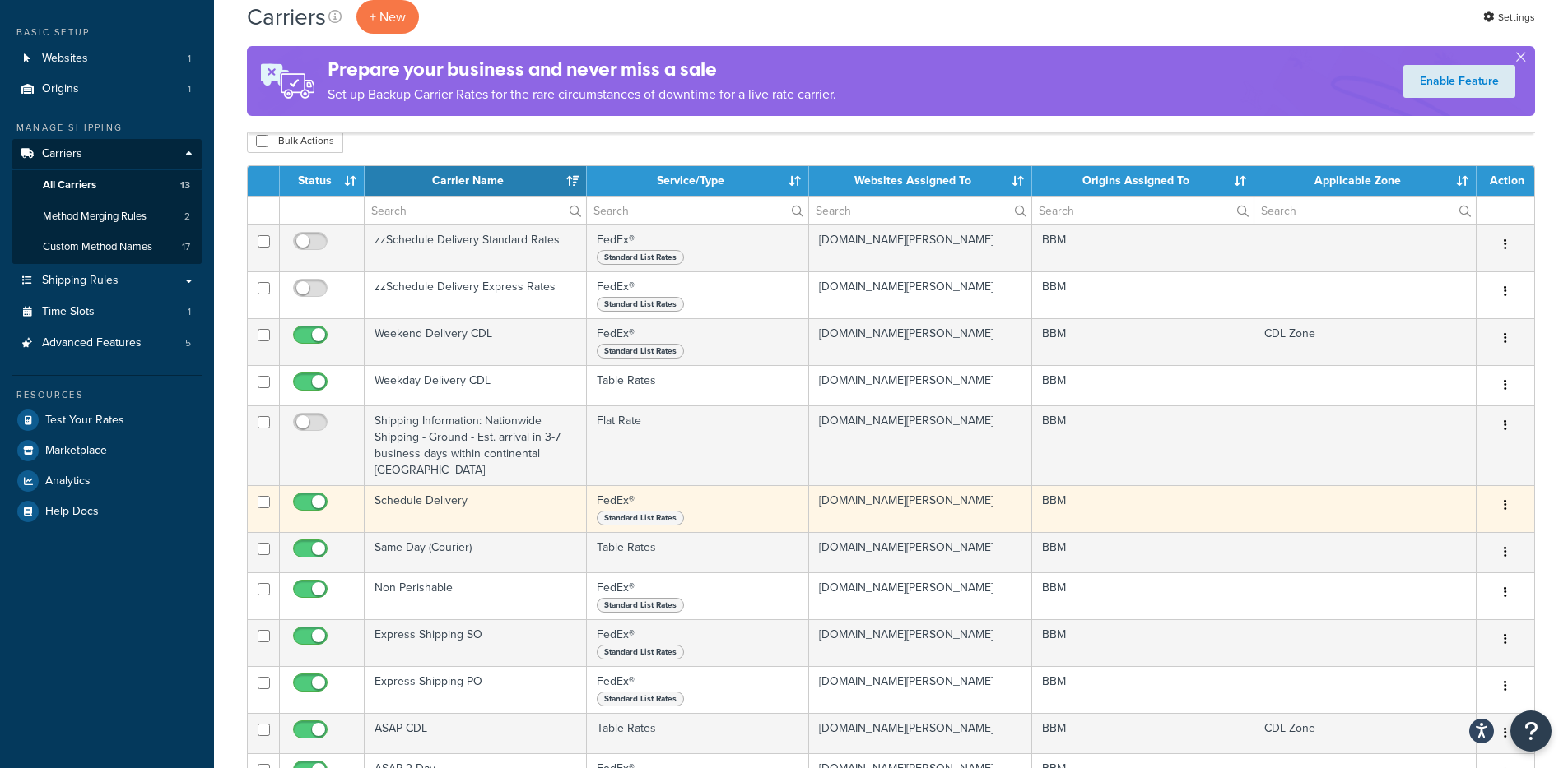
click at [530, 489] on td "Schedule Delivery" at bounding box center [476, 509] width 223 height 47
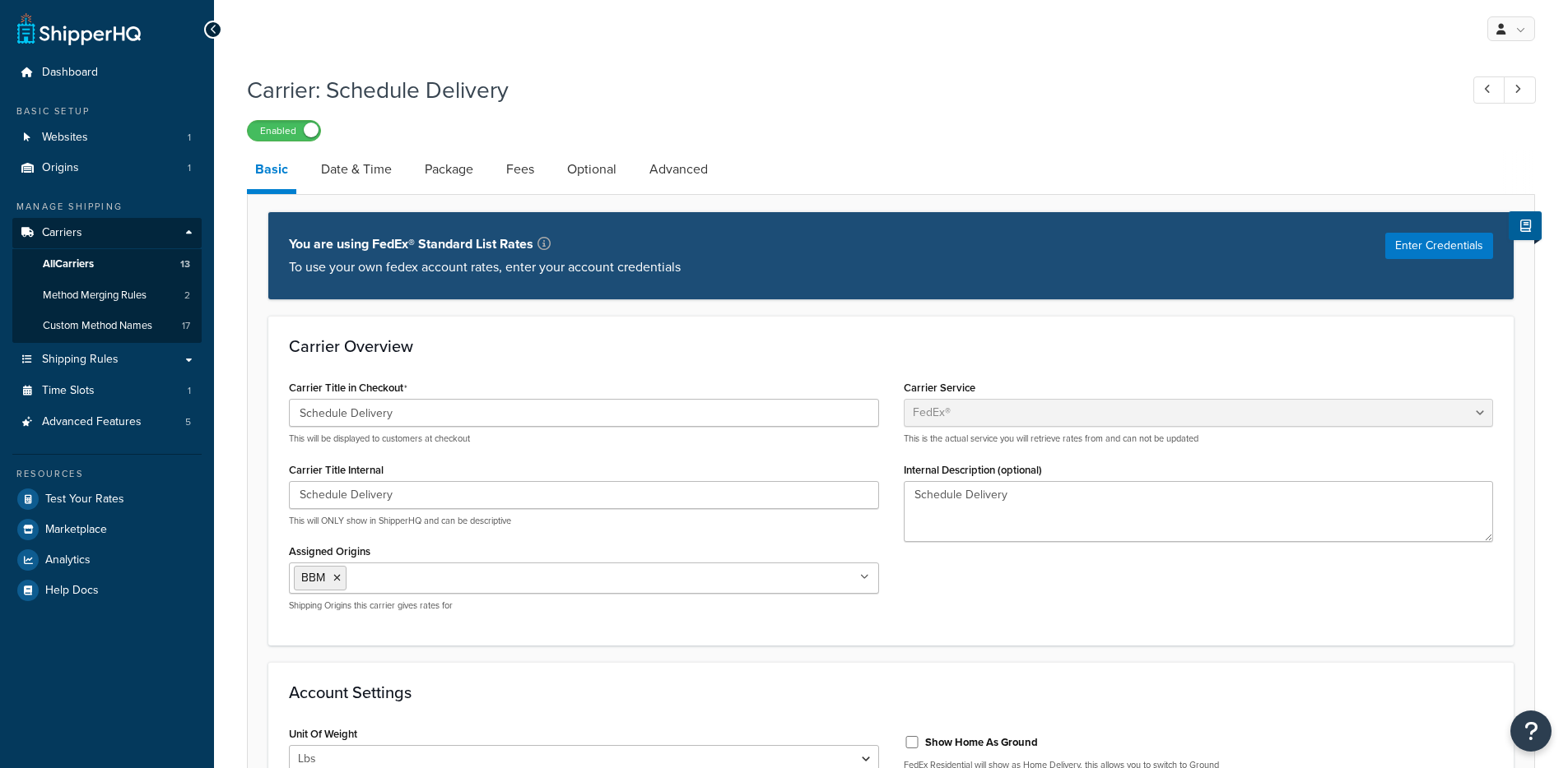
select select "fedEx"
select select "REGULAR_PICKUP"
select select "YOUR_PACKAGING"
click at [357, 161] on link "Date & Time" at bounding box center [356, 170] width 87 height 40
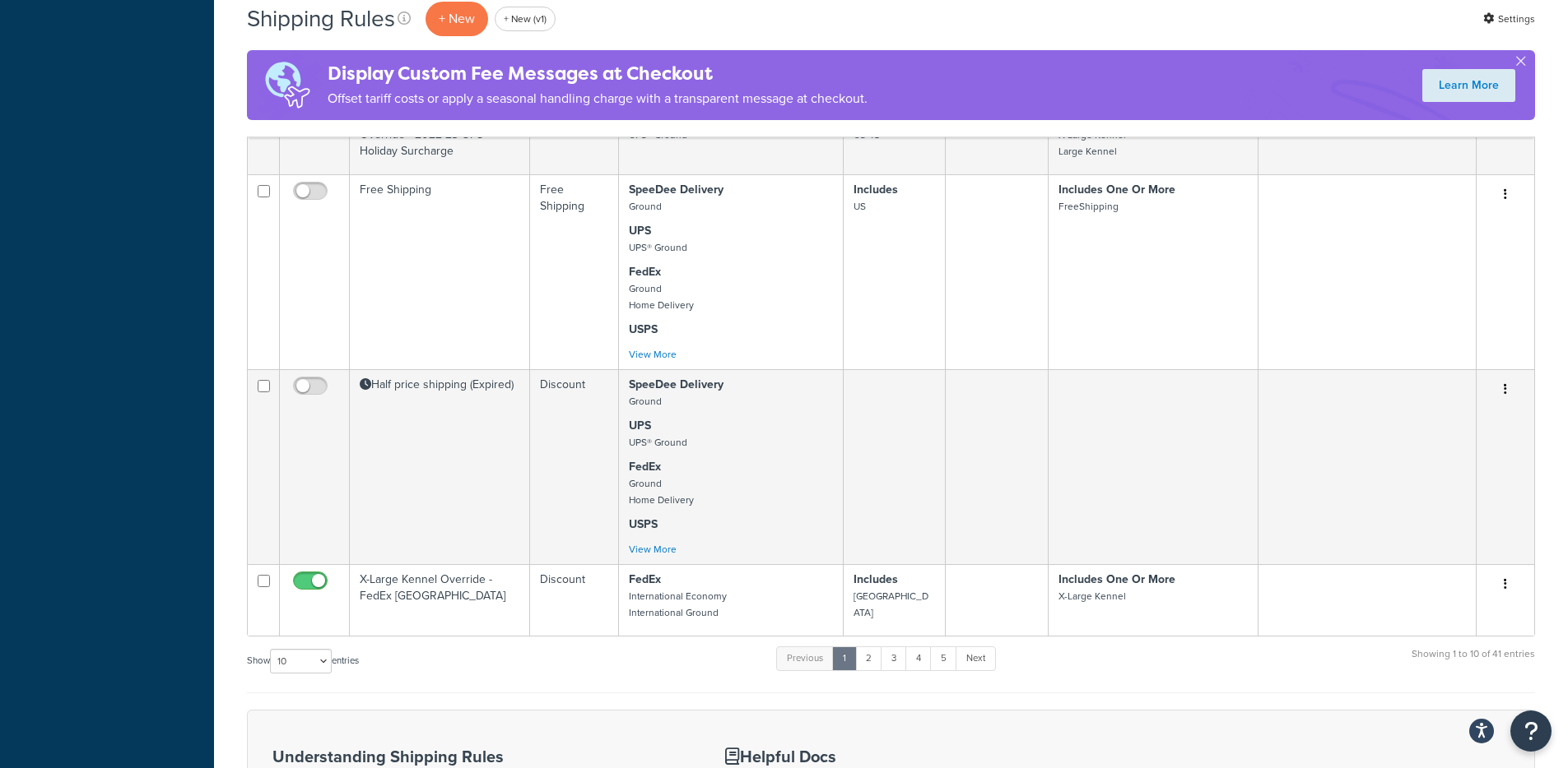
scroll to position [1077, 0]
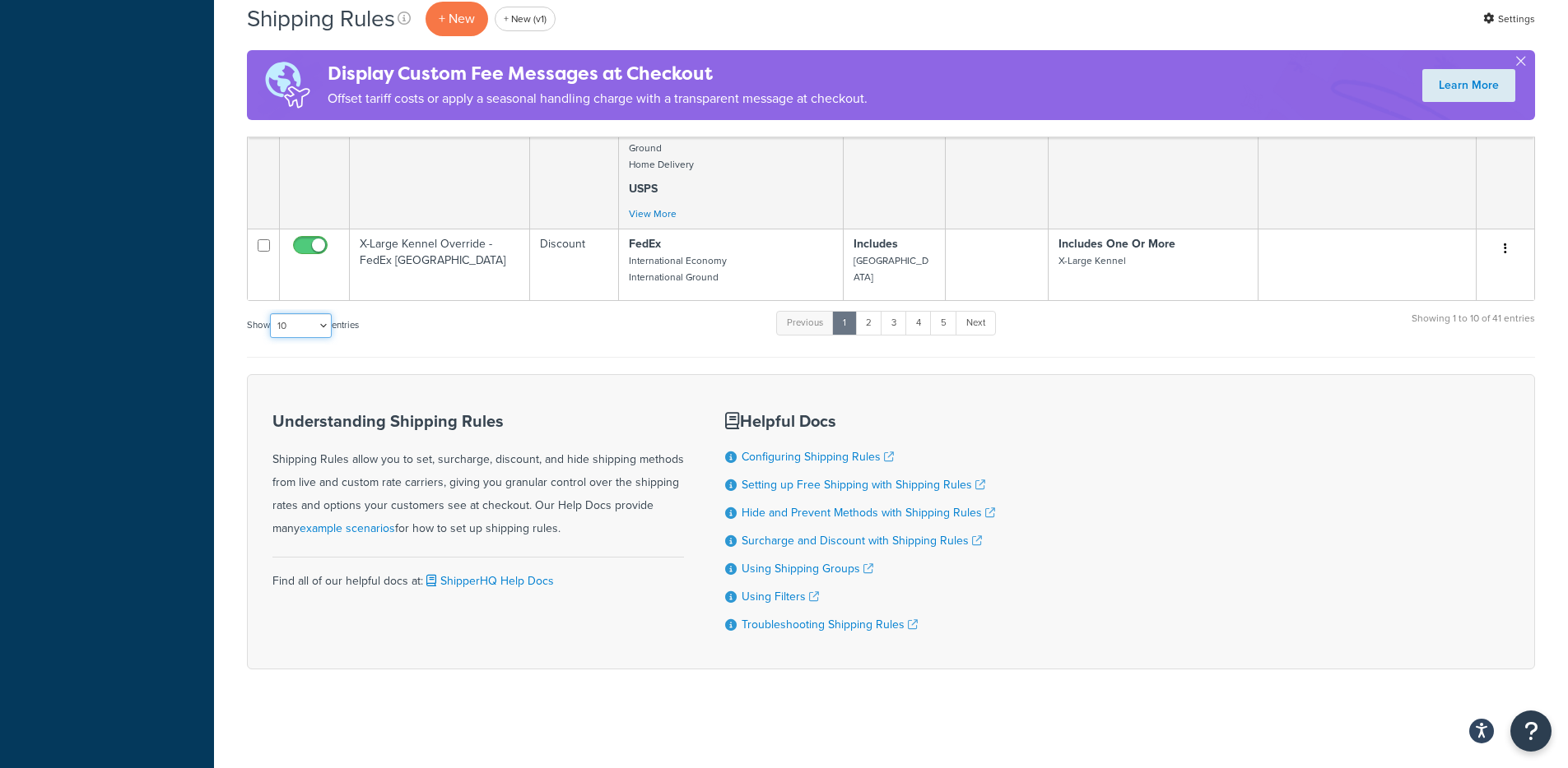
click at [329, 333] on select "10 15 25 50 100 1000" at bounding box center [301, 326] width 62 height 25
select select "50"
click at [272, 314] on select "10 15 25 50 100 1000" at bounding box center [301, 326] width 62 height 25
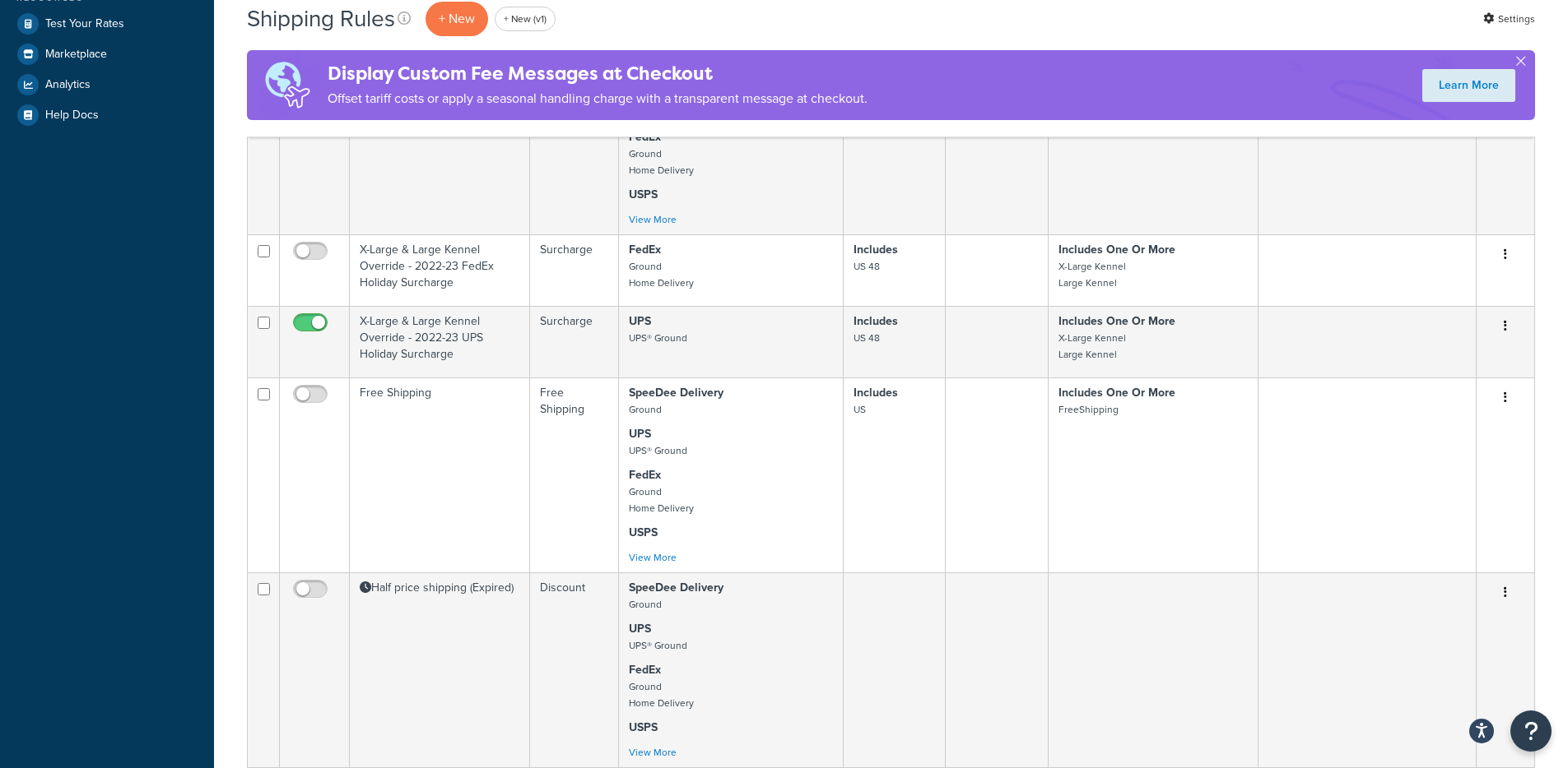
scroll to position [0, 0]
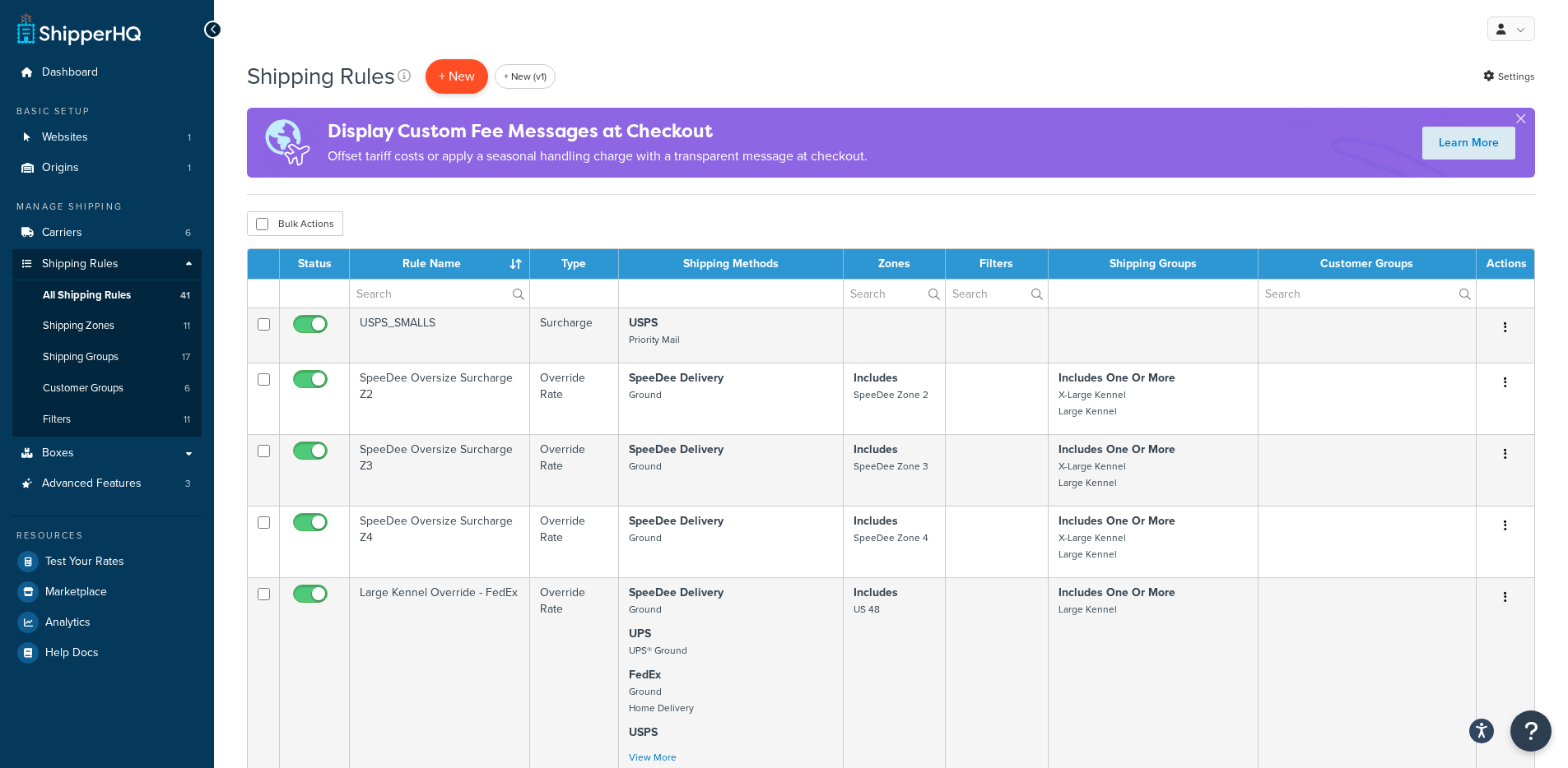
click at [451, 80] on p "+ New" at bounding box center [456, 76] width 63 height 34
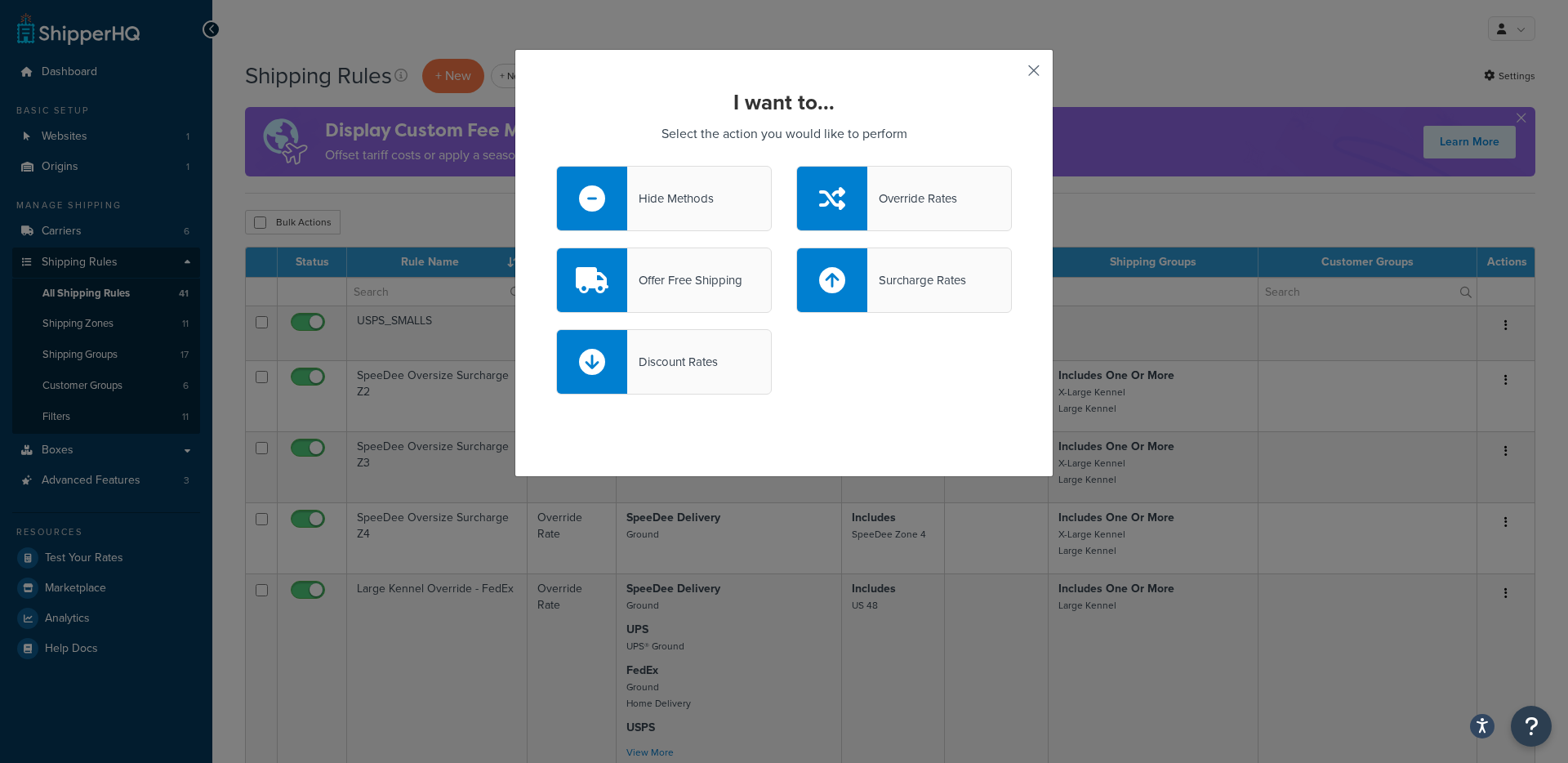
click at [1012, 75] on button "button" at bounding box center [1010, 76] width 4 height 4
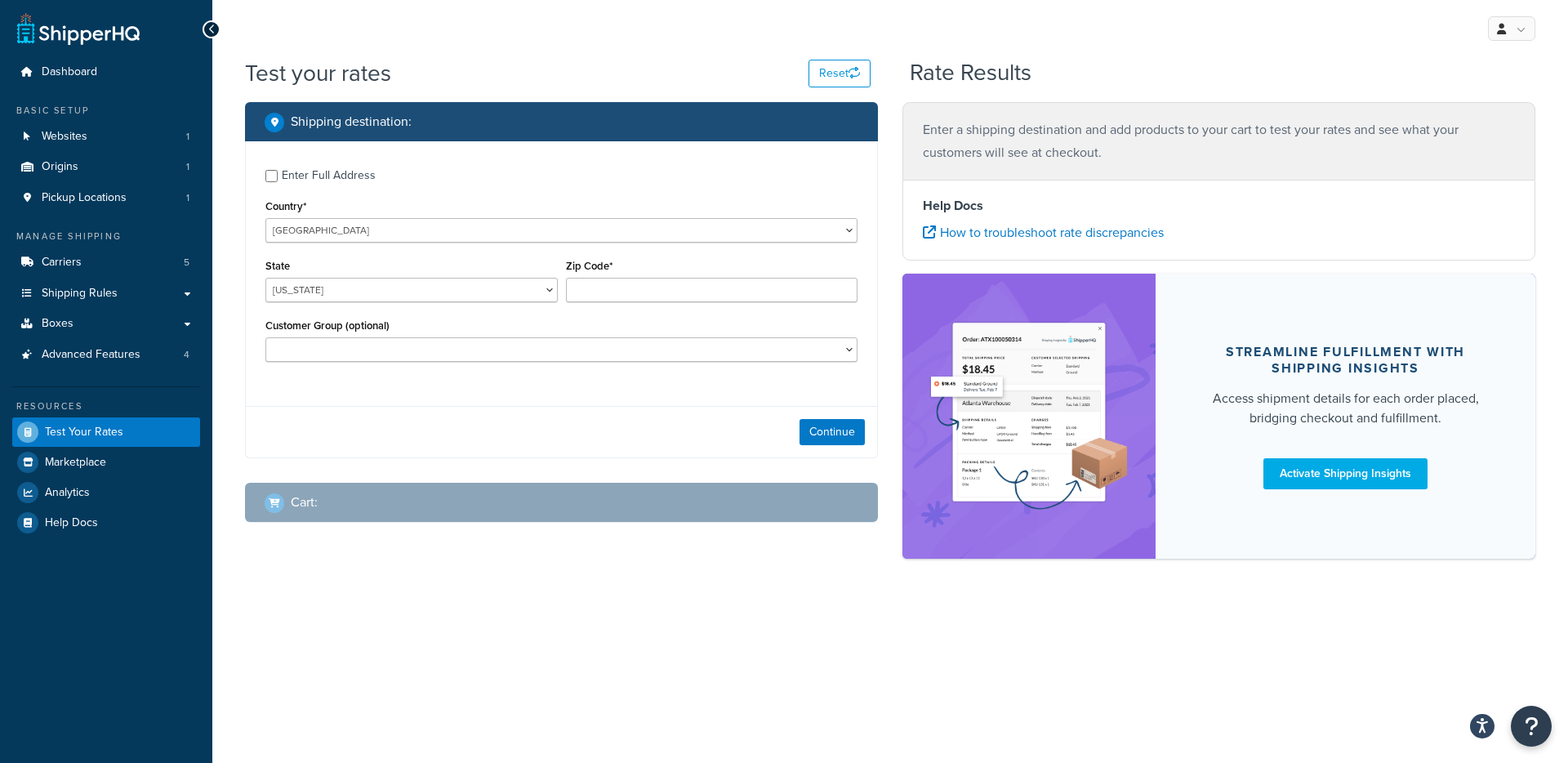
click at [319, 170] on div "Enter Full Address" at bounding box center [329, 176] width 94 height 23
click at [277, 170] on input "Enter Full Address" at bounding box center [271, 176] width 12 height 12
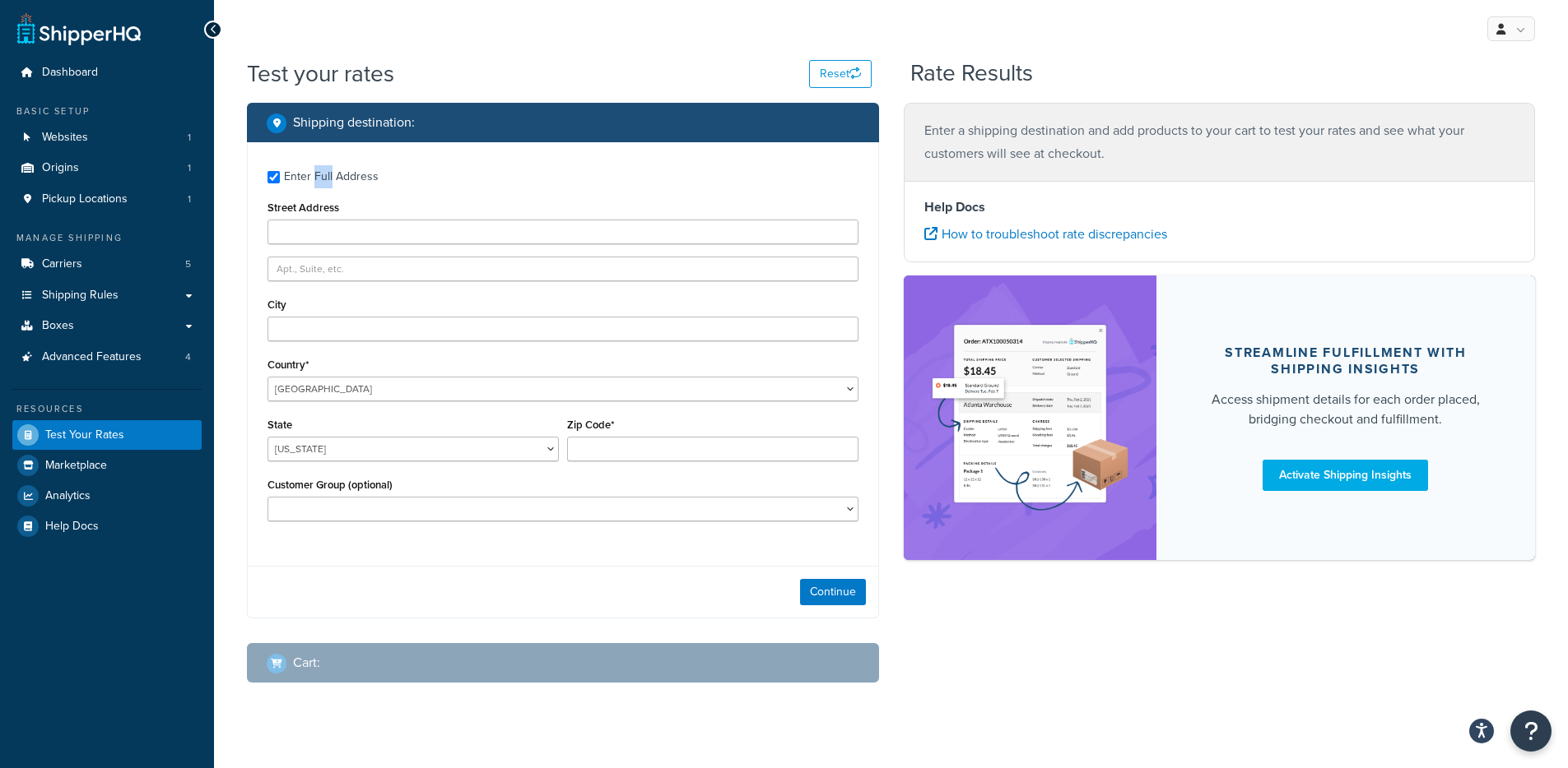
click at [322, 171] on div "Enter Full Address" at bounding box center [331, 177] width 95 height 23
click at [279, 171] on input "Enter Full Address" at bounding box center [273, 177] width 12 height 12
checkbox input "false"
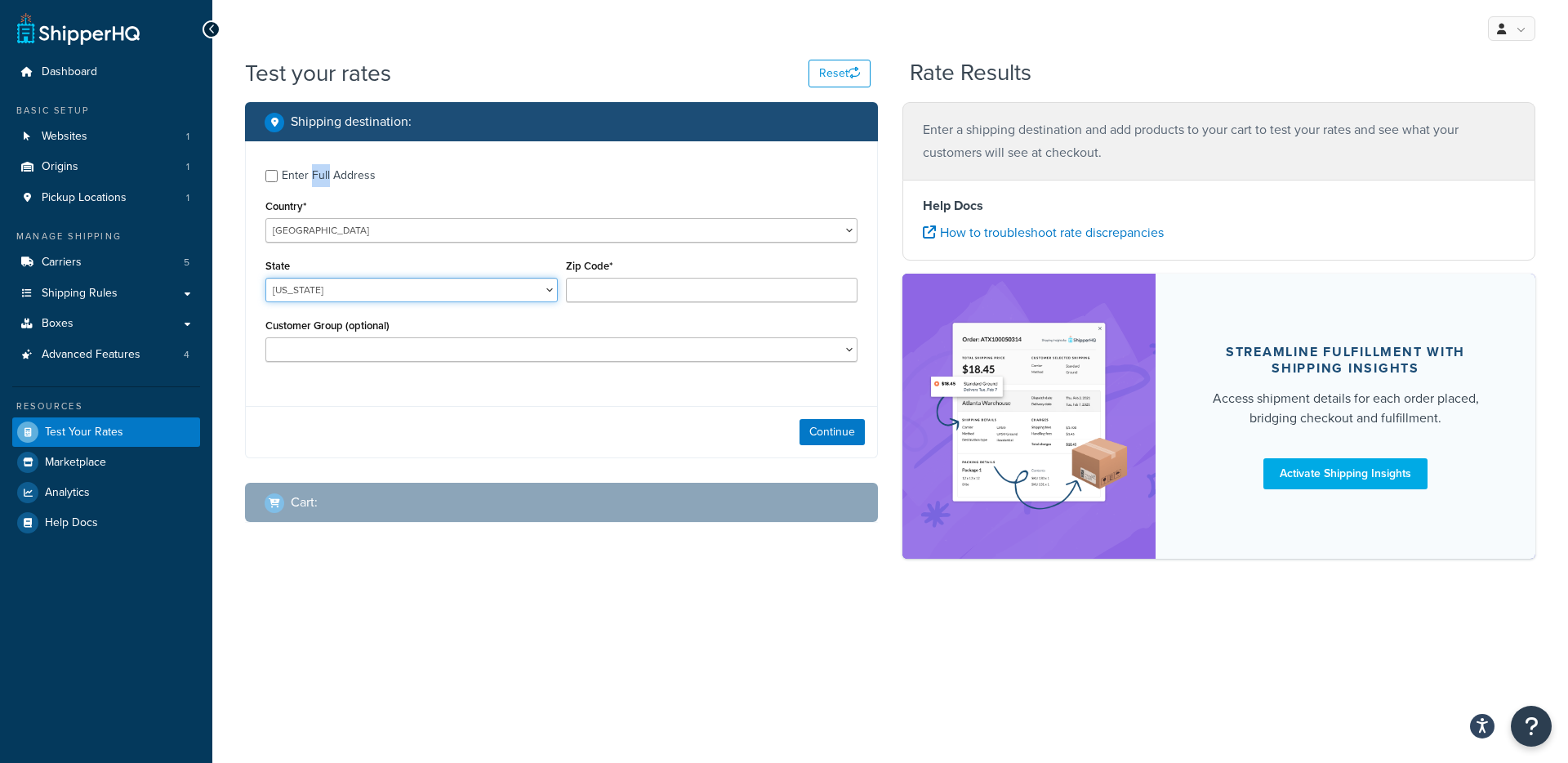
click at [310, 287] on select "[US_STATE] [US_STATE] [US_STATE] [US_STATE] [US_STATE] Armed Forces Americas Ar…" at bounding box center [412, 289] width 293 height 25
click at [265, 277] on select "[US_STATE] [US_STATE] [US_STATE] [US_STATE] [US_STATE] Armed Forces Americas Ar…" at bounding box center [412, 289] width 293 height 25
select select "WA"
click at [578, 293] on input "Zip Code*" at bounding box center [712, 289] width 293 height 25
type input "98021"
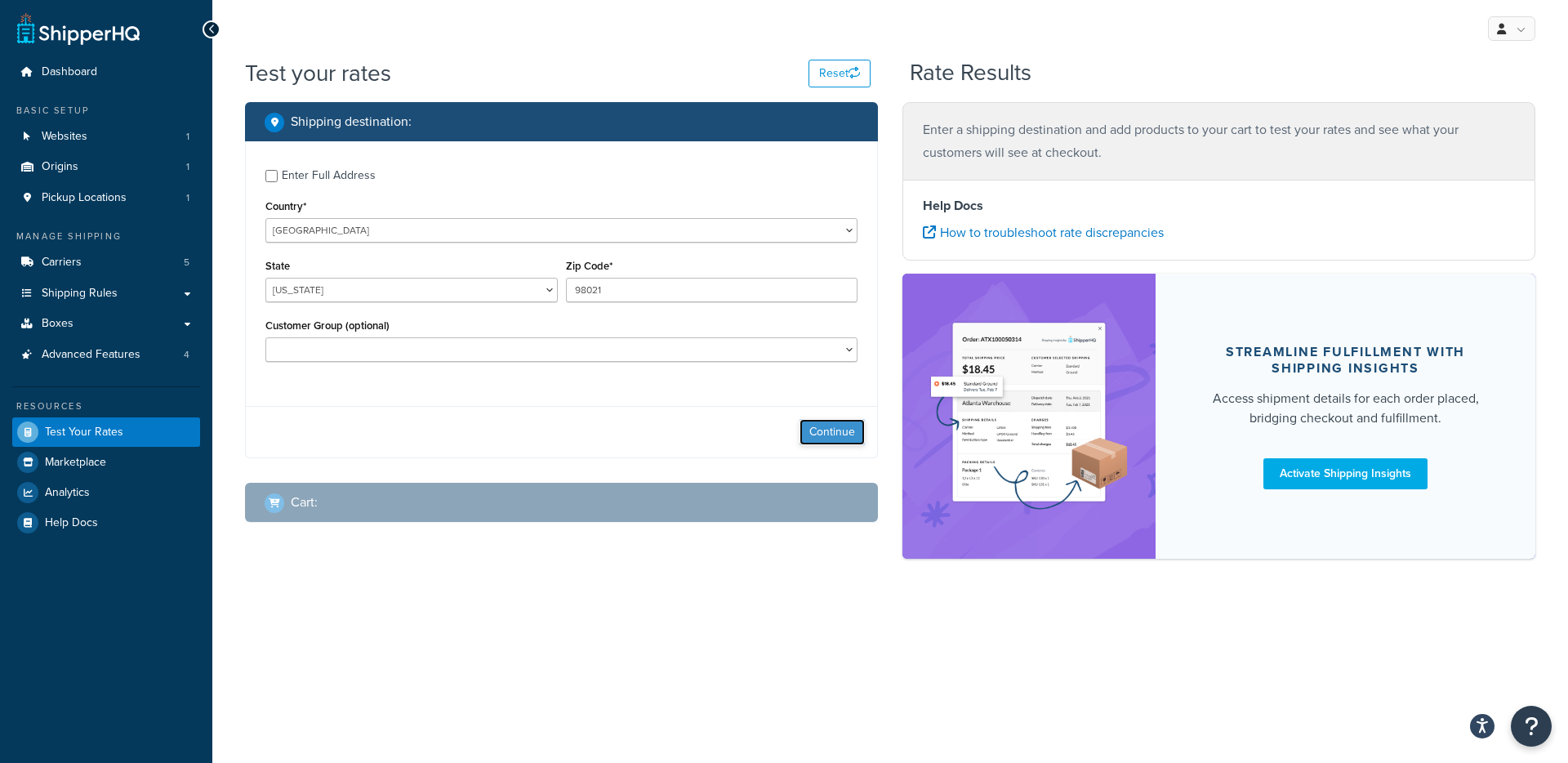
click at [829, 434] on button "Continue" at bounding box center [832, 432] width 65 height 27
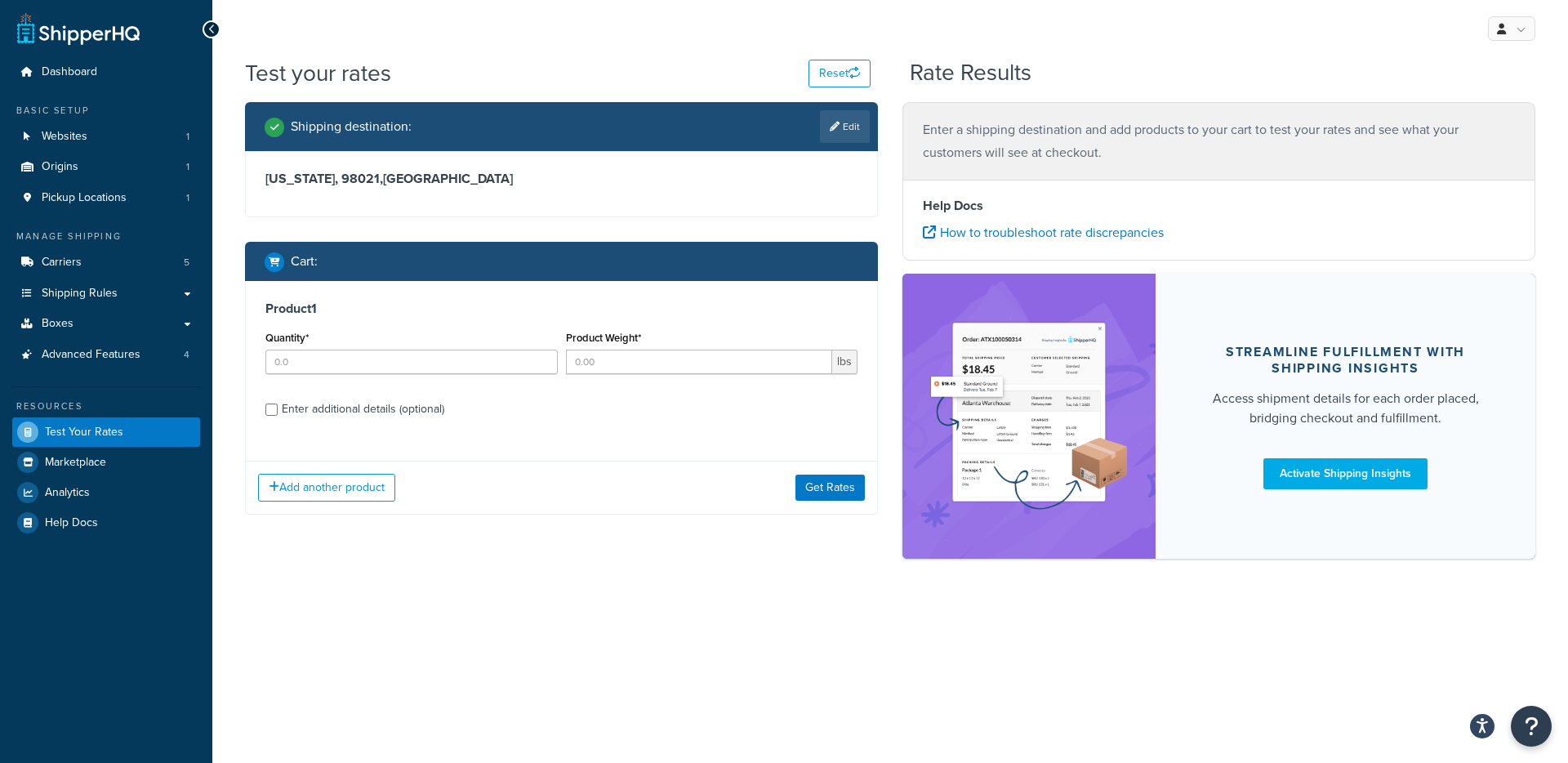
click at [331, 418] on div "Enter additional details (optional)" at bounding box center [363, 409] width 163 height 23
click at [277, 416] on input "Enter additional details (optional)" at bounding box center [271, 409] width 12 height 12
checkbox input "true"
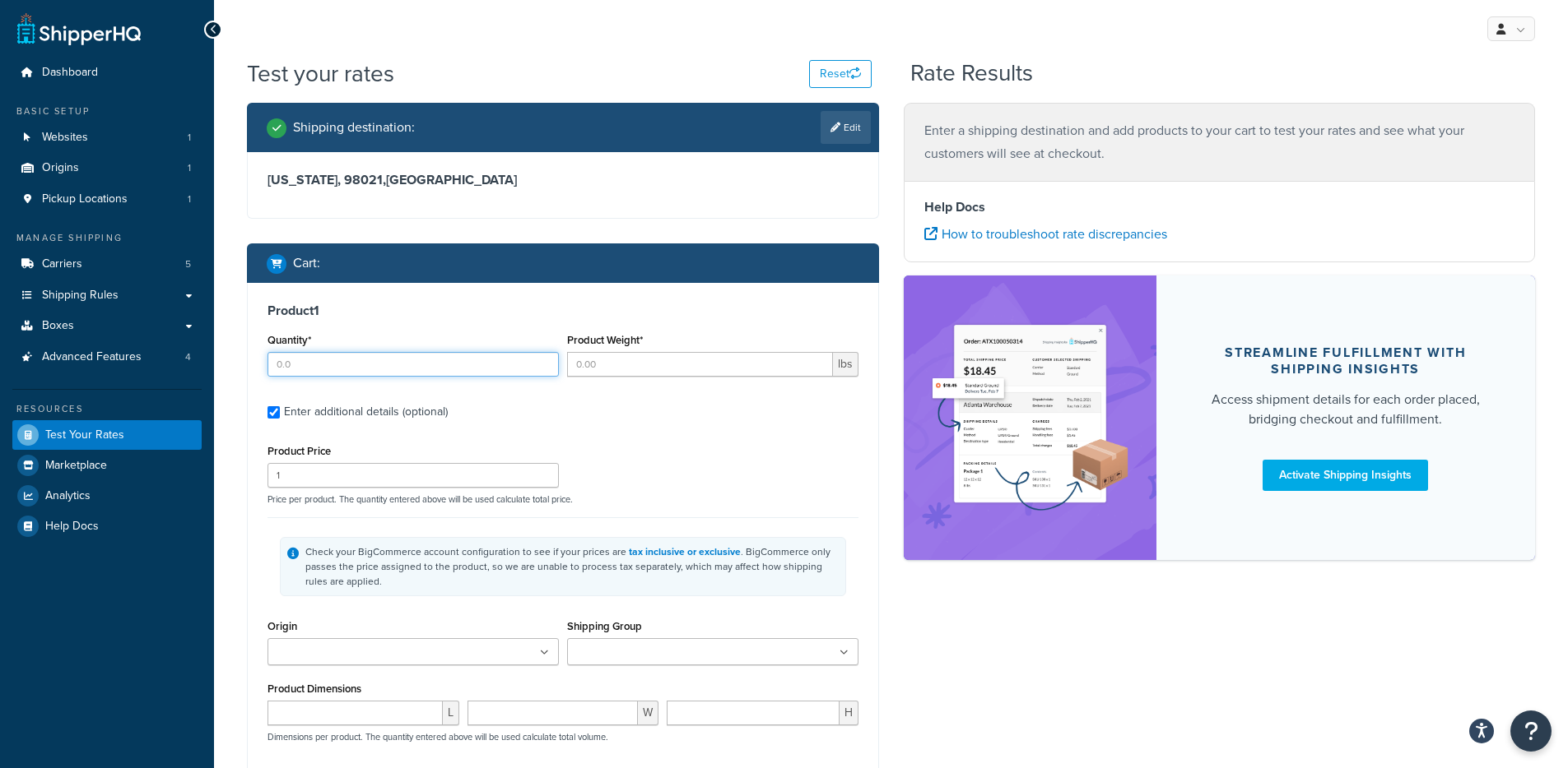
click at [340, 372] on input "Quantity*" at bounding box center [413, 364] width 292 height 25
type input "3"
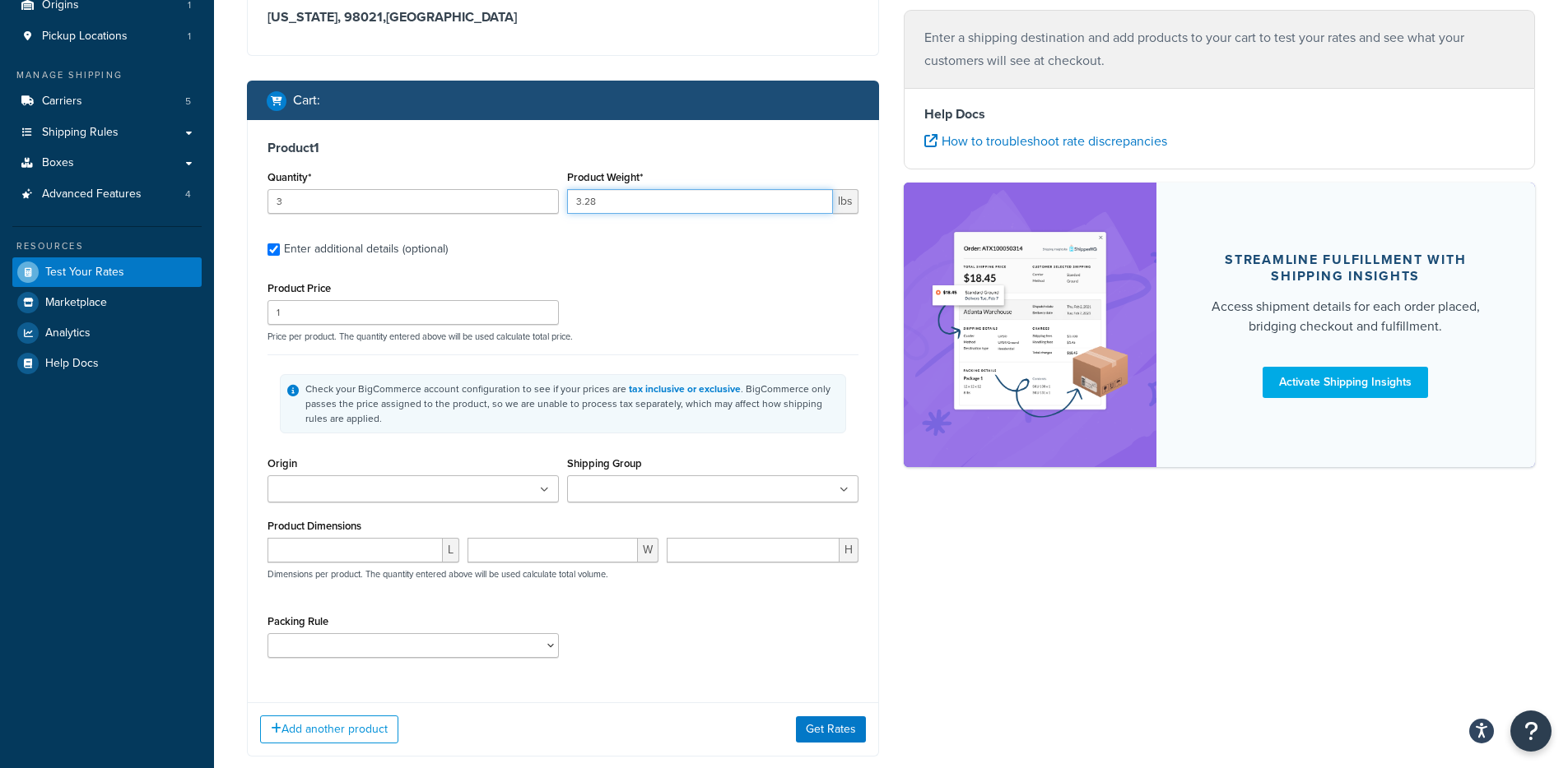
scroll to position [222, 0]
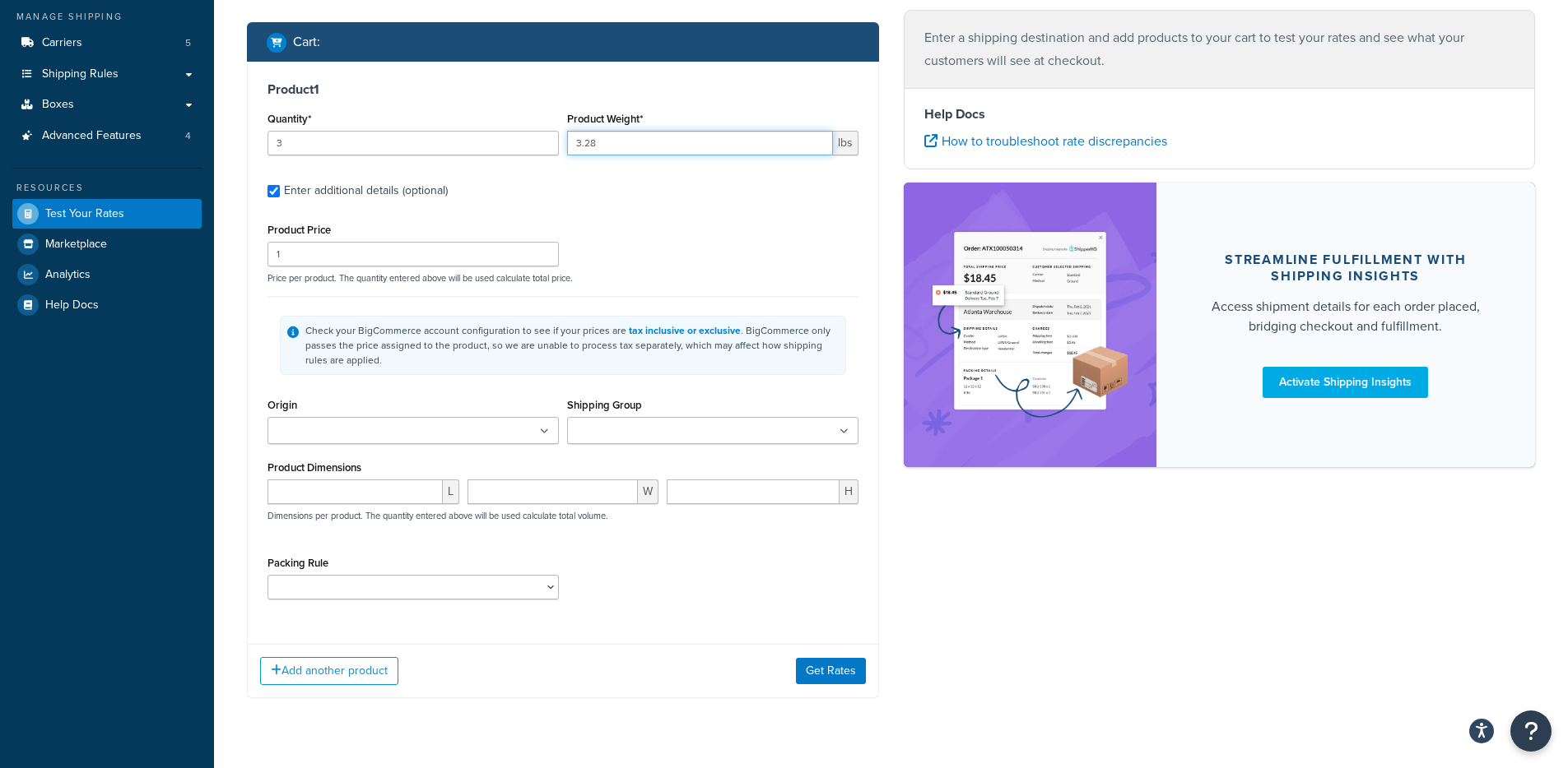
type input "3.28"
click at [642, 440] on input "Shipping Group" at bounding box center [644, 431] width 146 height 18
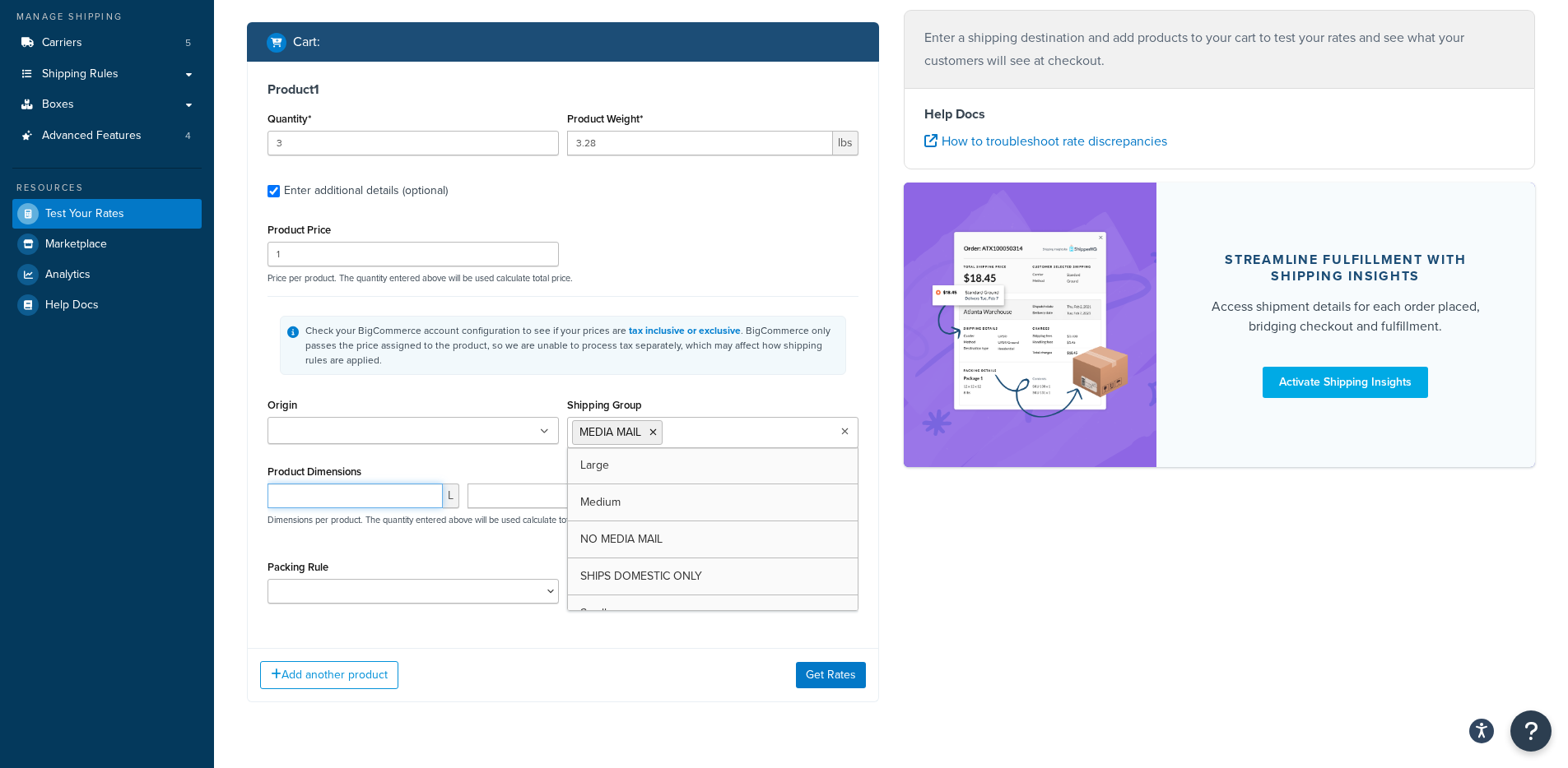
click at [351, 491] on input "number" at bounding box center [354, 496] width 175 height 25
type input "8.75"
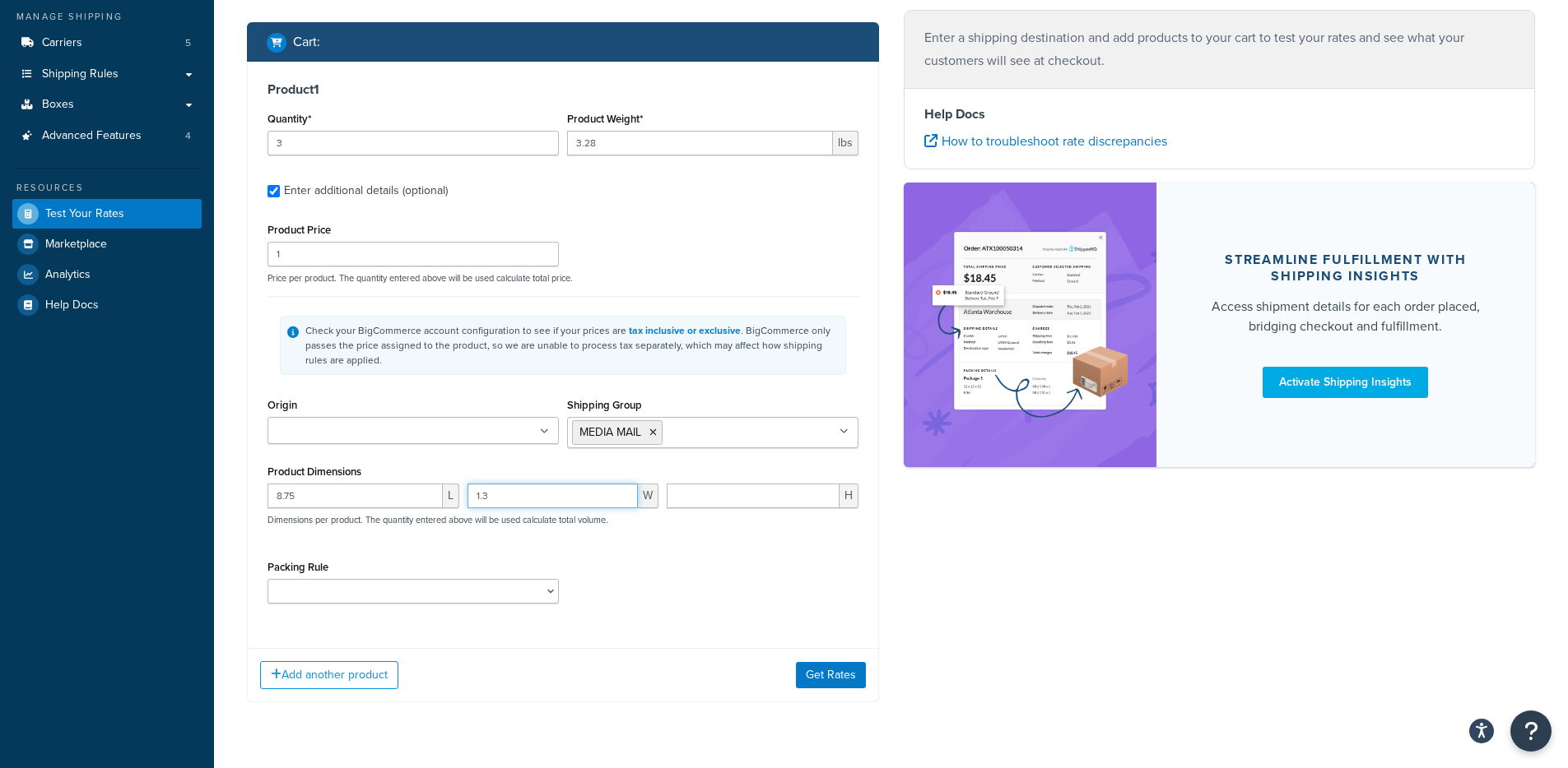
type input "1.3"
type input "11.25"
click at [833, 675] on button "Get Rates" at bounding box center [831, 675] width 70 height 27
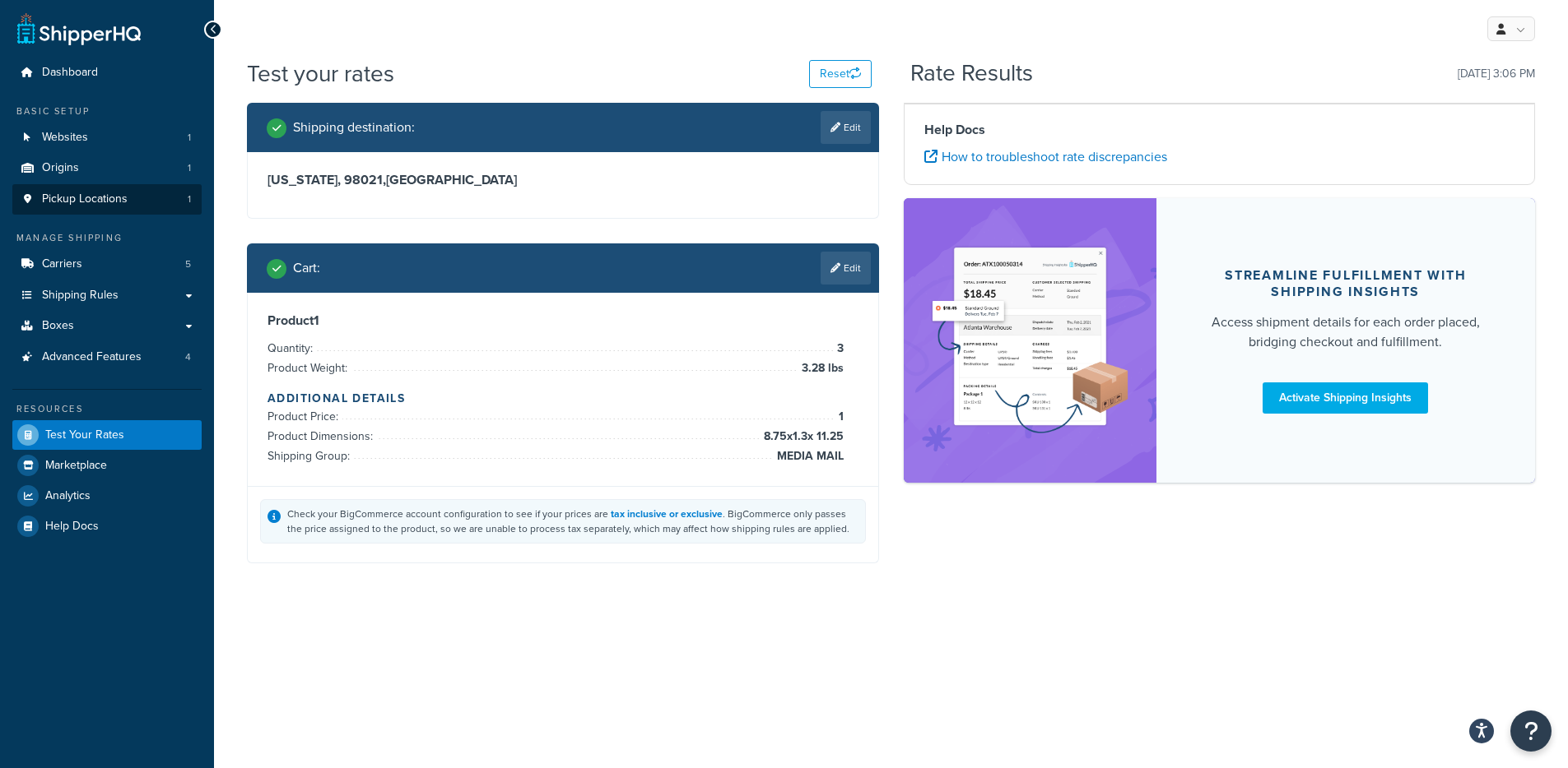
scroll to position [0, 0]
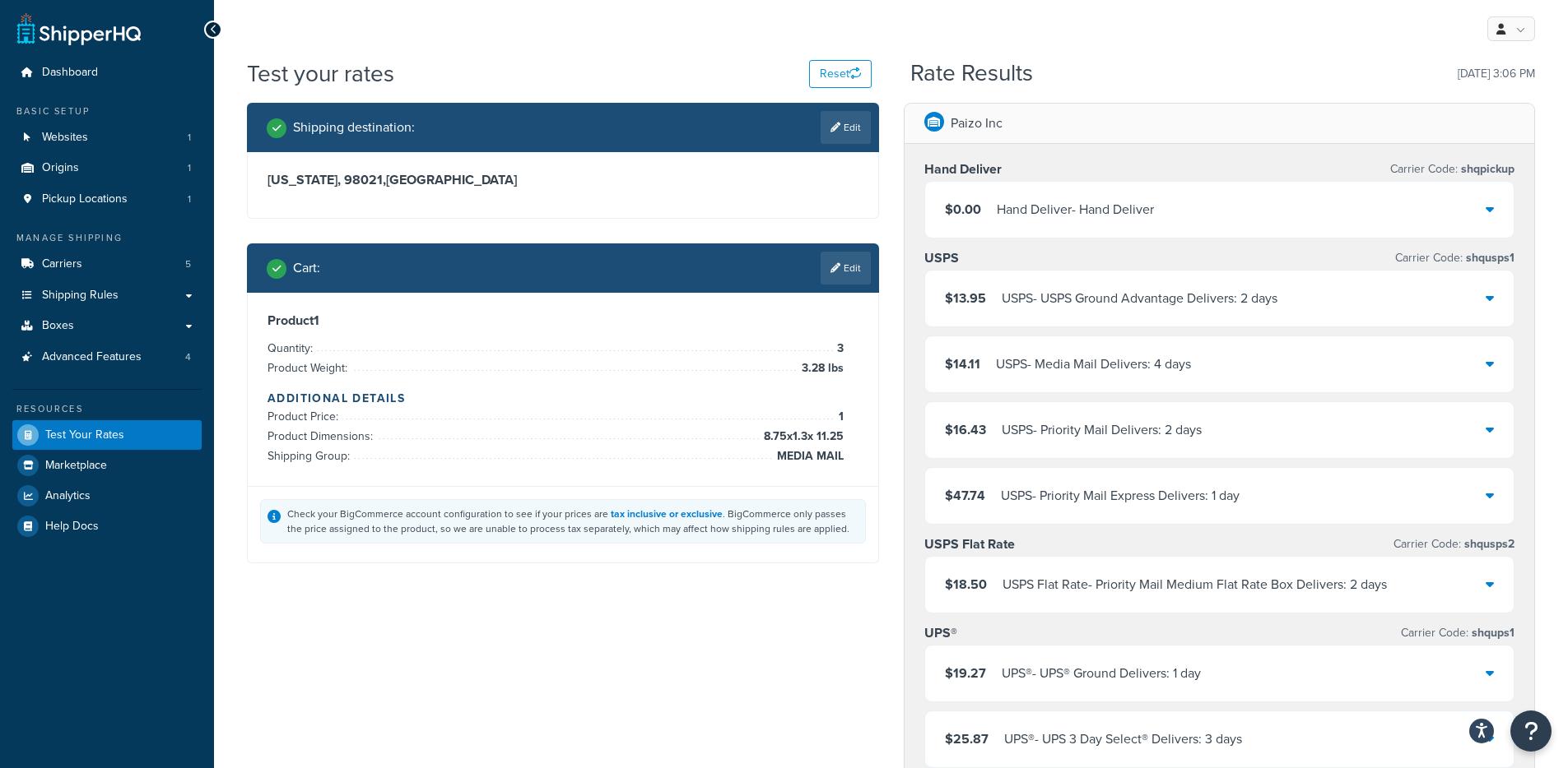
click at [1071, 284] on div "$13.95 USPS - USPS Ground Advantage Delivers: 2 days" at bounding box center [1220, 298] width 589 height 56
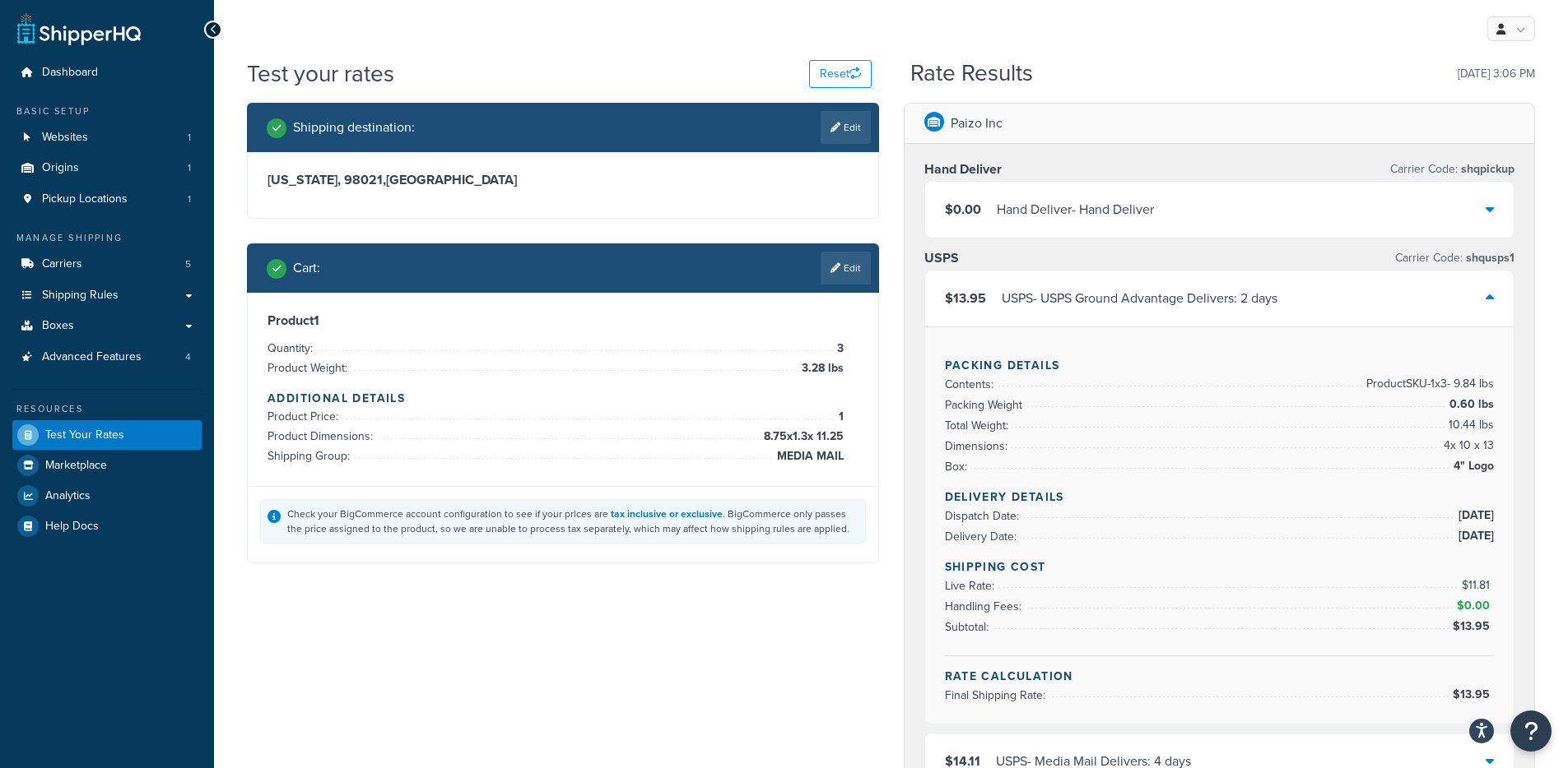
click at [1132, 289] on div "USPS - USPS Ground Advantage Delivers: 2 days" at bounding box center [1139, 298] width 276 height 23
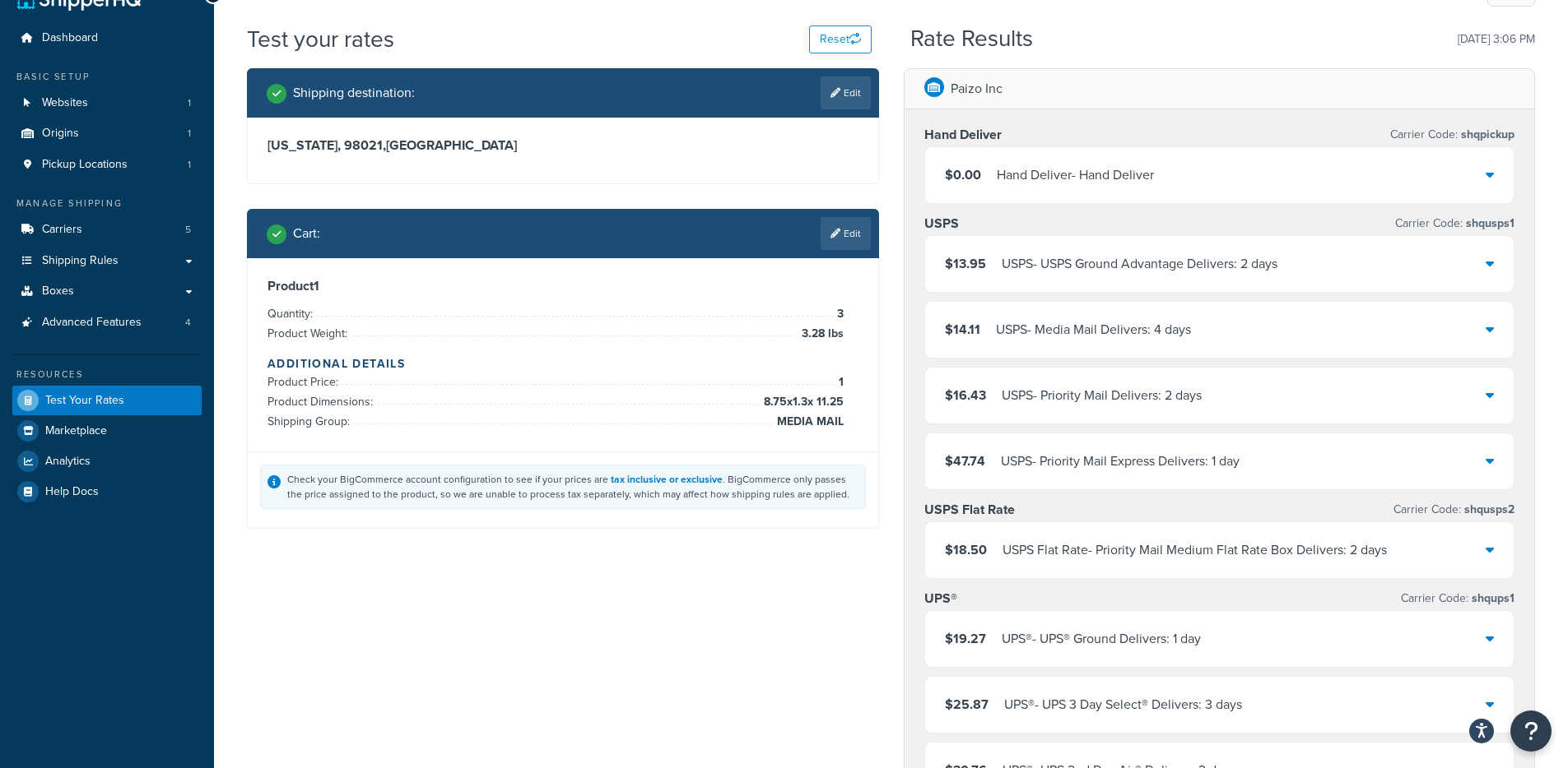
scroll to position [135, 0]
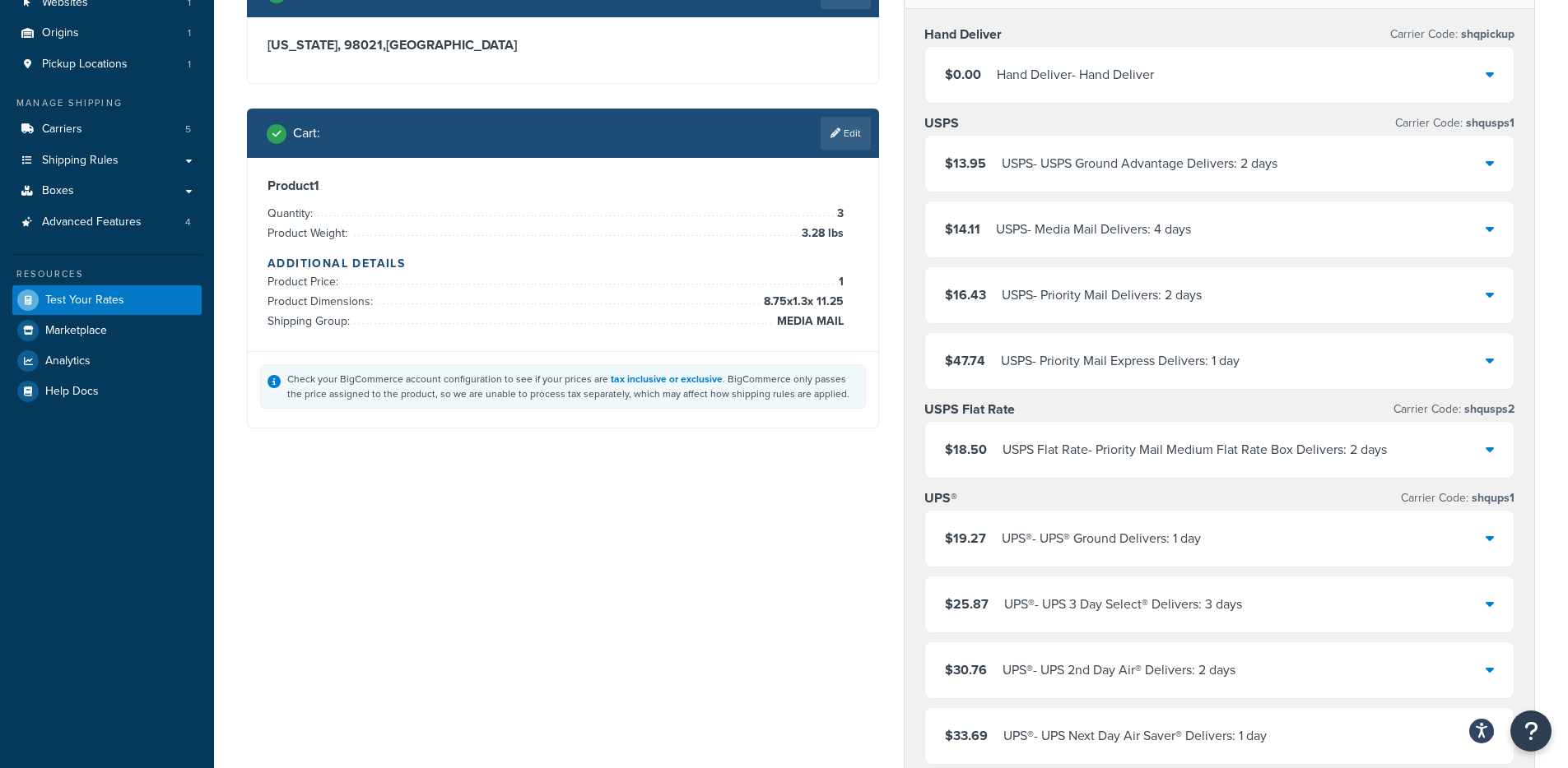
click at [1080, 452] on div "USPS Flat Rate - Priority Mail Medium Flat Rate Box Delivers: 2 days" at bounding box center [1195, 450] width 385 height 23
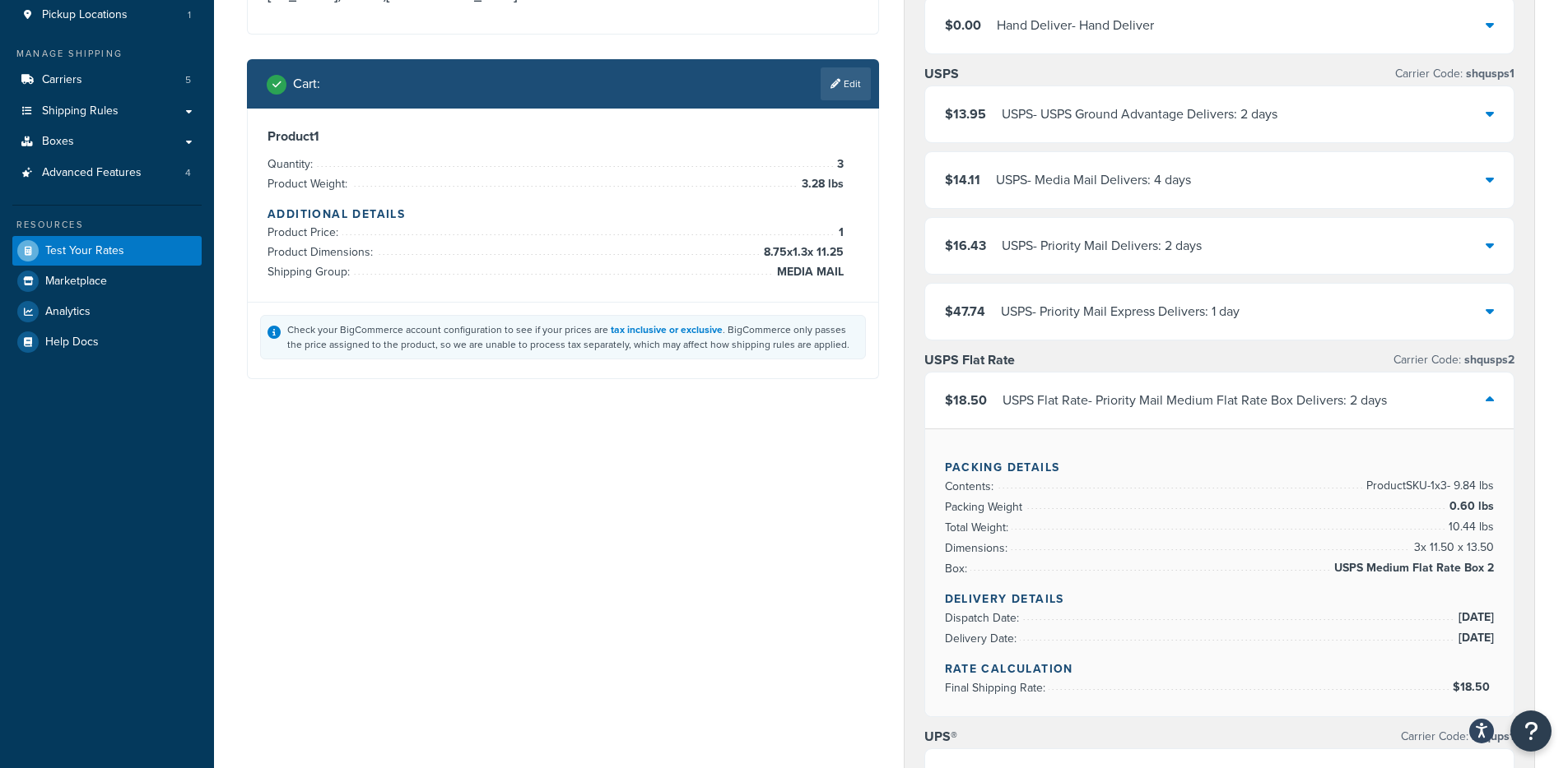
scroll to position [188, 0]
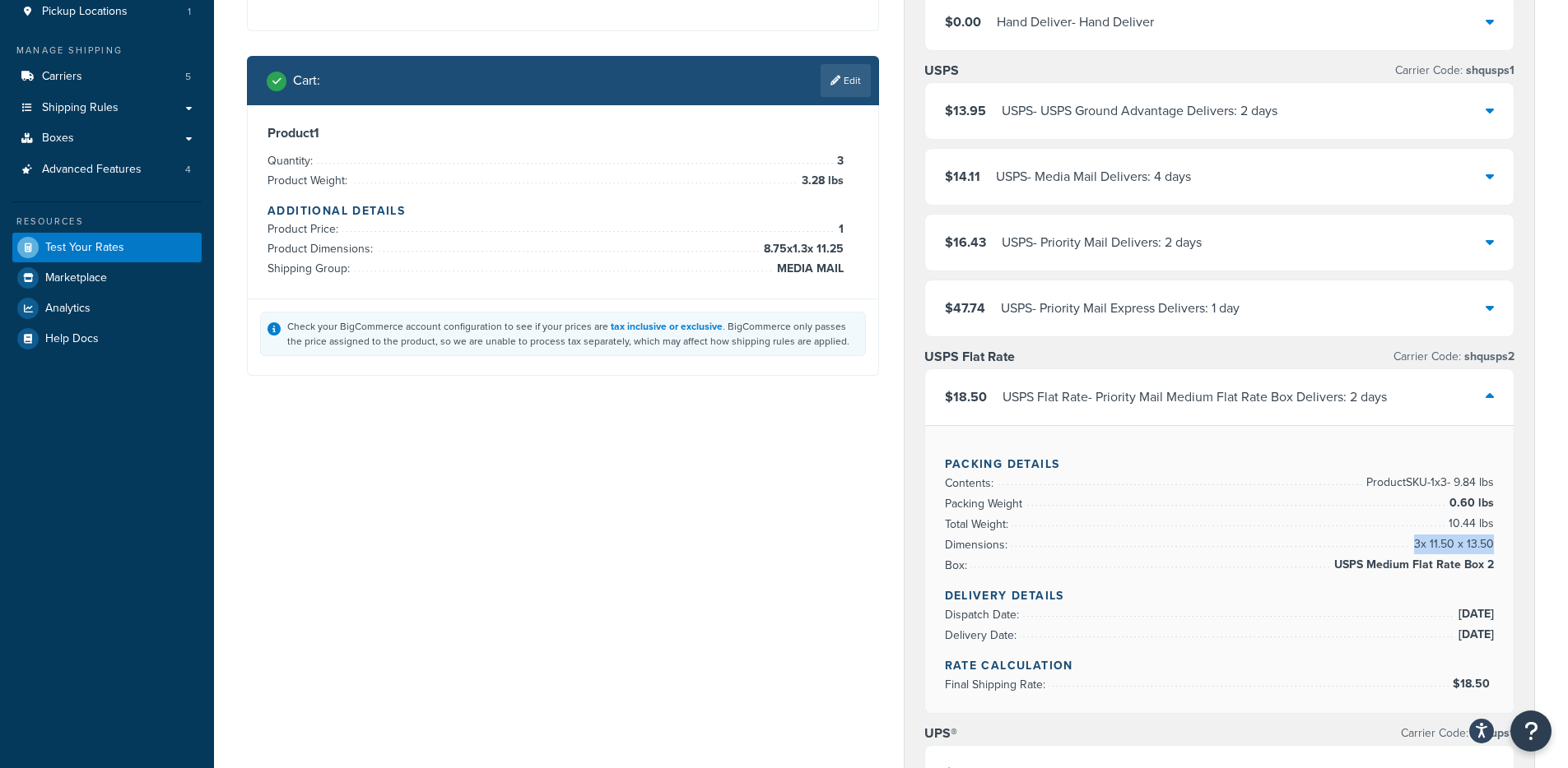
drag, startPoint x: 1414, startPoint y: 546, endPoint x: 1491, endPoint y: 546, distance: 77.0
click at [1491, 546] on span "3 x 11.50 x 13.50" at bounding box center [1452, 544] width 84 height 20
copy span "3 x 11.50 x 13.50"
drag, startPoint x: 760, startPoint y: 250, endPoint x: 843, endPoint y: 256, distance: 83.2
click at [844, 254] on div "Product 1 Quantity: 3 Product Weight: 3.28 lbs Additional Details Product Price…" at bounding box center [562, 202] width 591 height 153
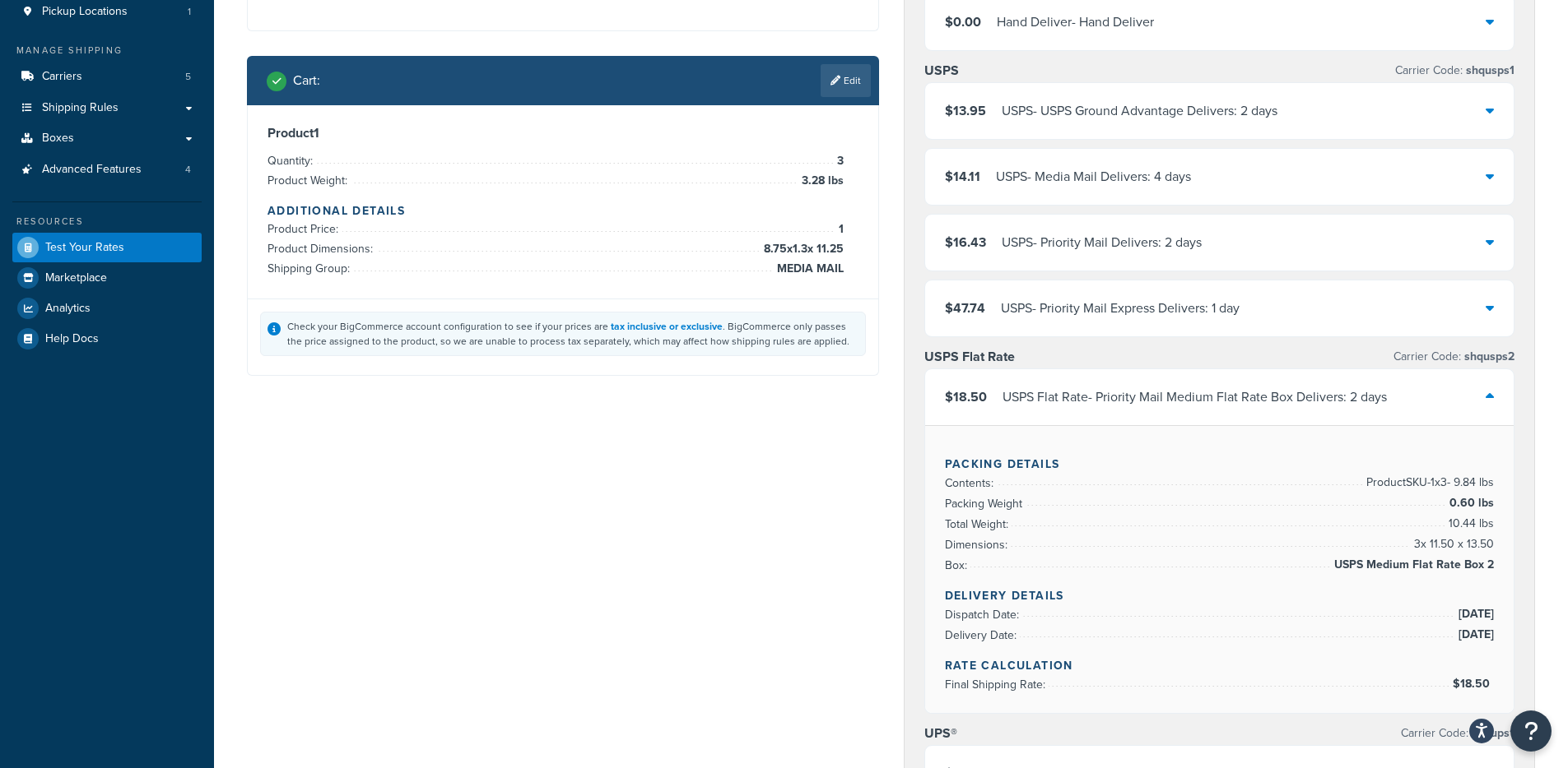
click at [837, 253] on span "8.75 x 1.3 x 11.25" at bounding box center [801, 249] width 84 height 20
click at [842, 249] on div "Product 1 Quantity: 3 Product Weight: 3.28 lbs Additional Details Product Price…" at bounding box center [562, 202] width 591 height 153
copy li "8.75 x 1.3 x 11.25"
click at [849, 84] on link "Edit" at bounding box center [845, 80] width 50 height 33
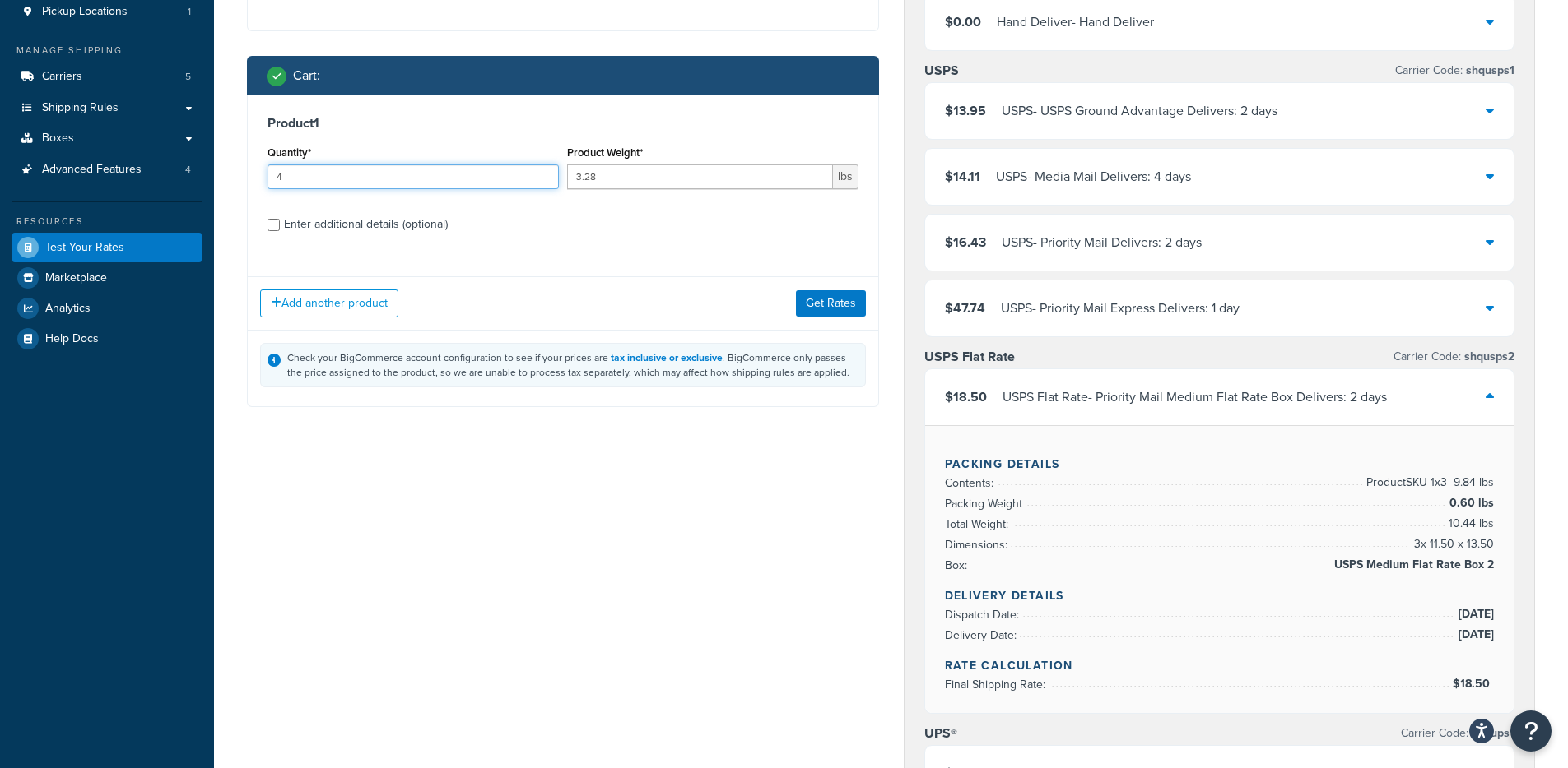
type input "4"
click at [543, 171] on input "4" at bounding box center [413, 177] width 292 height 25
click at [844, 315] on button "Get Rates" at bounding box center [831, 303] width 70 height 27
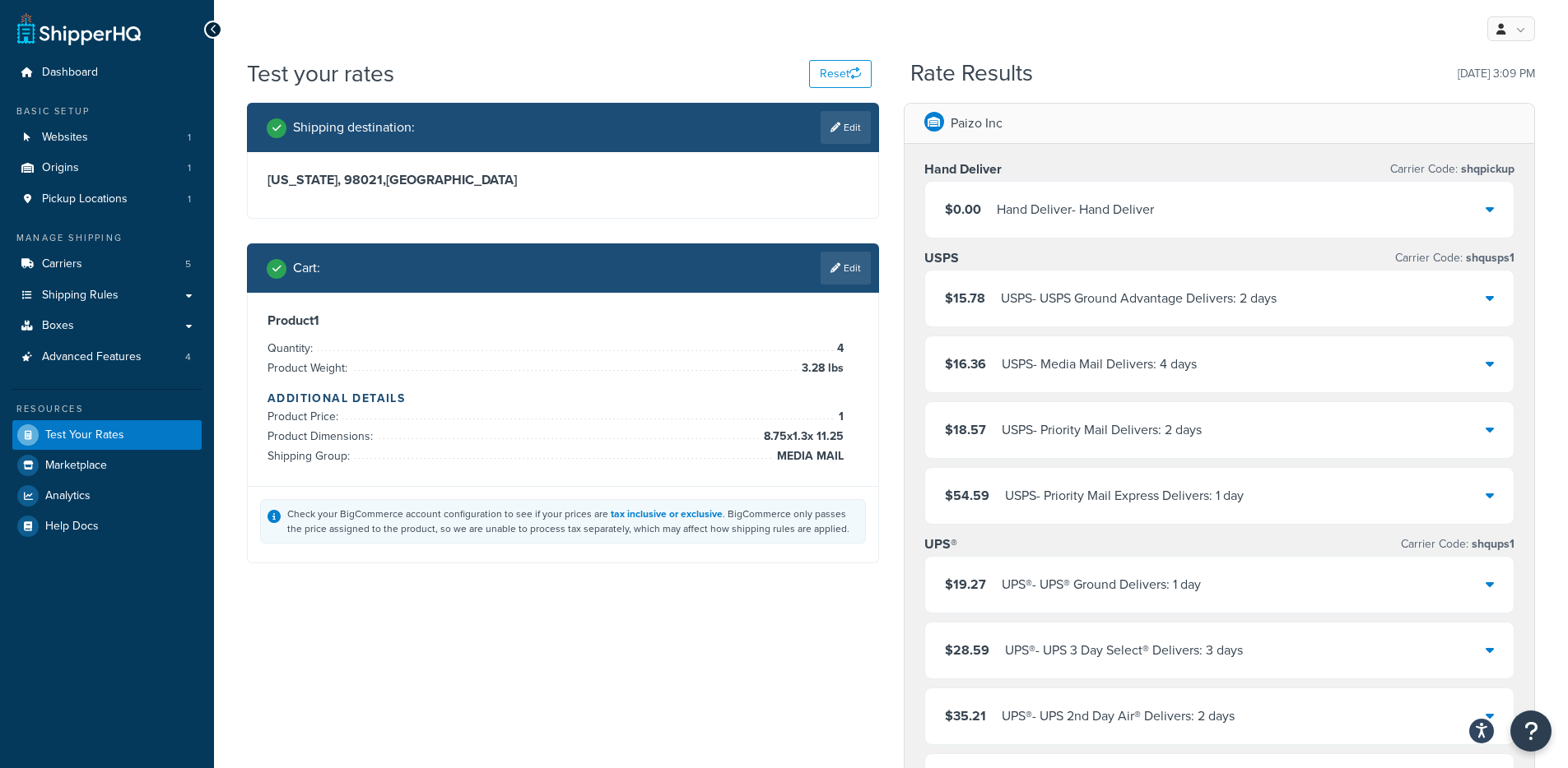
scroll to position [327, 0]
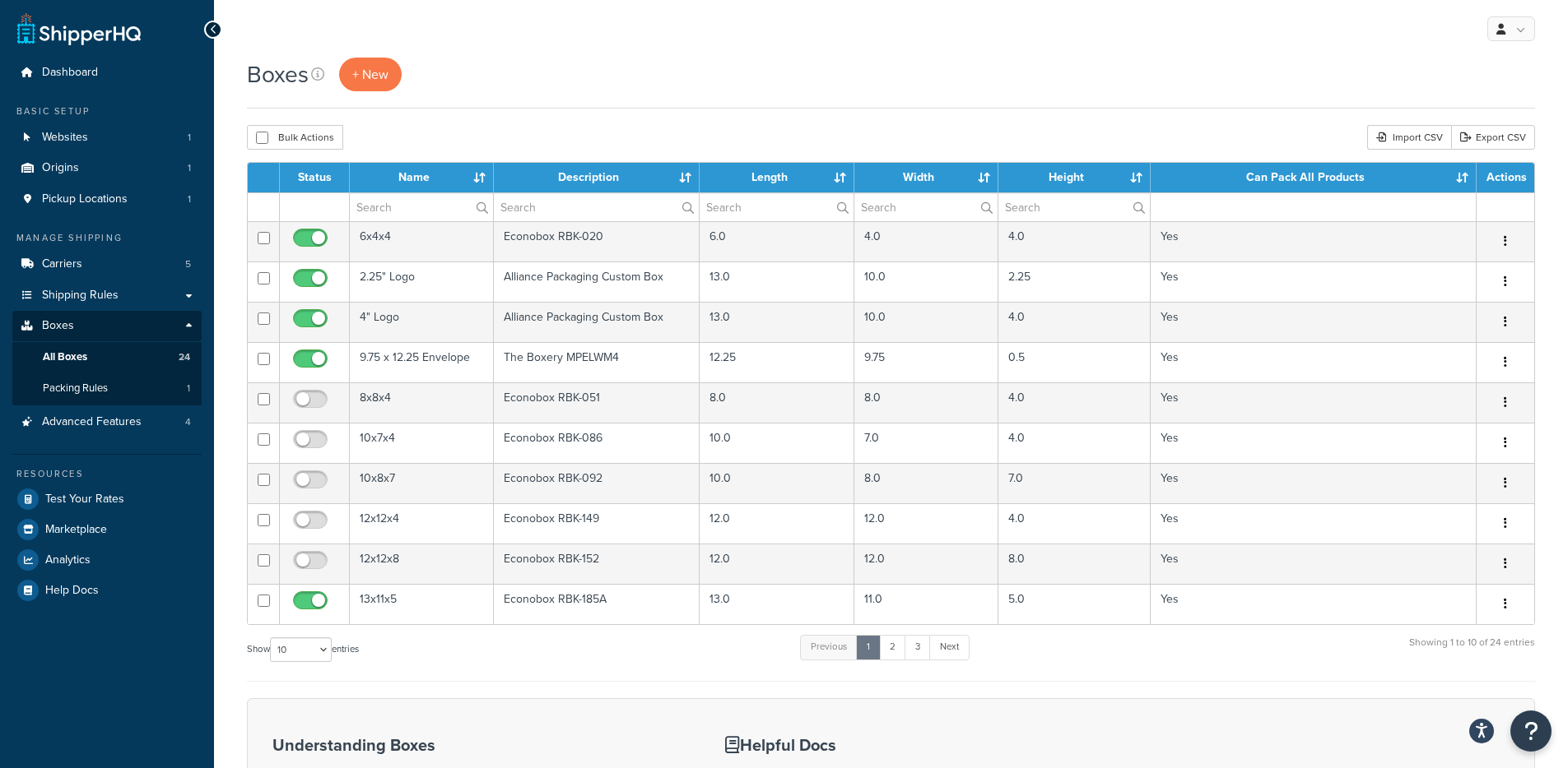
click at [321, 637] on div "Show 10 15 25 50 100 1000 entries" at bounding box center [303, 651] width 112 height 35
click at [317, 643] on select "10 15 25 50 100 1000" at bounding box center [301, 650] width 62 height 25
select select "50"
click at [272, 638] on select "10 15 25 50 100 1000" at bounding box center [301, 650] width 62 height 25
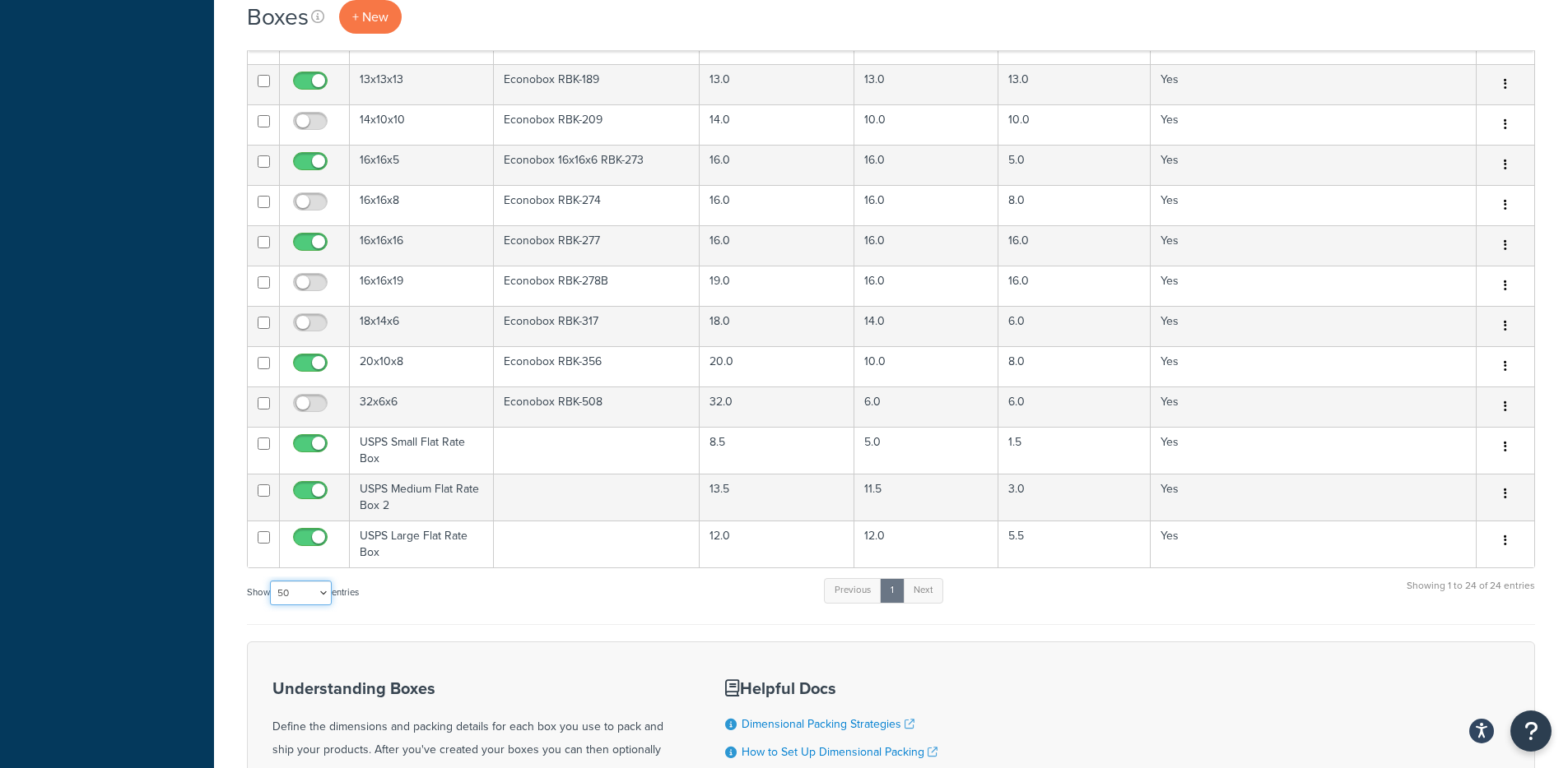
scroll to position [590, 0]
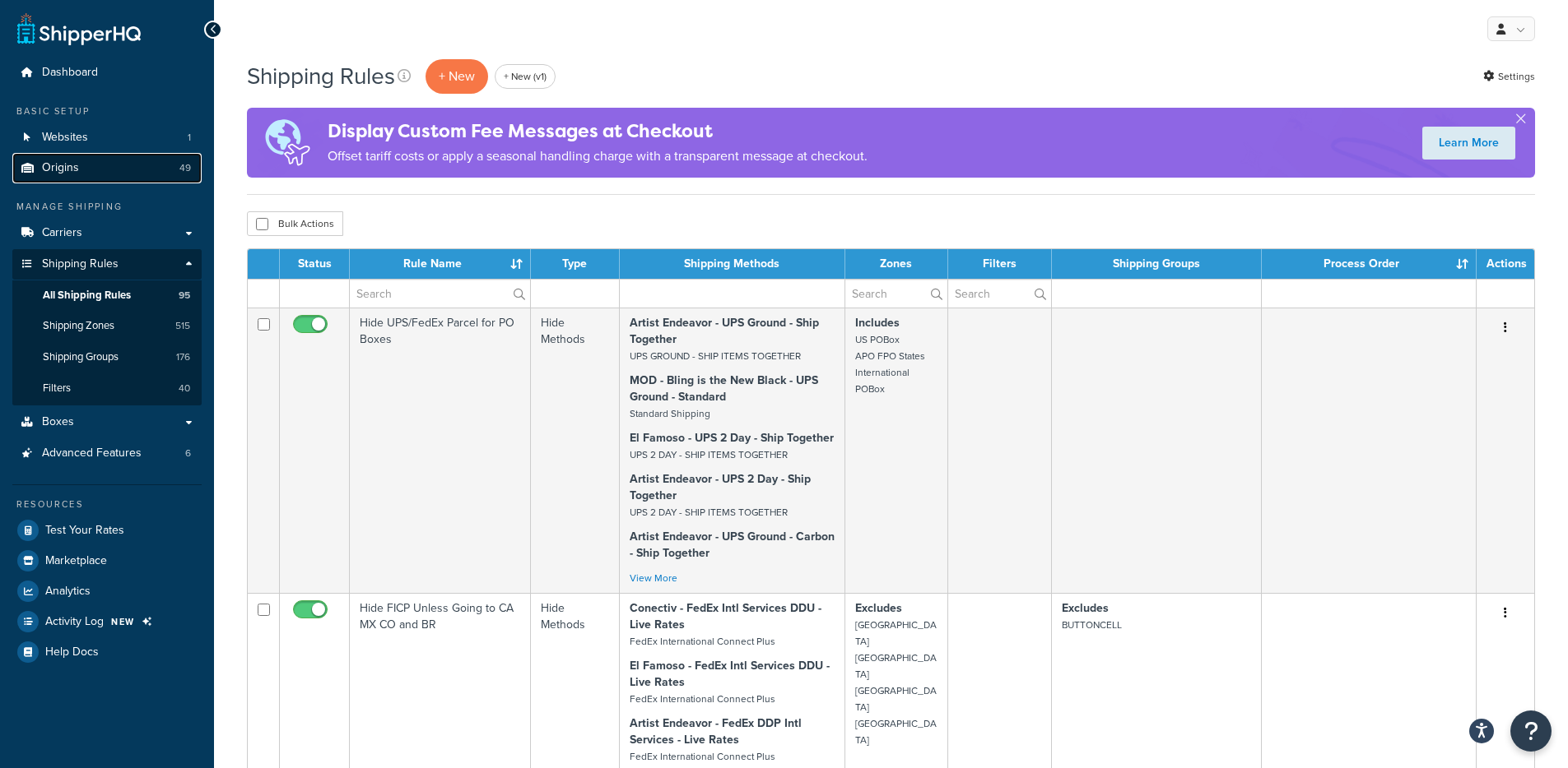
click at [138, 173] on link "Origins 49" at bounding box center [106, 167] width 189 height 30
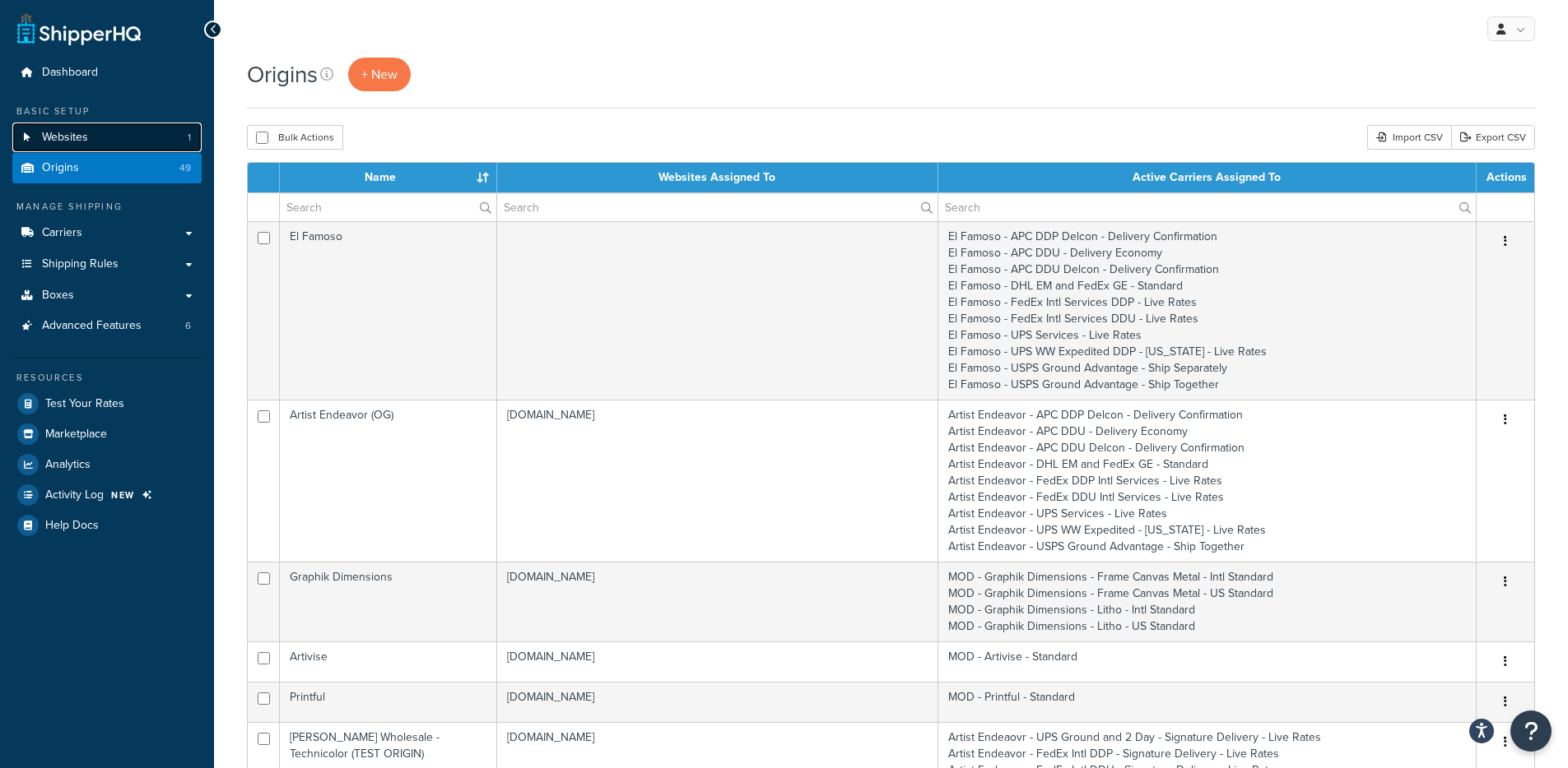
click at [156, 141] on link "Websites 1" at bounding box center [106, 137] width 189 height 30
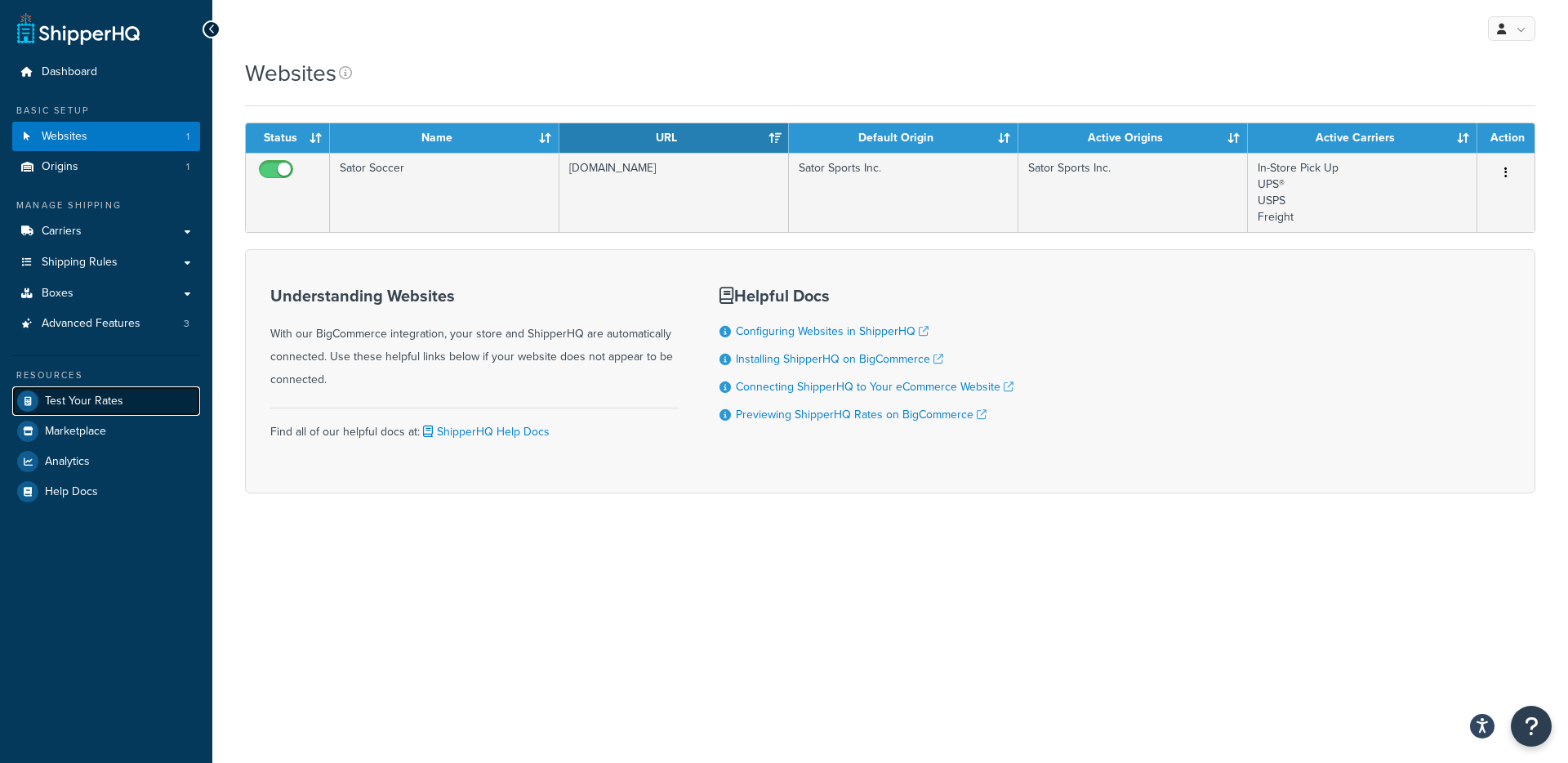
click at [97, 396] on span "Test Your Rates" at bounding box center [84, 402] width 79 height 14
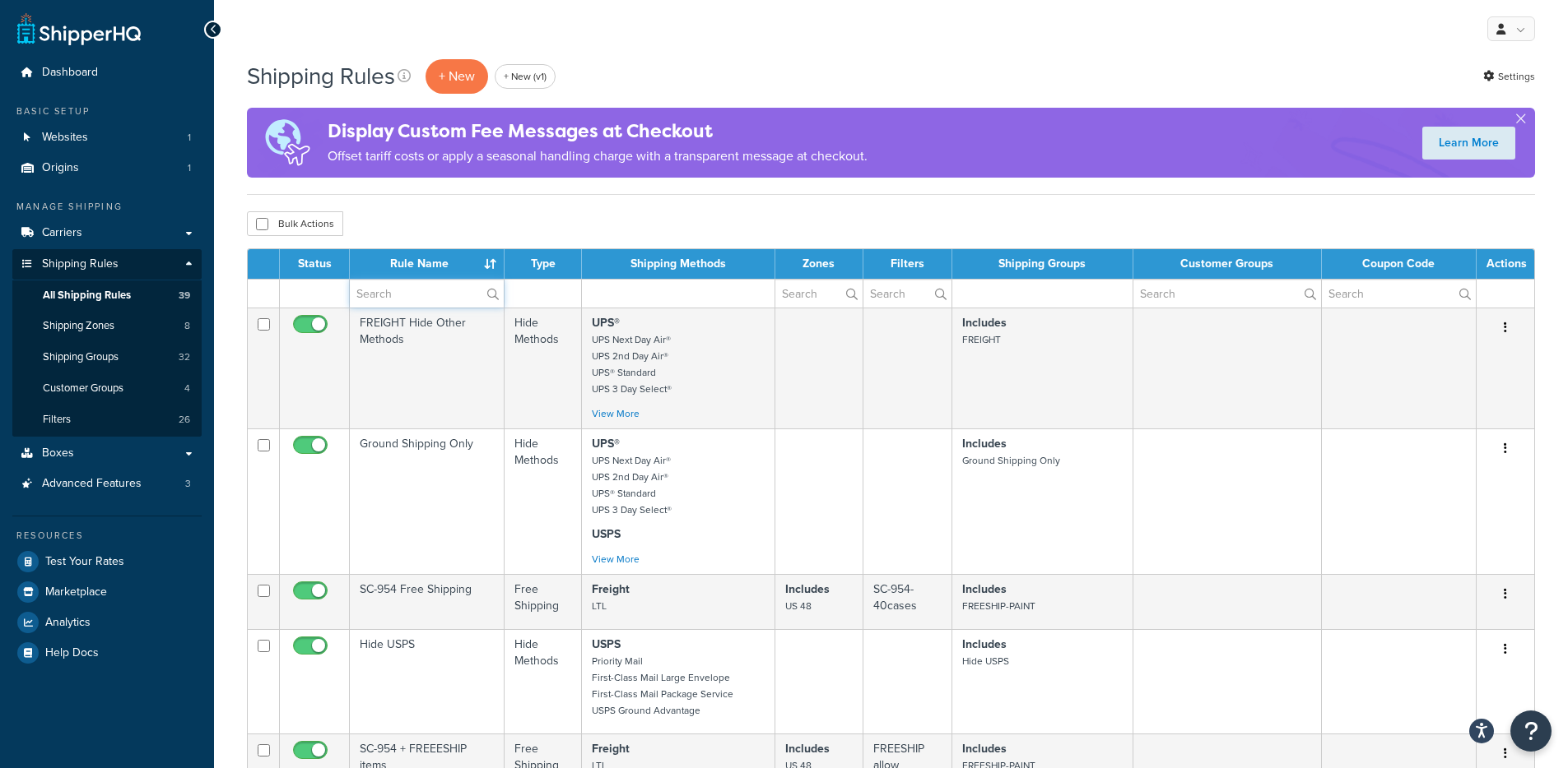
click at [408, 293] on input "text" at bounding box center [427, 293] width 154 height 28
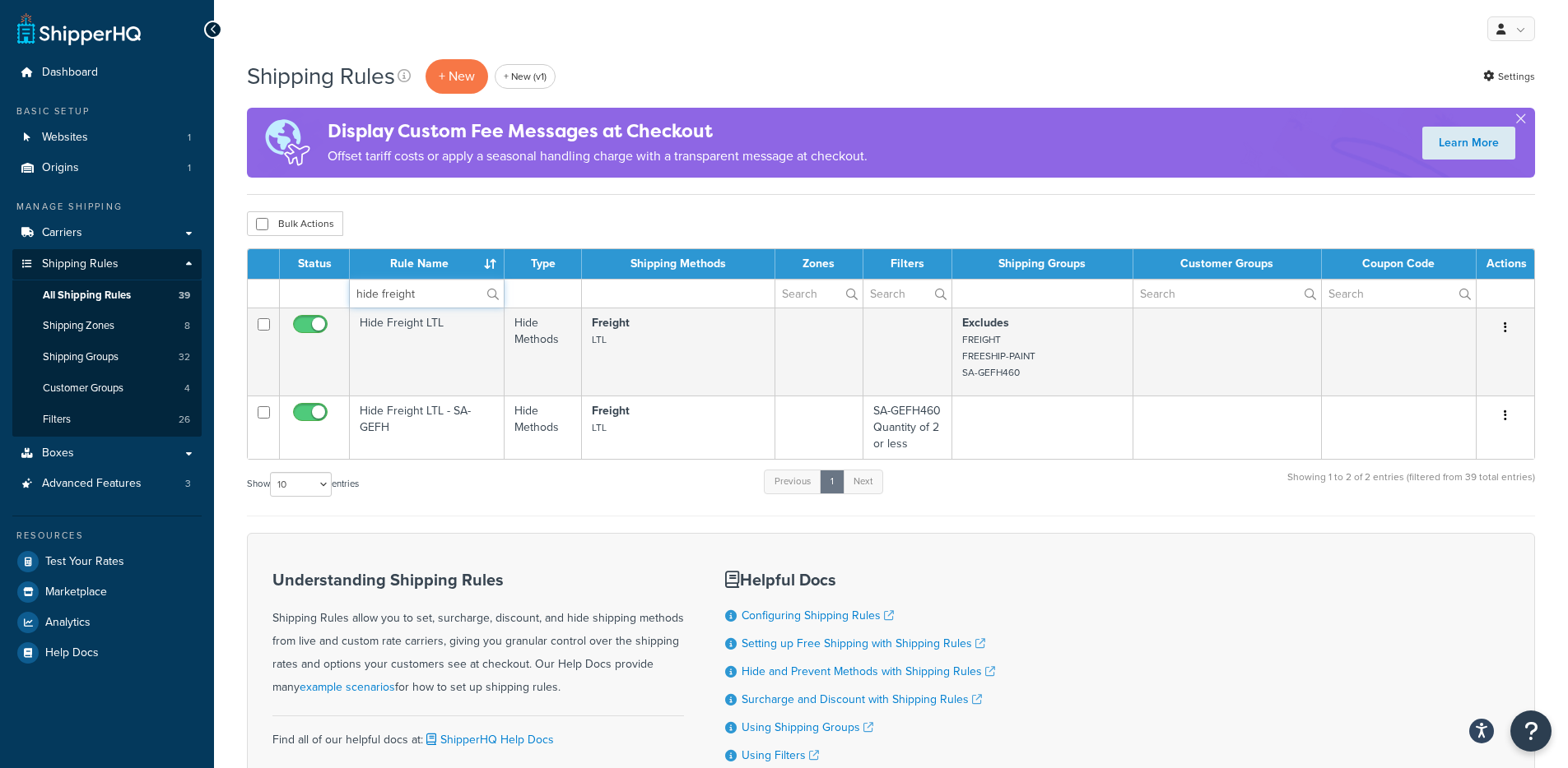
type input "hide freight"
click at [760, 207] on div "Shipping Rules + New + New (v1) Settings Display Custom Fee Messages at Checkou…" at bounding box center [891, 471] width 1354 height 828
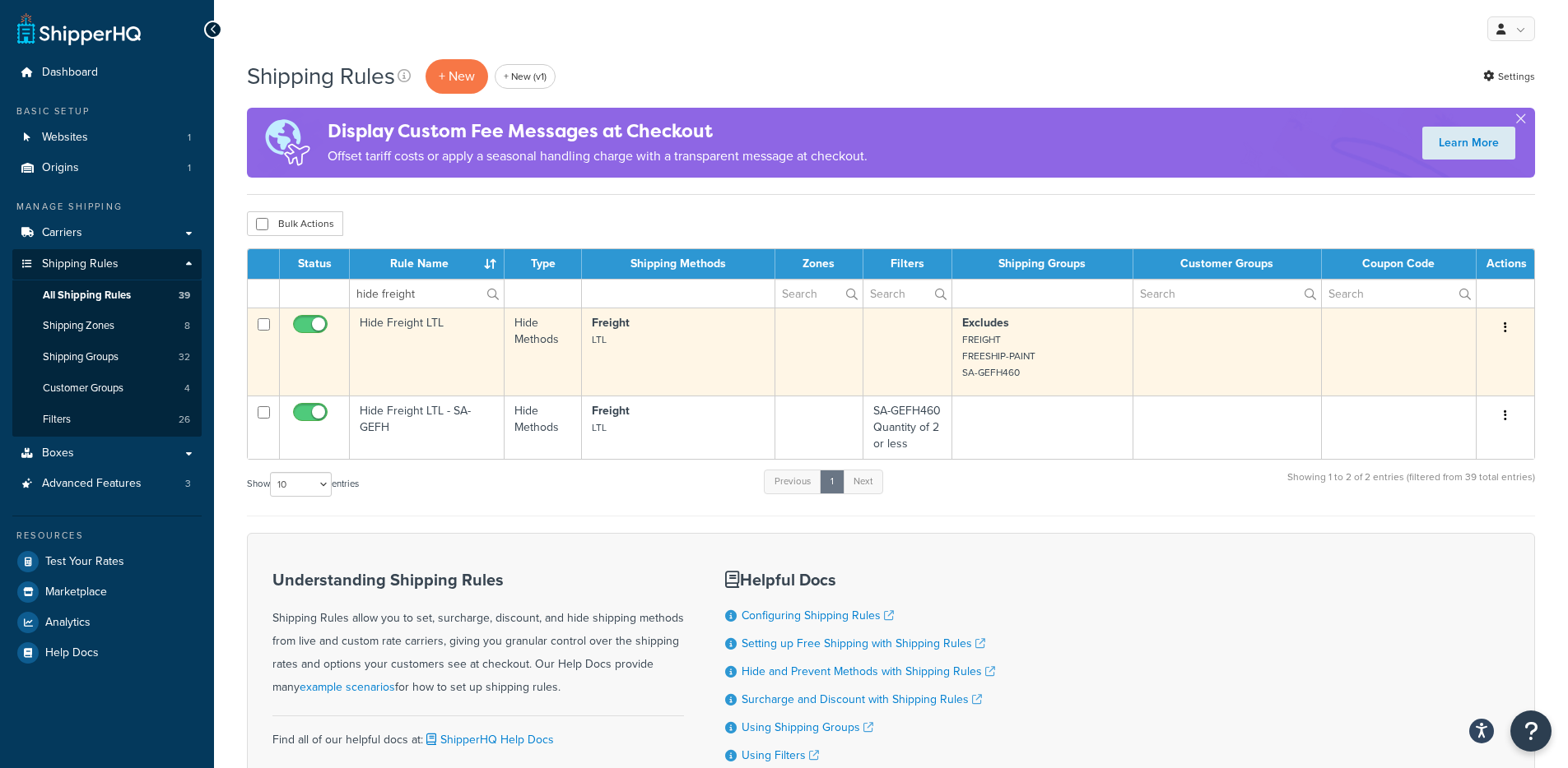
click at [1502, 327] on button "button" at bounding box center [1505, 328] width 23 height 27
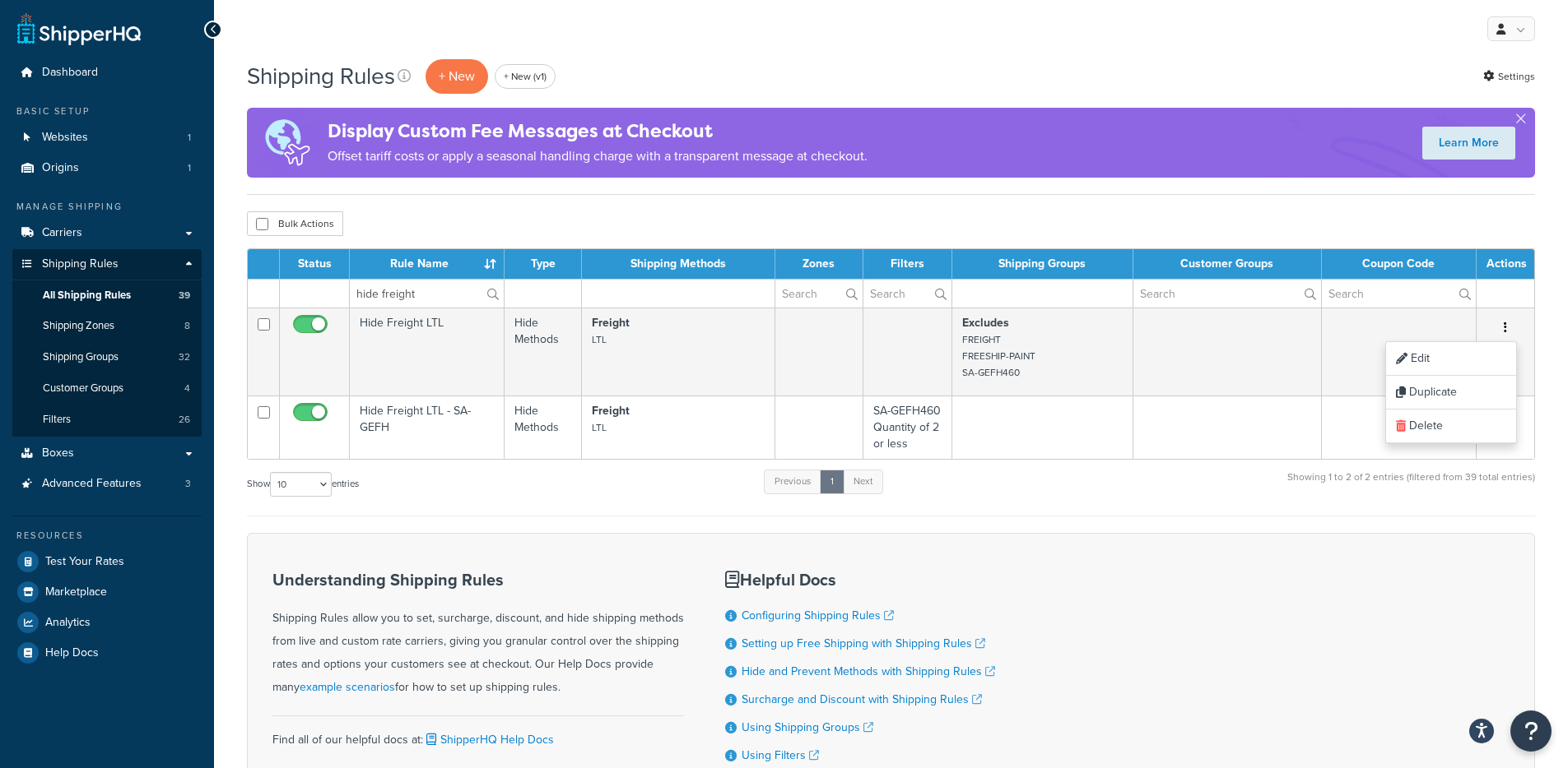
click at [1552, 408] on div "Shipping Rules + New + New (v1) Settings Display Custom Fee Messages at Checkou…" at bounding box center [891, 471] width 1354 height 828
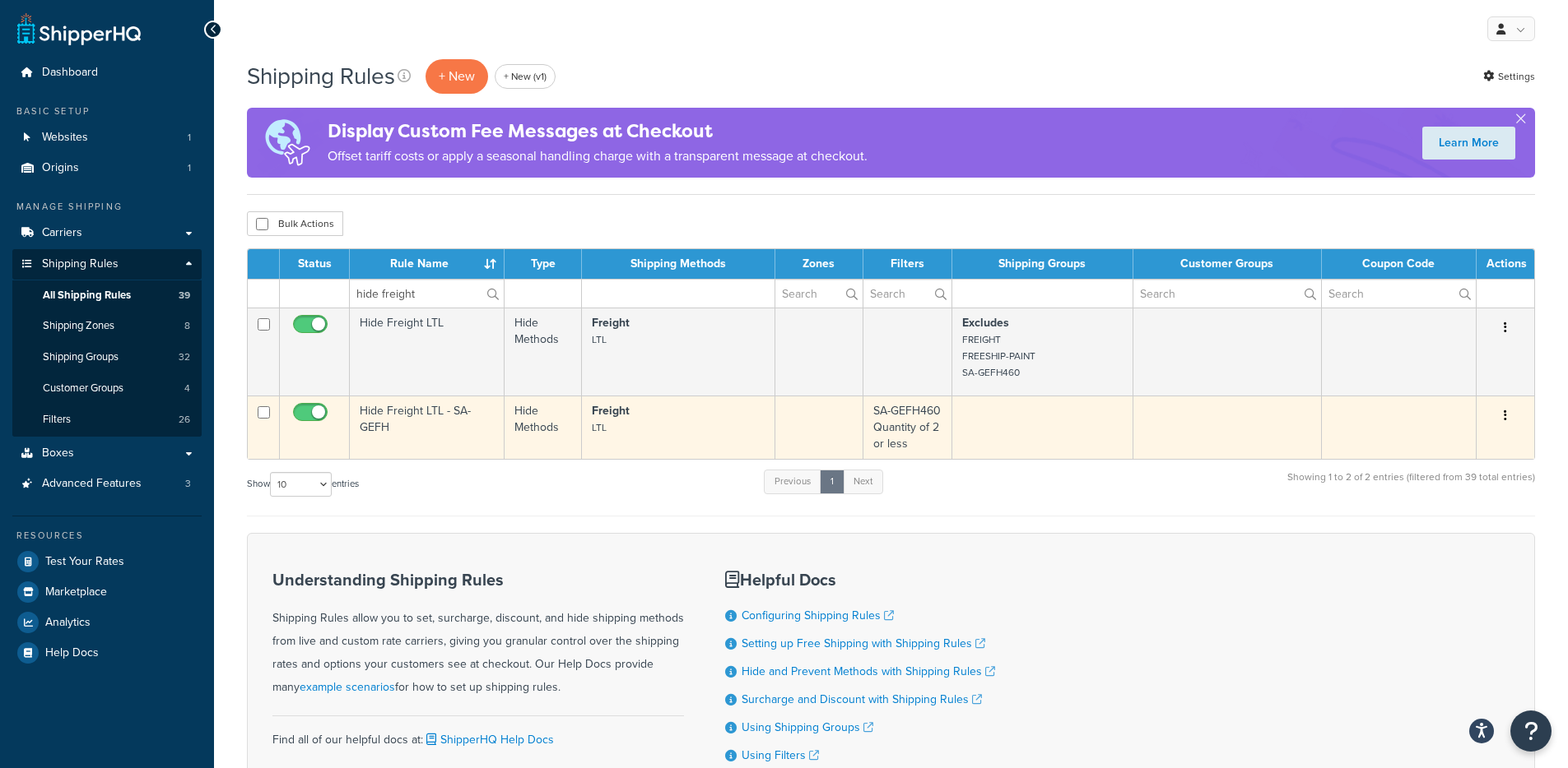
click at [1502, 416] on button "button" at bounding box center [1505, 416] width 23 height 27
click at [1485, 439] on link "Edit" at bounding box center [1451, 446] width 130 height 34
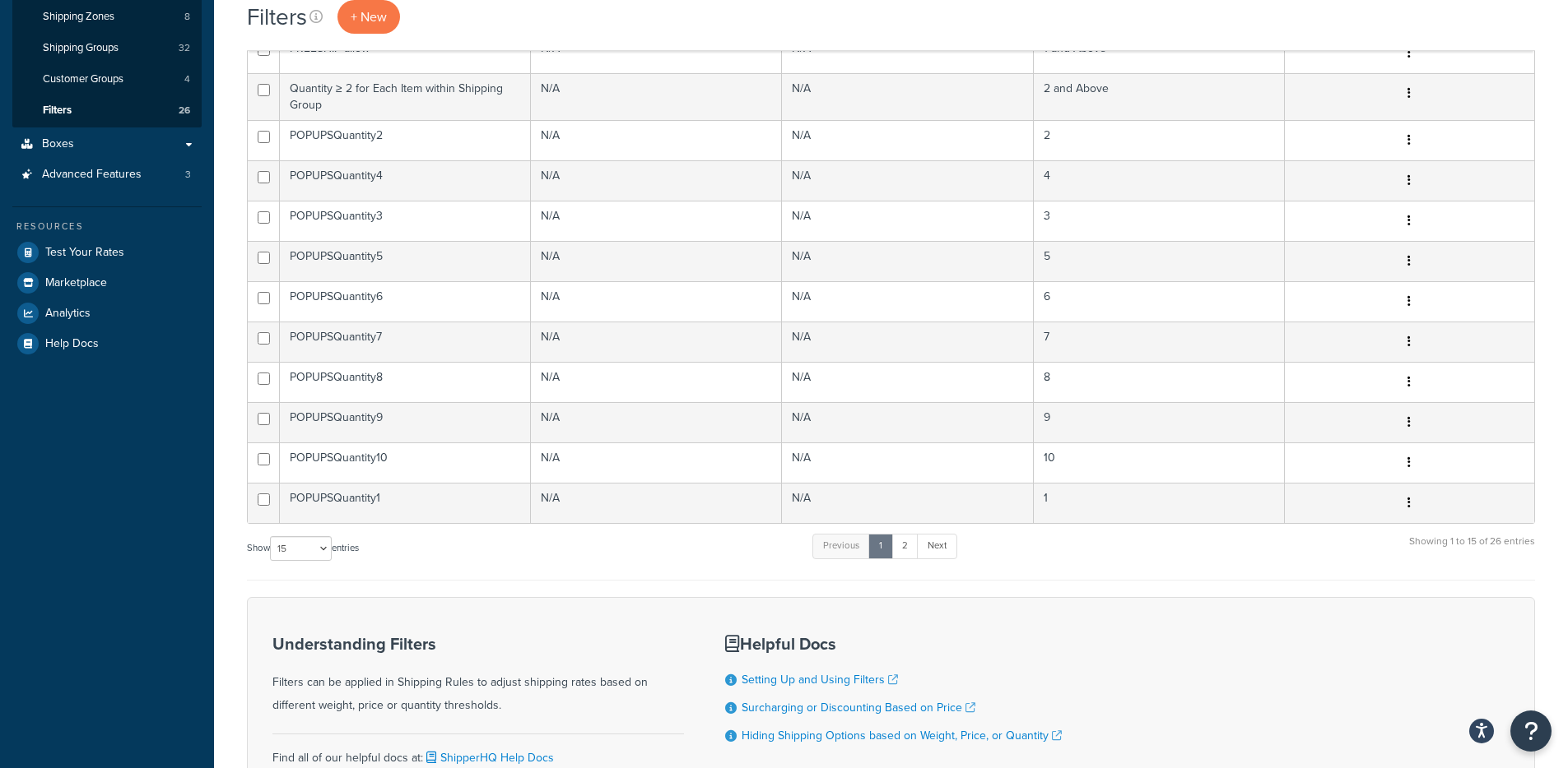
scroll to position [459, 0]
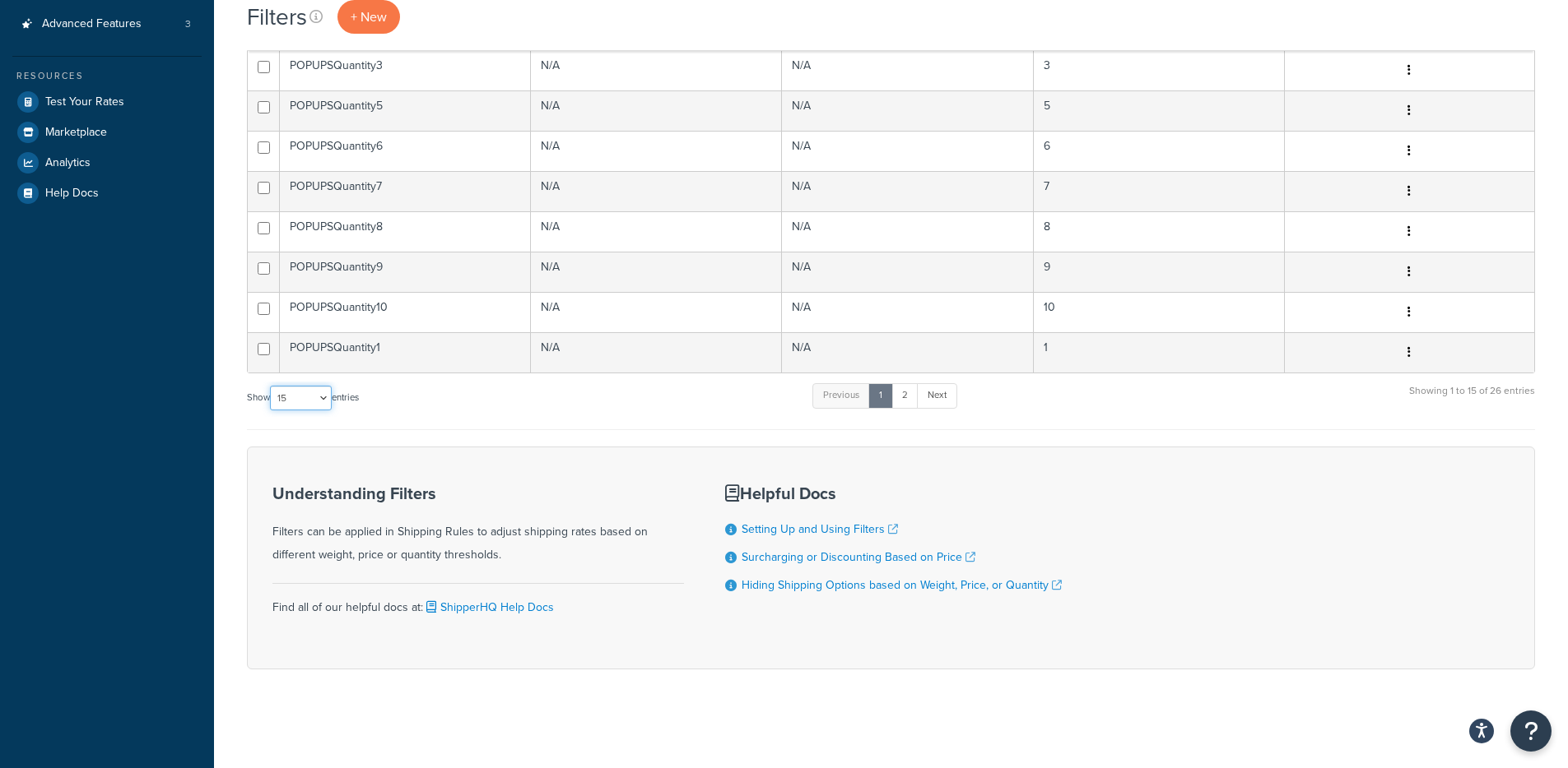
click at [292, 403] on select "10 15 25 50 100" at bounding box center [301, 398] width 62 height 25
select select "100"
click at [272, 410] on select "10 15 25 50 100" at bounding box center [301, 398] width 62 height 25
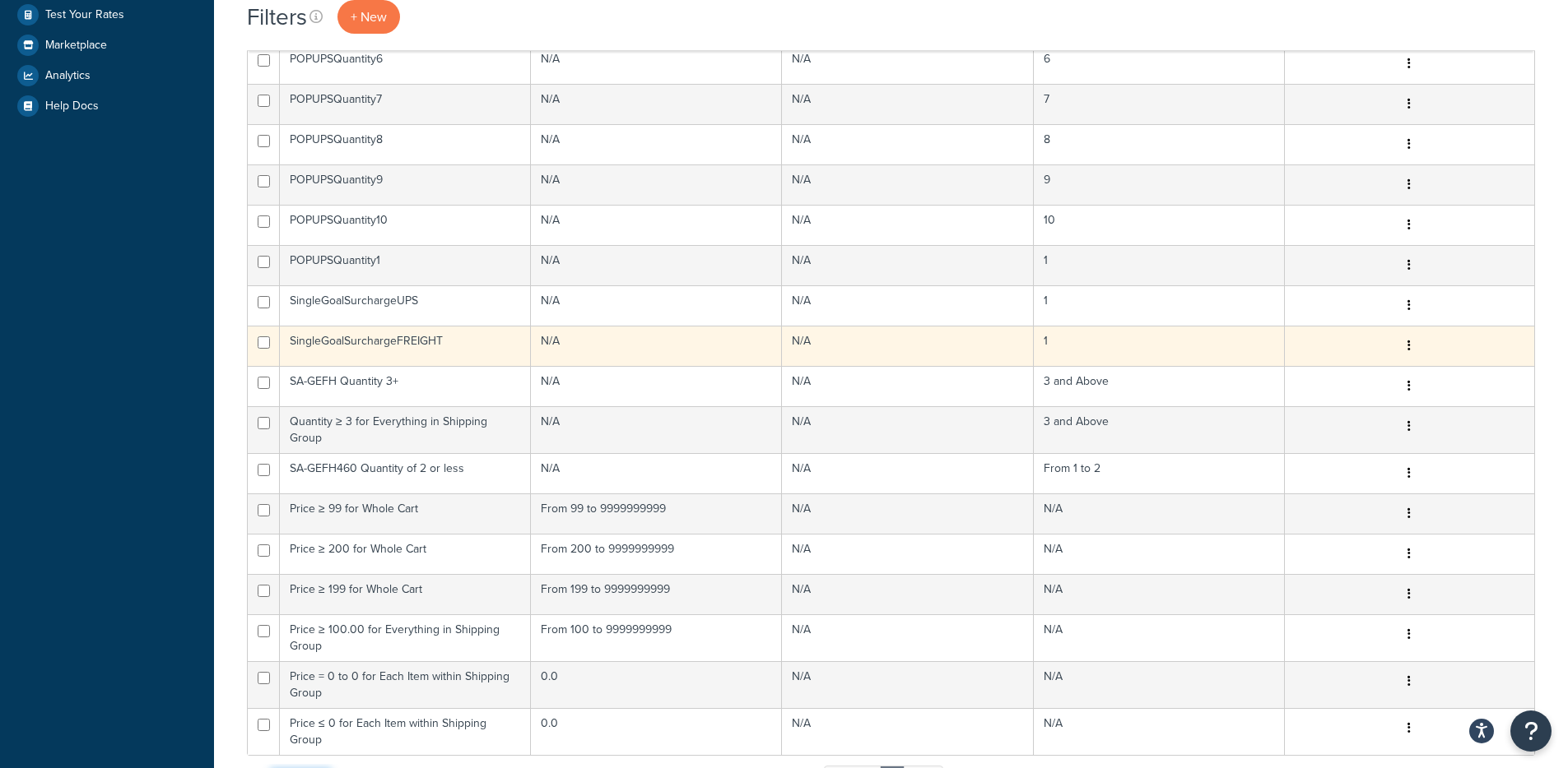
scroll to position [574, 0]
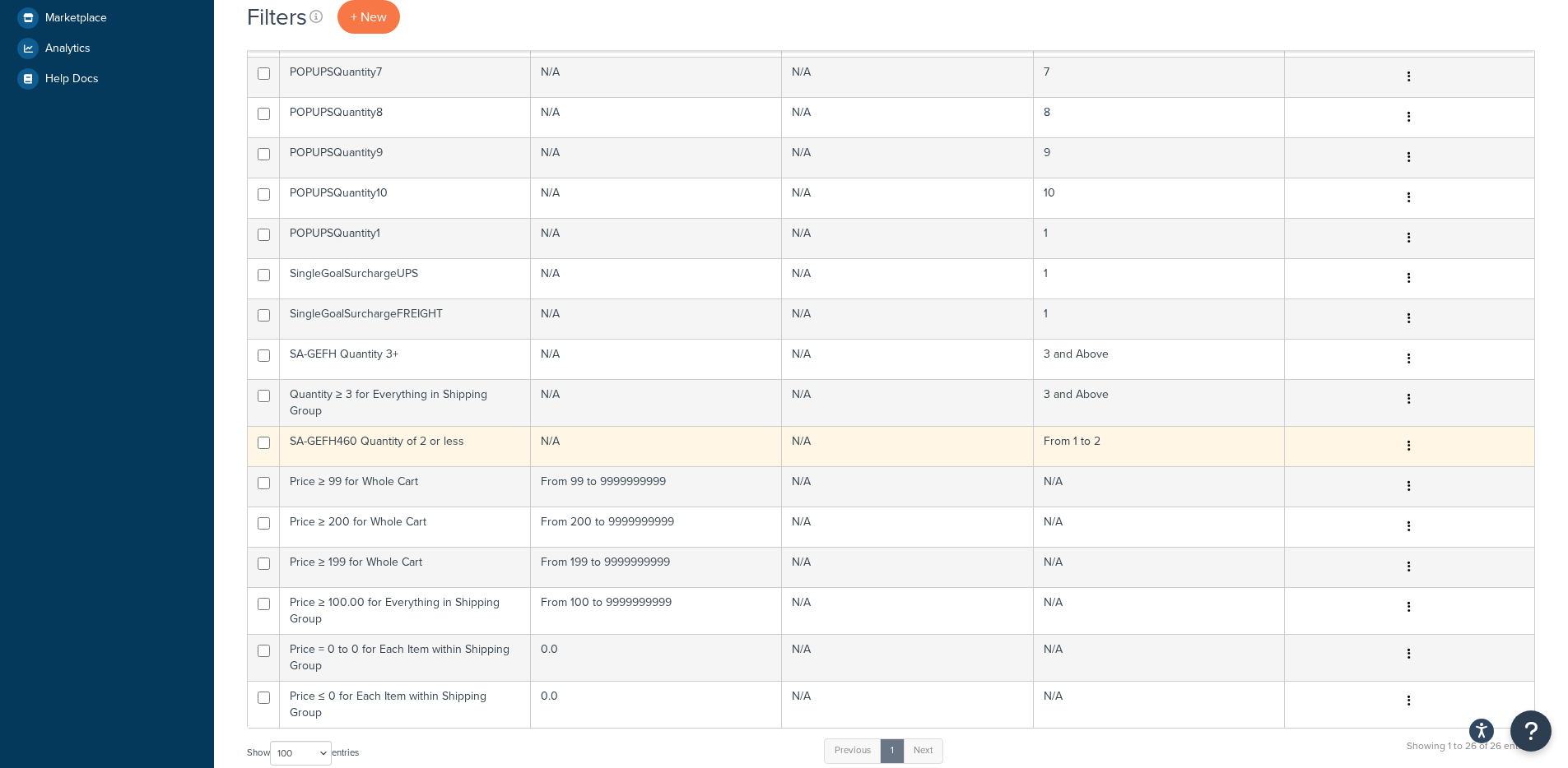
click at [392, 431] on td "SA-GEFH460 Quantity of 2 or less" at bounding box center [405, 446] width 251 height 41
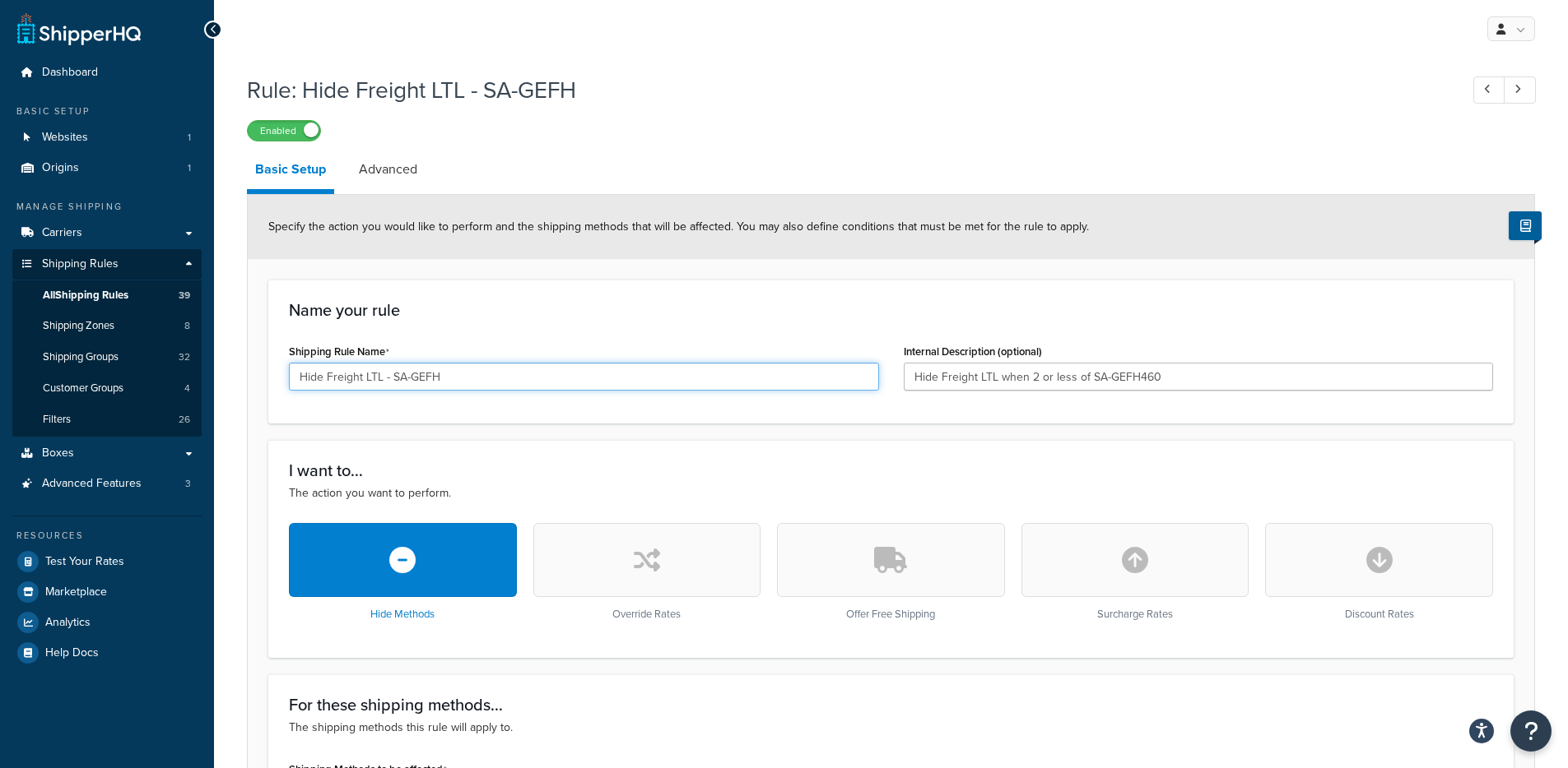
click at [398, 384] on input "Hide Freight LTL - SA-GEFH" at bounding box center [584, 377] width 590 height 28
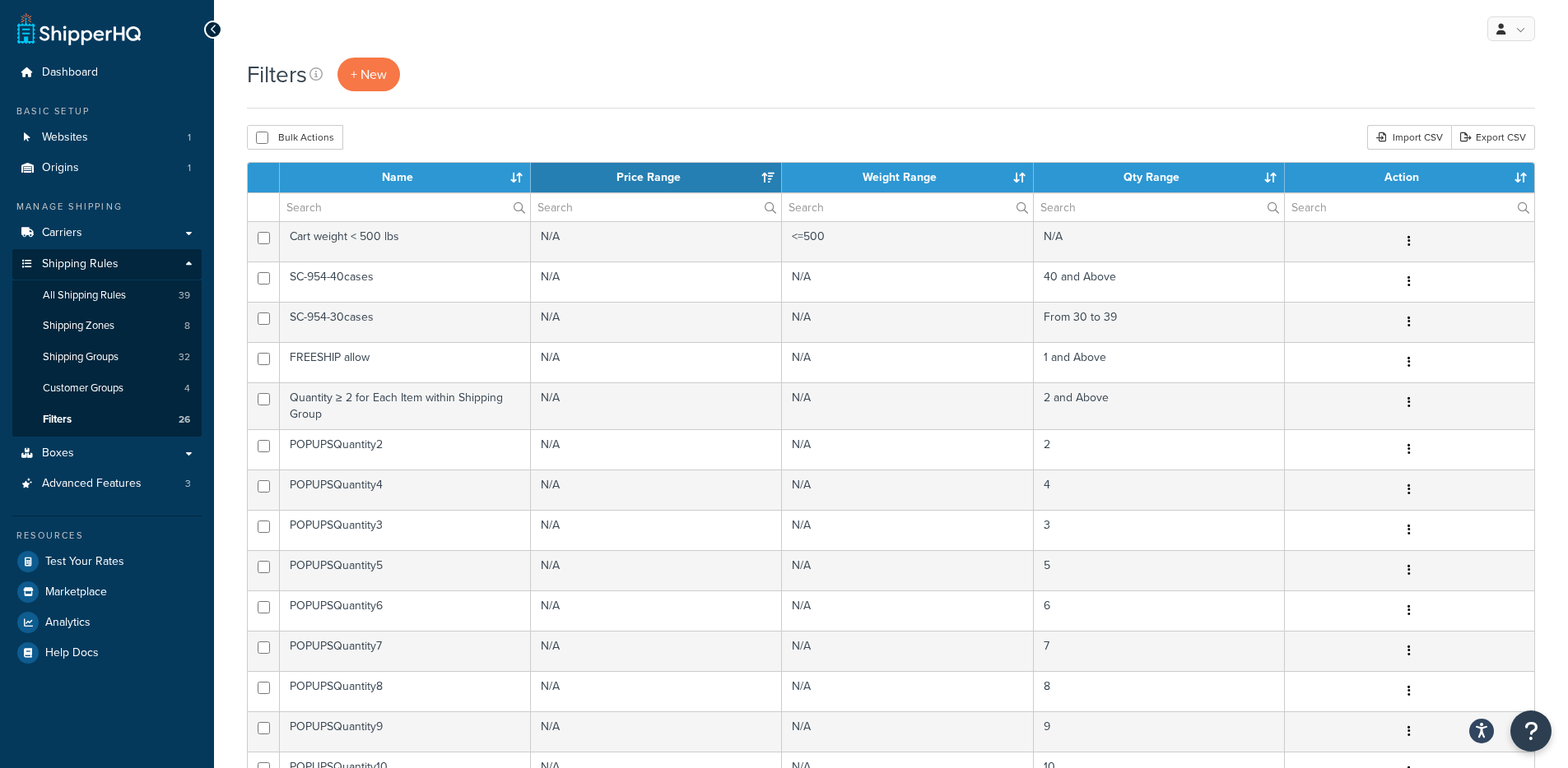
select select "15"
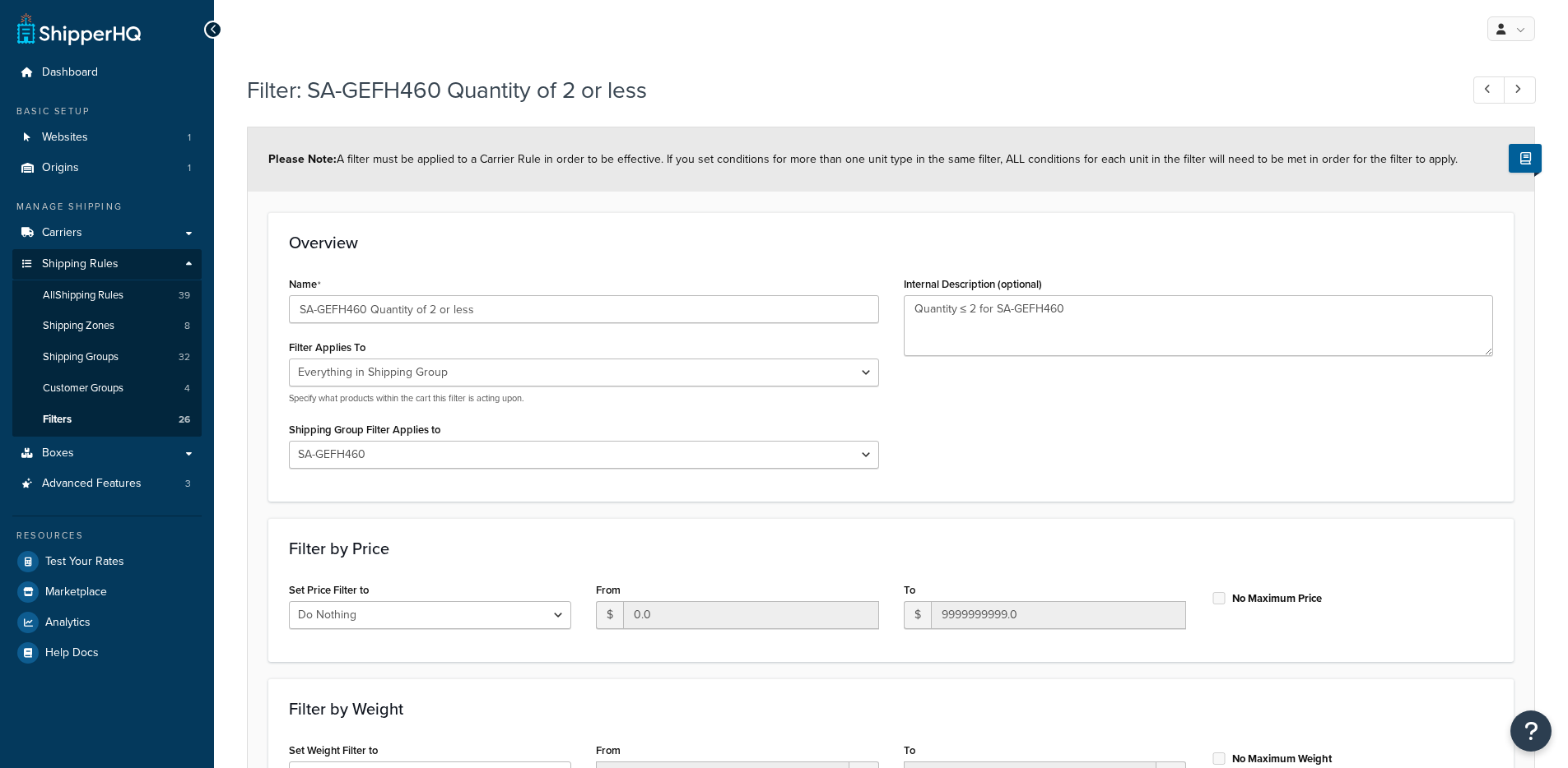
select select "SHIPPING_GROUP"
select select "289989"
select select "range"
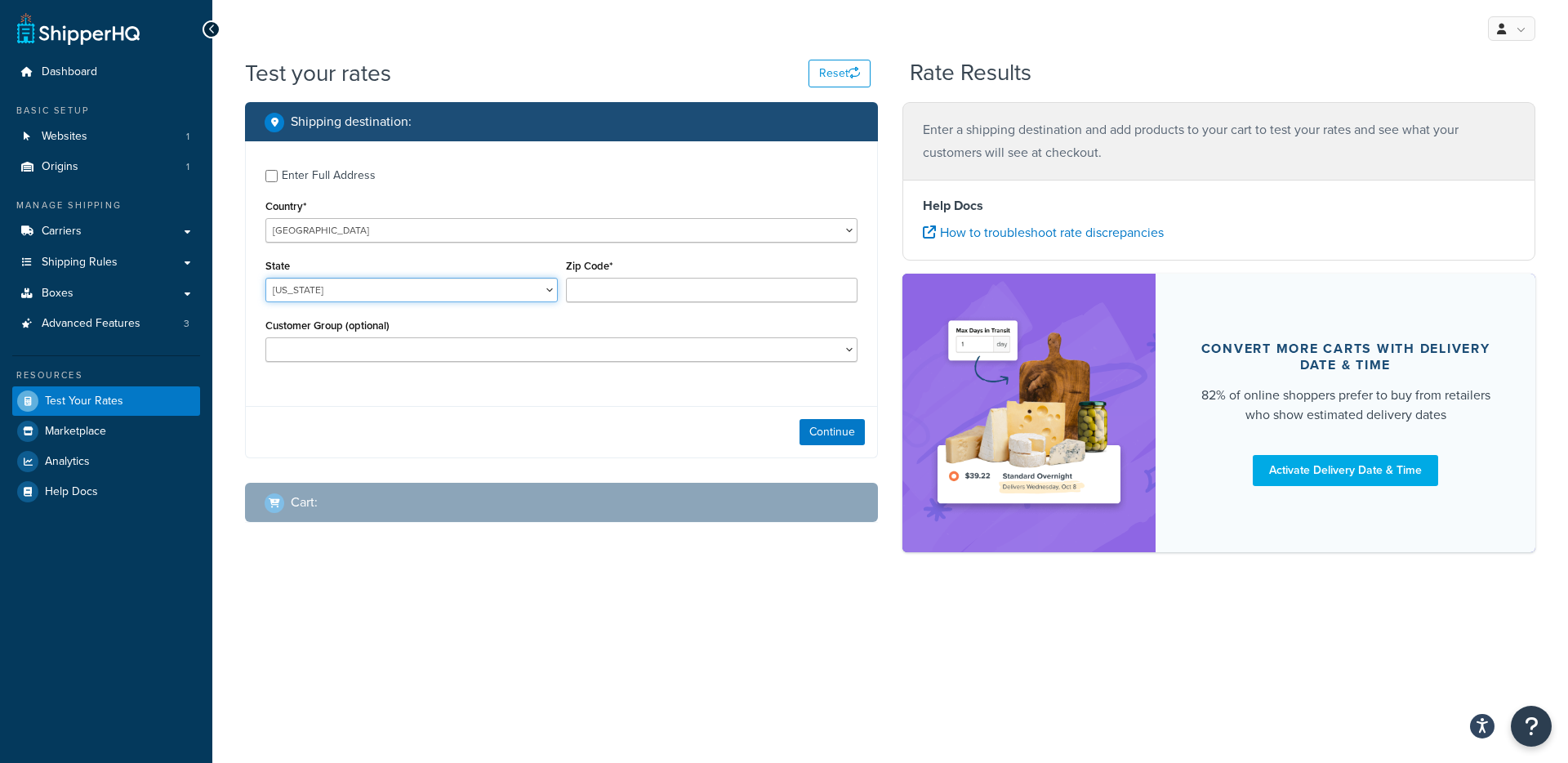
click at [365, 300] on select "[US_STATE] [US_STATE] [US_STATE] [US_STATE] [US_STATE] Armed Forces Americas Ar…" at bounding box center [412, 289] width 293 height 25
click at [265, 277] on select "[US_STATE] [US_STATE] [US_STATE] [US_STATE] [US_STATE] Armed Forces Americas Ar…" at bounding box center [412, 289] width 293 height 25
select select "[GEOGRAPHIC_DATA]"
type input "78759"
click at [846, 444] on button "Continue" at bounding box center [832, 432] width 65 height 27
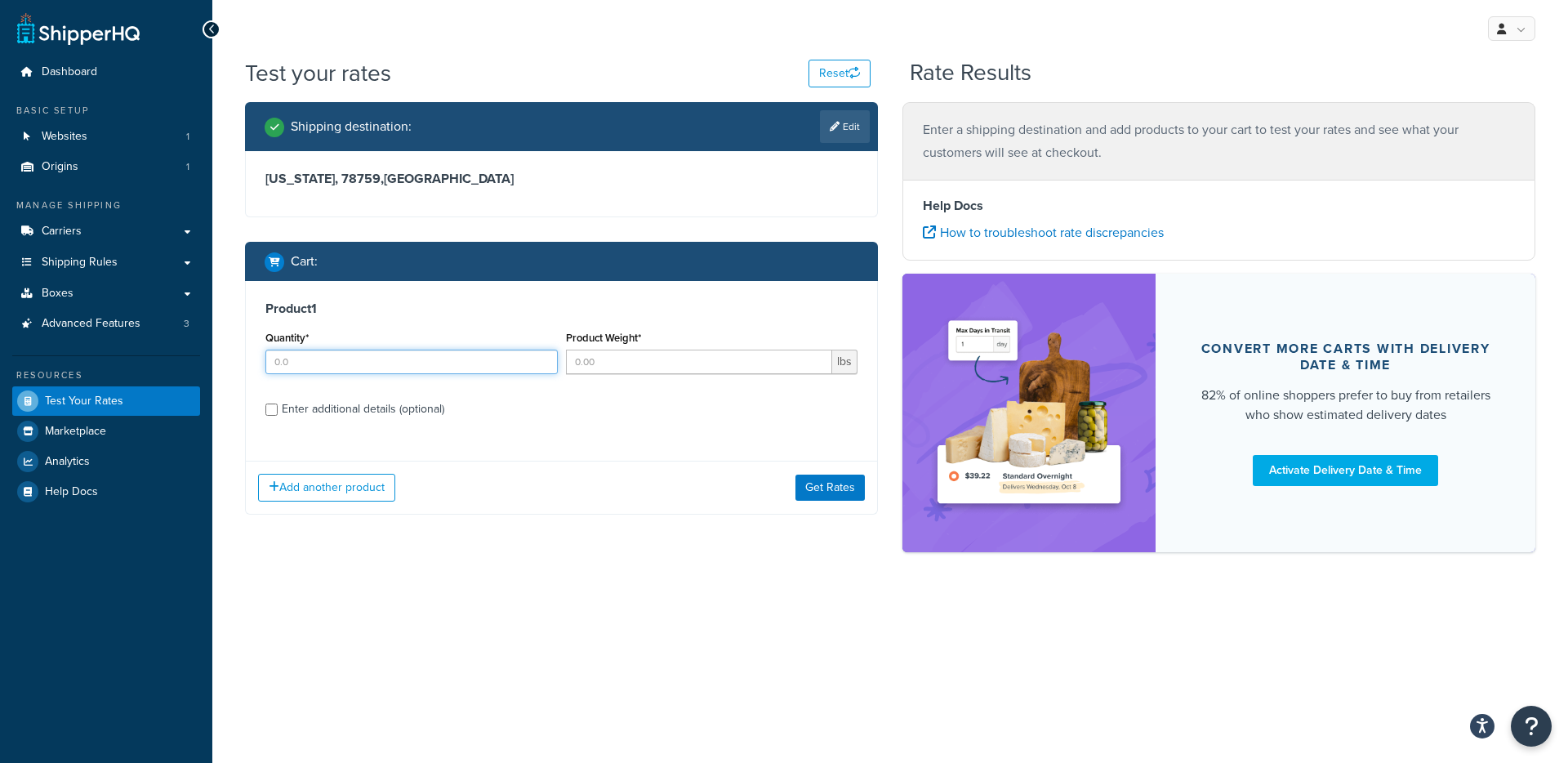
click at [464, 364] on input "Quantity*" at bounding box center [412, 361] width 293 height 25
type input "3"
type input "50"
click at [411, 407] on div "Enter additional details (optional)" at bounding box center [363, 409] width 163 height 23
click at [277, 407] on input "Enter additional details (optional)" at bounding box center [271, 409] width 12 height 12
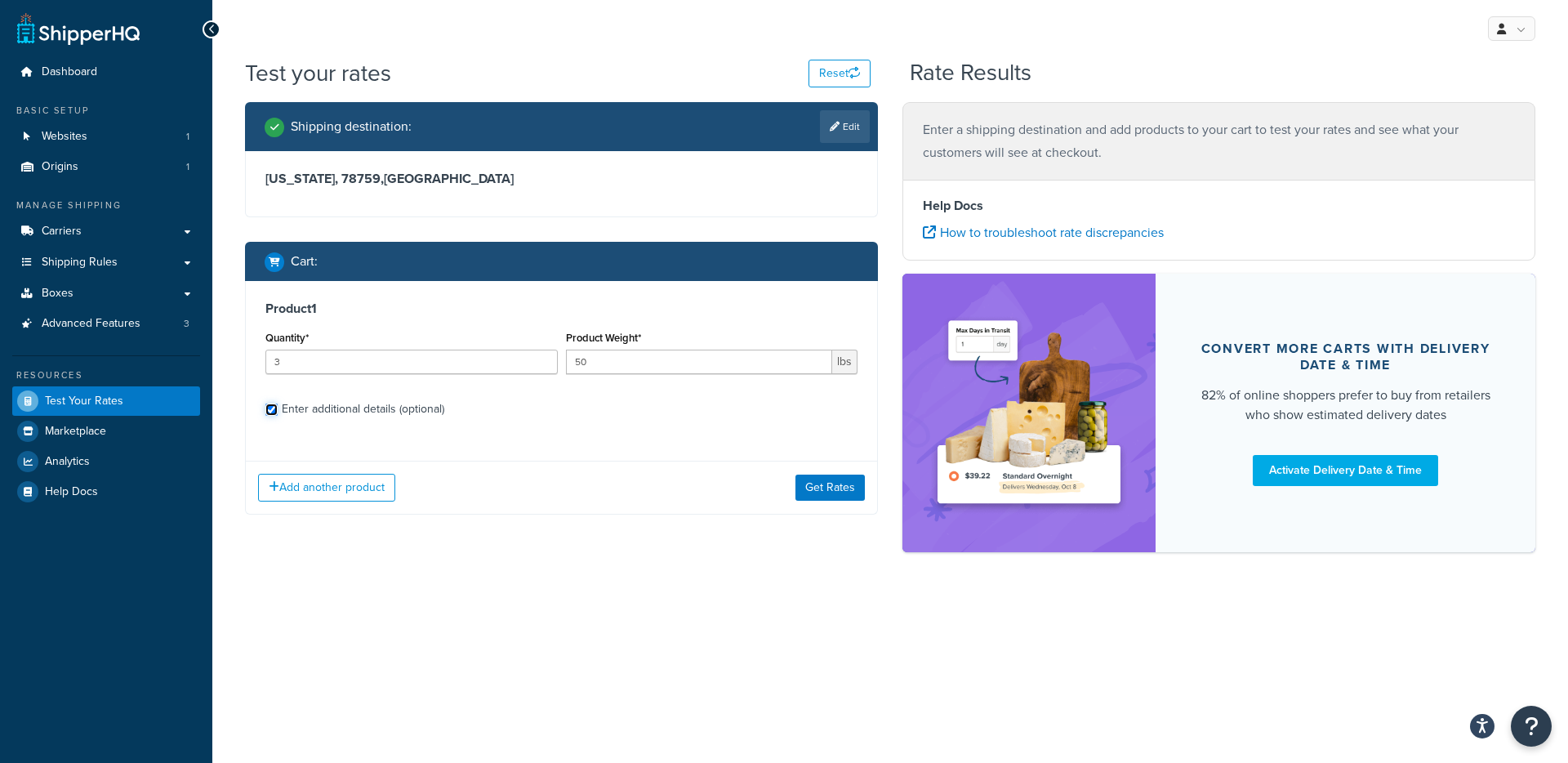
checkbox input "true"
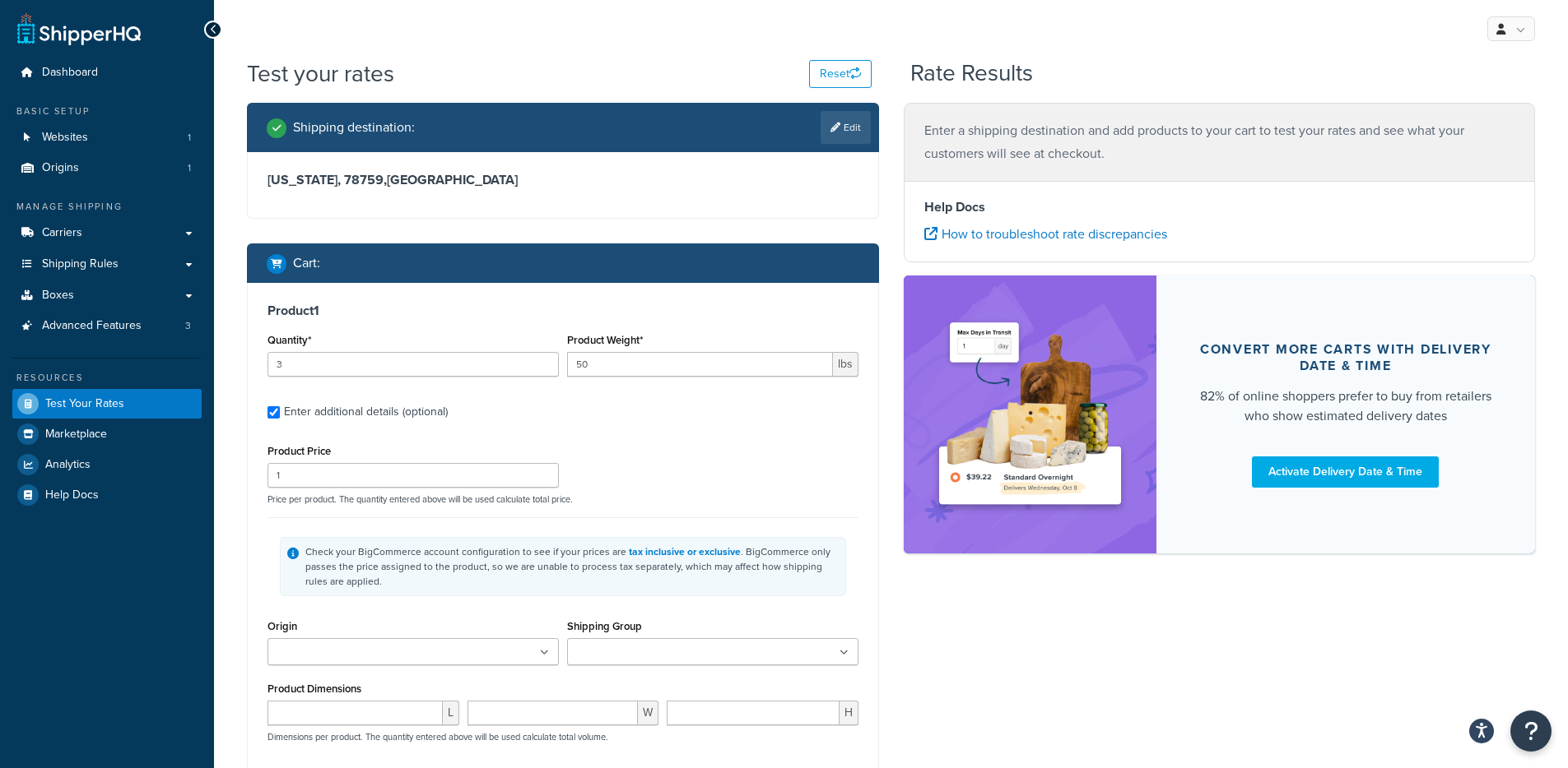
click at [606, 660] on input "Shipping Group" at bounding box center [644, 652] width 146 height 18
click at [656, 654] on input "sa-ge" at bounding box center [644, 652] width 146 height 18
paste input "SA-GEFH460"
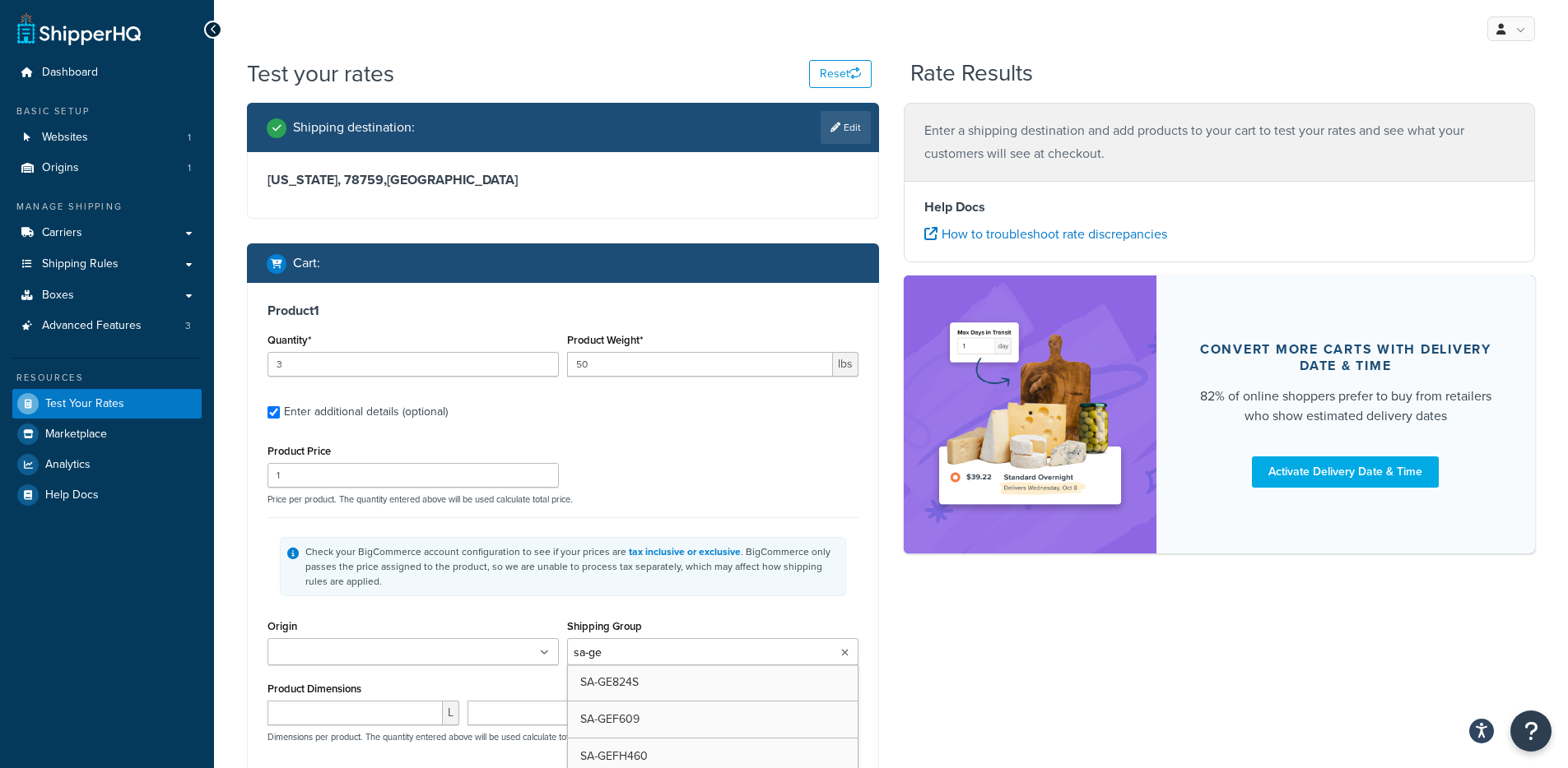
type input "SA-GEFH460"
click at [721, 494] on p "Price per product. The quantity entered above will be used calculate total pric…" at bounding box center [562, 499] width 599 height 11
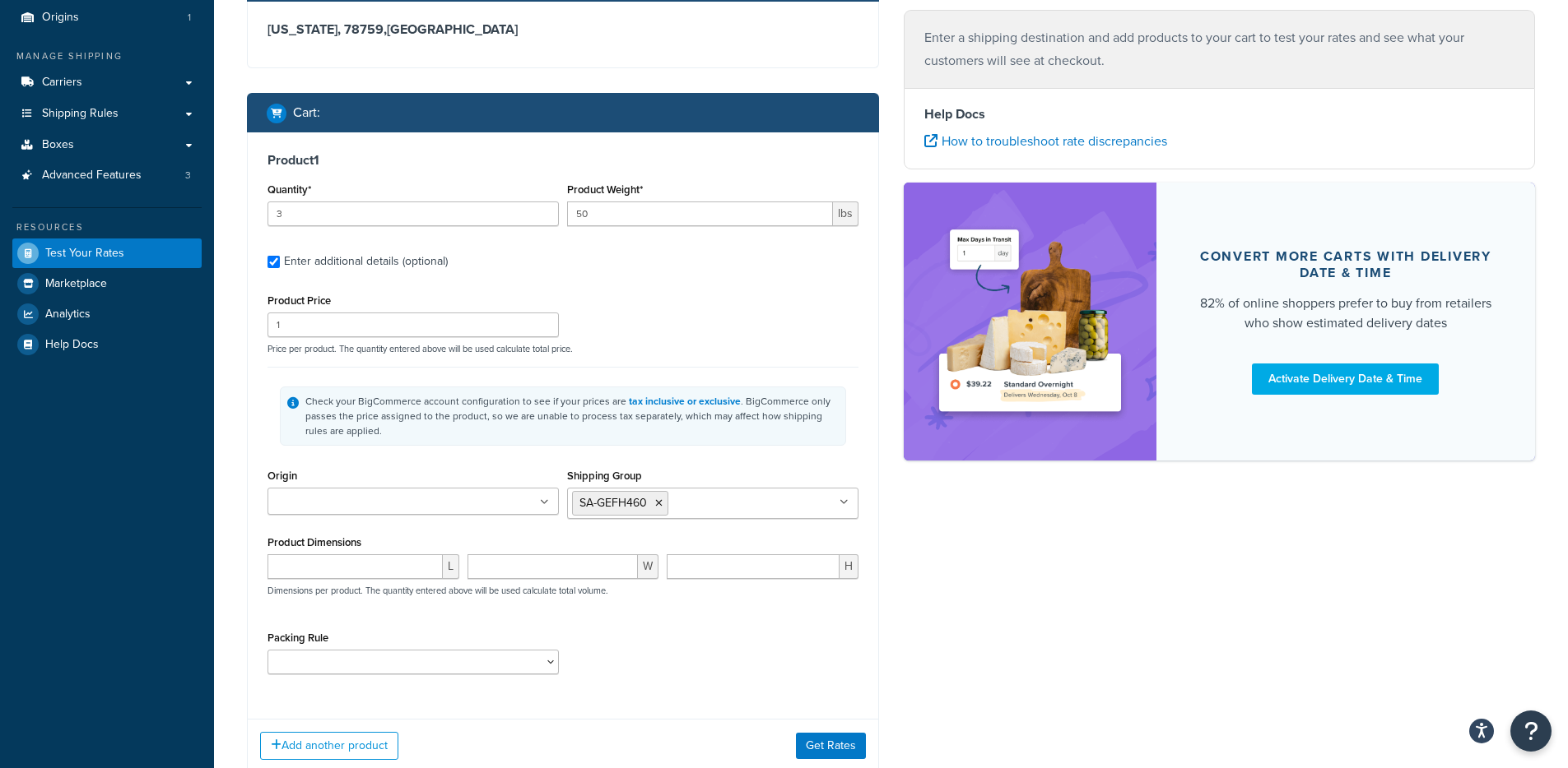
scroll to position [158, 0]
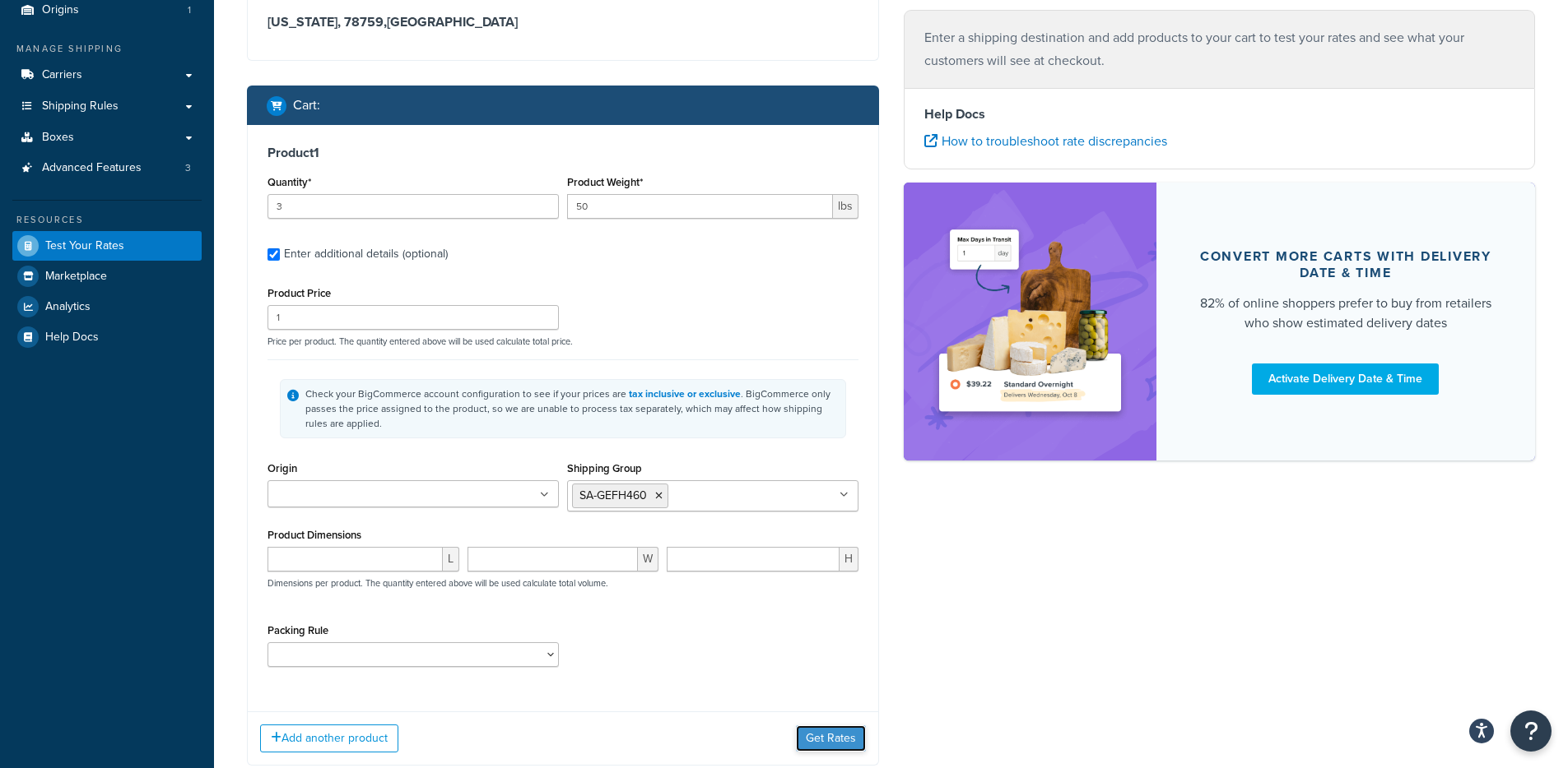
click at [847, 731] on button "Get Rates" at bounding box center [831, 739] width 70 height 27
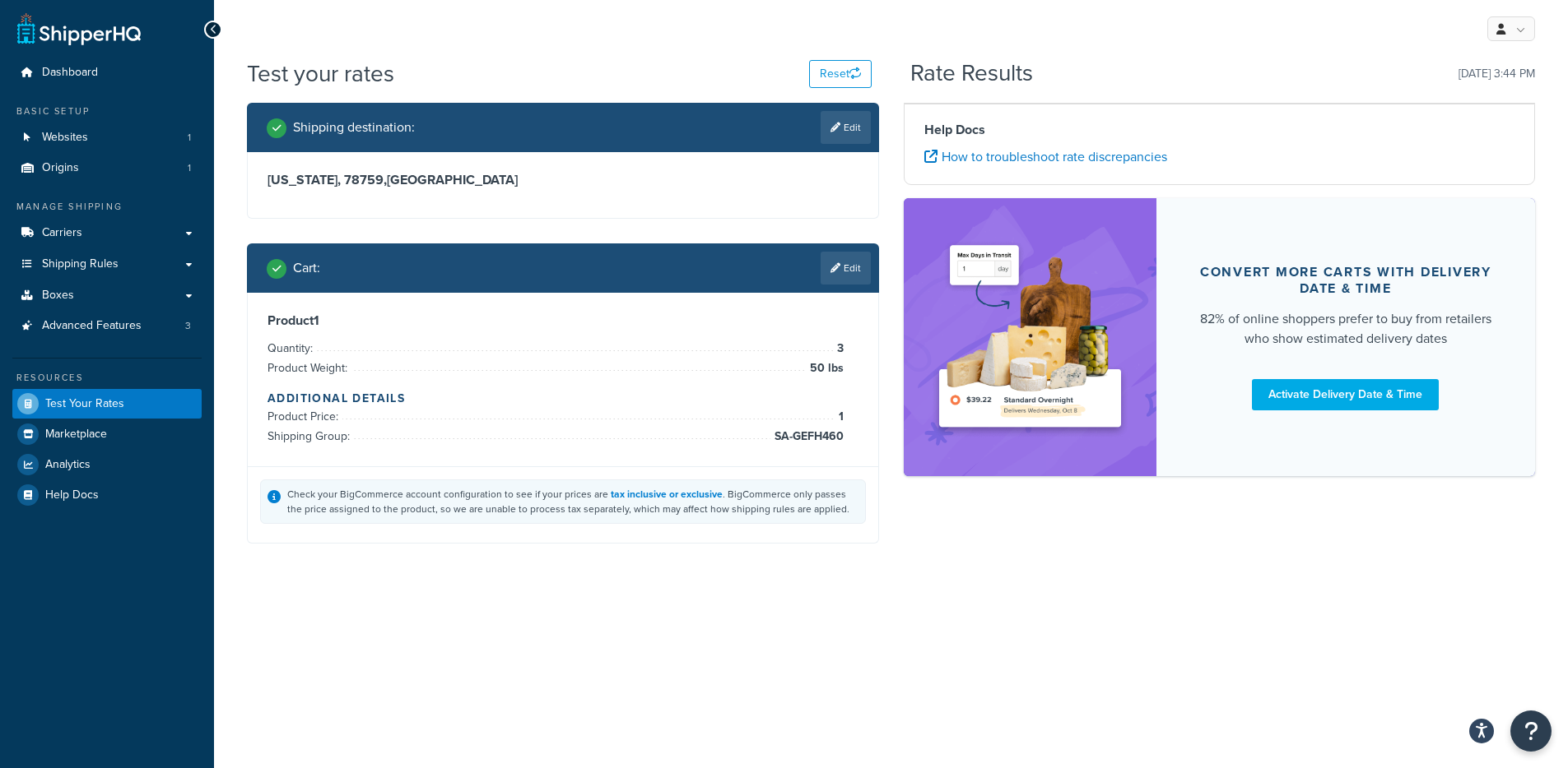
scroll to position [0, 0]
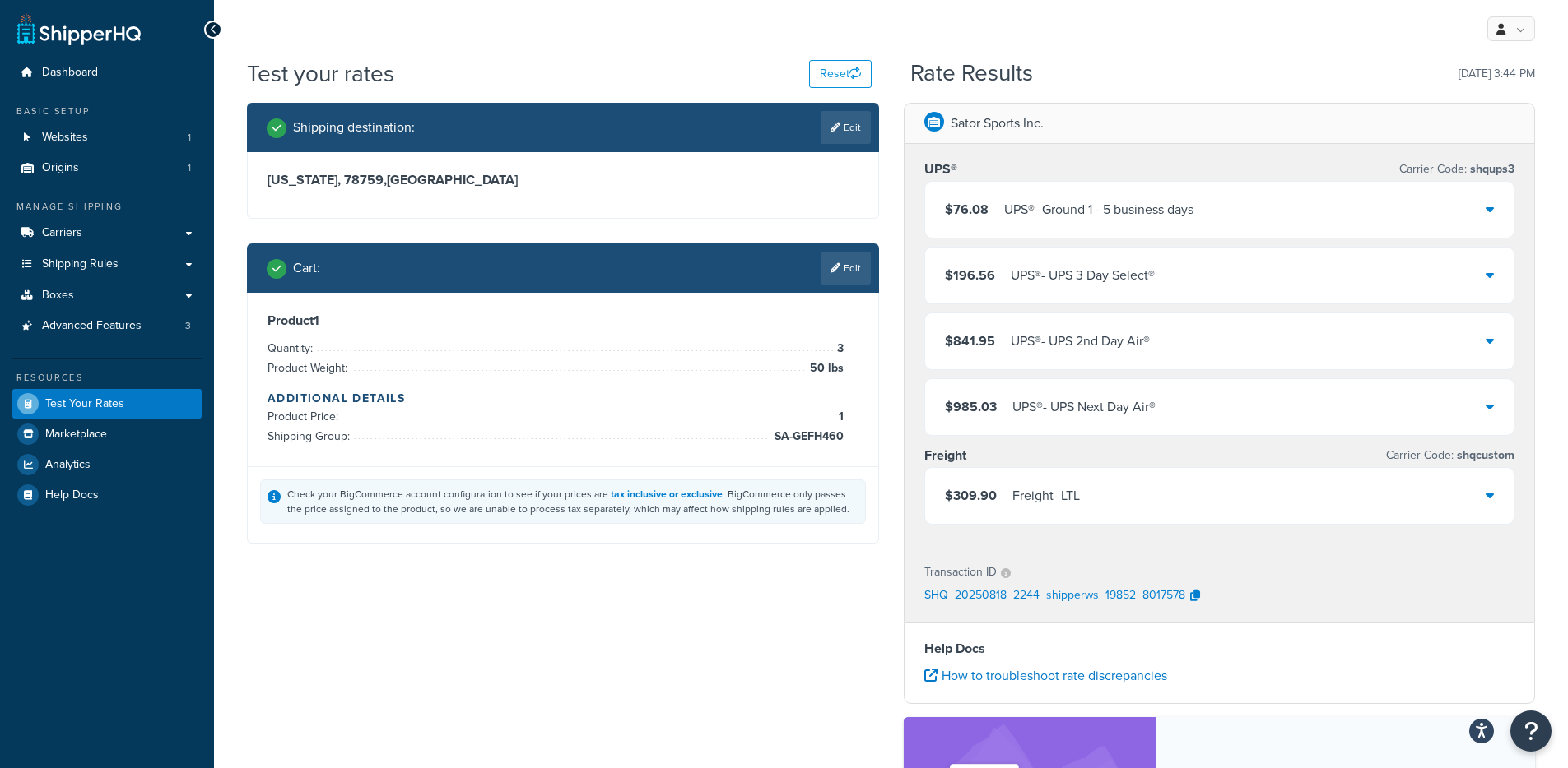
click at [848, 271] on link "Edit" at bounding box center [845, 268] width 50 height 33
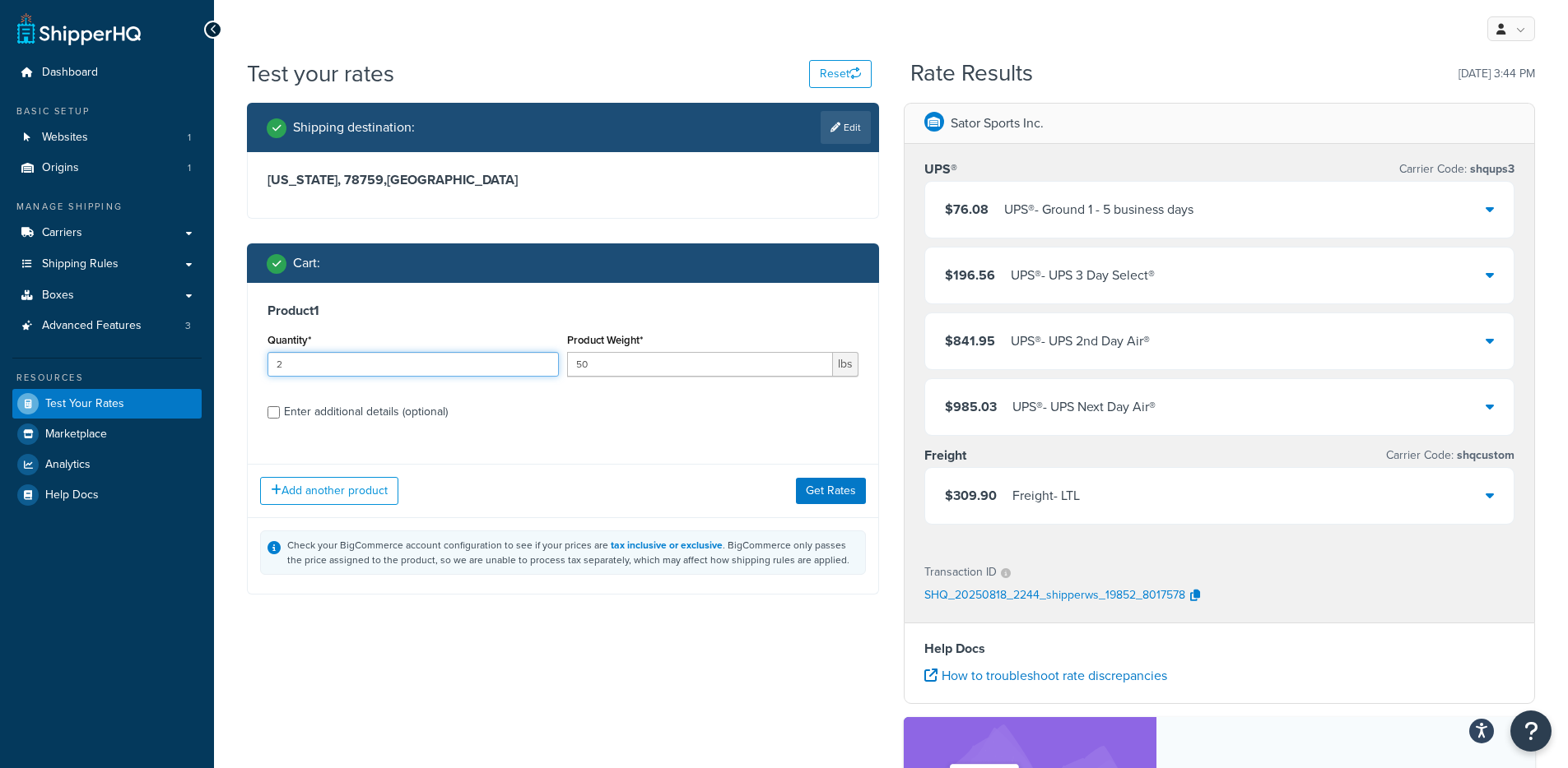
type input "2"
click at [545, 370] on input "2" at bounding box center [413, 364] width 292 height 25
click at [858, 502] on button "Get Rates" at bounding box center [831, 490] width 70 height 27
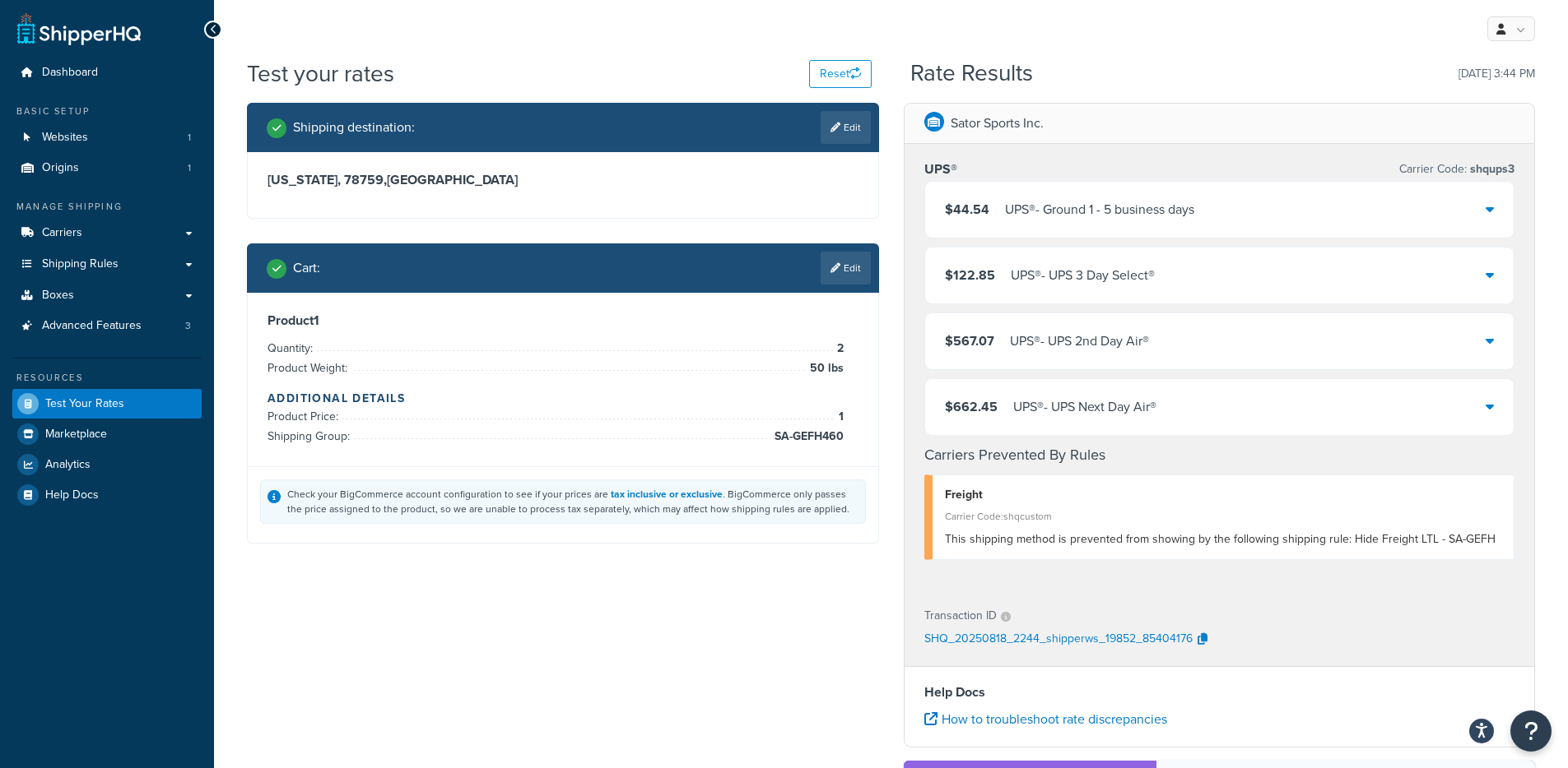
drag, startPoint x: 776, startPoint y: 435, endPoint x: 839, endPoint y: 439, distance: 63.1
click at [844, 438] on div "Product 1 Quantity: 2 Product Weight: 50 lbs Additional Details Product Price: …" at bounding box center [562, 380] width 591 height 134
copy span
click at [839, 436] on span "SA-GEFH460" at bounding box center [806, 436] width 73 height 20
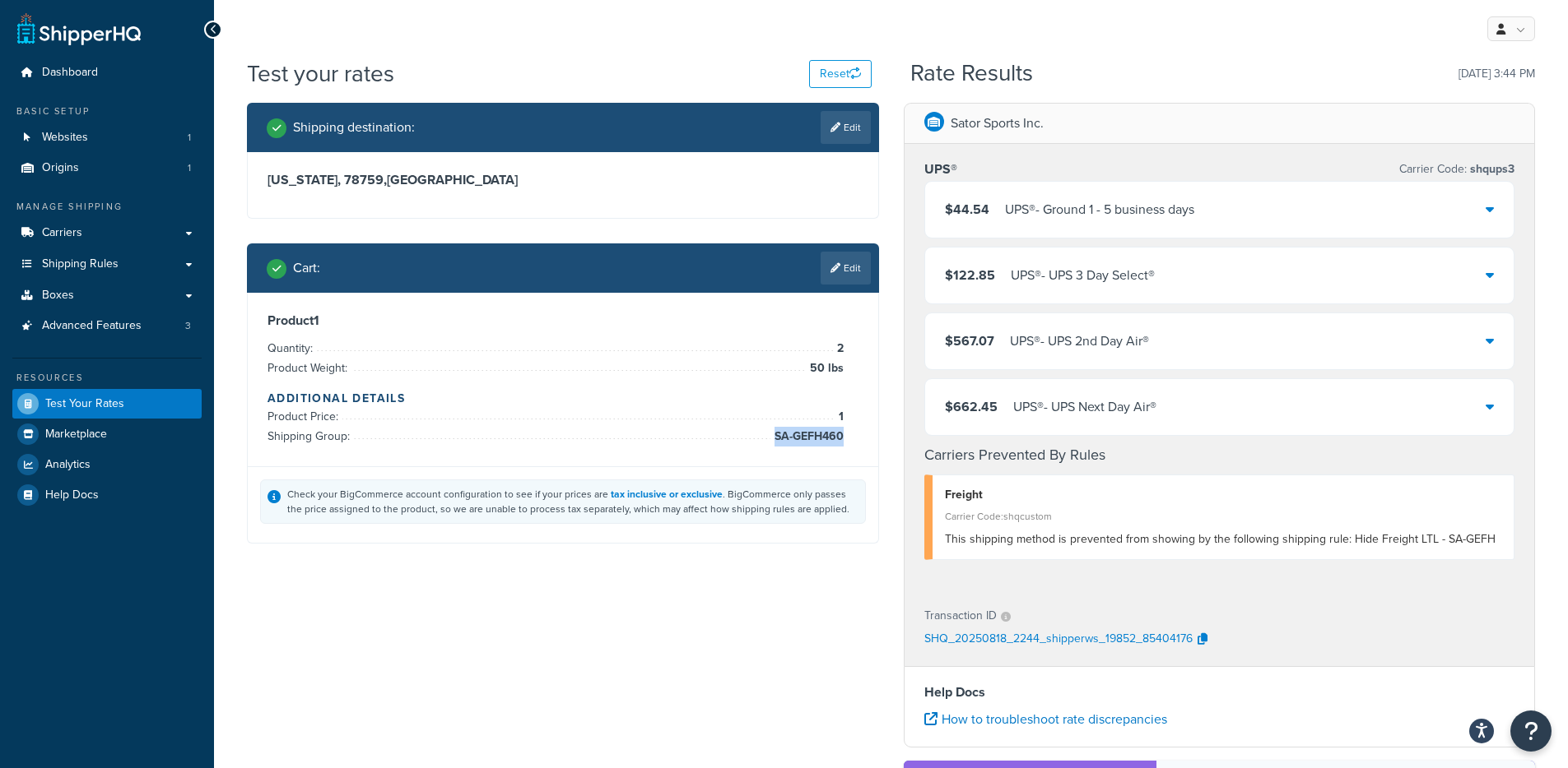
click at [778, 435] on span "SA-GEFH460" at bounding box center [806, 436] width 73 height 20
copy span "SA-GEFH460"
click at [879, 396] on div "Shipping destination : Edit [US_STATE], 78759 , [GEOGRAPHIC_DATA] Cart : Edit P…" at bounding box center [563, 335] width 657 height 465
click at [865, 269] on link "Edit" at bounding box center [845, 268] width 50 height 33
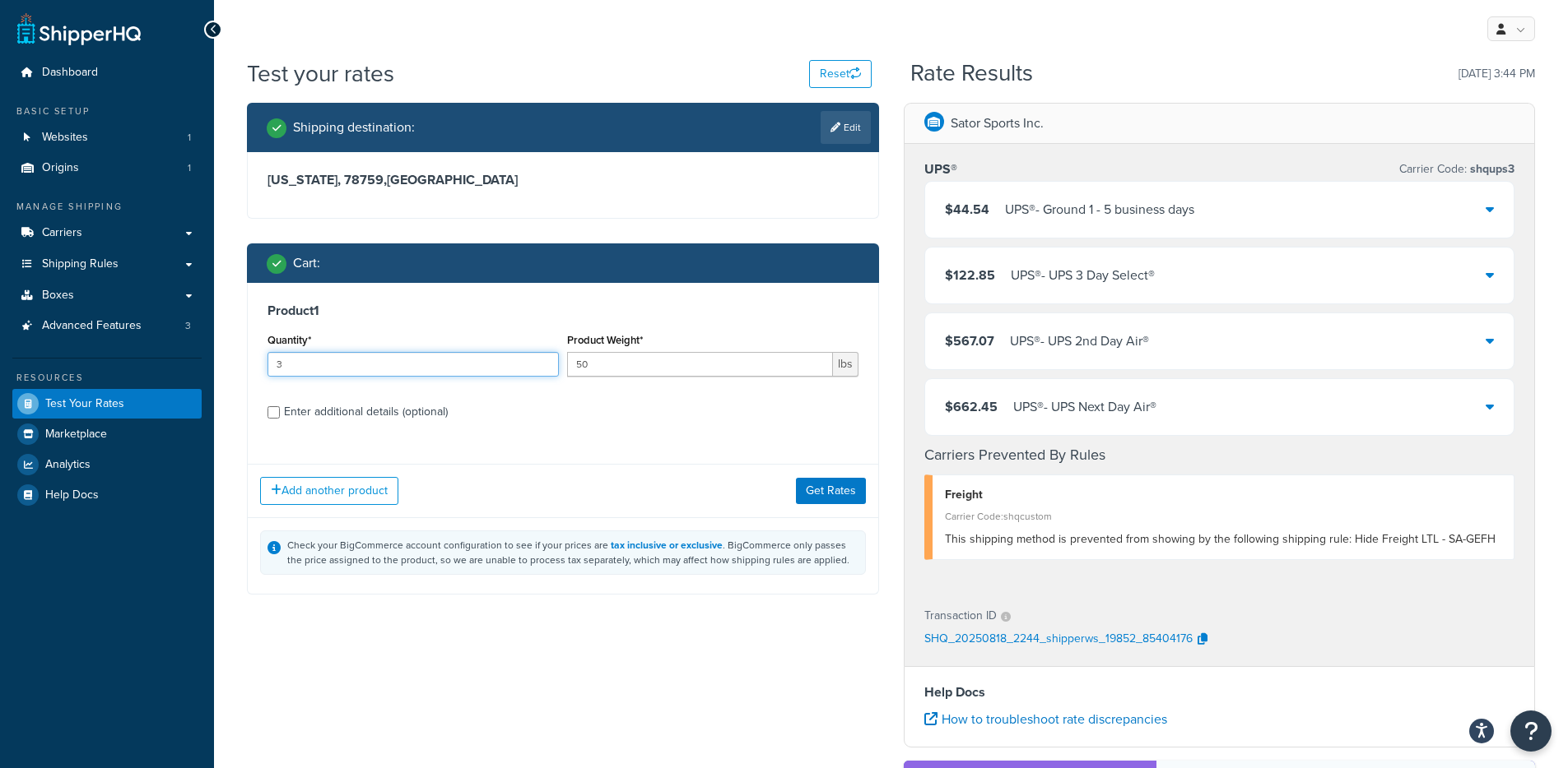
type input "3"
click at [543, 360] on input "3" at bounding box center [413, 364] width 292 height 25
click at [830, 495] on button "Get Rates" at bounding box center [831, 490] width 70 height 27
